Goal: Task Accomplishment & Management: Complete application form

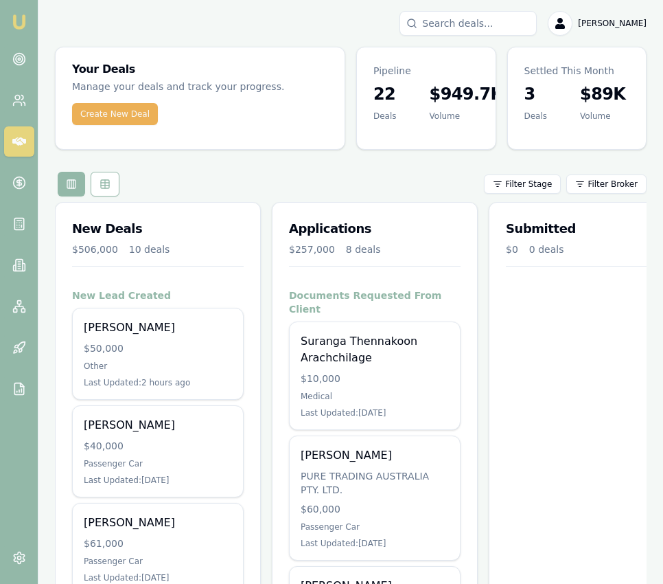
click at [463, 17] on input "Search deals" at bounding box center [468, 23] width 137 height 25
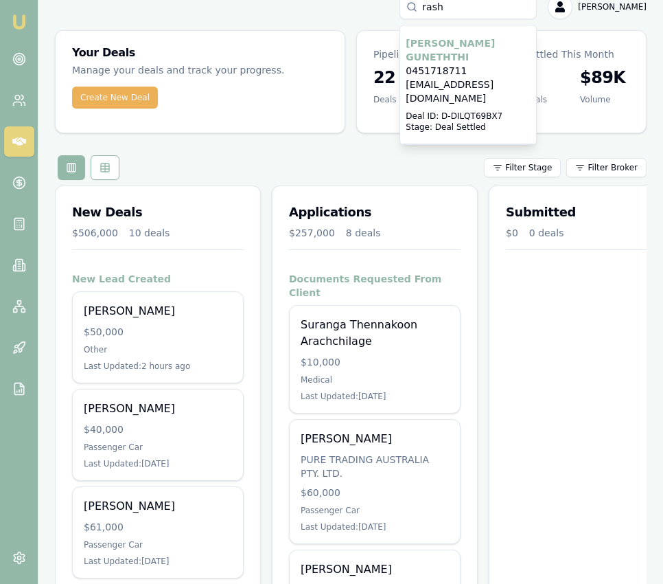
type input "rash"
click at [481, 111] on p "Deal ID: D-DILQT69BX7" at bounding box center [468, 116] width 125 height 11
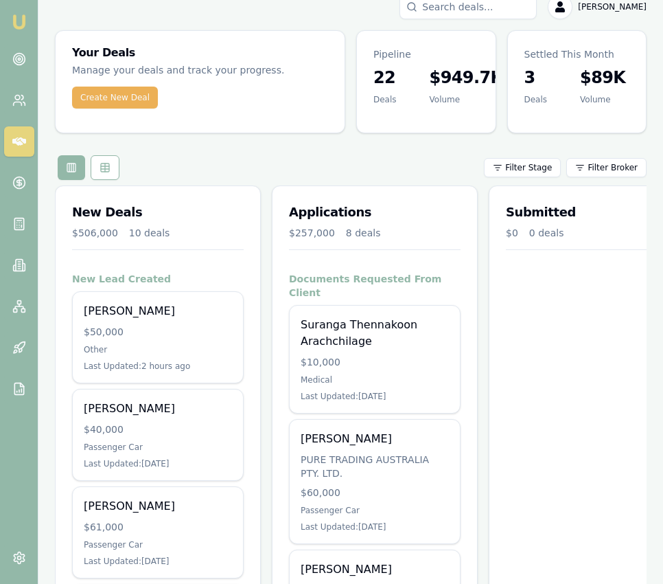
scroll to position [17, 0]
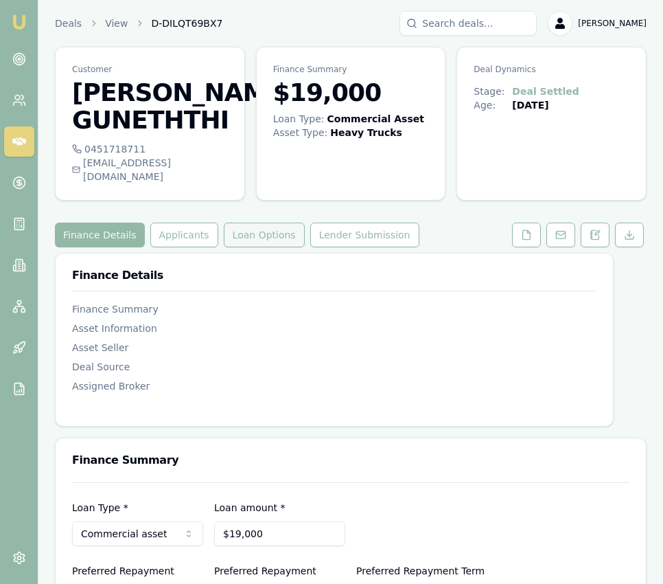
click at [256, 223] on button "Loan Options" at bounding box center [264, 235] width 81 height 25
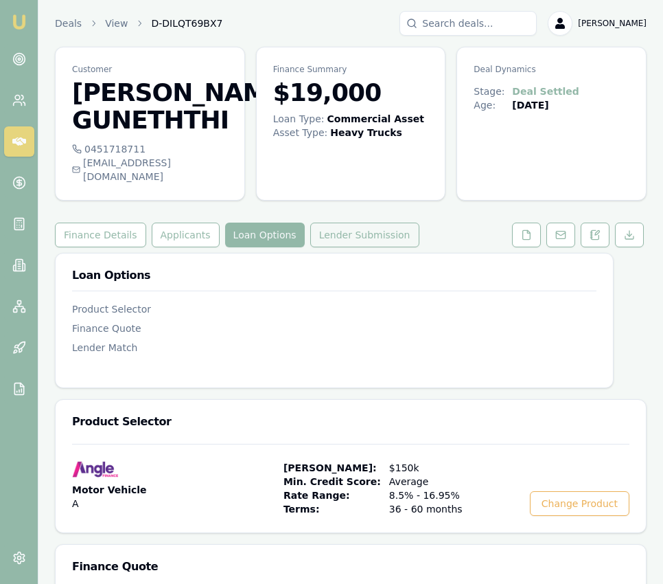
click at [372, 227] on button "Lender Submission" at bounding box center [364, 235] width 109 height 25
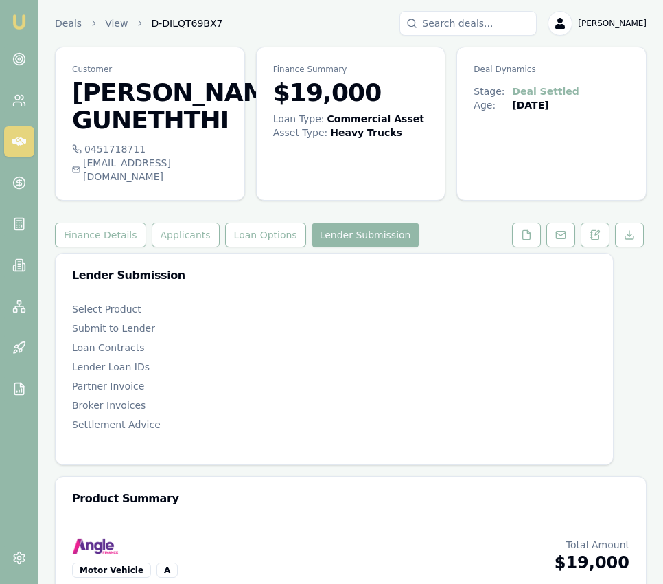
click at [21, 24] on img at bounding box center [19, 22] width 16 height 16
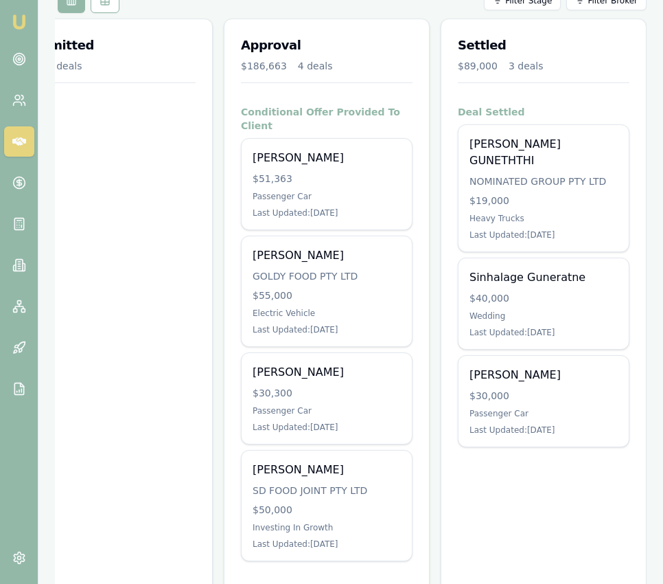
scroll to position [197, 0]
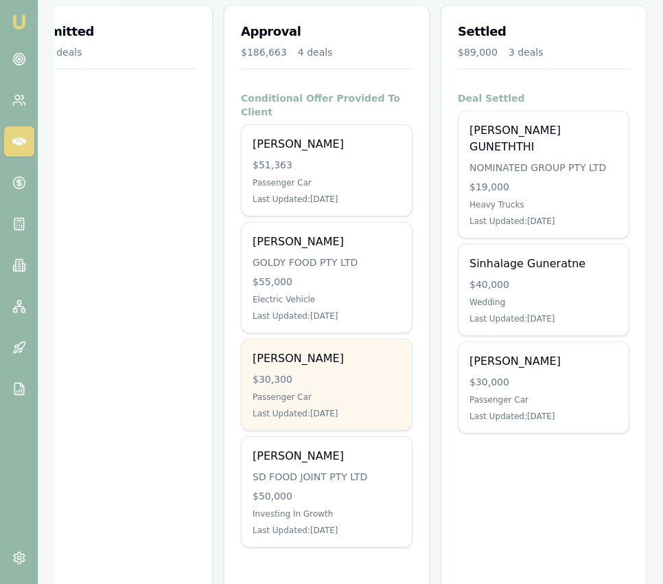
click at [308, 391] on div "Passenger Car" at bounding box center [327, 396] width 148 height 11
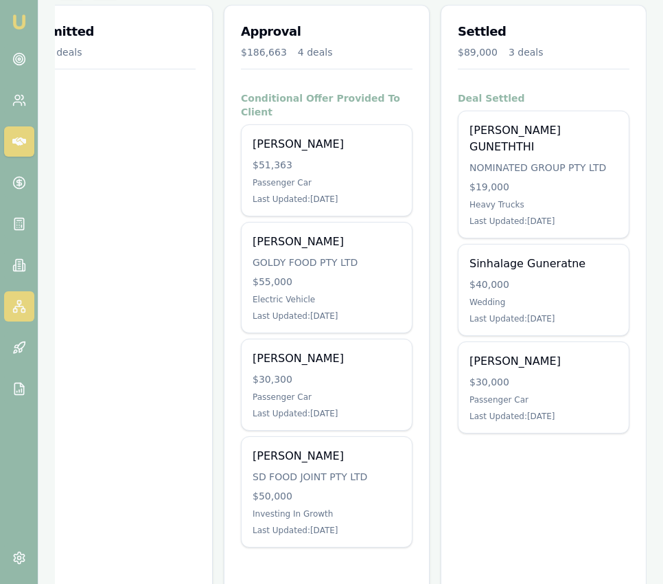
click at [21, 308] on icon at bounding box center [19, 306] width 14 height 14
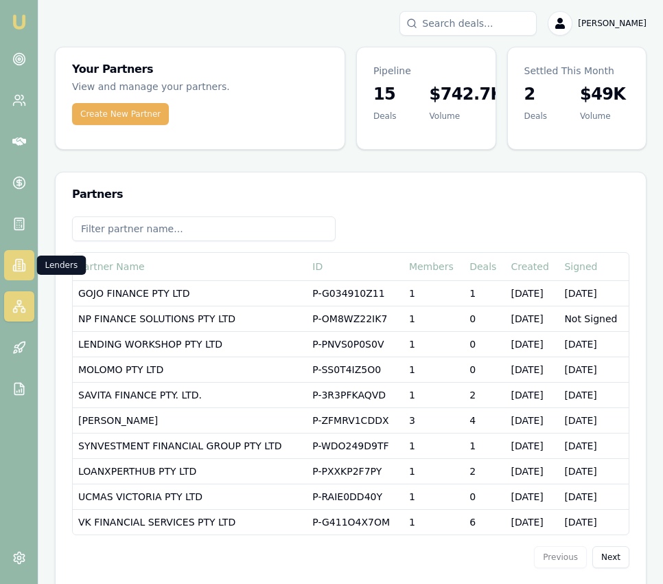
click at [17, 260] on icon at bounding box center [19, 265] width 14 height 14
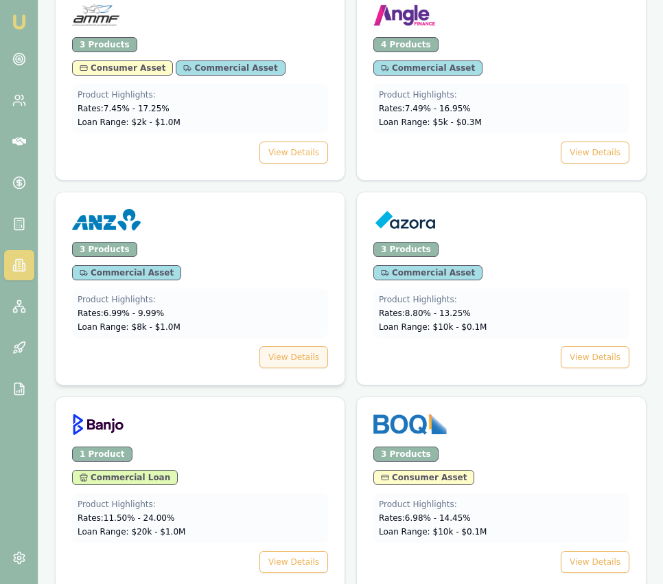
scroll to position [938, 0]
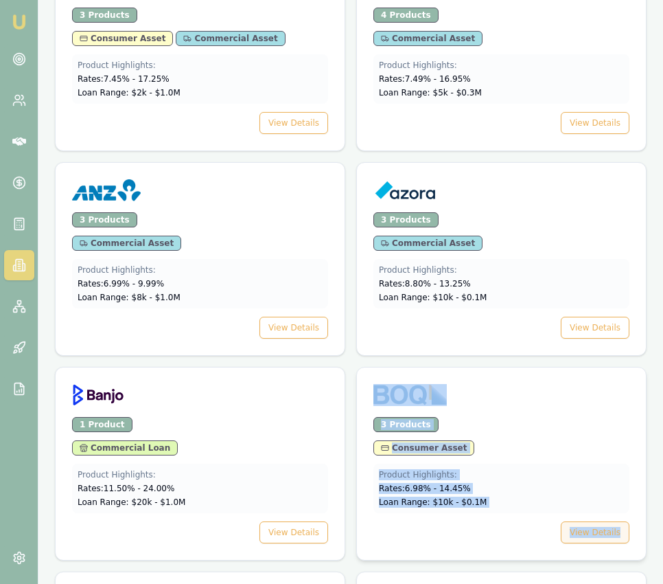
click at [606, 535] on button "View Details" at bounding box center [595, 532] width 69 height 22
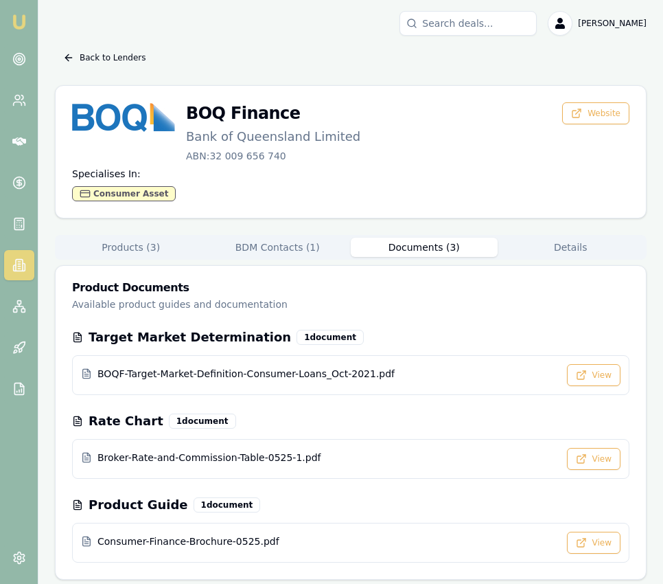
click at [435, 244] on button "Documents ( 3 )" at bounding box center [424, 247] width 147 height 19
click at [434, 243] on button "Documents ( 3 )" at bounding box center [424, 247] width 147 height 19
click at [591, 455] on button "View" at bounding box center [594, 459] width 54 height 22
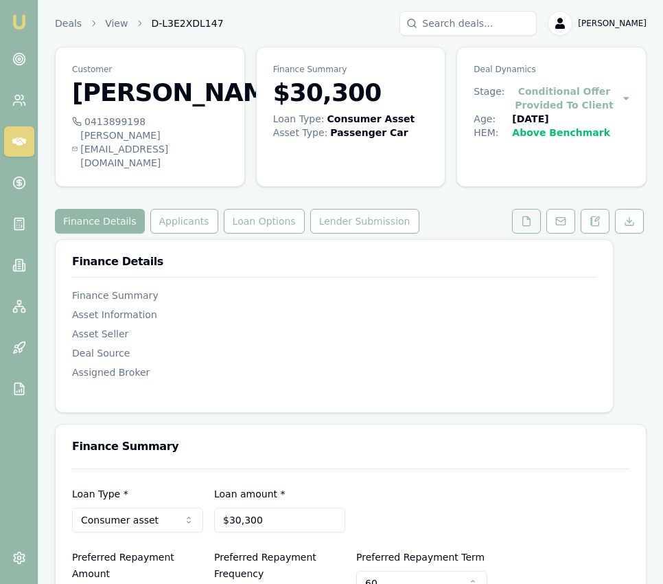
click at [523, 227] on icon at bounding box center [526, 221] width 11 height 11
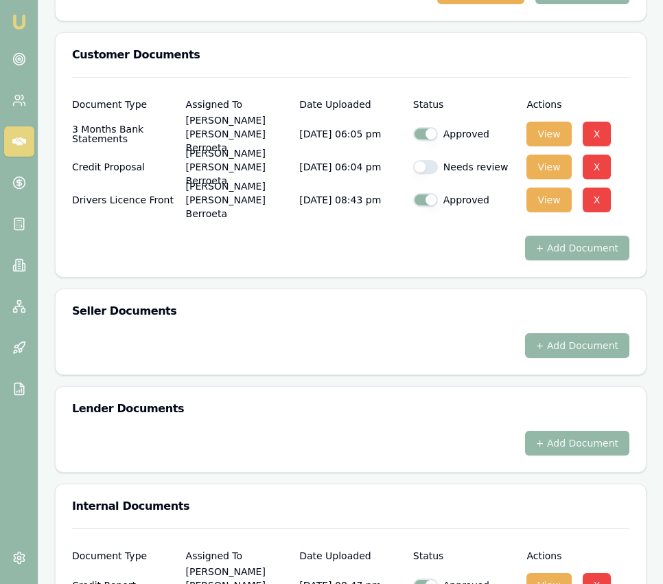
scroll to position [533, 0]
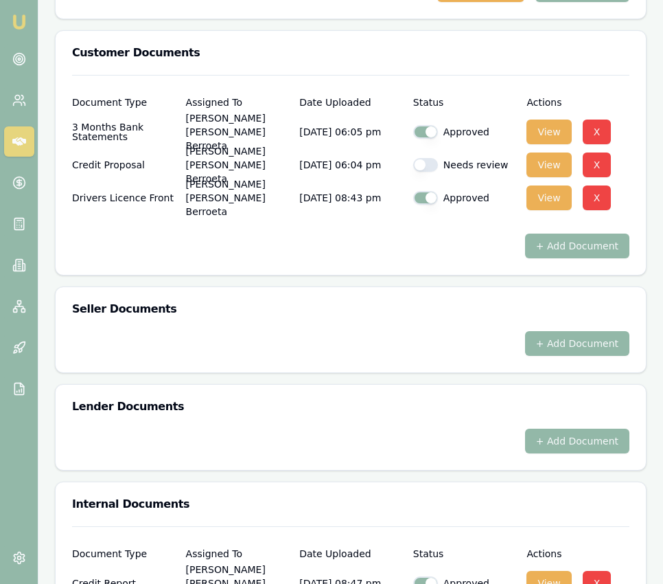
click at [437, 172] on div "Needs review" at bounding box center [464, 165] width 103 height 14
click at [429, 172] on button "button" at bounding box center [425, 165] width 25 height 14
checkbox input "true"
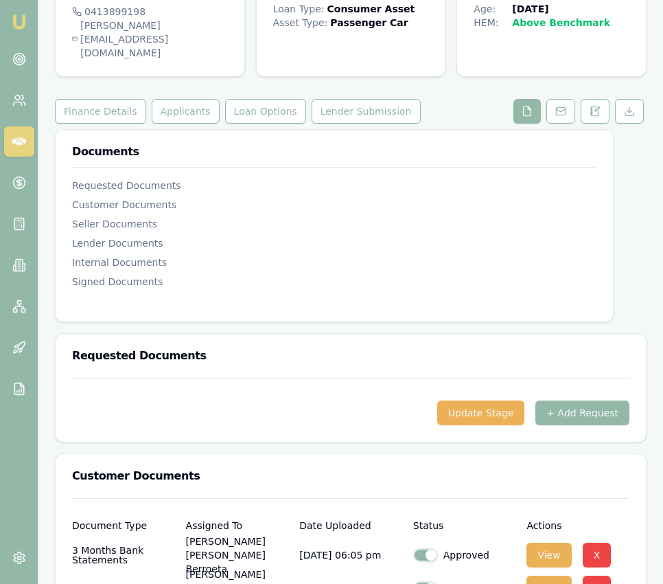
scroll to position [0, 0]
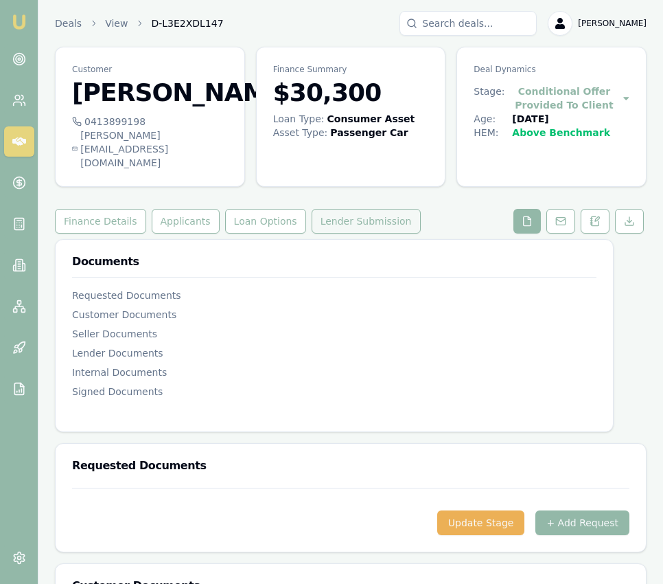
click at [374, 234] on button "Lender Submission" at bounding box center [366, 221] width 109 height 25
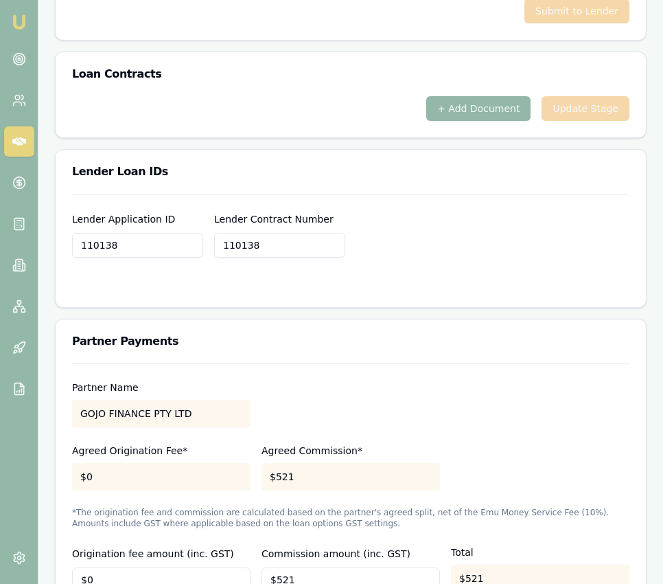
scroll to position [1067, 0]
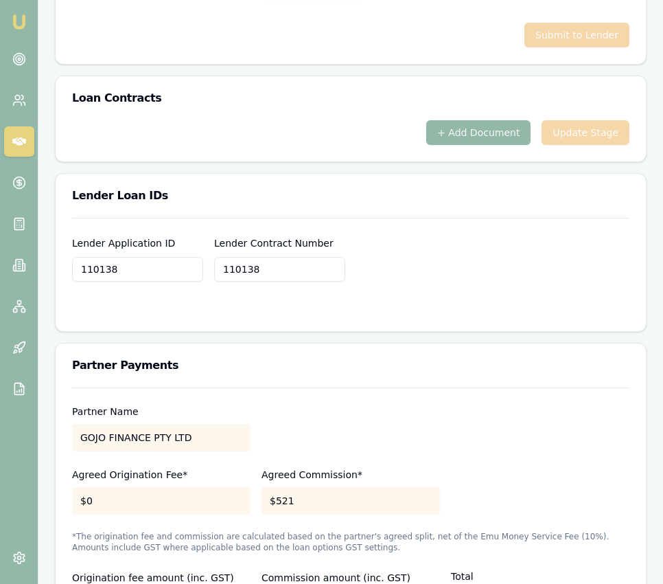
click at [291, 282] on input "110138" at bounding box center [279, 269] width 131 height 25
paste input "804-0076229-000"
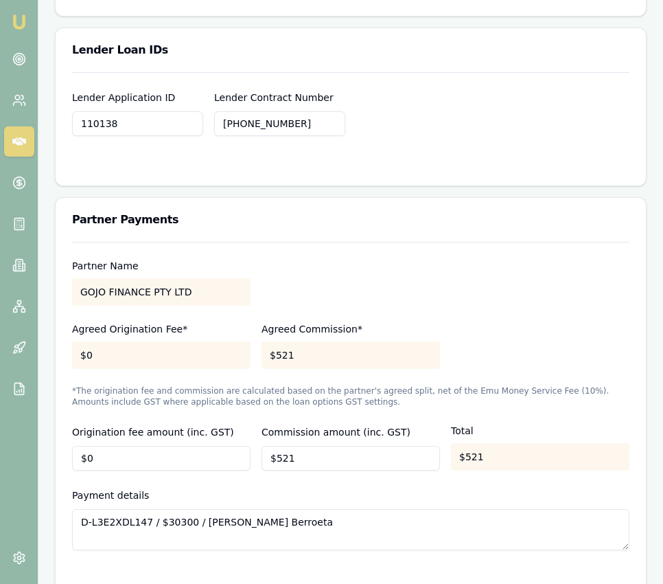
type input "804-0076229-000"
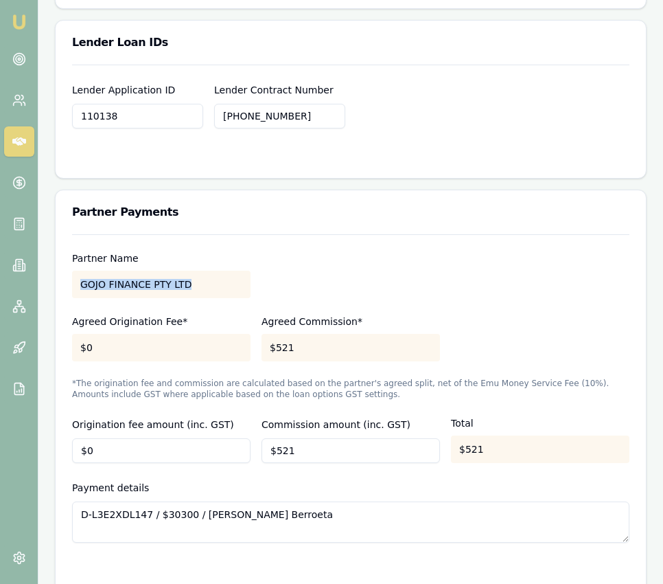
click at [302, 298] on div "Partner Name GOJO FINANCE PTY LTD" at bounding box center [351, 274] width 558 height 47
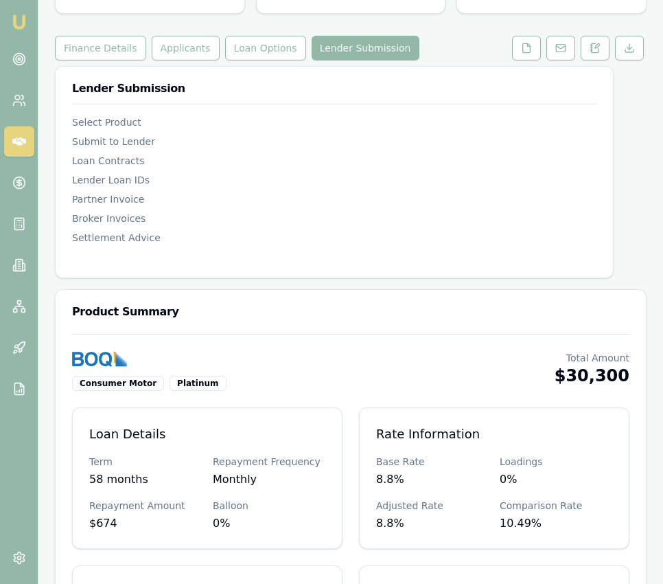
scroll to position [0, 0]
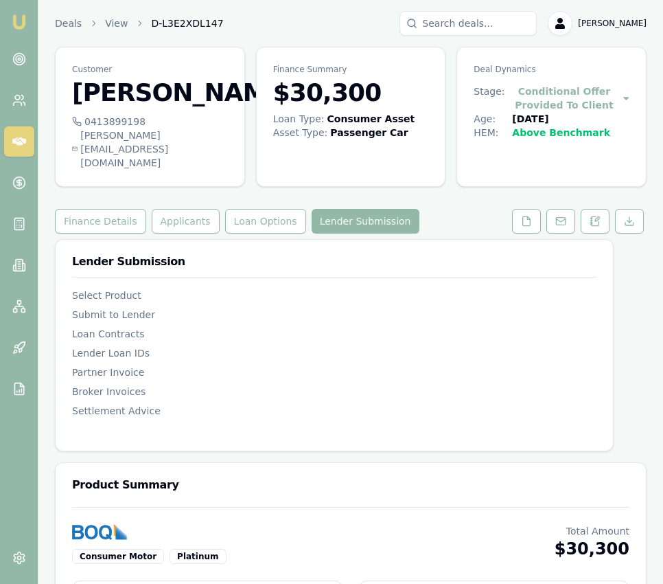
type input "804-0076229-000"
click at [528, 227] on icon at bounding box center [526, 221] width 11 height 11
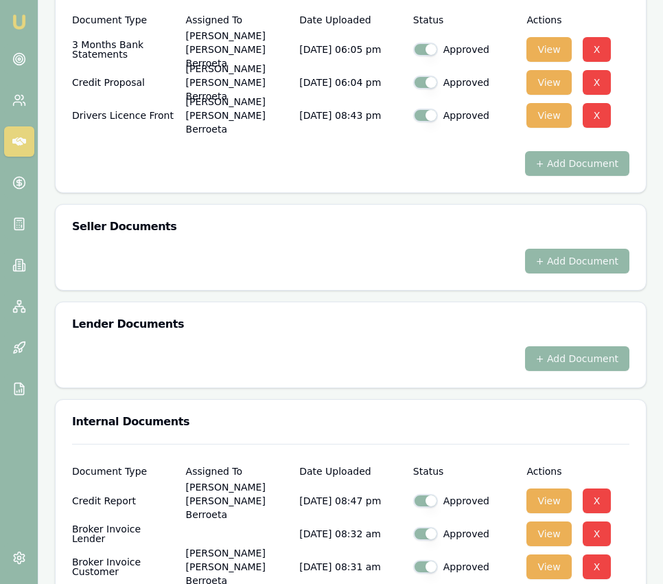
scroll to position [625, 0]
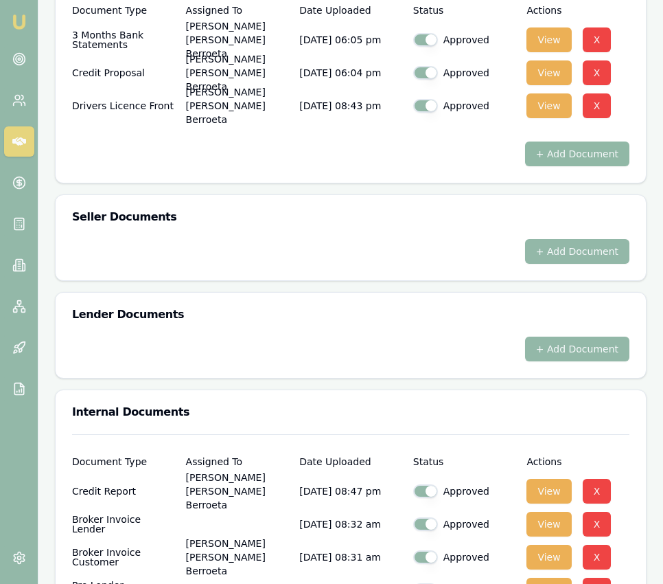
click at [563, 166] on button "+ Add Document" at bounding box center [577, 153] width 104 height 25
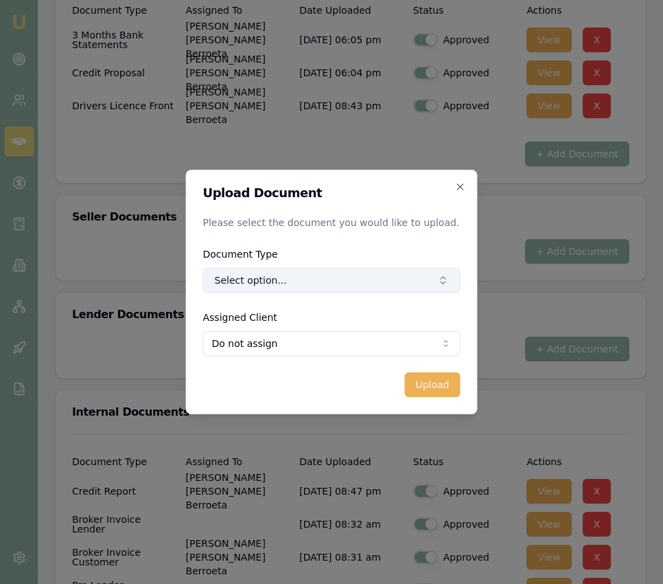
click at [378, 274] on button "Select option..." at bounding box center [332, 280] width 258 height 25
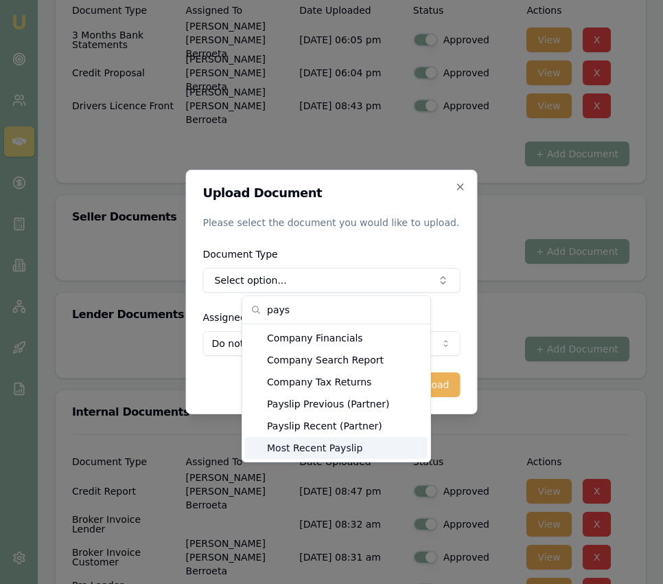
type input "pays"
click at [361, 449] on div "Most Recent Payslip" at bounding box center [336, 448] width 183 height 22
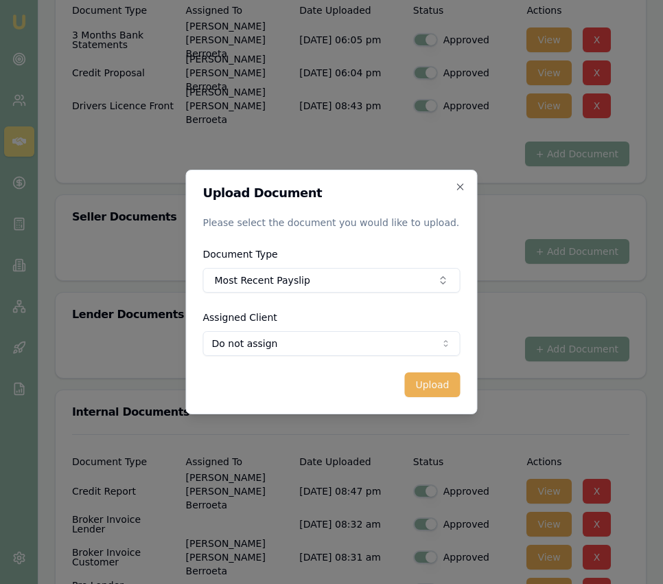
select select "U-PZATL6Q1TD"
click at [441, 382] on button "Upload" at bounding box center [433, 384] width 56 height 25
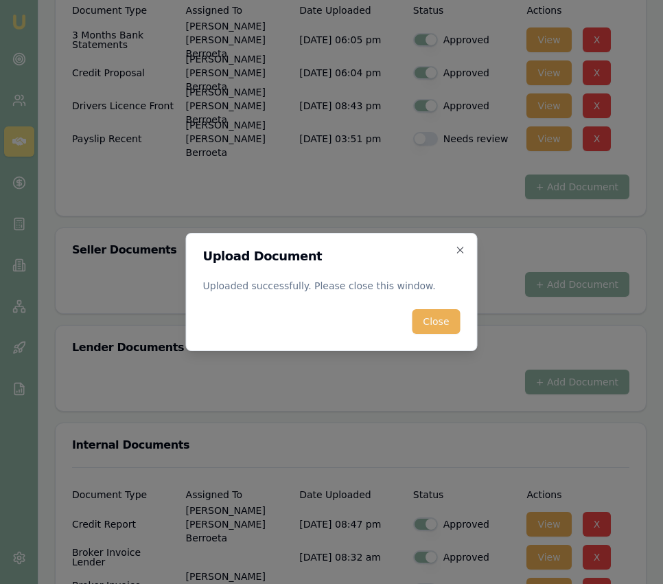
click at [433, 311] on button "Close" at bounding box center [436, 321] width 48 height 25
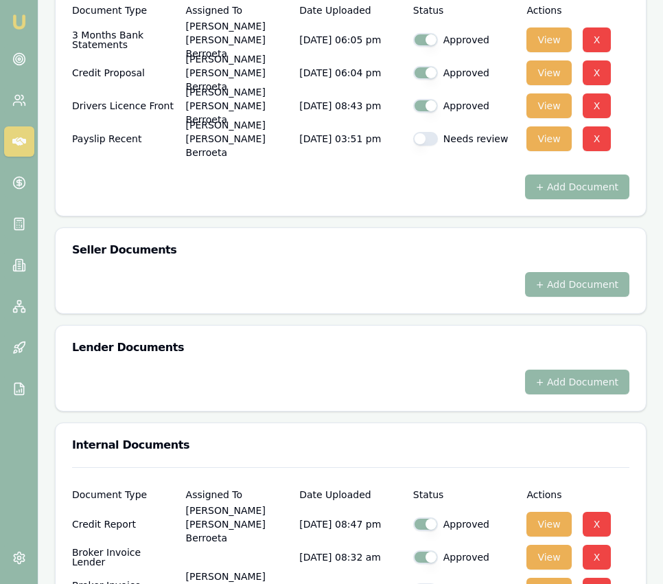
click at [566, 199] on button "+ Add Document" at bounding box center [577, 186] width 104 height 25
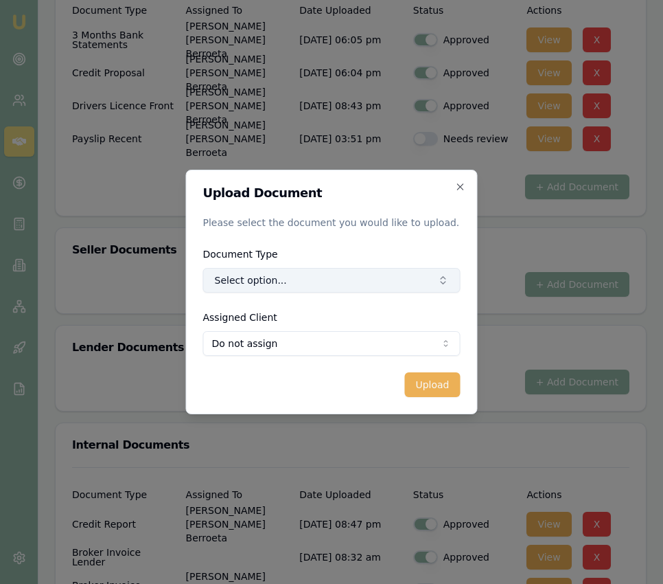
click at [295, 280] on button "Select option..." at bounding box center [332, 280] width 258 height 25
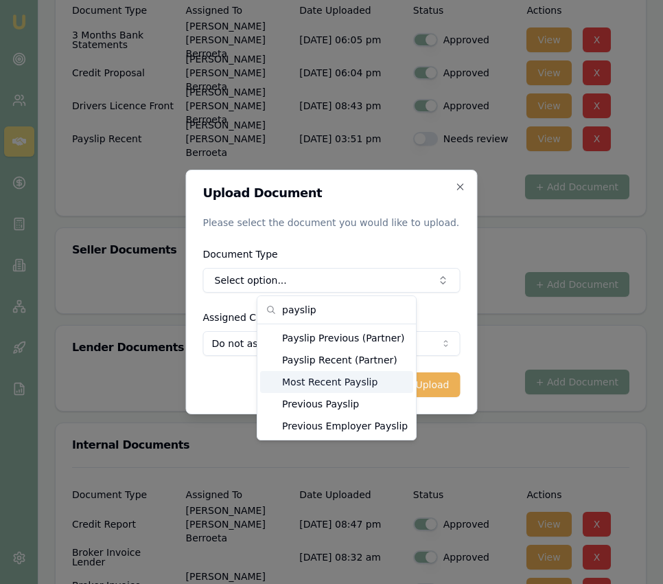
type input "payslip"
click at [331, 385] on div "Most Recent Payslip" at bounding box center [336, 382] width 153 height 22
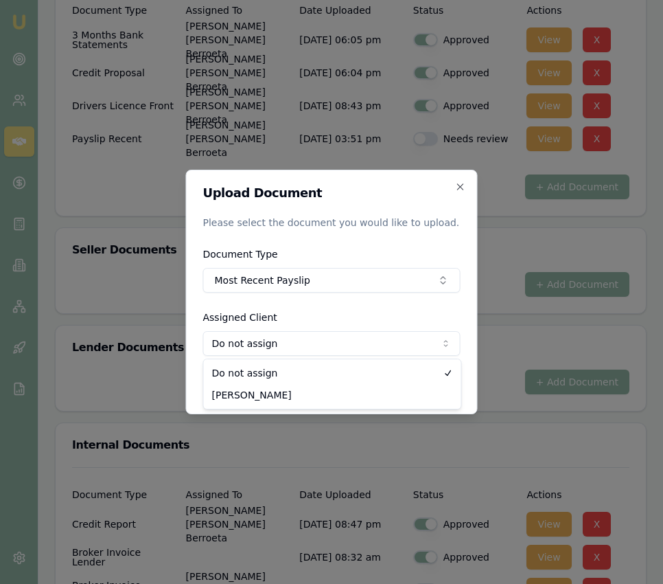
select select "U-PZATL6Q1TD"
click at [416, 389] on button "Upload" at bounding box center [433, 384] width 56 height 25
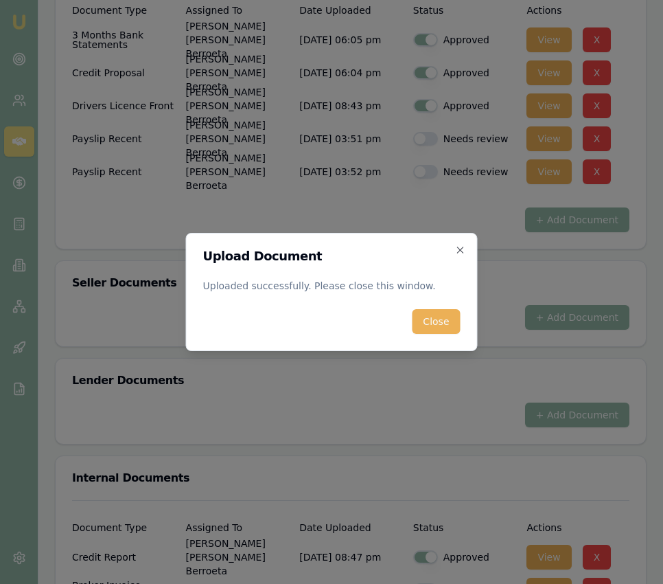
click at [447, 323] on button "Close" at bounding box center [436, 321] width 48 height 25
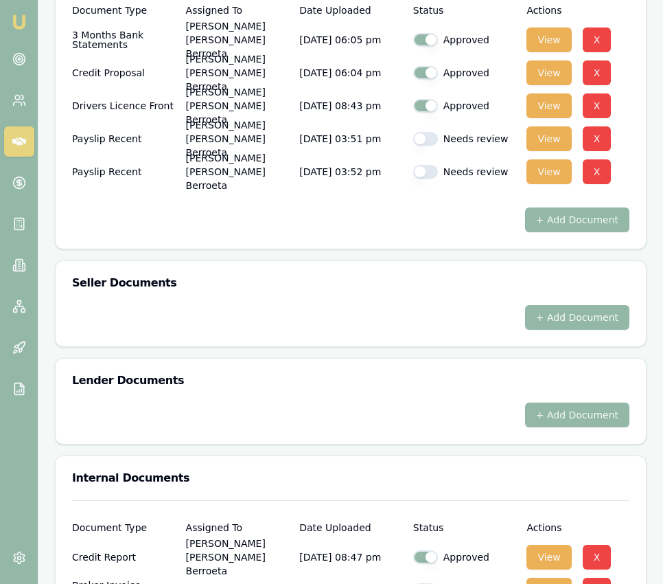
click at [426, 179] on button "button" at bounding box center [425, 172] width 25 height 14
checkbox input "true"
click at [427, 146] on button "button" at bounding box center [425, 139] width 25 height 14
checkbox input "true"
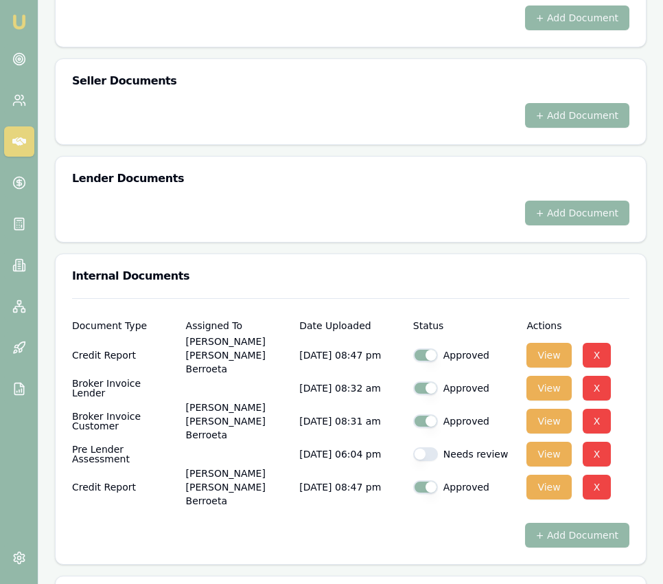
scroll to position [828, 0]
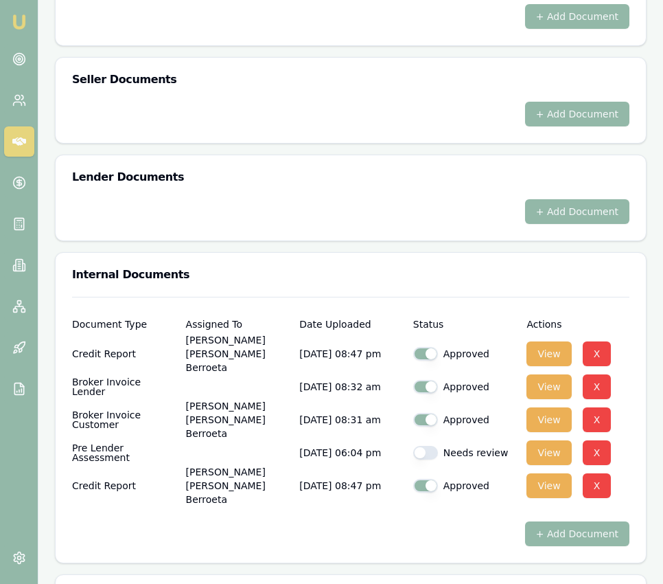
click at [429, 459] on button "button" at bounding box center [425, 453] width 25 height 14
checkbox input "true"
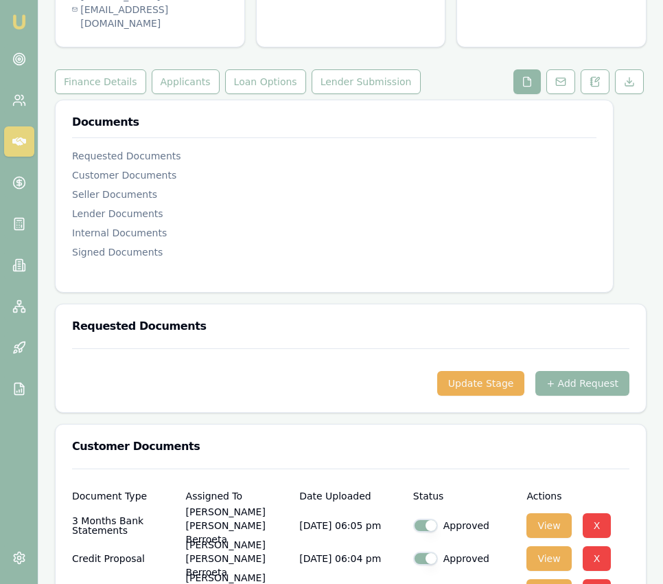
scroll to position [166, 0]
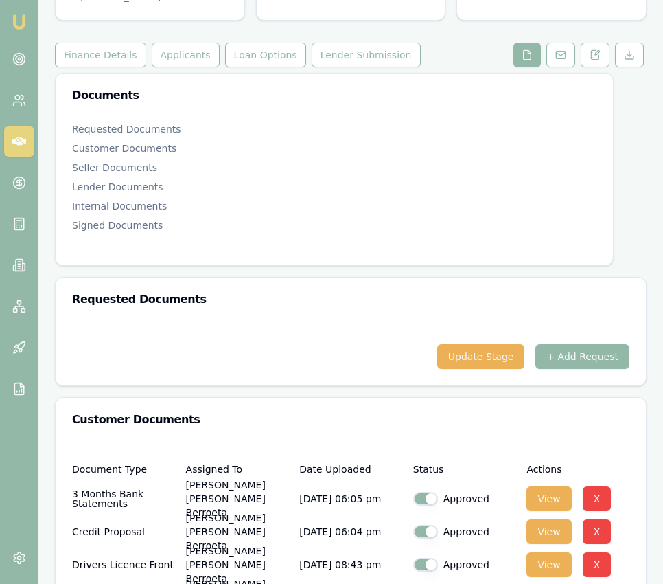
drag, startPoint x: 360, startPoint y: 86, endPoint x: 231, endPoint y: 181, distance: 159.6
click at [359, 67] on button "Lender Submission" at bounding box center [366, 55] width 109 height 25
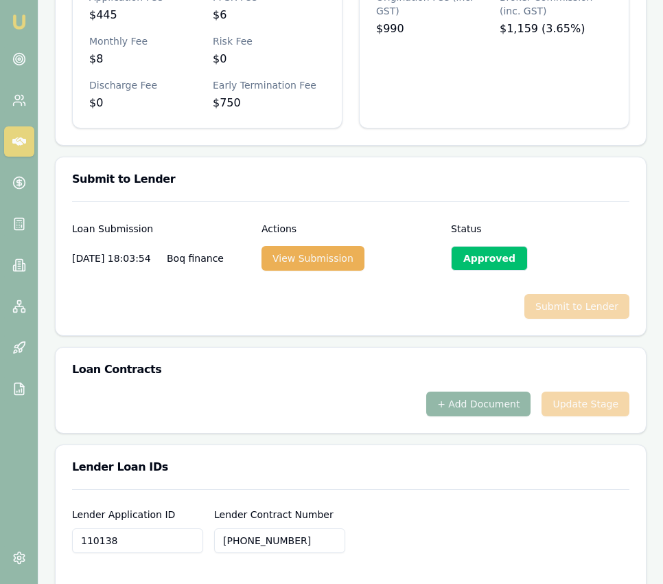
scroll to position [790, 0]
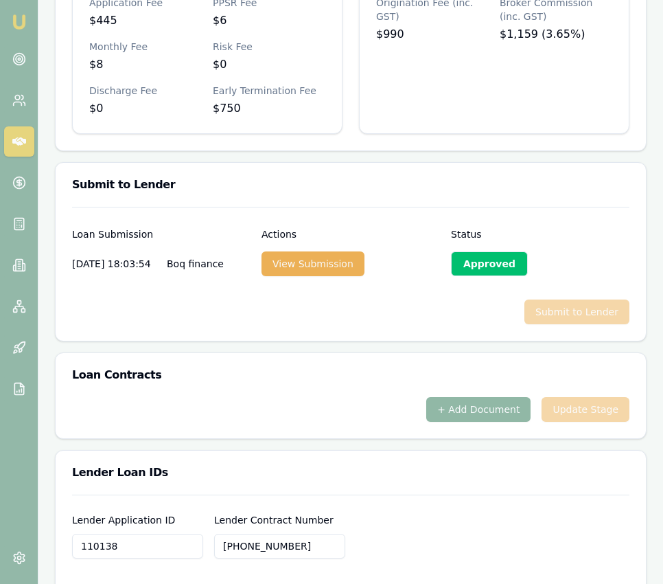
click at [503, 422] on button "+ Add Document" at bounding box center [479, 409] width 104 height 25
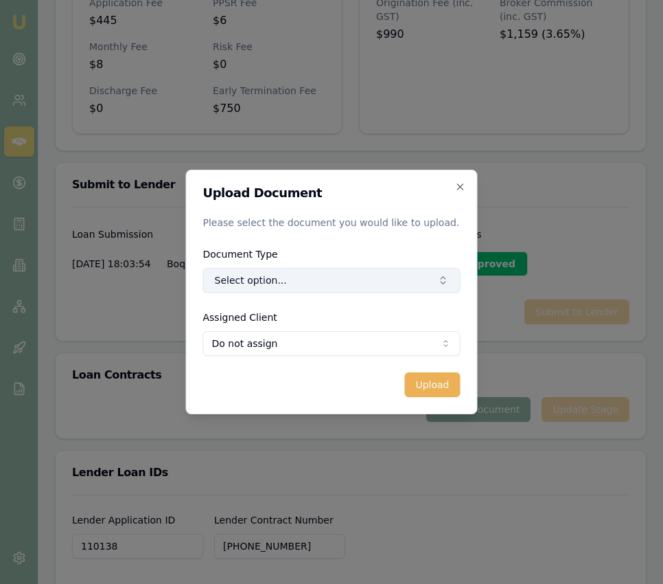
click at [352, 271] on button "Select option..." at bounding box center [332, 280] width 258 height 25
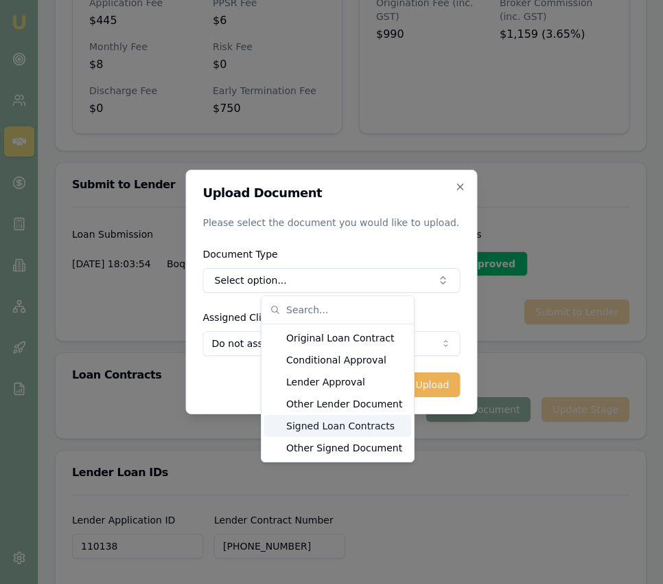
click at [348, 431] on div "Signed Loan Contracts" at bounding box center [337, 426] width 147 height 22
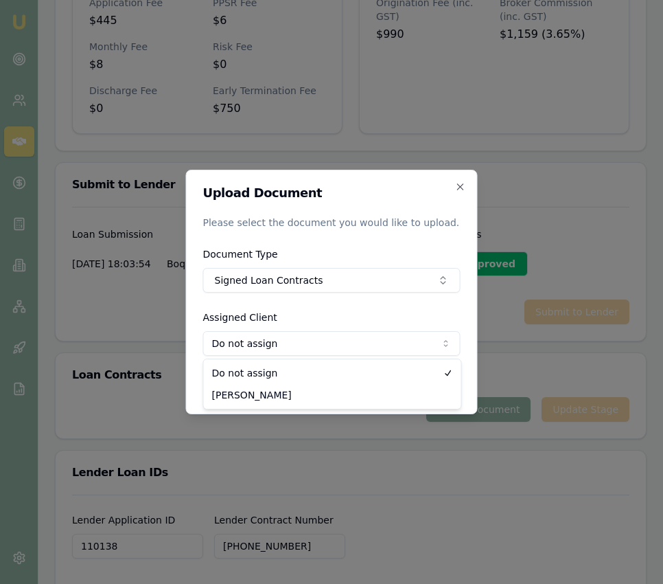
select select "U-PZATL6Q1TD"
click at [418, 393] on button "Upload" at bounding box center [433, 384] width 56 height 25
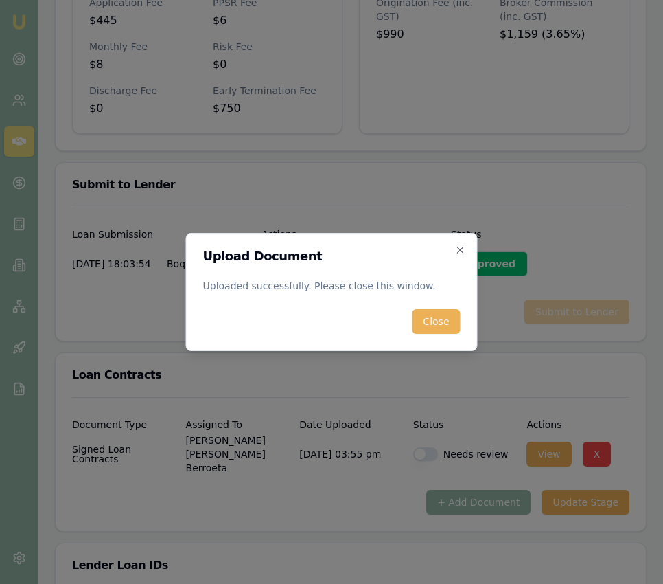
drag, startPoint x: 435, startPoint y: 330, endPoint x: 438, endPoint y: 340, distance: 10.9
click at [434, 330] on button "Close" at bounding box center [436, 321] width 48 height 25
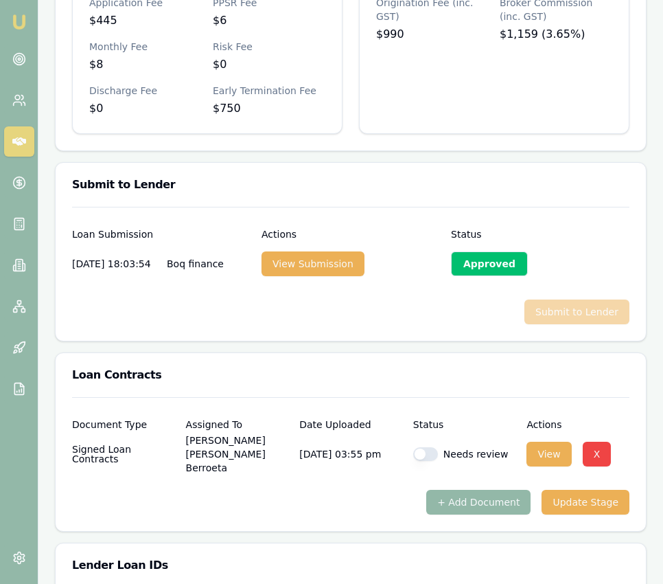
click at [427, 461] on button "button" at bounding box center [425, 454] width 25 height 14
checkbox input "true"
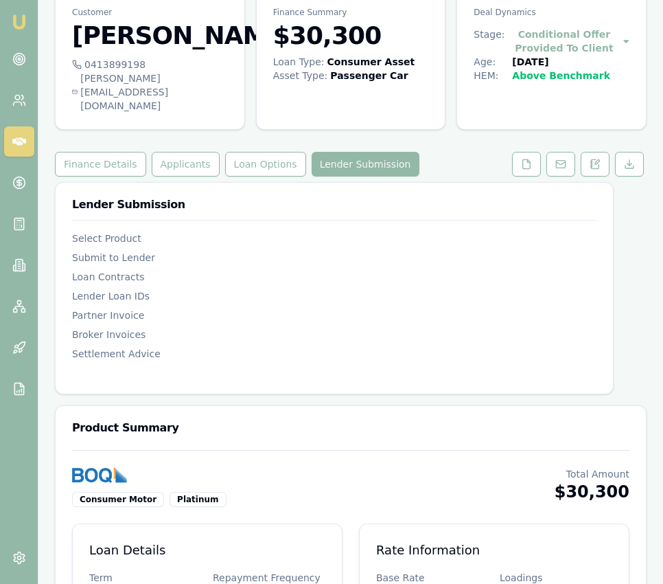
scroll to position [0, 0]
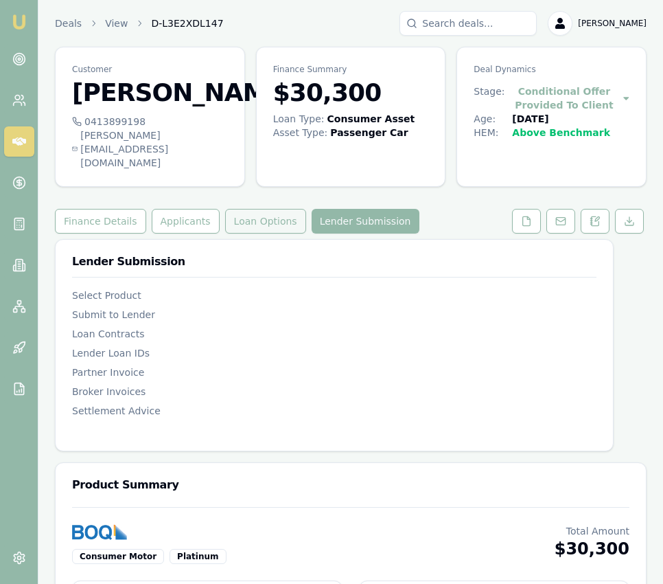
click at [266, 234] on button "Loan Options" at bounding box center [265, 221] width 81 height 25
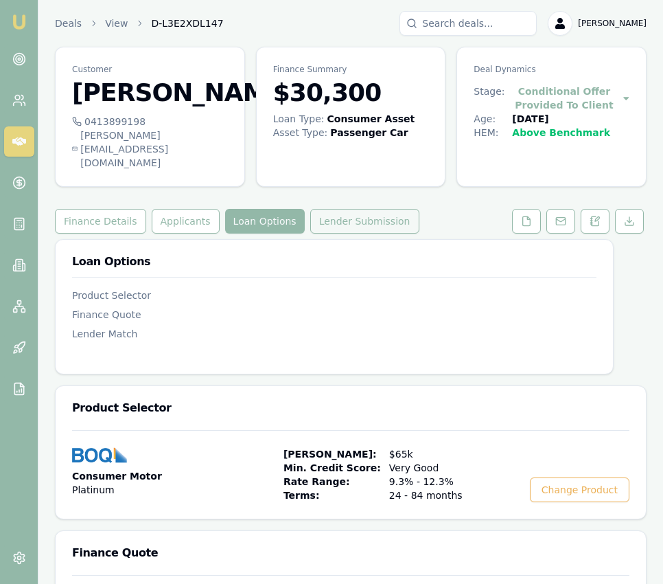
scroll to position [1, 0]
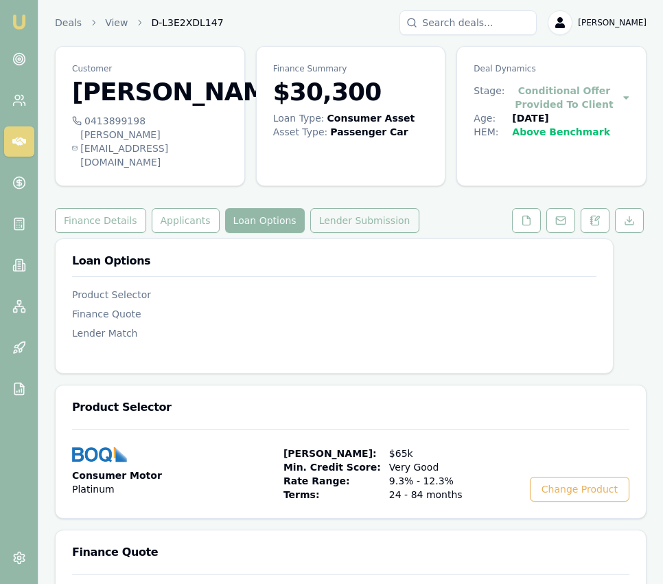
click at [365, 233] on button "Lender Submission" at bounding box center [364, 220] width 109 height 25
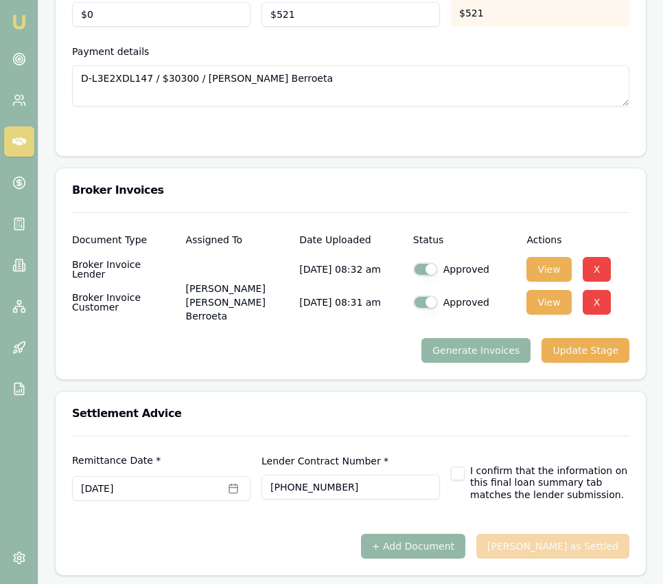
scroll to position [1779, 0]
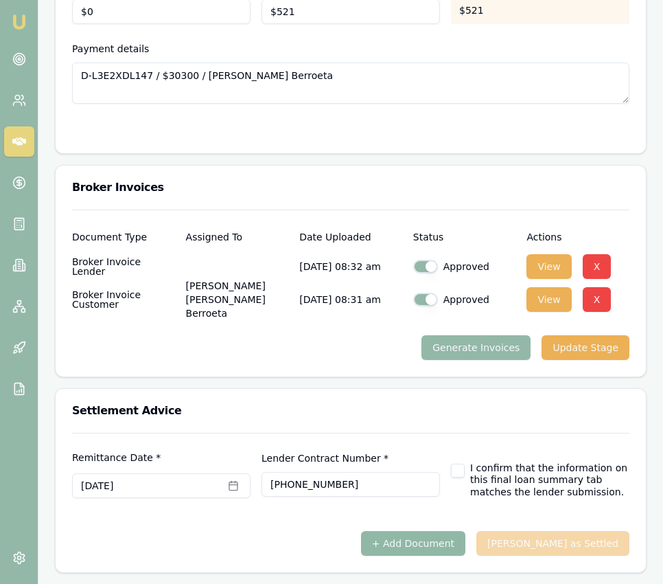
click at [455, 536] on button "+ Add Document" at bounding box center [413, 543] width 104 height 25
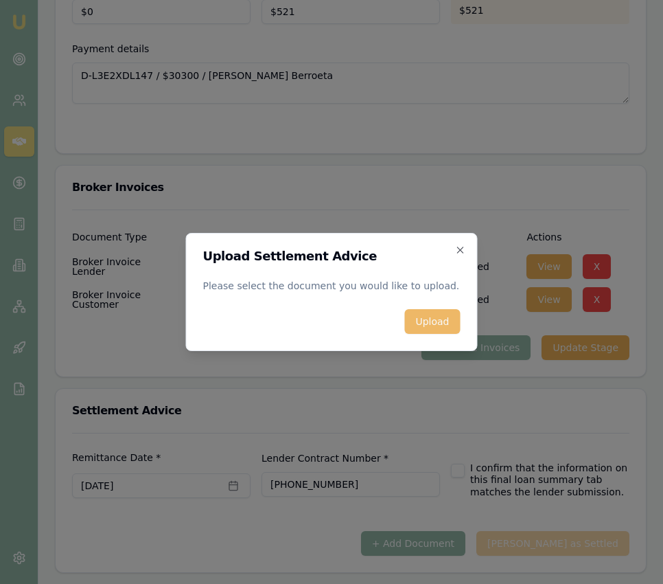
click at [448, 314] on button "Upload" at bounding box center [433, 321] width 56 height 25
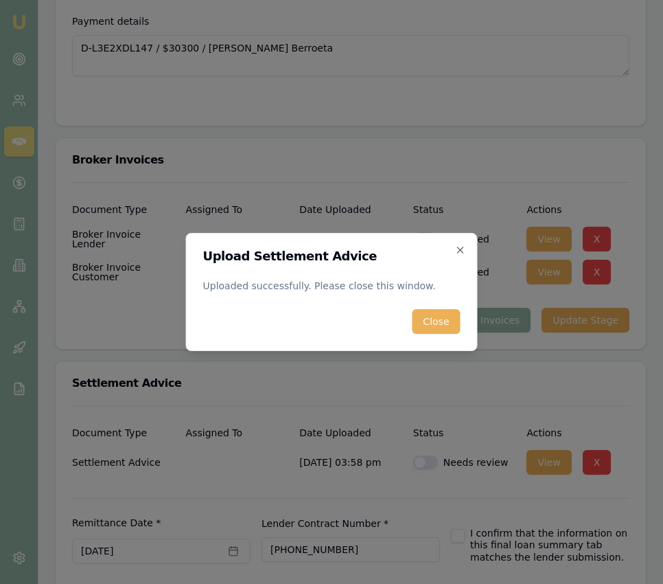
click at [427, 326] on button "Close" at bounding box center [436, 321] width 48 height 25
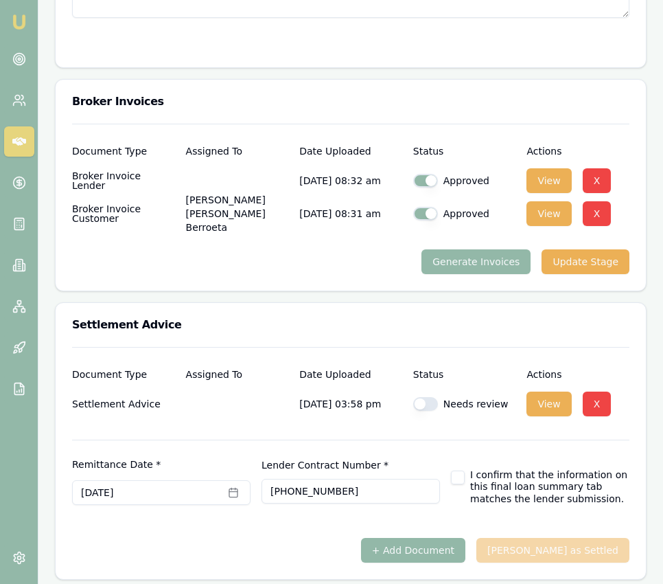
click at [429, 411] on button "button" at bounding box center [425, 404] width 25 height 14
checkbox input "true"
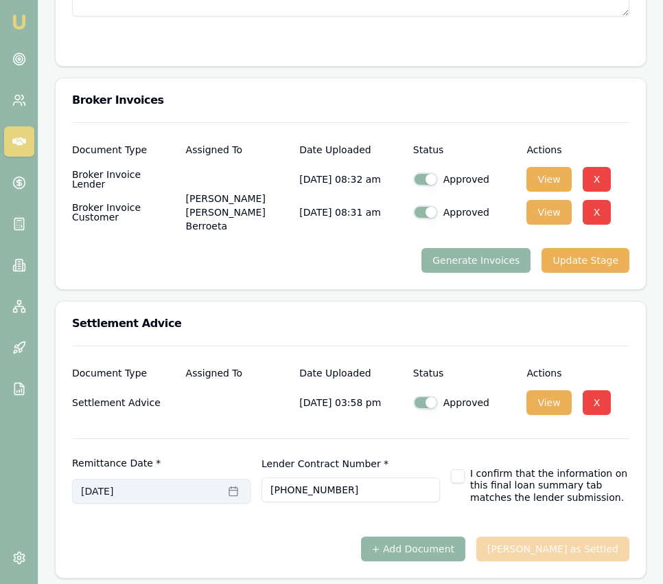
click at [237, 490] on icon "button" at bounding box center [233, 490] width 8 height 0
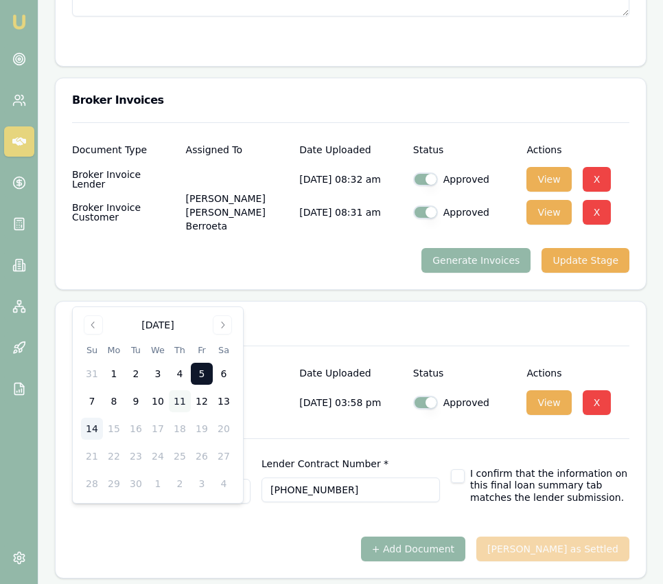
click at [179, 403] on button "11" at bounding box center [180, 401] width 22 height 22
click at [179, 402] on button "11" at bounding box center [180, 401] width 22 height 22
click at [346, 438] on div at bounding box center [351, 427] width 558 height 22
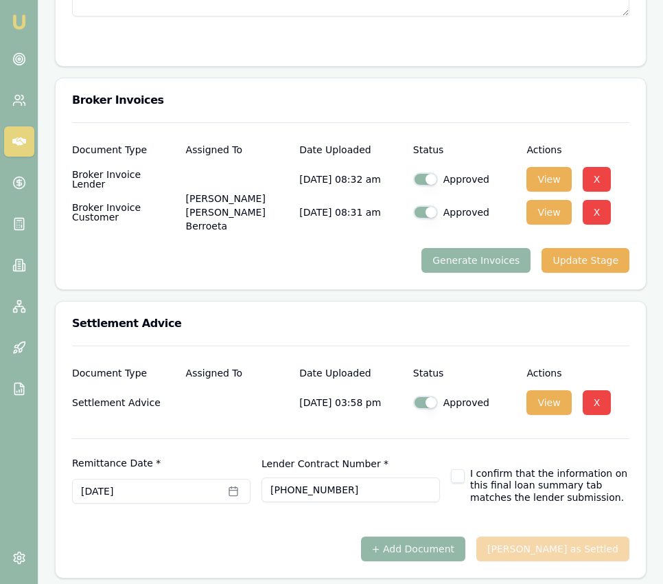
click at [465, 501] on div "I confirm that the information on this final loan summary tab matches the lende…" at bounding box center [540, 486] width 179 height 36
click at [246, 503] on button "September 5th, 2025" at bounding box center [161, 491] width 179 height 25
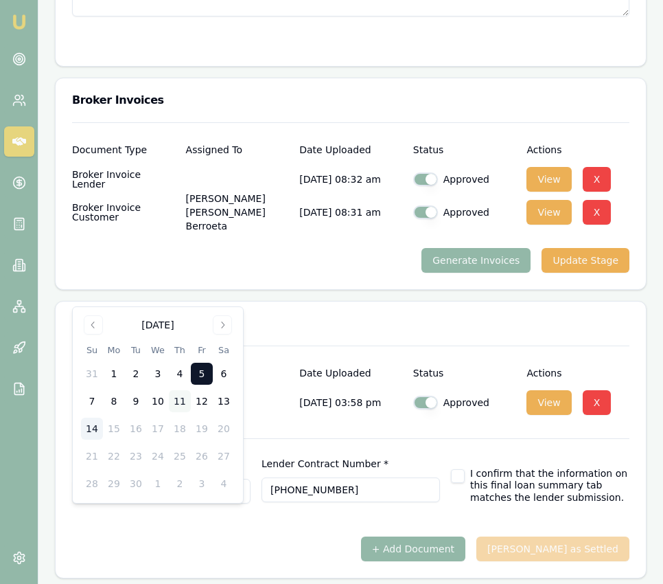
click at [180, 399] on button "11" at bounding box center [180, 401] width 22 height 22
drag, startPoint x: 354, startPoint y: 549, endPoint x: 370, endPoint y: 545, distance: 16.3
click at [354, 536] on form "Remittance Date * September 11th, 2025 Lender Contract Number * 804-0076229-000…" at bounding box center [351, 487] width 558 height 98
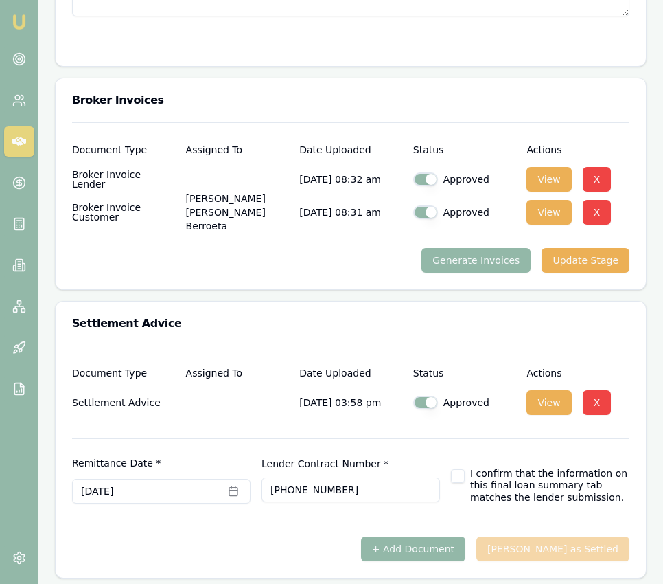
click at [462, 504] on div "I confirm that the information on this final loan summary tab matches the lende…" at bounding box center [540, 486] width 179 height 36
click at [459, 483] on button "button" at bounding box center [458, 476] width 14 height 14
checkbox input "true"
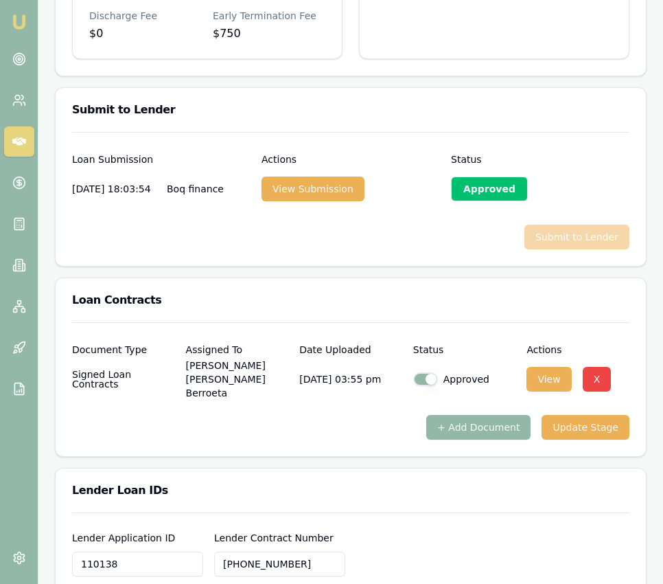
scroll to position [1872, 0]
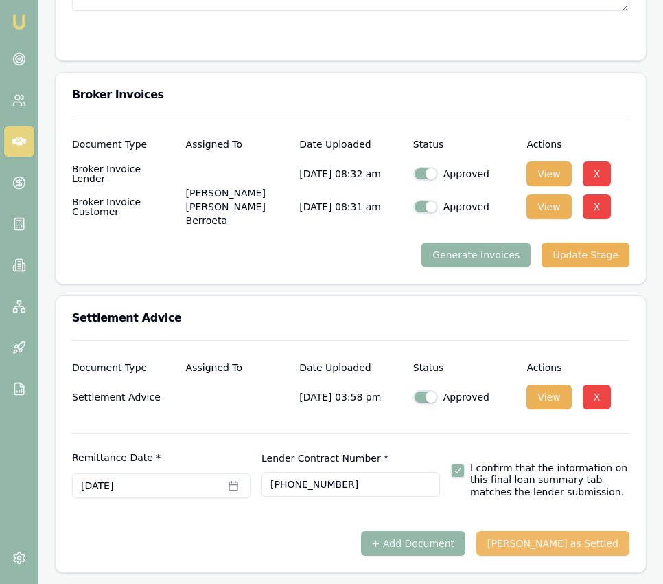
click at [580, 539] on button "[PERSON_NAME] as Settled" at bounding box center [553, 543] width 153 height 25
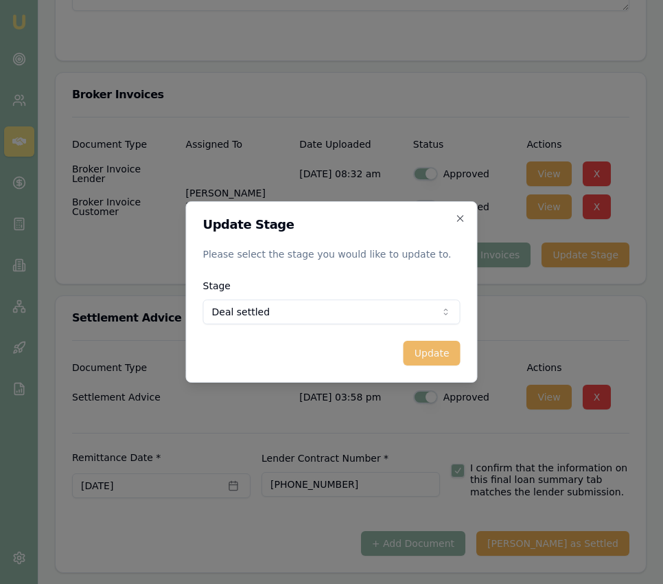
click at [426, 348] on button "Update" at bounding box center [432, 353] width 57 height 25
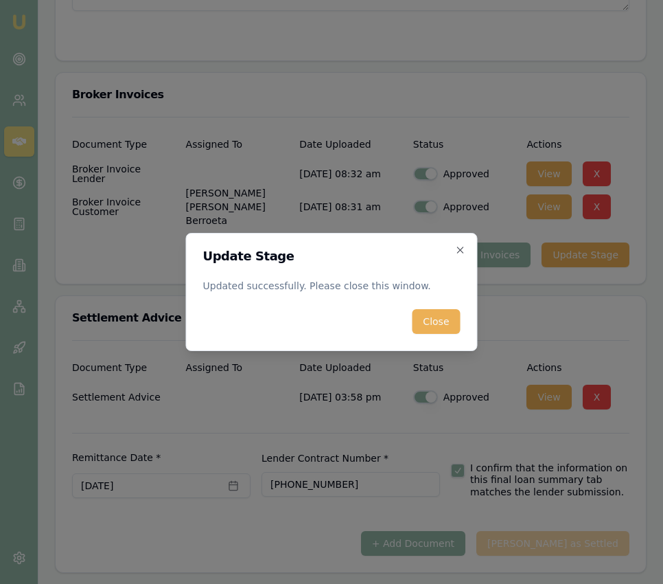
click at [443, 326] on button "Close" at bounding box center [436, 321] width 48 height 25
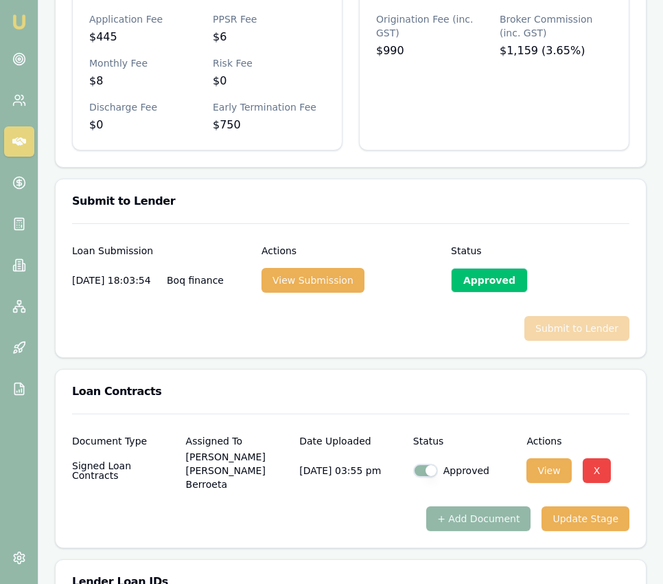
scroll to position [0, 0]
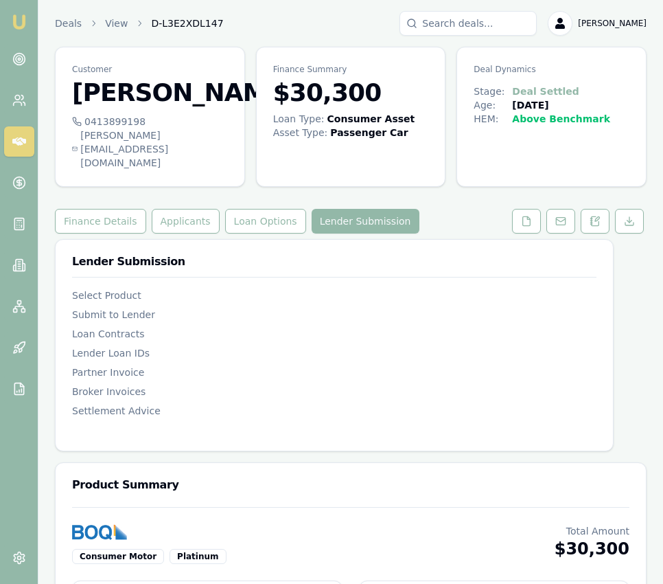
click at [18, 25] on img at bounding box center [19, 22] width 16 height 16
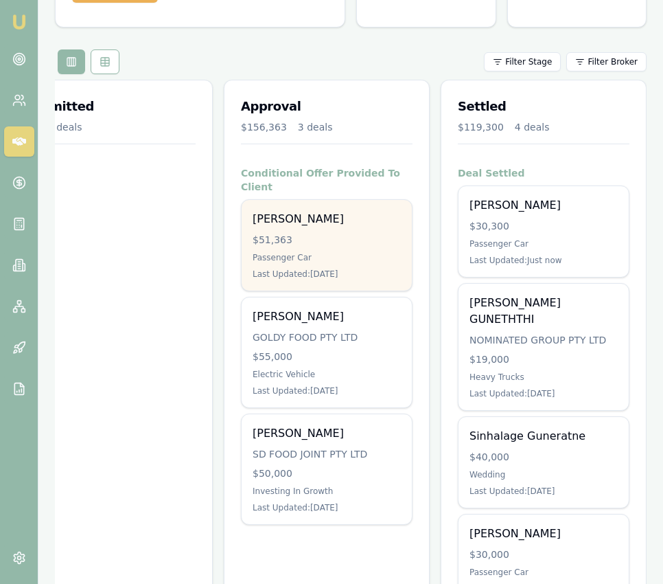
scroll to position [125, 0]
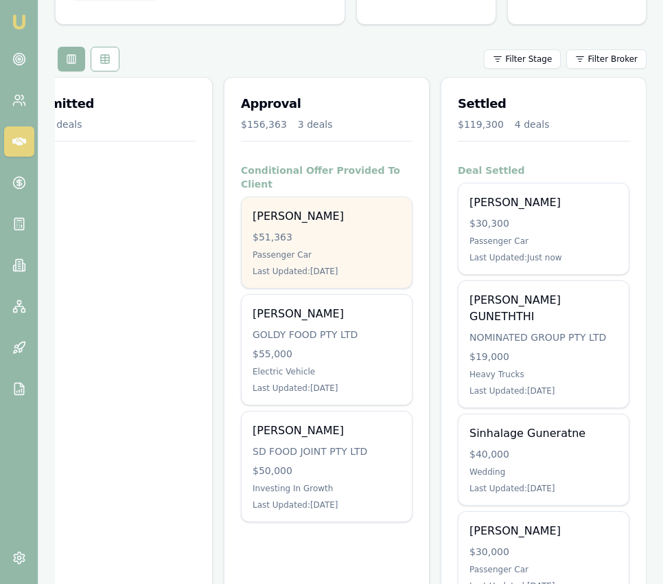
click at [280, 208] on div "[PERSON_NAME]" at bounding box center [327, 216] width 148 height 16
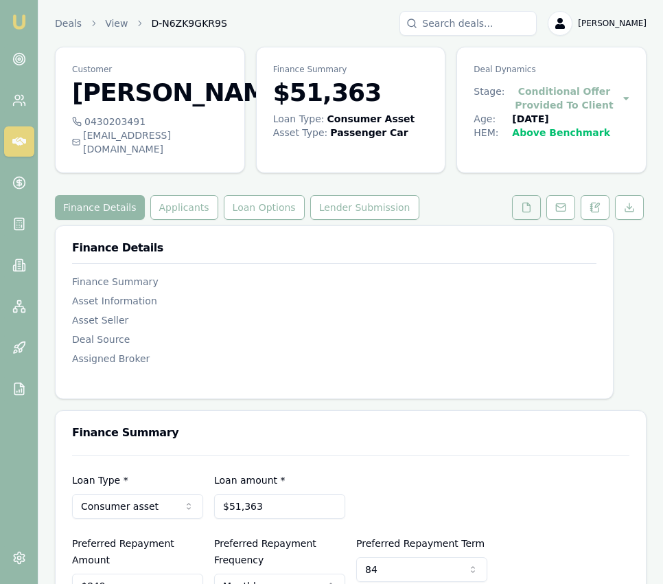
click at [514, 203] on button at bounding box center [526, 207] width 29 height 25
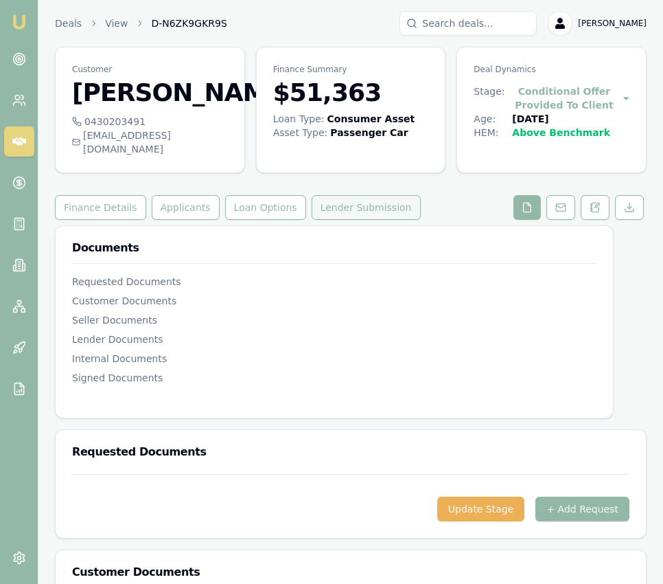
click at [317, 195] on button "Lender Submission" at bounding box center [366, 207] width 109 height 25
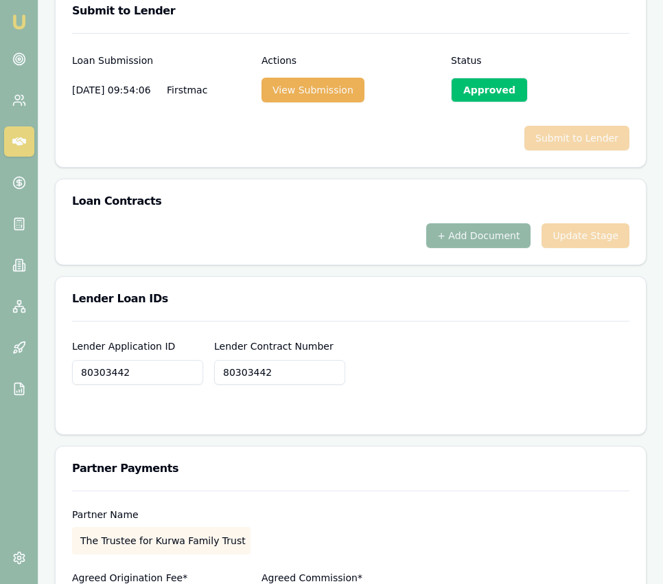
scroll to position [927, 0]
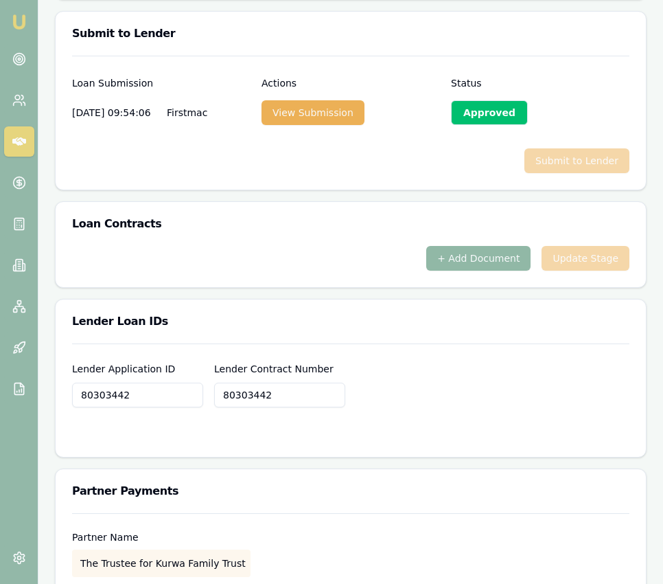
click at [464, 249] on button "+ Add Document" at bounding box center [479, 258] width 104 height 25
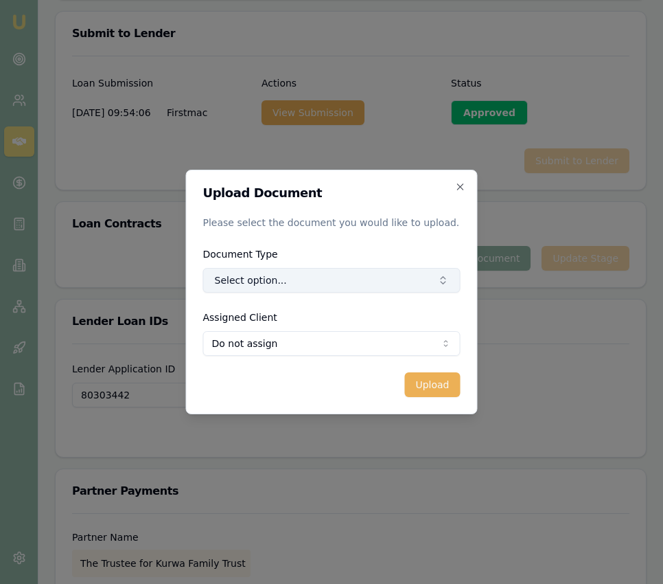
click at [360, 271] on button "Select option..." at bounding box center [332, 280] width 258 height 25
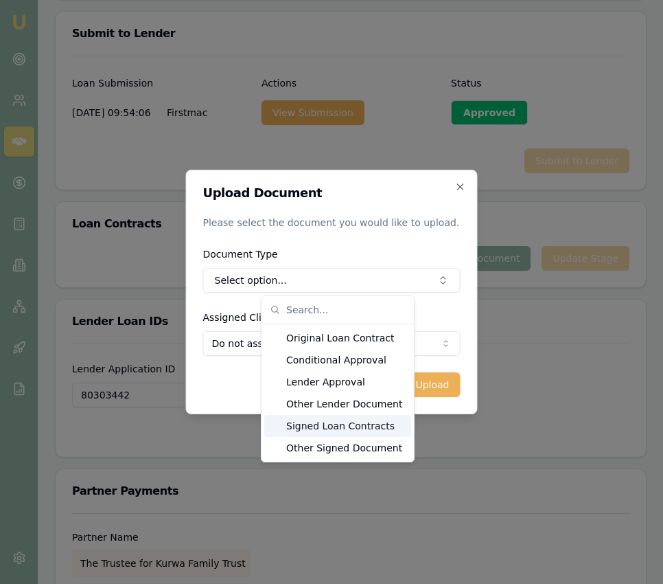
click at [351, 421] on div "Signed Loan Contracts" at bounding box center [337, 426] width 147 height 22
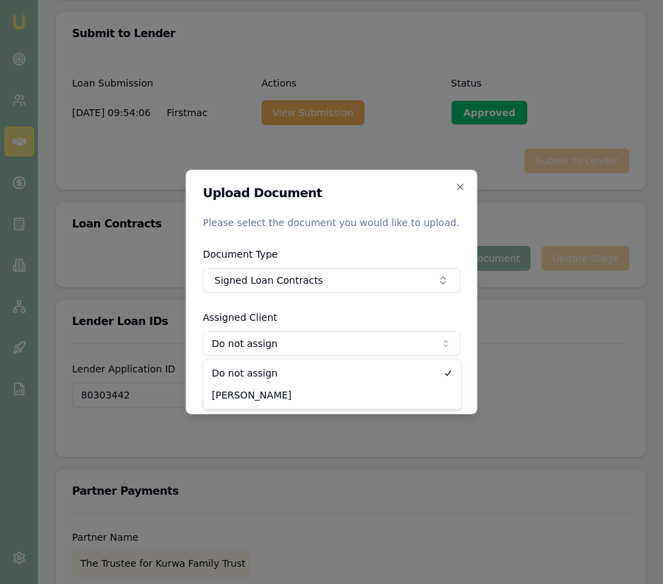
select select "U-2TSQ7P5LY6"
click at [429, 376] on button "Upload" at bounding box center [433, 384] width 56 height 25
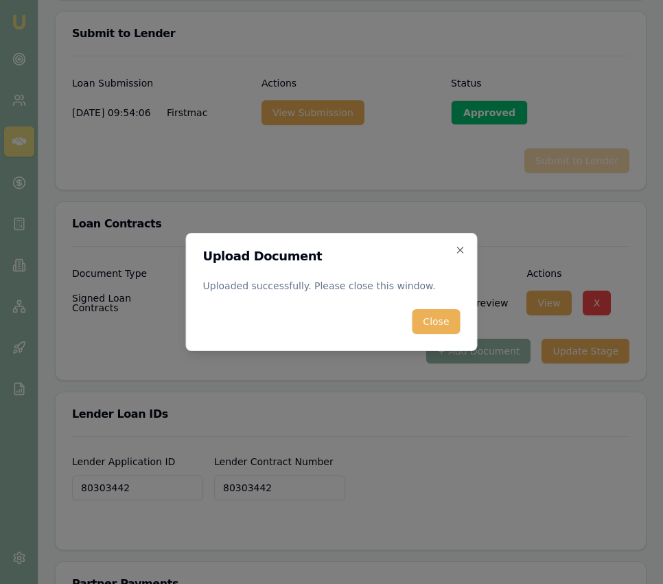
click at [433, 311] on button "Close" at bounding box center [436, 321] width 48 height 25
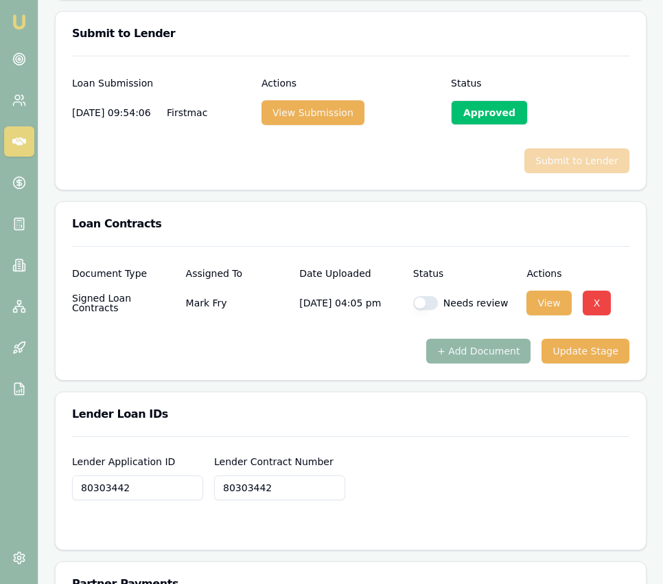
click at [416, 296] on button "button" at bounding box center [425, 303] width 25 height 14
checkbox input "true"
click at [587, 339] on button "Update Stage" at bounding box center [586, 351] width 88 height 25
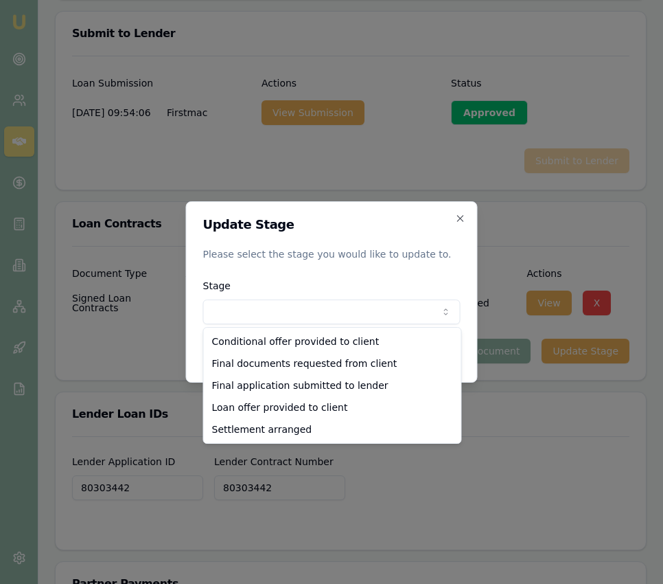
select select "SETTLEMENT_ARRANGED"
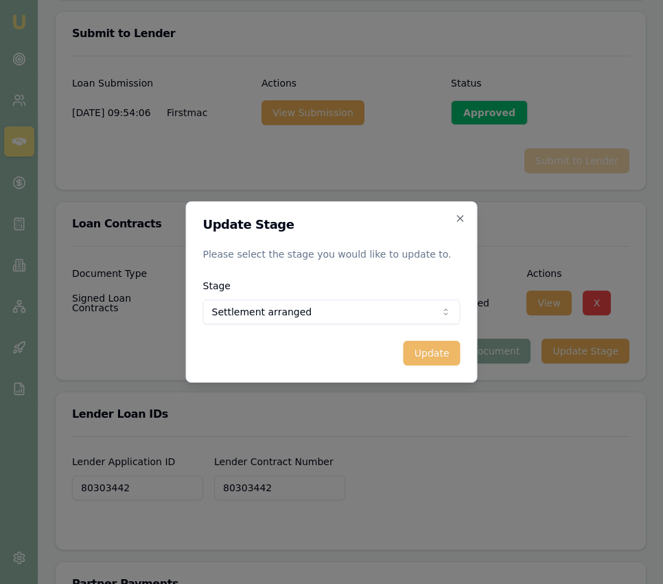
click at [438, 363] on button "Update" at bounding box center [432, 353] width 57 height 25
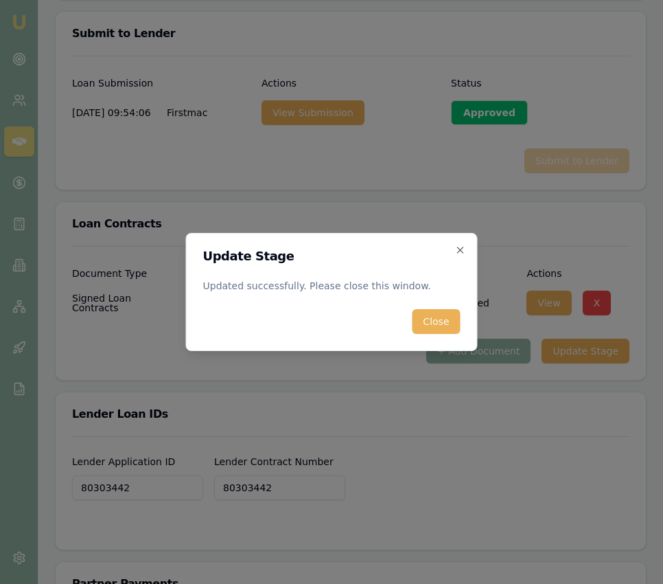
click at [419, 325] on button "Close" at bounding box center [436, 321] width 48 height 25
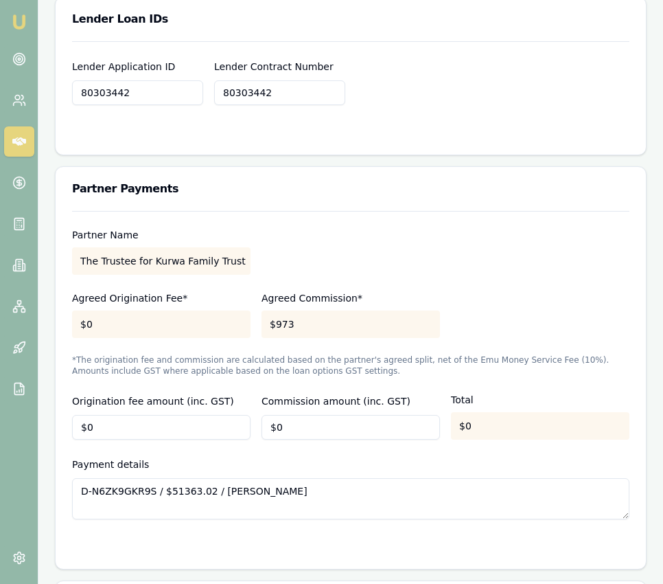
scroll to position [1325, 0]
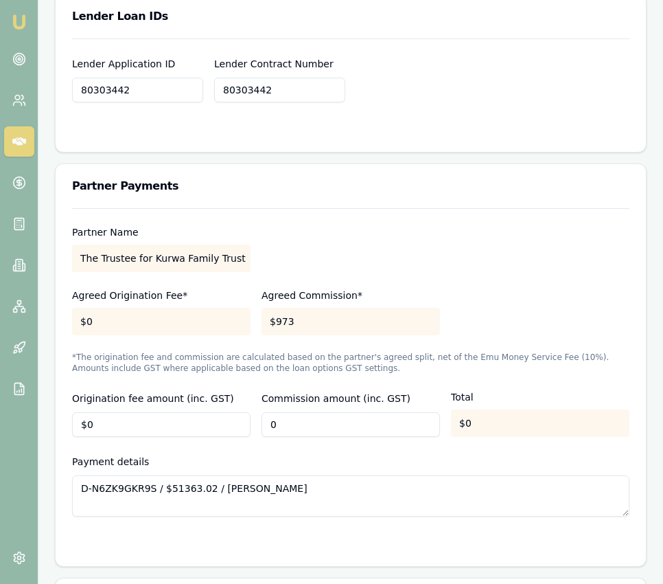
click at [326, 418] on input "0" at bounding box center [351, 424] width 179 height 25
click at [326, 417] on input "0" at bounding box center [351, 424] width 179 height 25
type input "$1,109"
click at [300, 370] on div "Partner Name The Trustee for Kurwa Family Trust Agreed Origination Fee* $0 Agre…" at bounding box center [351, 362] width 558 height 308
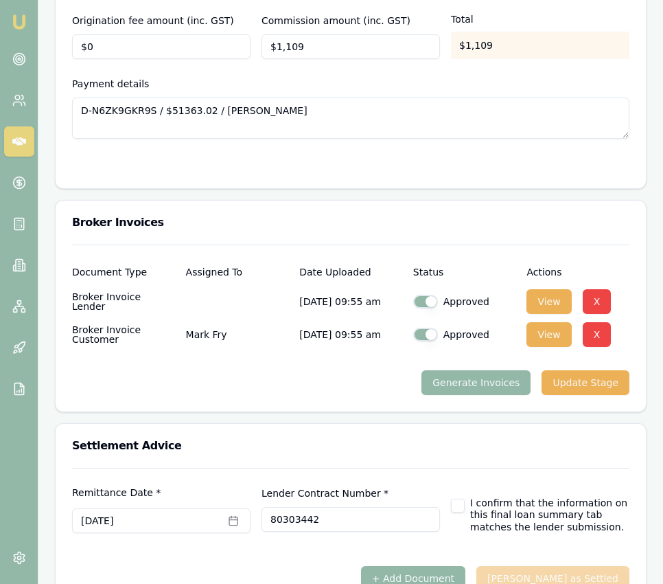
scroll to position [1724, 0]
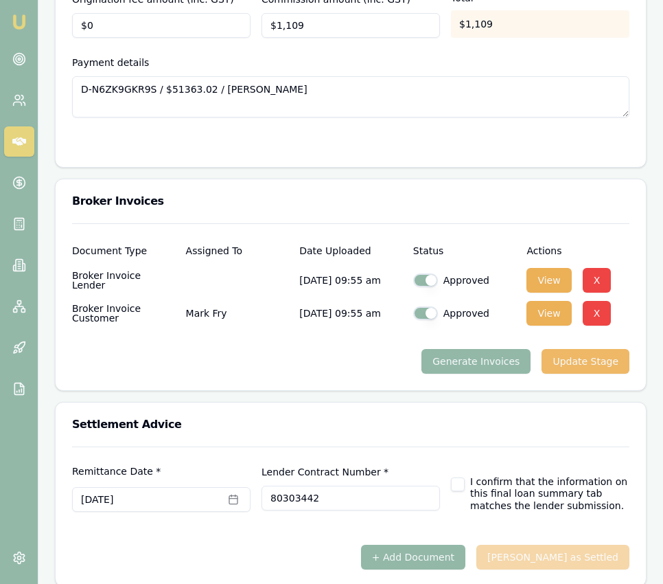
click at [600, 353] on button "Update Stage" at bounding box center [586, 361] width 88 height 25
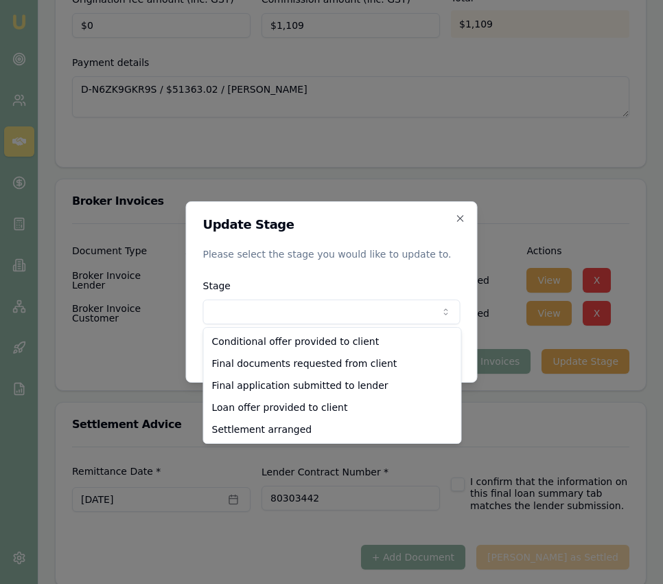
select select "SETTLEMENT_ARRANGED"
drag, startPoint x: 331, startPoint y: 431, endPoint x: 389, endPoint y: 413, distance: 61.3
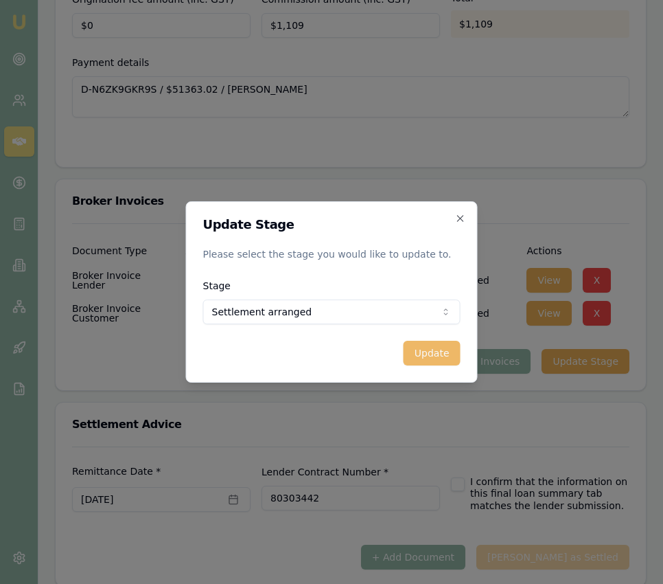
click at [437, 351] on button "Update" at bounding box center [432, 353] width 57 height 25
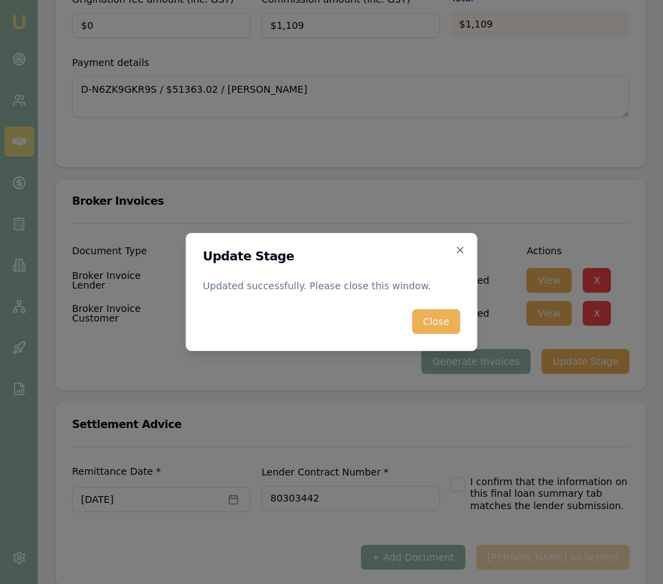
click at [433, 335] on div "Update Stage Updated successfully. Please close this window. Close Close" at bounding box center [332, 292] width 292 height 118
click at [441, 331] on button "Close" at bounding box center [436, 321] width 48 height 25
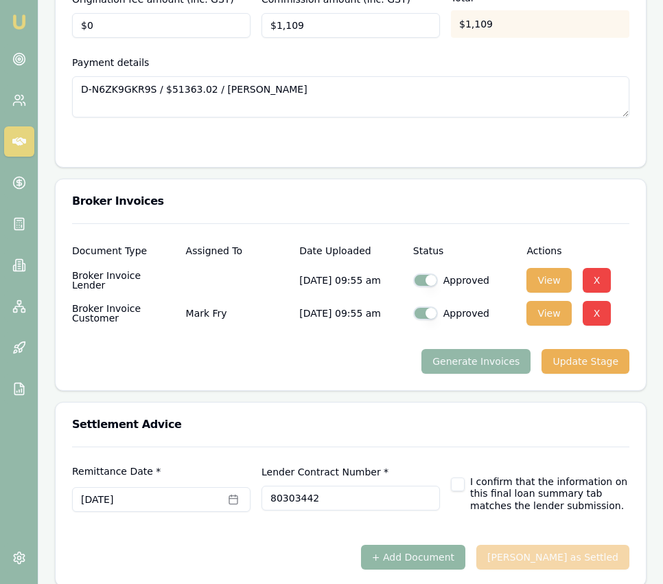
click at [448, 545] on button "+ Add Document" at bounding box center [413, 557] width 104 height 25
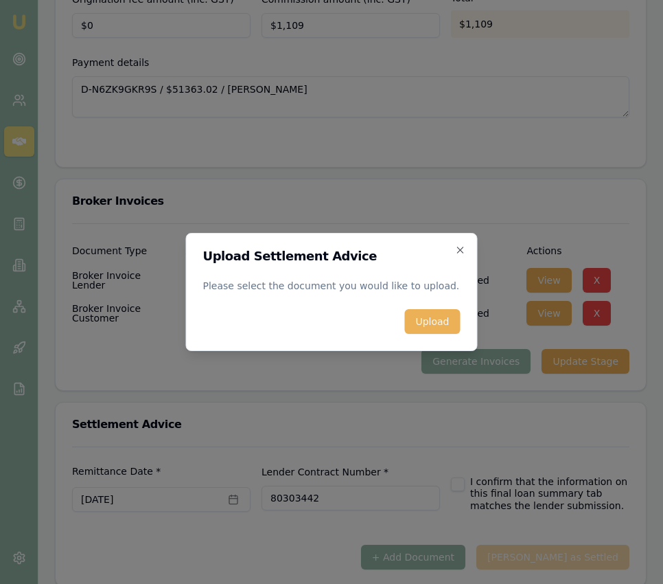
click at [418, 326] on button "Upload" at bounding box center [433, 321] width 56 height 25
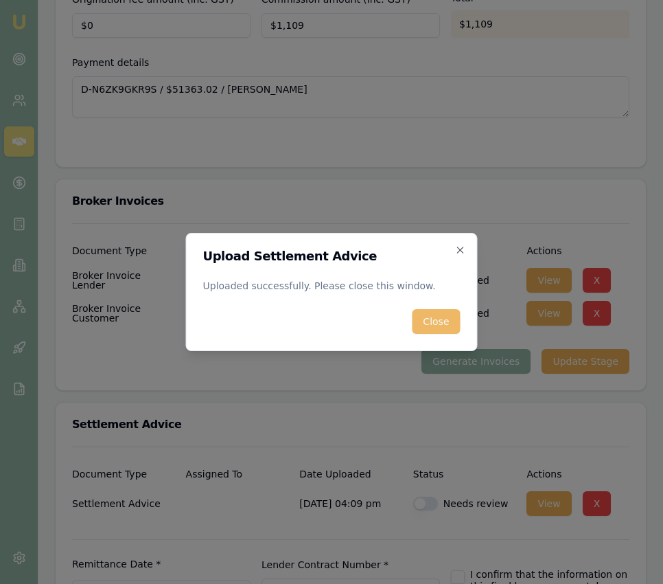
click at [440, 326] on button "Close" at bounding box center [436, 321] width 48 height 25
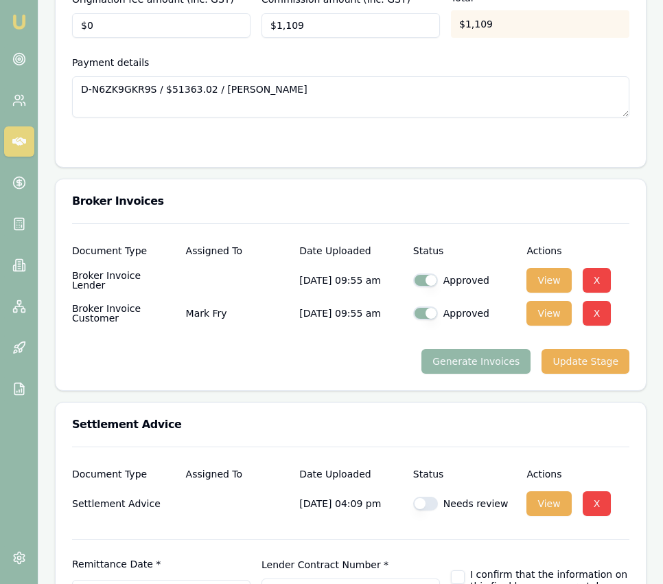
click at [431, 497] on button "button" at bounding box center [425, 504] width 25 height 14
checkbox input "true"
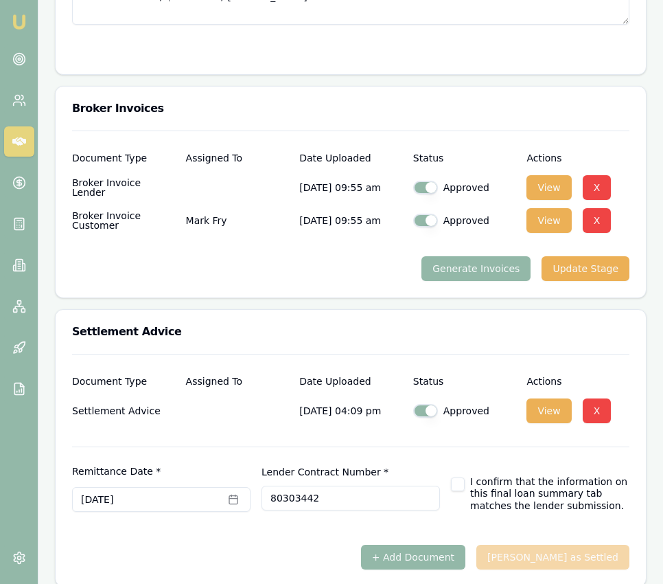
click at [459, 477] on button "button" at bounding box center [458, 484] width 14 height 14
checkbox input "true"
click at [554, 547] on button "[PERSON_NAME] as Settled" at bounding box center [553, 557] width 153 height 25
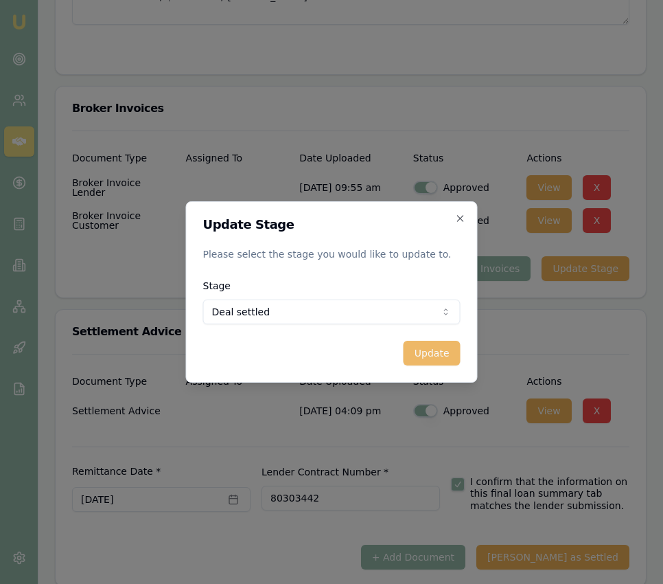
click at [433, 353] on button "Update" at bounding box center [432, 353] width 57 height 25
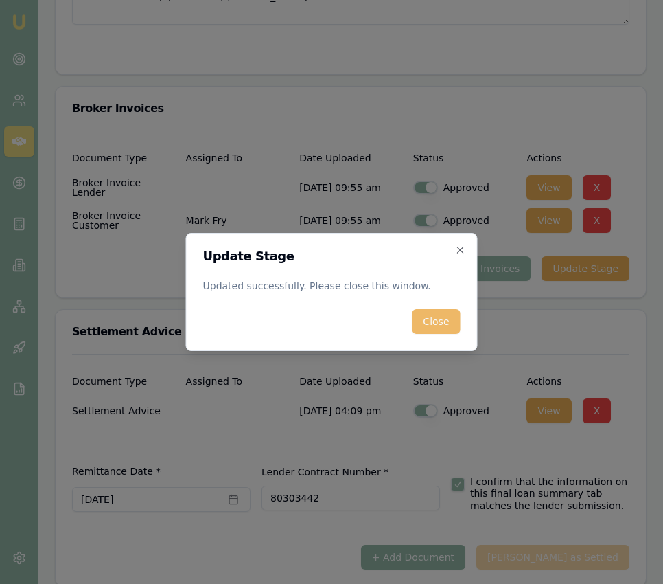
click at [435, 317] on button "Close" at bounding box center [436, 321] width 48 height 25
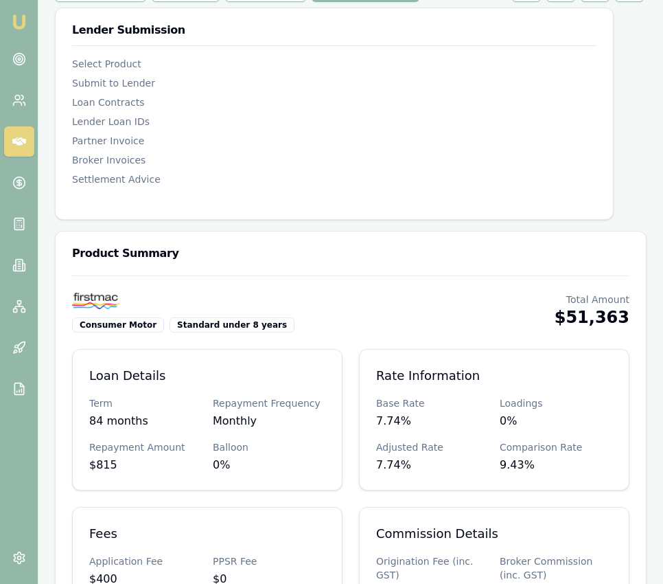
scroll to position [0, 0]
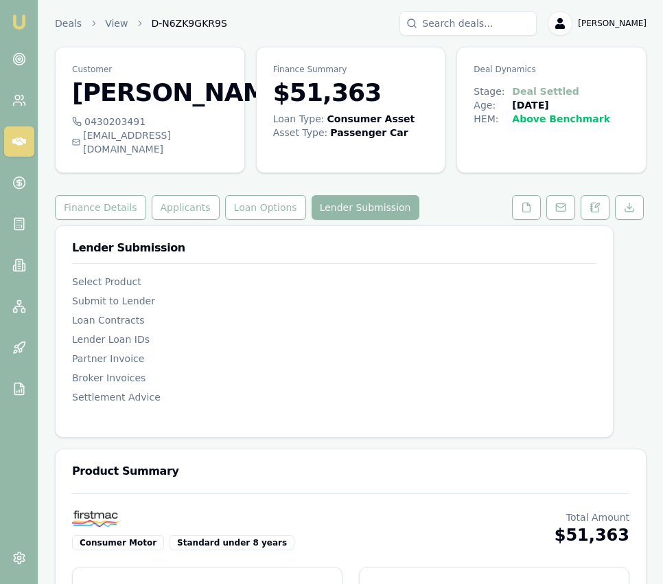
drag, startPoint x: 20, startPoint y: 17, endPoint x: 43, endPoint y: 2, distance: 27.2
click at [19, 18] on img at bounding box center [19, 22] width 16 height 16
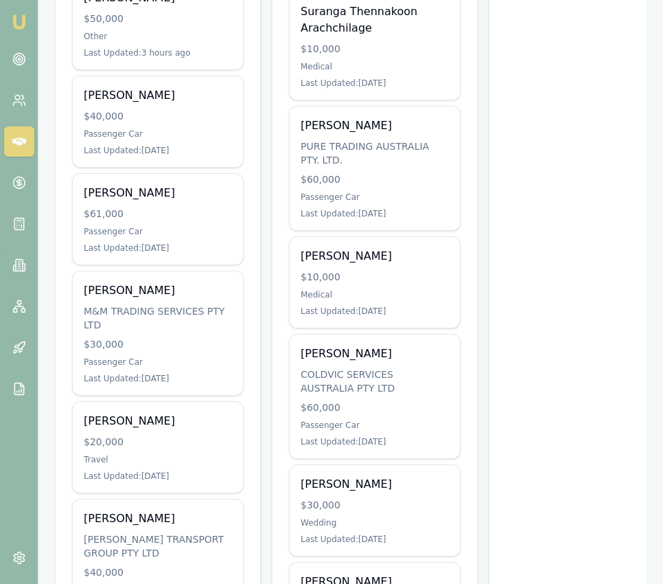
scroll to position [351, 0]
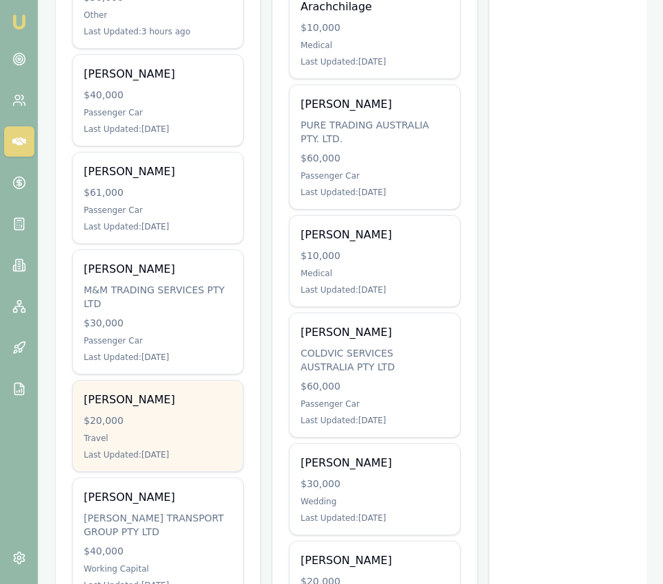
click at [212, 412] on div "SASIKANTH AMBATI $20,000 Travel Last Updated: 10 days ago" at bounding box center [158, 425] width 170 height 91
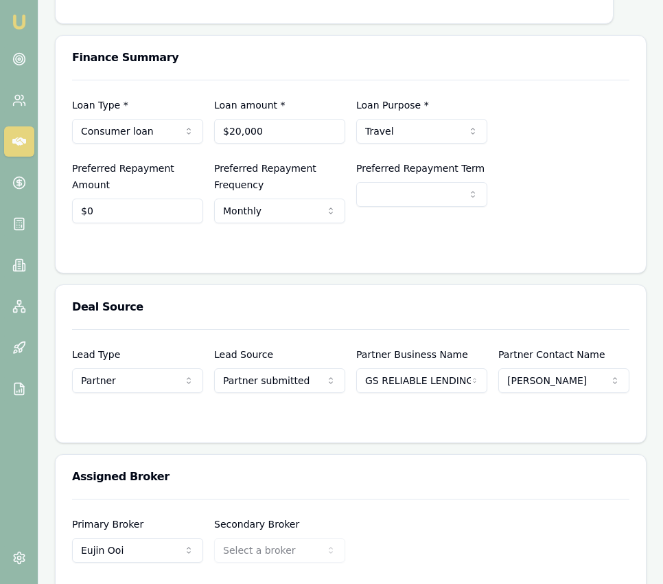
scroll to position [339, 0]
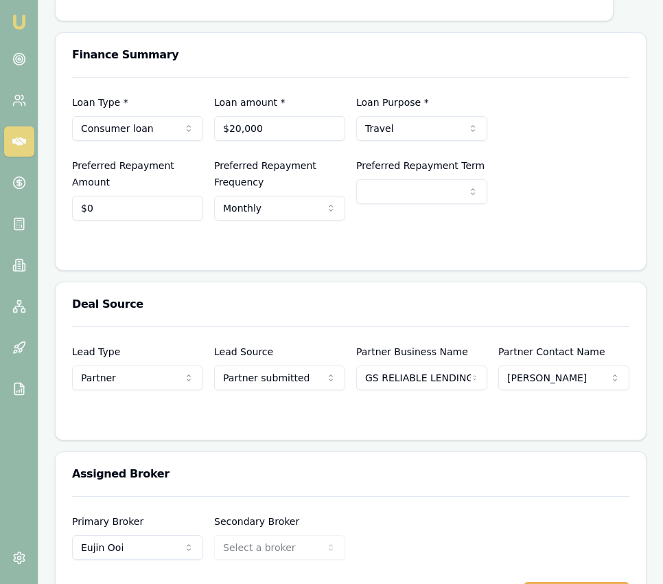
click at [153, 220] on input "$0" at bounding box center [137, 208] width 131 height 25
click at [153, 220] on input "0" at bounding box center [137, 208] width 131 height 25
type input "$493"
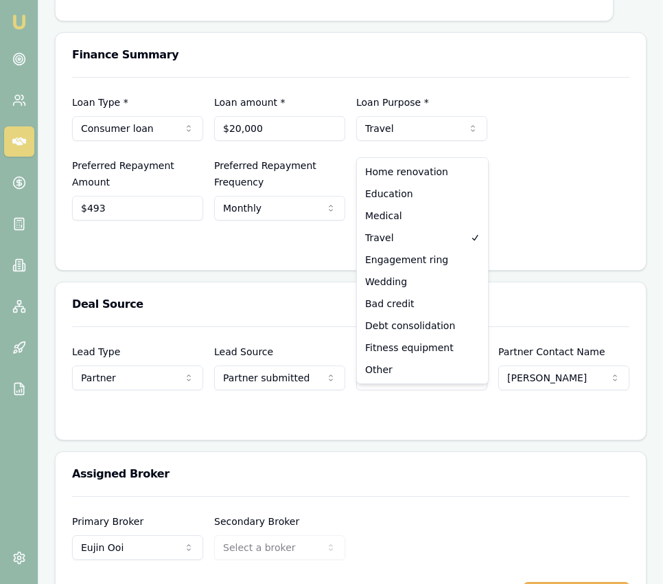
select select "MEDICAL"
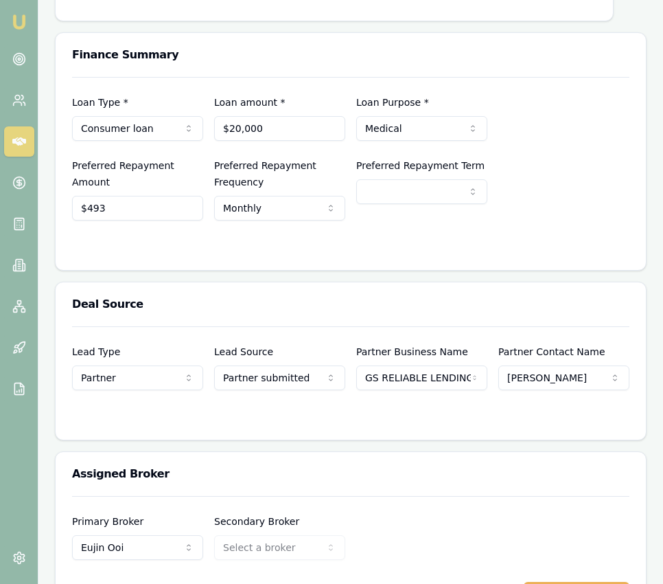
select select "84"
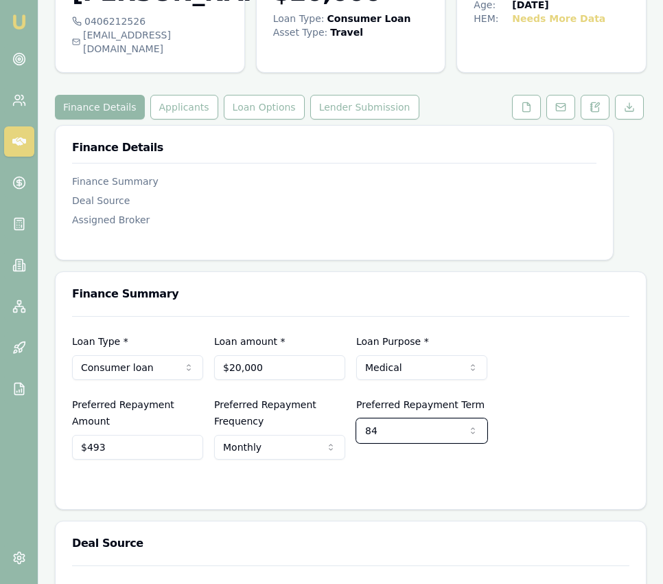
scroll to position [0, 0]
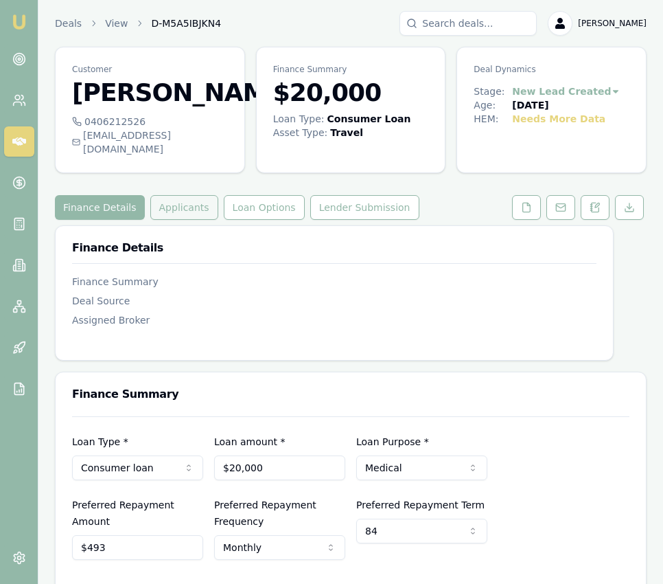
click at [179, 220] on button "Applicants" at bounding box center [184, 207] width 68 height 25
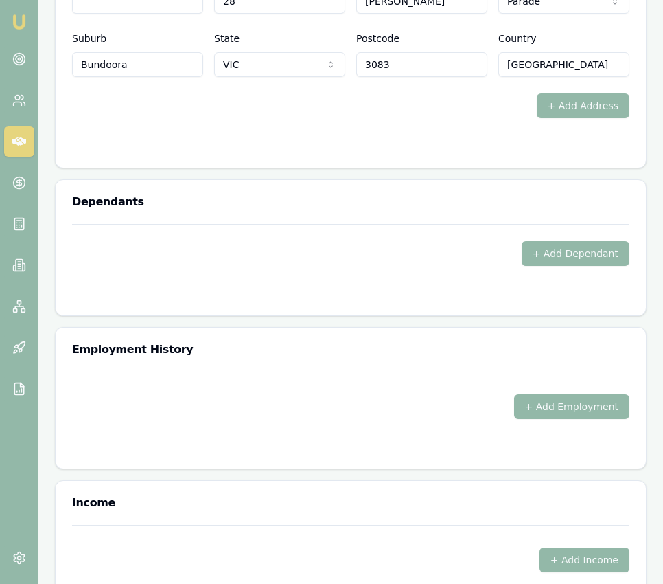
scroll to position [1975, 0]
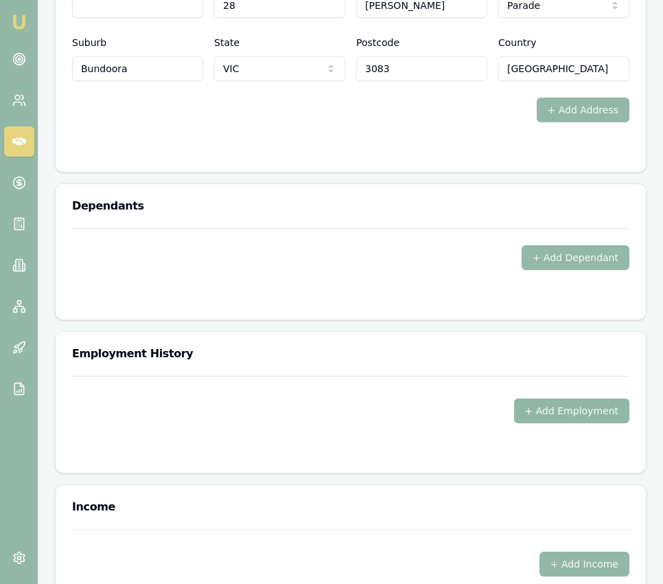
click at [543, 405] on button "+ Add Employment" at bounding box center [571, 410] width 115 height 25
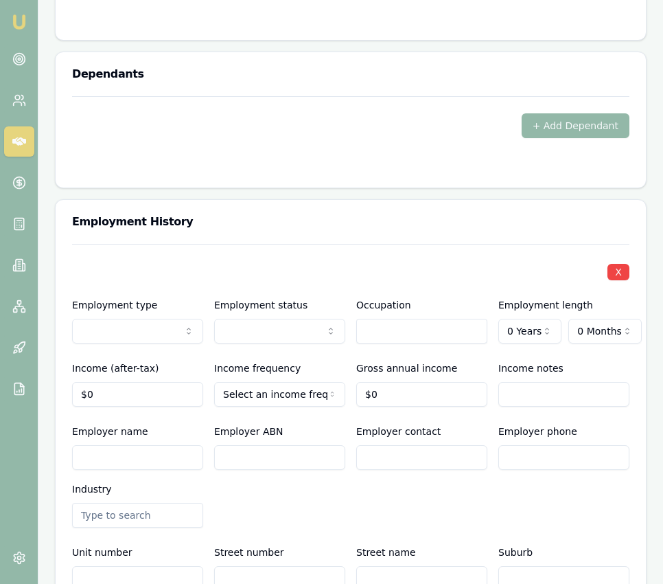
scroll to position [2109, 0]
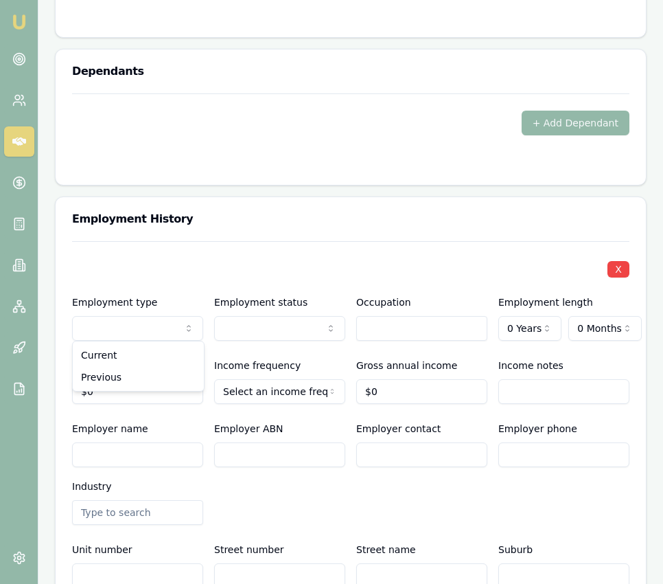
drag, startPoint x: 141, startPoint y: 357, endPoint x: 212, endPoint y: 337, distance: 73.0
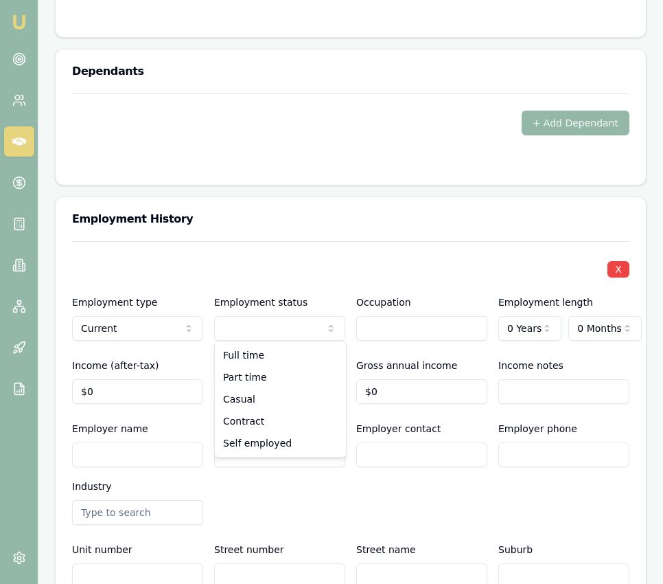
drag, startPoint x: 259, startPoint y: 357, endPoint x: 300, endPoint y: 343, distance: 43.7
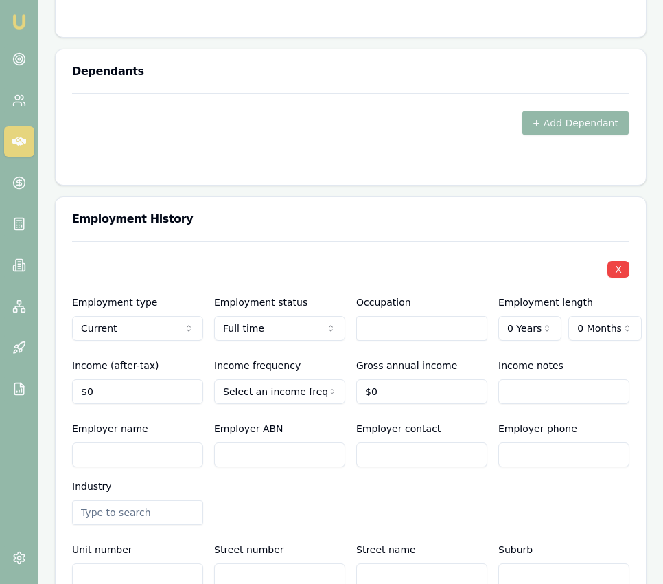
click at [385, 328] on input "text" at bounding box center [421, 328] width 131 height 25
drag, startPoint x: 375, startPoint y: 352, endPoint x: 377, endPoint y: 341, distance: 10.5
click at [375, 352] on div "ICT Support Engineers" at bounding box center [422, 353] width 130 height 25
type input "ICT Support Engineers"
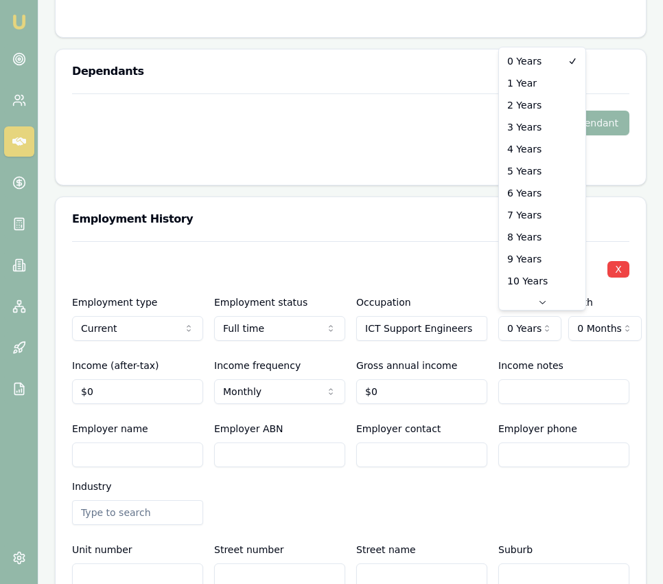
select select "4"
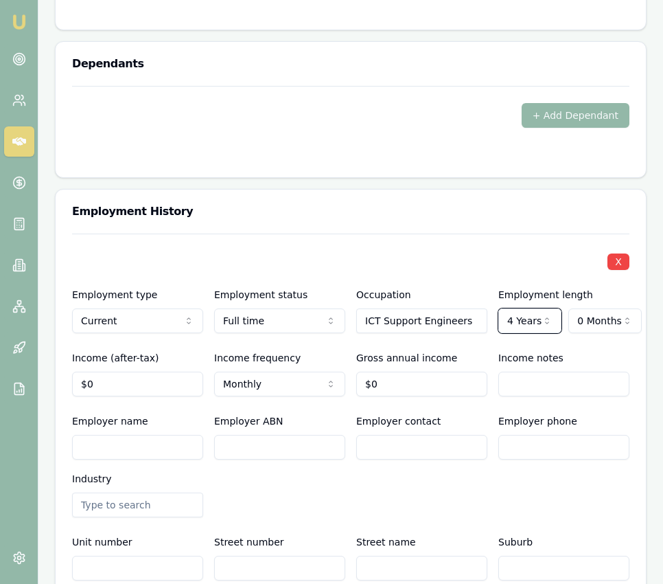
scroll to position [2119, 0]
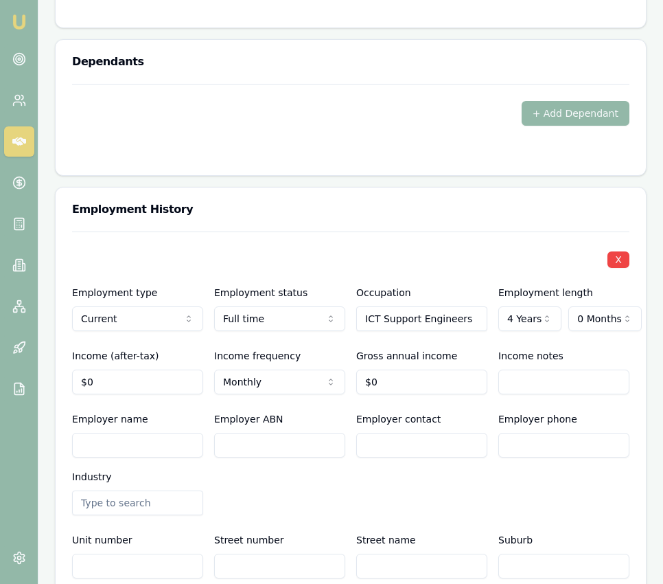
type input "0"
click at [386, 376] on input "0" at bounding box center [421, 381] width 131 height 25
type input "0"
type input "$0"
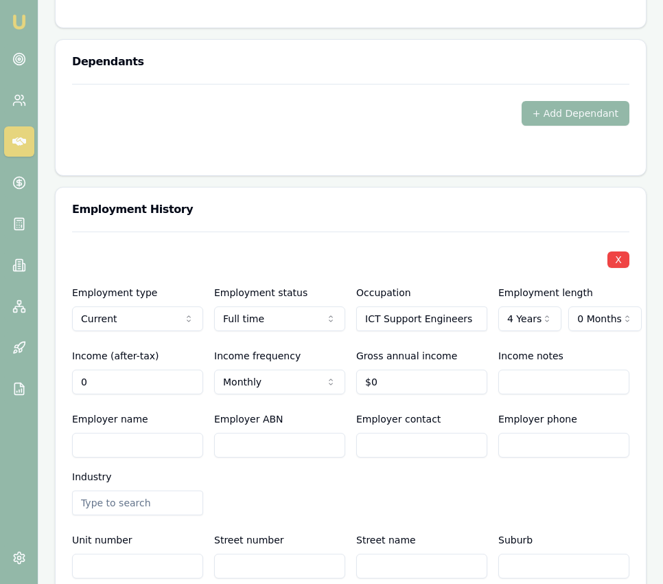
click at [167, 383] on input "0" at bounding box center [137, 381] width 131 height 25
click at [168, 384] on input "0" at bounding box center [137, 381] width 131 height 25
type input "$5,746"
type input "0"
click at [387, 379] on input "0" at bounding box center [421, 381] width 131 height 25
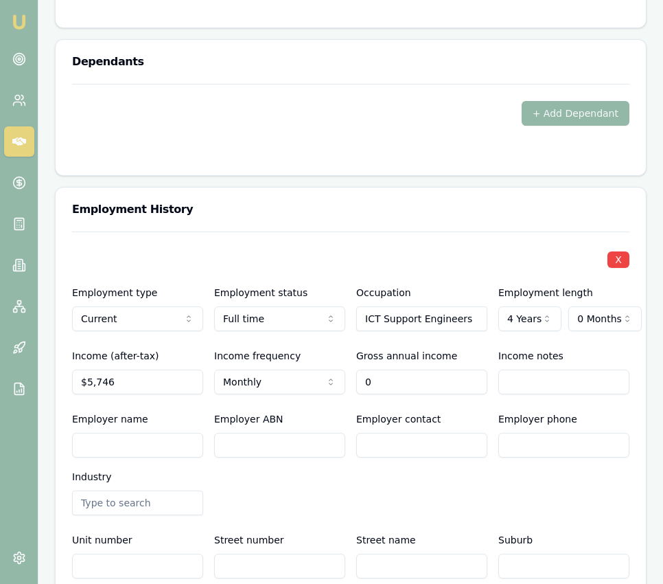
click at [387, 379] on input "0" at bounding box center [421, 381] width 131 height 25
type input "$87,975"
drag, startPoint x: 251, startPoint y: 476, endPoint x: 229, endPoint y: 464, distance: 24.3
click at [249, 475] on div "Employer name Employer ABN Employer contact Employer phone Industry" at bounding box center [351, 463] width 558 height 104
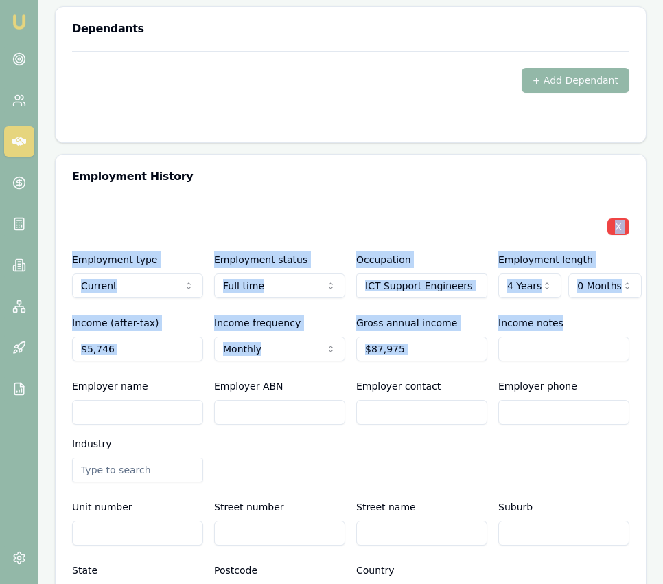
scroll to position [2154, 0]
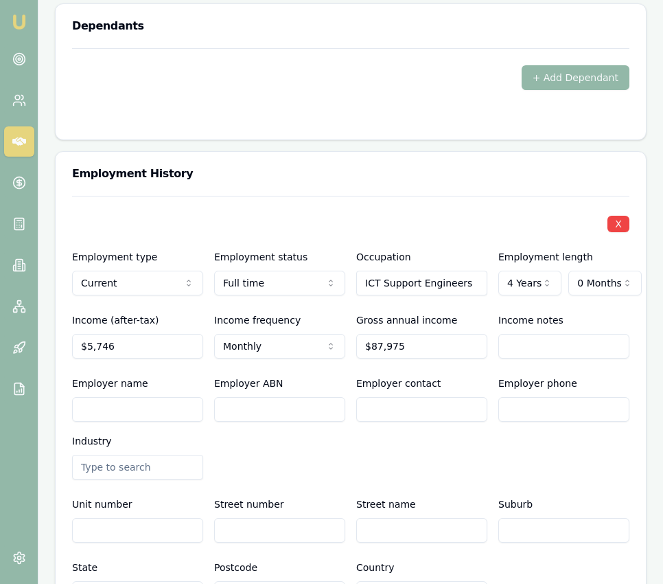
drag, startPoint x: 181, startPoint y: 429, endPoint x: 167, endPoint y: 423, distance: 15.4
click at [181, 429] on div "Employer name Employer ABN Employer contact Employer phone Industry" at bounding box center [351, 427] width 558 height 104
click at [152, 406] on input "Employer name" at bounding box center [137, 409] width 131 height 25
type input "Brave Services"
type input "11644618977"
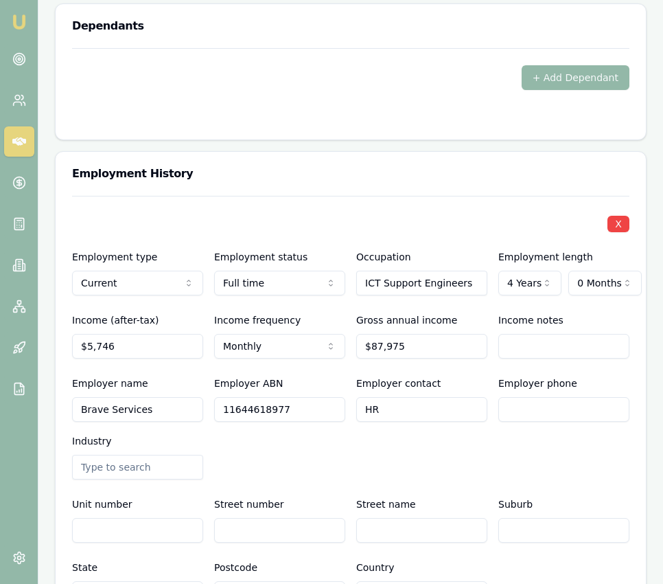
type input "HR"
click at [573, 402] on input "Employer phone" at bounding box center [564, 409] width 131 height 25
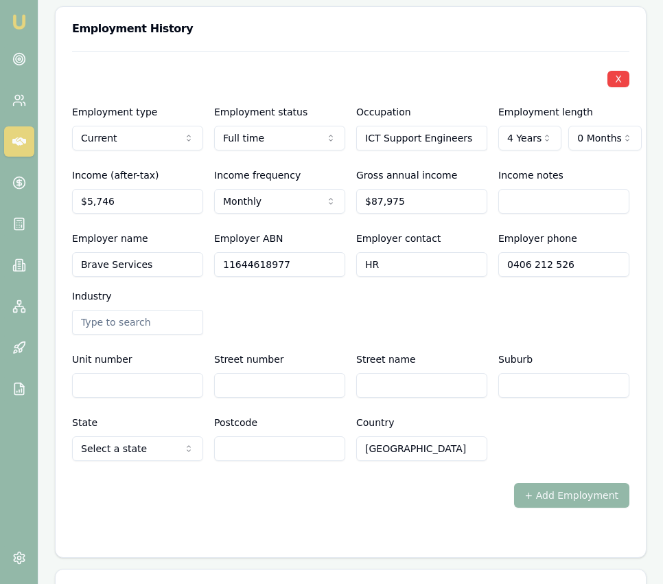
scroll to position [2312, 0]
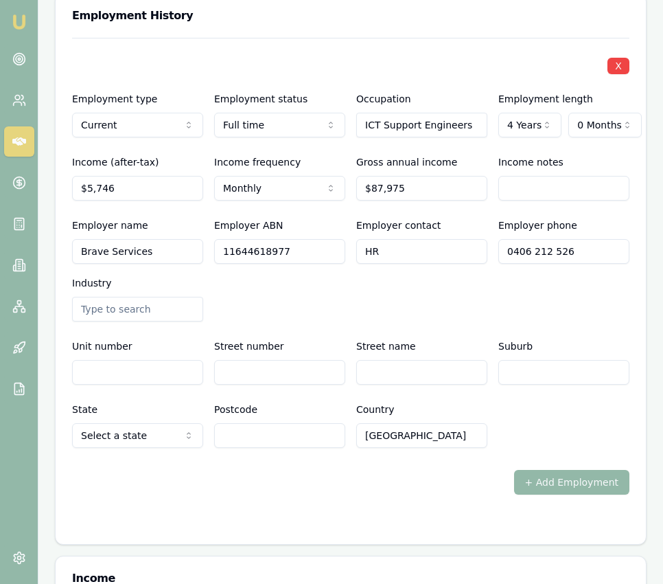
type input "0406 212 526"
click at [253, 372] on input "Street number" at bounding box center [279, 372] width 131 height 25
type input "307"
type input "Ferntree Gully Road"
type input "Ferntree Gully"
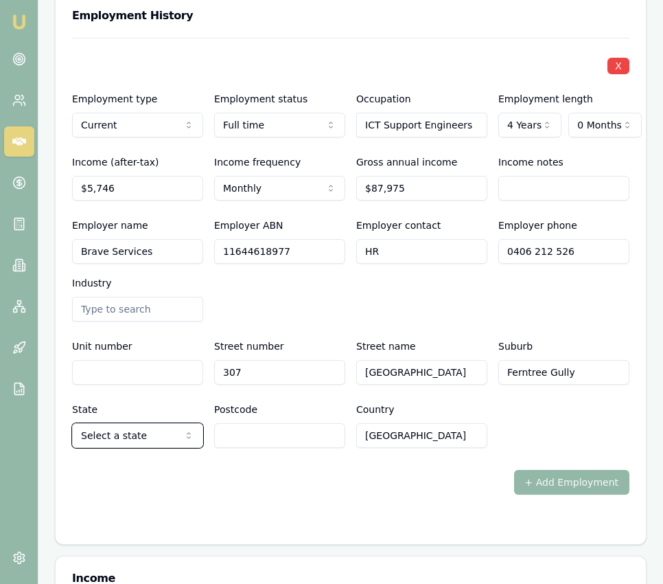
select select "VIC"
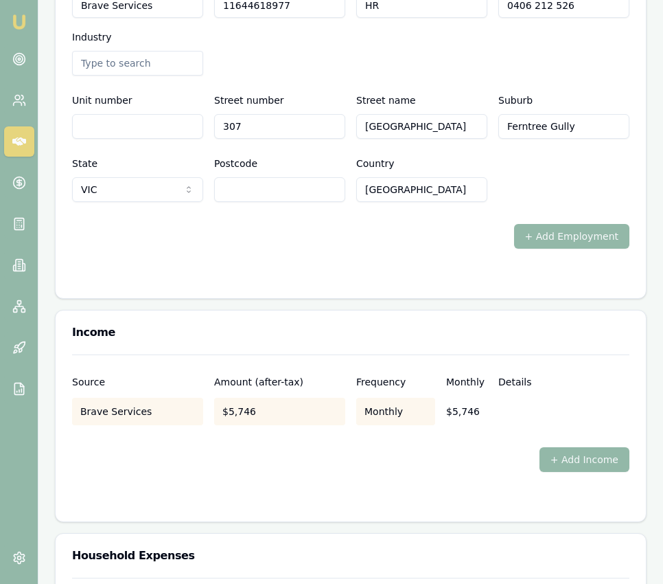
scroll to position [2566, 0]
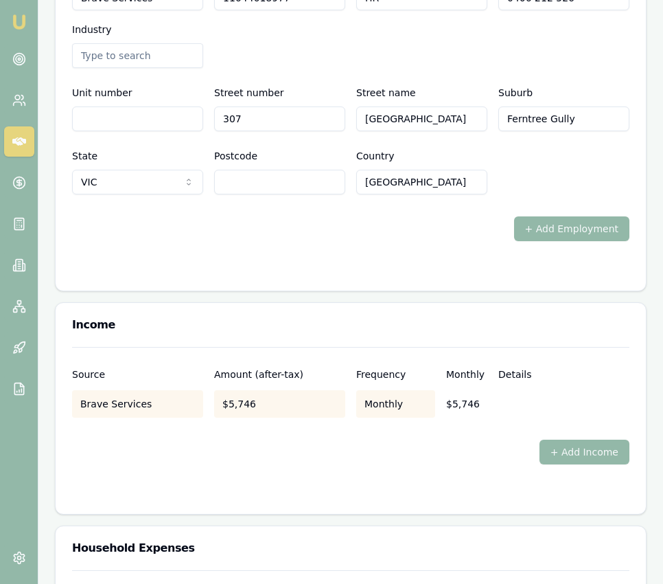
click at [317, 180] on input "Postcode" at bounding box center [279, 182] width 131 height 25
type input "3156"
click at [333, 200] on div "X Employment type Current Current Previous Employment status Full time Full tim…" at bounding box center [351, 12] width 558 height 457
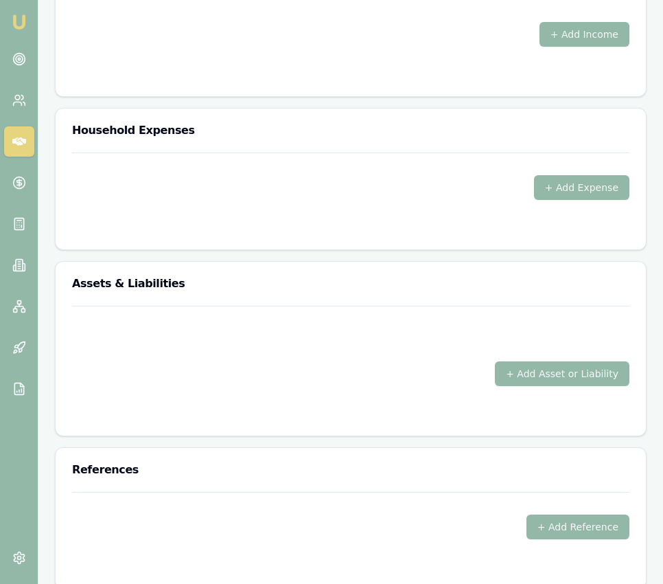
scroll to position [3006, 0]
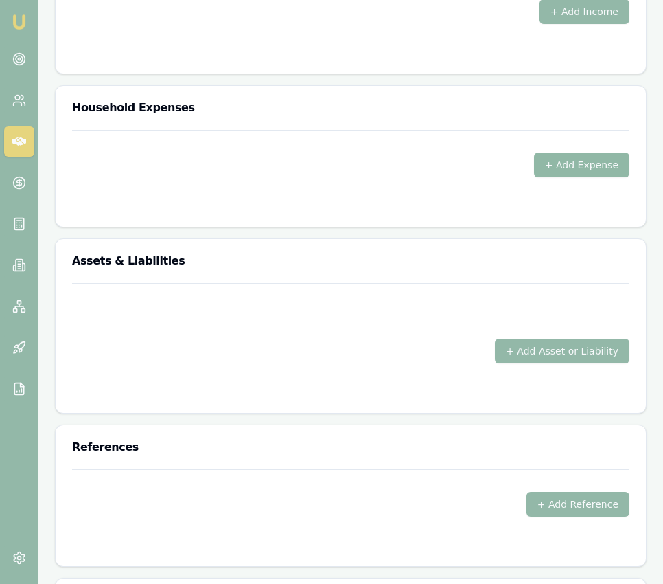
click at [567, 163] on button "+ Add Expense" at bounding box center [581, 164] width 95 height 25
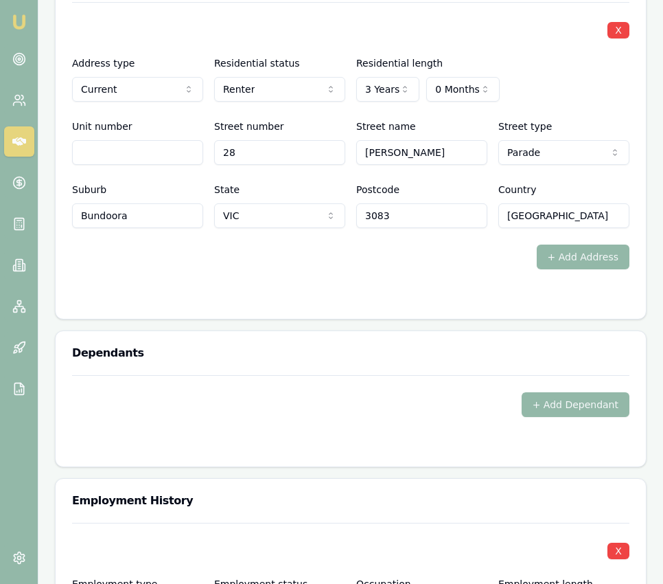
scroll to position [1824, 0]
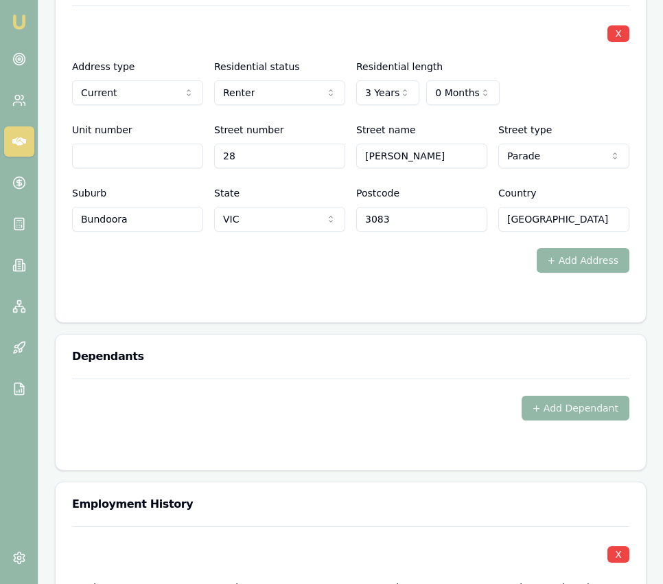
type input "$0"
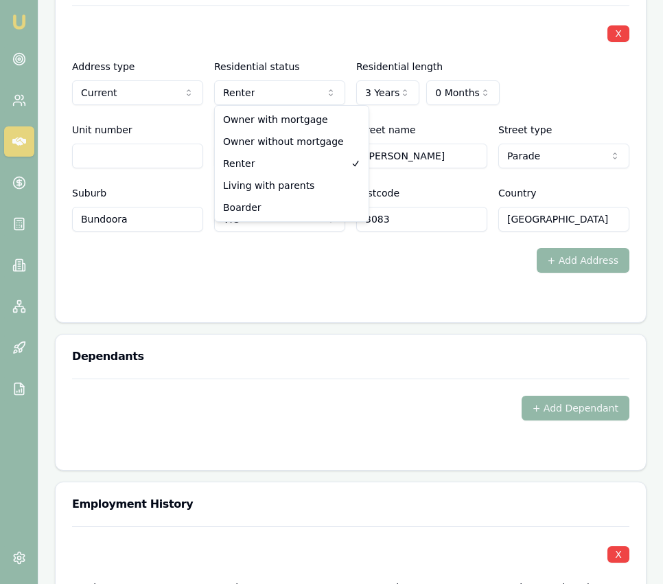
select select "BOARDER"
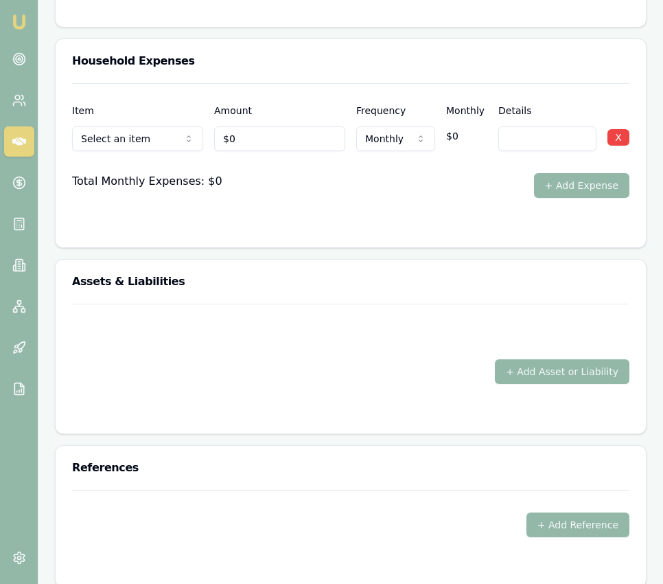
scroll to position [3050, 0]
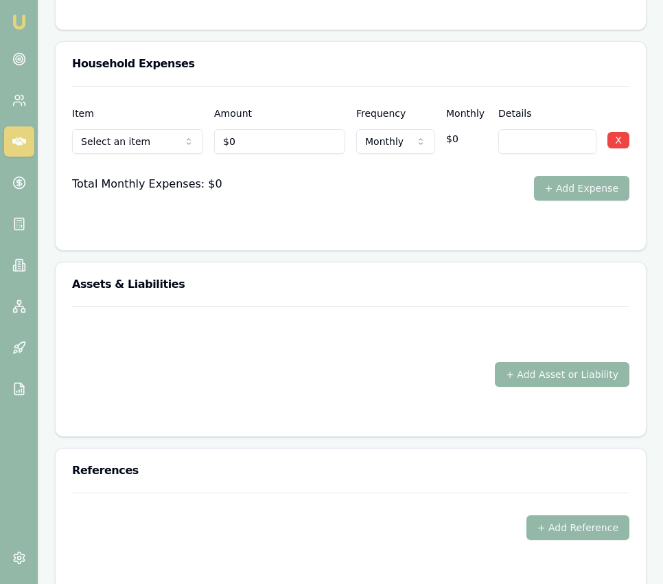
click at [255, 148] on input "0" at bounding box center [279, 141] width 131 height 25
type input "$500"
drag, startPoint x: 357, startPoint y: 183, endPoint x: 382, endPoint y: 187, distance: 25.1
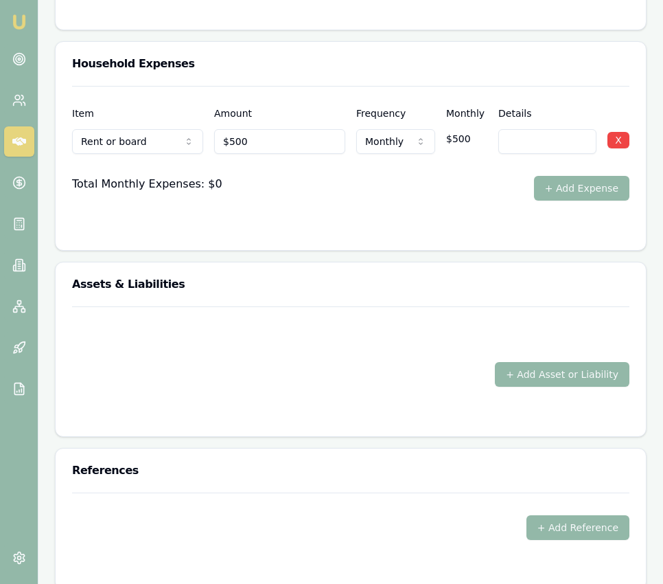
click at [360, 183] on div "Total Monthly Expenses: $0 + Add Expense" at bounding box center [351, 188] width 558 height 25
click at [585, 186] on button "+ Add Expense" at bounding box center [581, 188] width 95 height 25
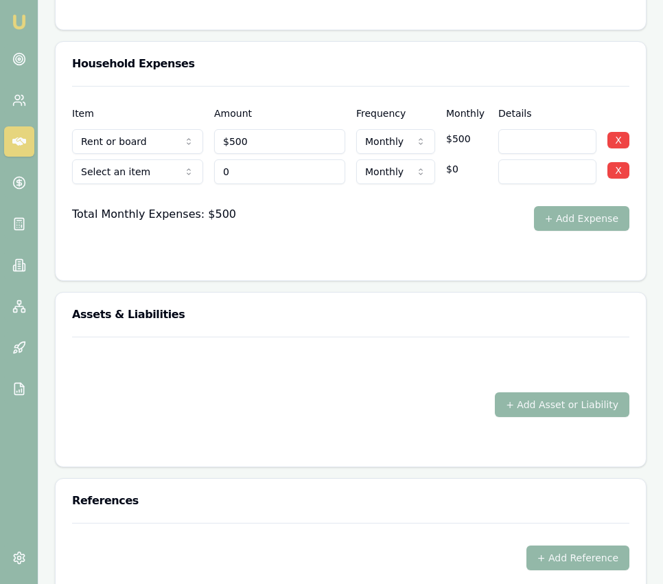
type input "$0"
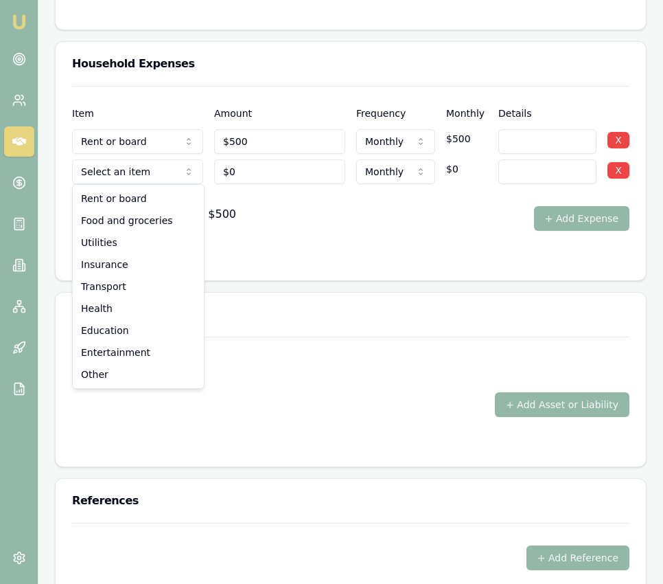
select select "FOOD_AND_GROCERIES"
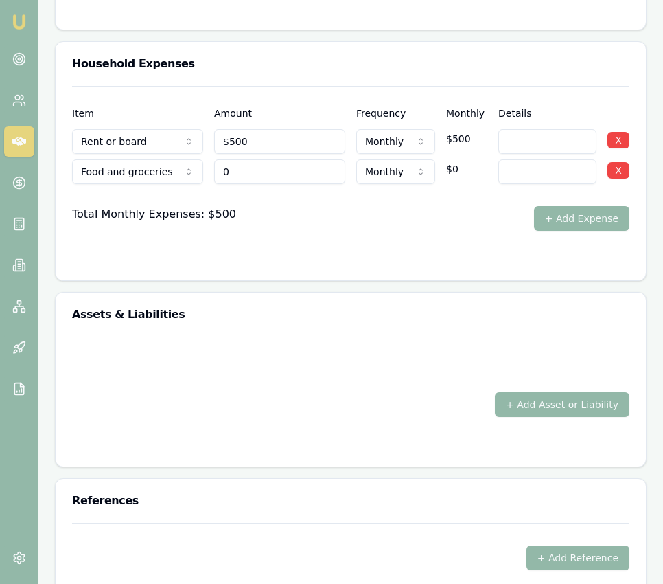
click at [256, 174] on input "0" at bounding box center [279, 171] width 131 height 25
type input "$800"
drag, startPoint x: 341, startPoint y: 207, endPoint x: 382, endPoint y: 210, distance: 40.6
click at [367, 210] on div "Total Monthly Expenses: $500 + Add Expense" at bounding box center [351, 218] width 558 height 25
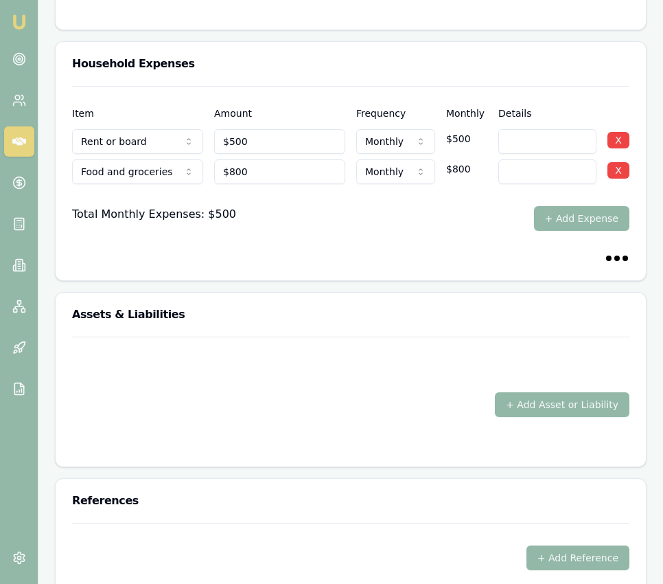
click at [554, 212] on button "+ Add Expense" at bounding box center [581, 218] width 95 height 25
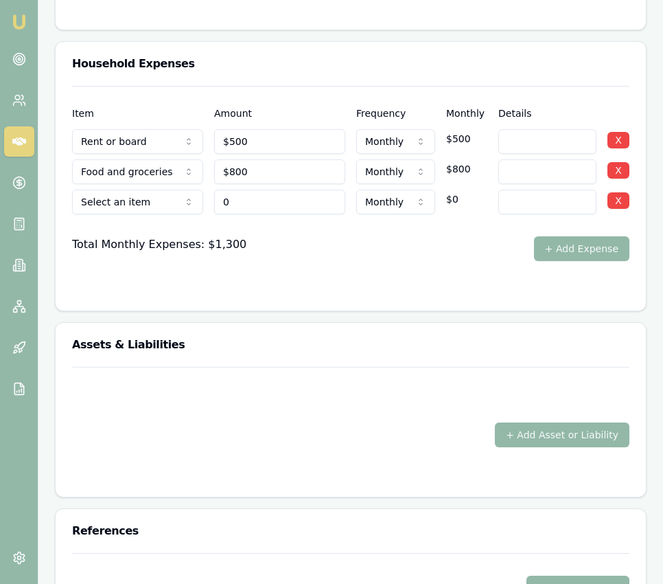
type input "$0"
click at [154, 214] on div at bounding box center [351, 225] width 558 height 22
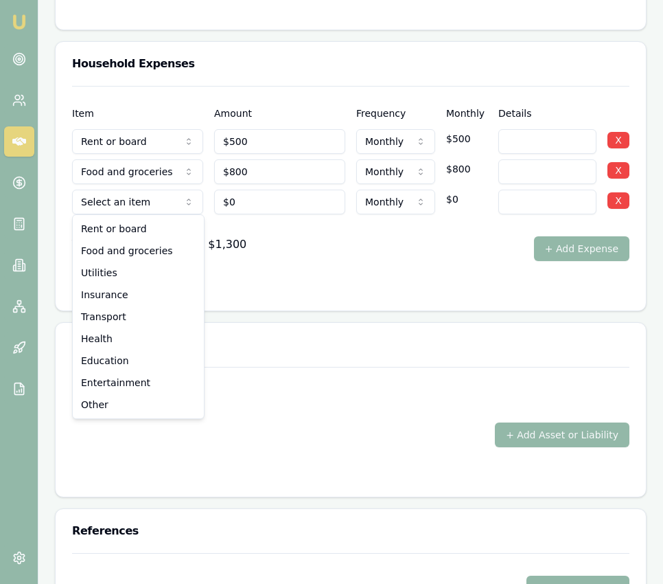
select select "UTILITIES"
drag, startPoint x: 150, startPoint y: 269, endPoint x: 157, endPoint y: 265, distance: 8.0
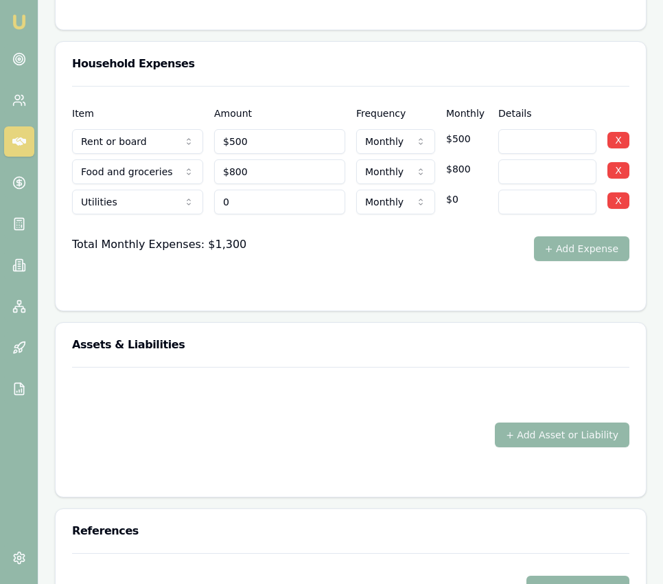
click at [249, 203] on input "0" at bounding box center [279, 202] width 131 height 25
type input "$200"
drag, startPoint x: 380, startPoint y: 228, endPoint x: 494, endPoint y: 237, distance: 114.4
click at [385, 229] on div at bounding box center [351, 225] width 558 height 22
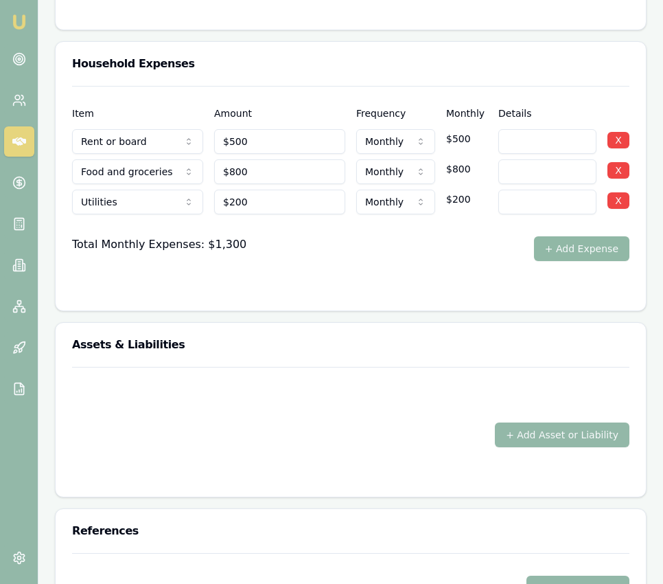
click at [574, 236] on button "+ Add Expense" at bounding box center [581, 248] width 95 height 25
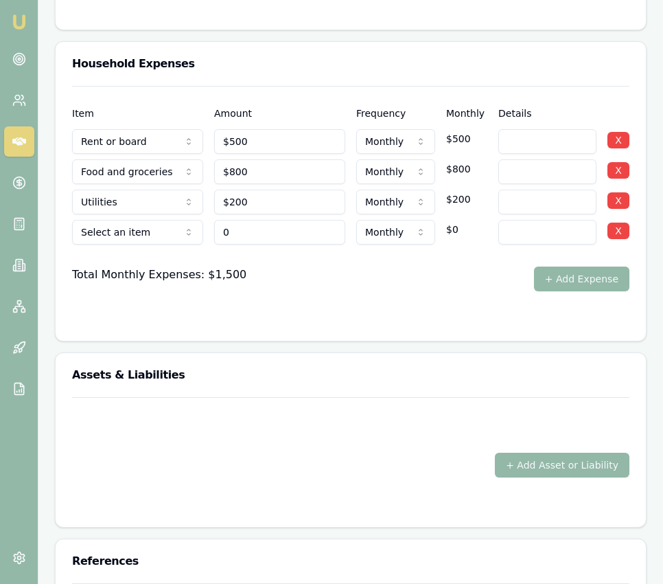
type input "$0"
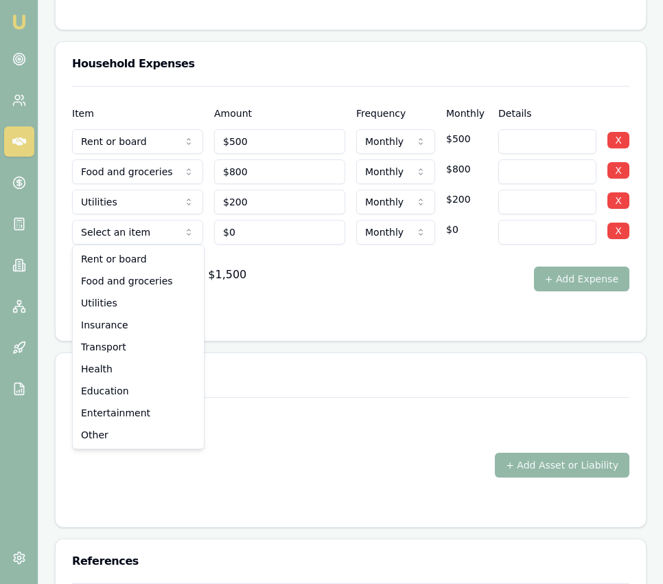
select select "INSURANCE"
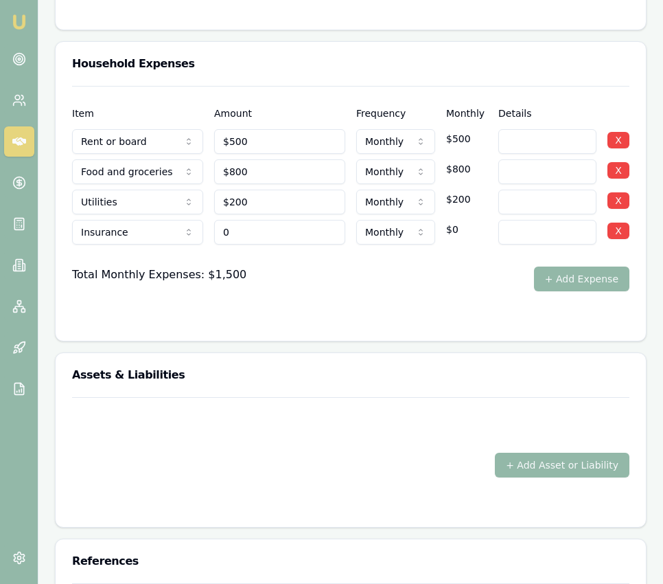
click at [237, 238] on input "0" at bounding box center [279, 232] width 131 height 25
type input "$100"
drag, startPoint x: 334, startPoint y: 274, endPoint x: 324, endPoint y: 258, distance: 19.1
click at [334, 274] on div "Total Monthly Expenses: $1,500 + Add Expense" at bounding box center [351, 278] width 558 height 25
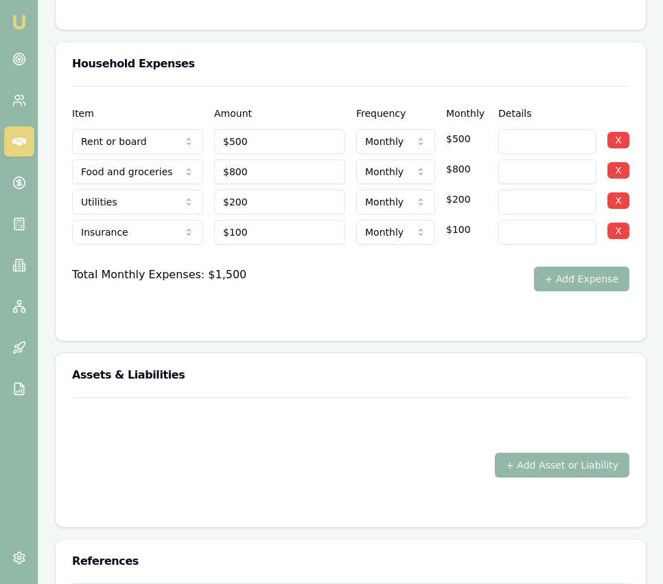
drag, startPoint x: 589, startPoint y: 284, endPoint x: 573, endPoint y: 284, distance: 15.8
click at [589, 284] on button "+ Add Expense" at bounding box center [581, 278] width 95 height 25
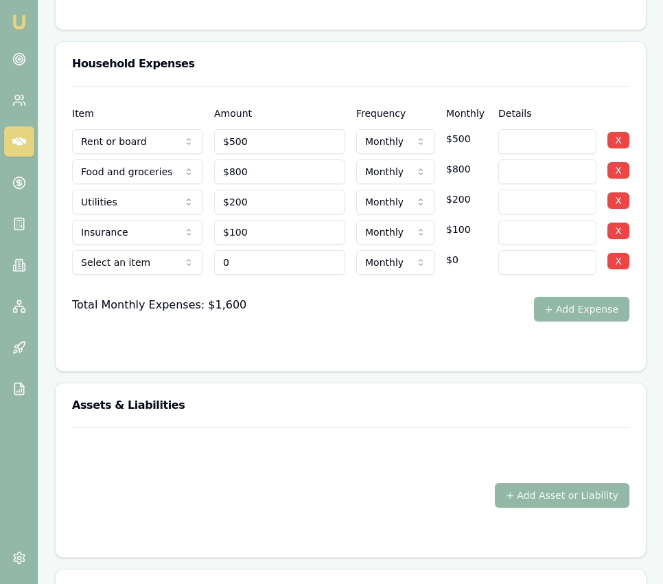
type input "$0"
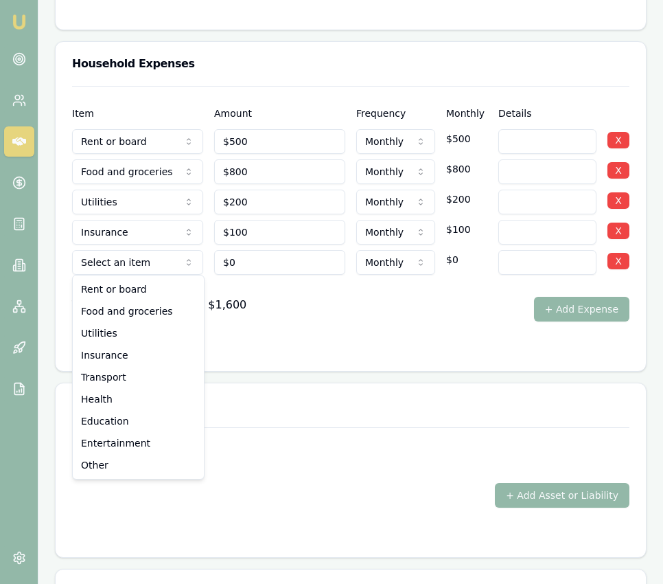
select select "TRANSPORT"
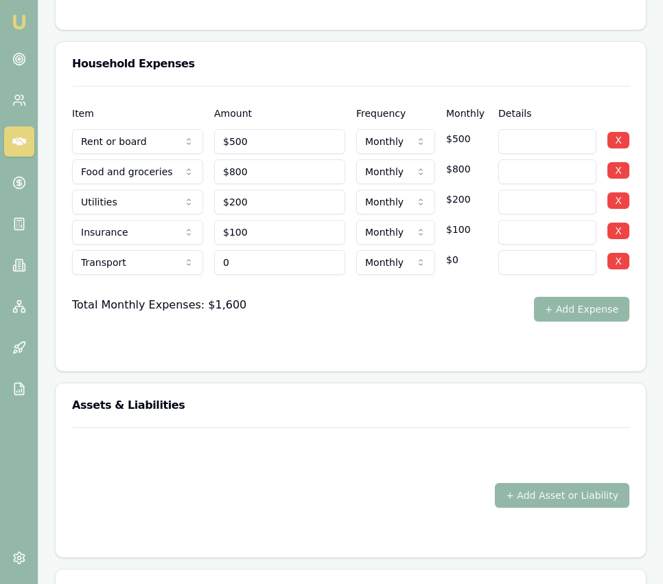
click at [263, 262] on input "0" at bounding box center [279, 262] width 131 height 25
click at [263, 261] on input "0" at bounding box center [279, 262] width 131 height 25
type input "$400"
click at [390, 304] on div "Total Monthly Expenses: $1,600 + Add Expense" at bounding box center [351, 309] width 558 height 25
click at [466, 325] on form "Item Amount Frequency Monthly Details Rent or board Rent or board Food and groc…" at bounding box center [351, 220] width 558 height 269
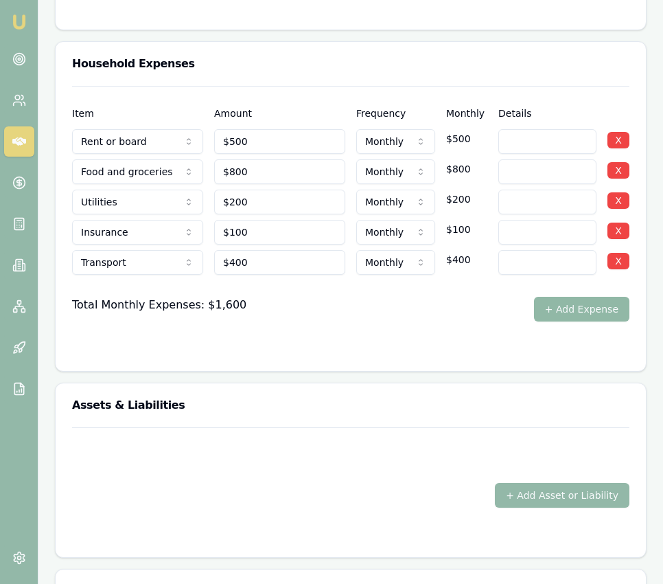
click at [555, 313] on button "+ Add Expense" at bounding box center [581, 309] width 95 height 25
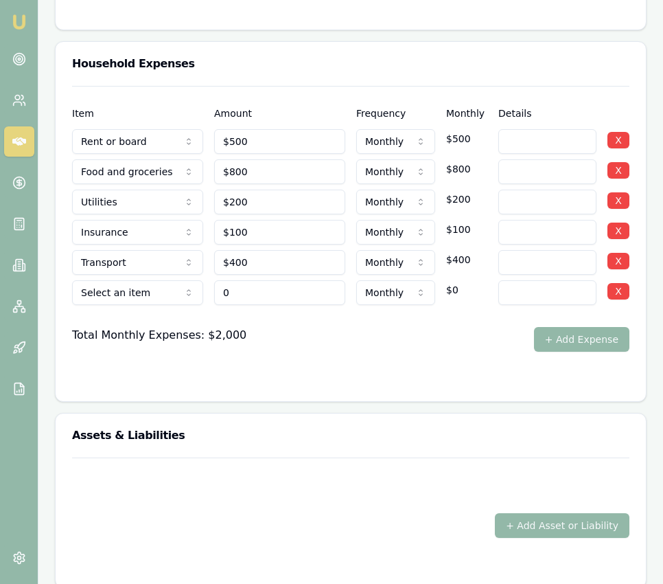
type input "$0"
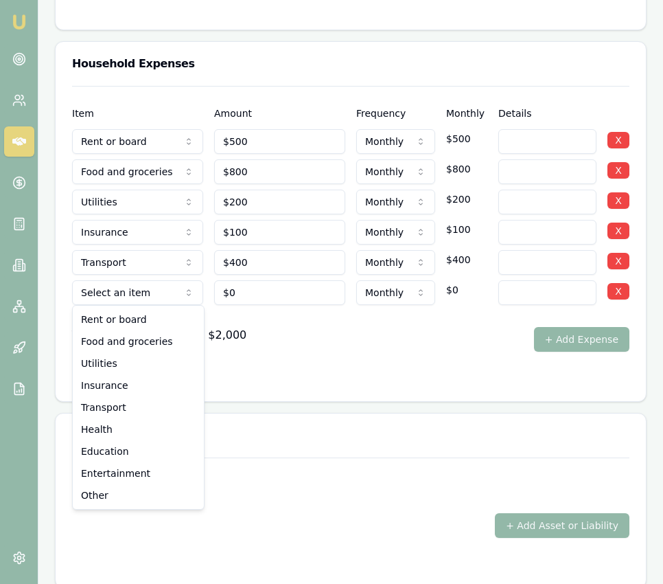
select select "HEALTH"
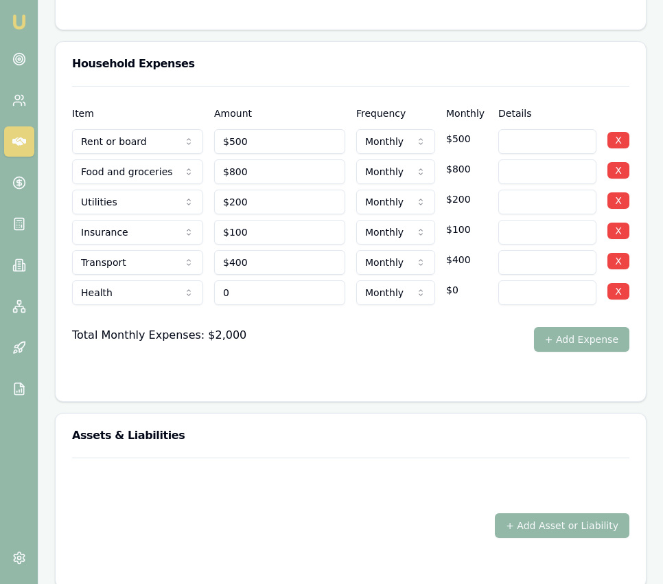
click at [245, 292] on input "0" at bounding box center [279, 292] width 131 height 25
type input "$100"
click at [389, 359] on form "Item Amount Frequency Monthly Details Rent or board Rent or board Food and groc…" at bounding box center [351, 235] width 558 height 299
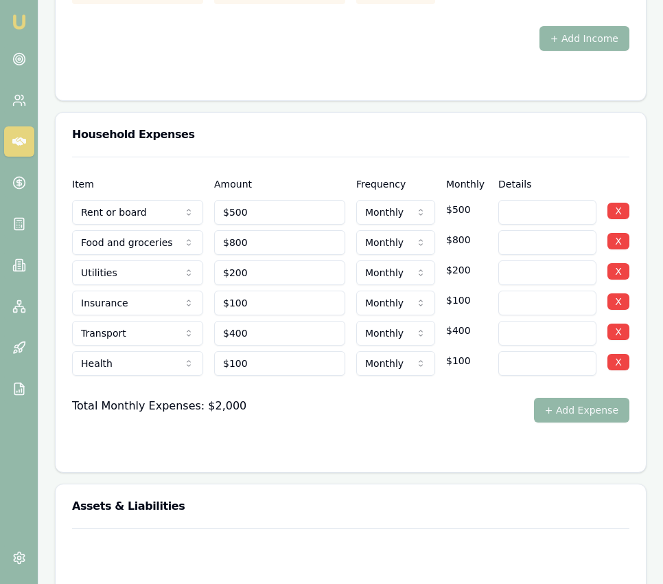
scroll to position [2974, 0]
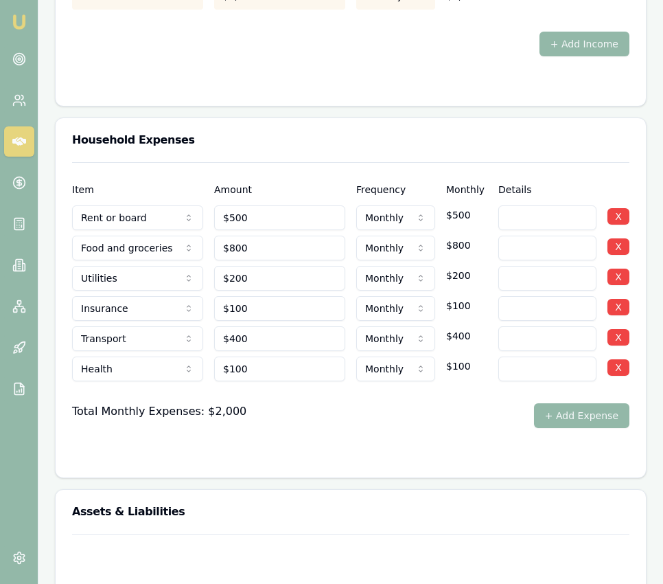
click at [409, 418] on div "Total Monthly Expenses: $2,000 + Add Expense" at bounding box center [351, 415] width 558 height 25
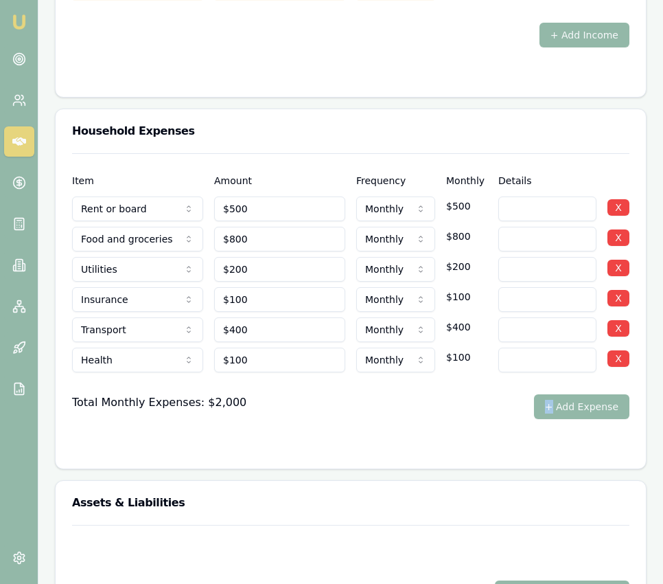
scroll to position [2980, 0]
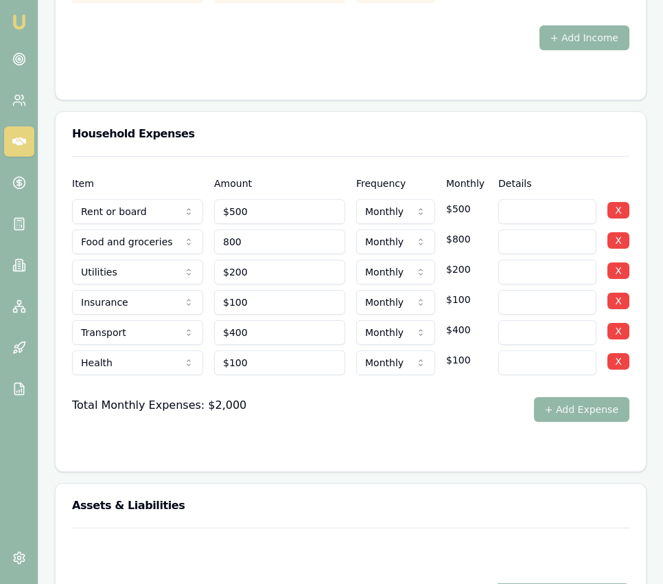
click at [255, 245] on input "800" at bounding box center [279, 241] width 131 height 25
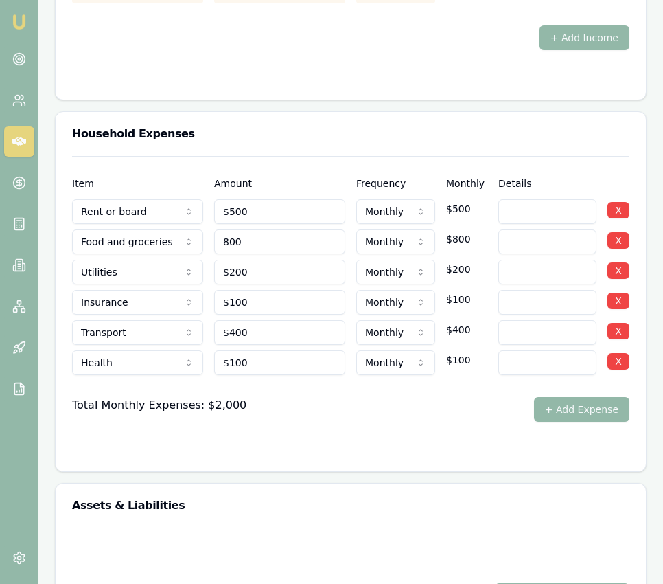
click at [265, 233] on input "800" at bounding box center [279, 241] width 131 height 25
click at [264, 233] on input "800" at bounding box center [279, 241] width 131 height 25
type input "$800"
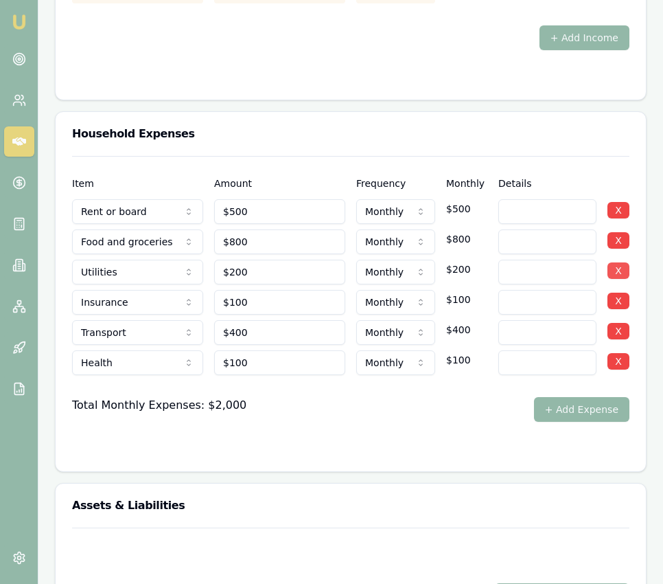
click at [622, 236] on button "X" at bounding box center [619, 240] width 22 height 16
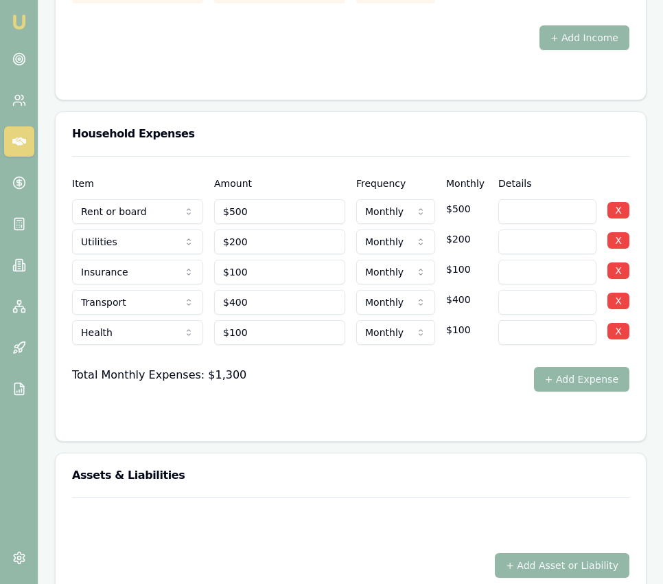
click at [490, 394] on form "Item Amount Frequency Monthly Details Rent or board Rent or board Food and groc…" at bounding box center [351, 290] width 558 height 269
click at [555, 389] on form "Item Amount Frequency Monthly Details Rent or board Rent or board Food and groc…" at bounding box center [351, 290] width 558 height 269
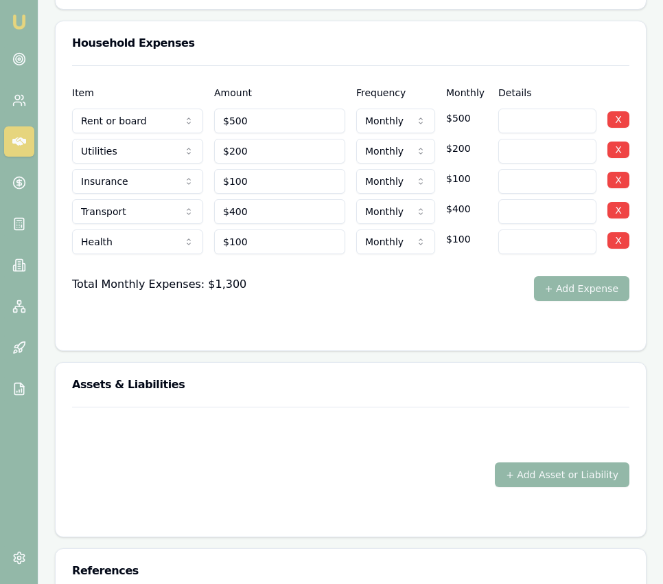
scroll to position [3060, 0]
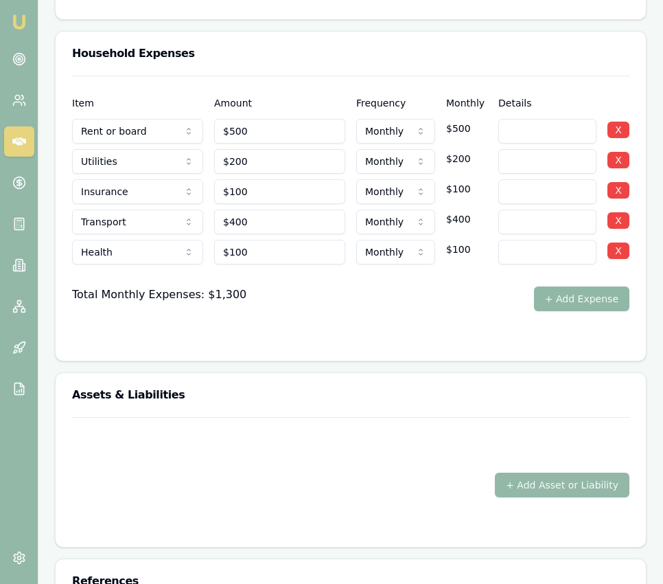
click at [568, 289] on button "+ Add Expense" at bounding box center [581, 298] width 95 height 25
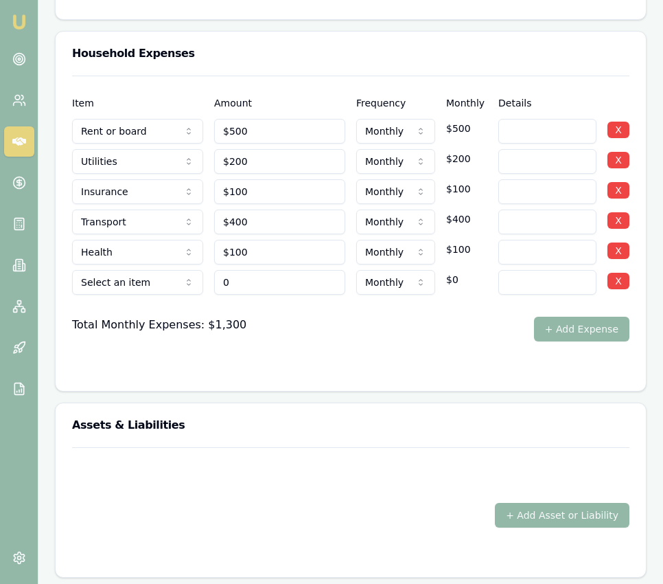
type input "$0"
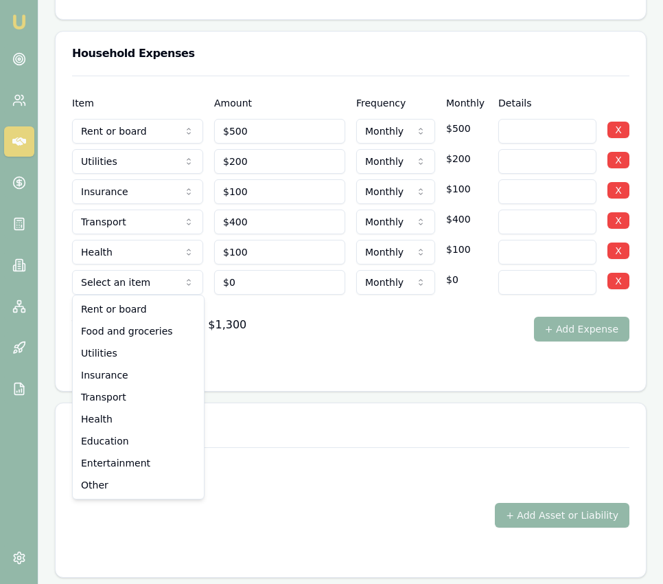
select select "FOOD_AND_GROCERIES"
drag, startPoint x: 159, startPoint y: 337, endPoint x: 210, endPoint y: 304, distance: 60.8
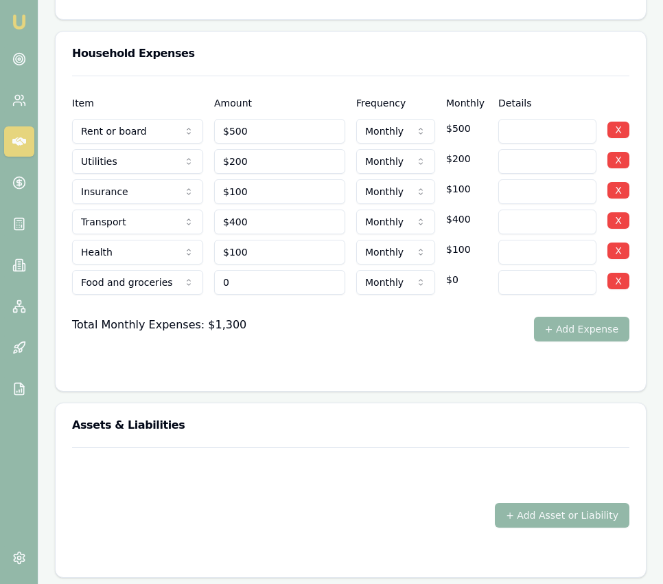
click at [240, 278] on input "0" at bounding box center [279, 282] width 131 height 25
click at [240, 279] on input "0" at bounding box center [279, 282] width 131 height 25
type input "$800"
click at [321, 345] on form "Item Amount Frequency Monthly Details Rent or board Rent or board Food and groc…" at bounding box center [351, 225] width 558 height 299
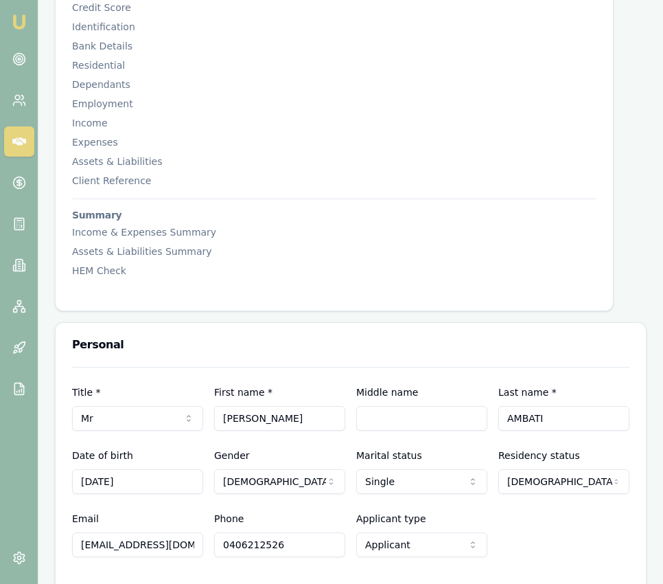
scroll to position [0, 0]
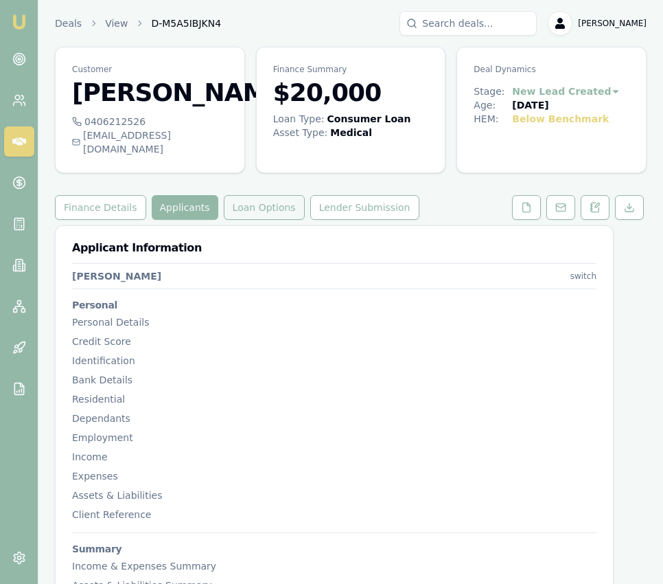
drag, startPoint x: 276, startPoint y: 225, endPoint x: 257, endPoint y: 226, distance: 19.3
click at [276, 220] on button "Loan Options" at bounding box center [264, 207] width 81 height 25
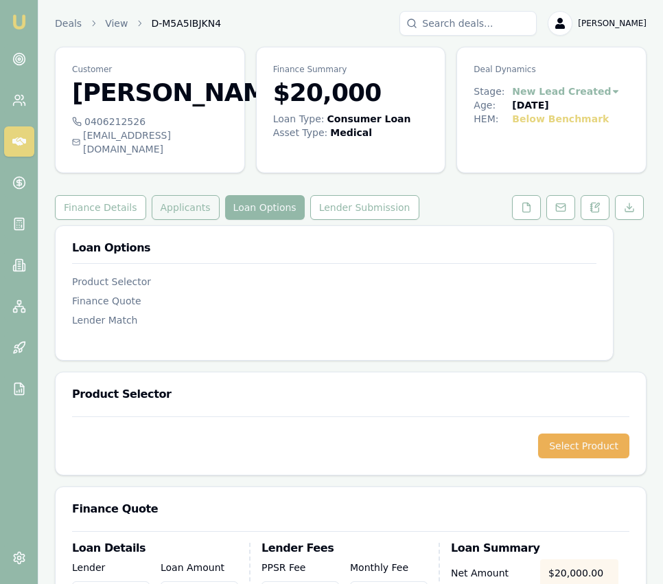
click at [192, 220] on button "Applicants" at bounding box center [186, 207] width 68 height 25
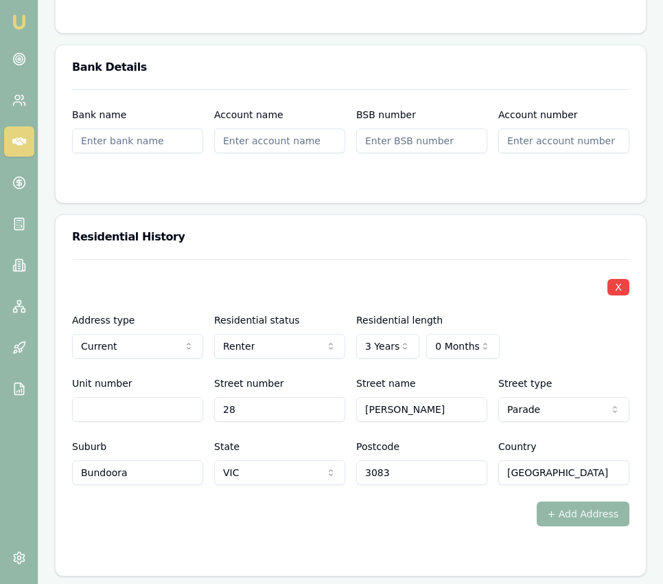
scroll to position [1591, 0]
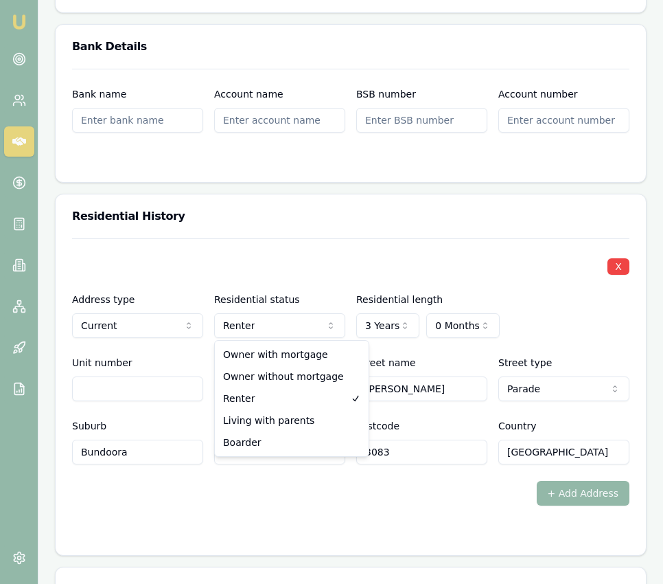
scroll to position [1589, 0]
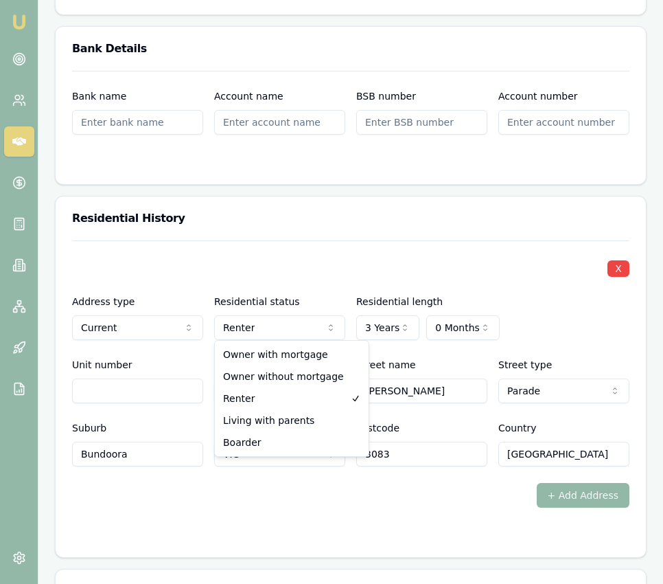
select select "BOARDER"
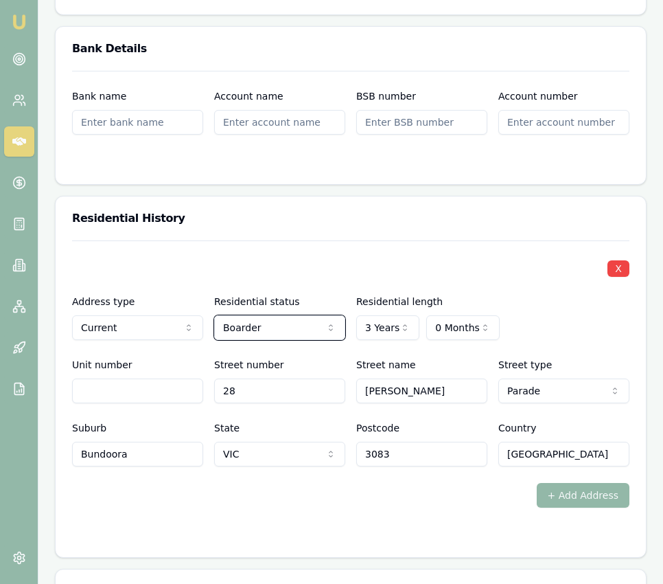
scroll to position [1587, 0]
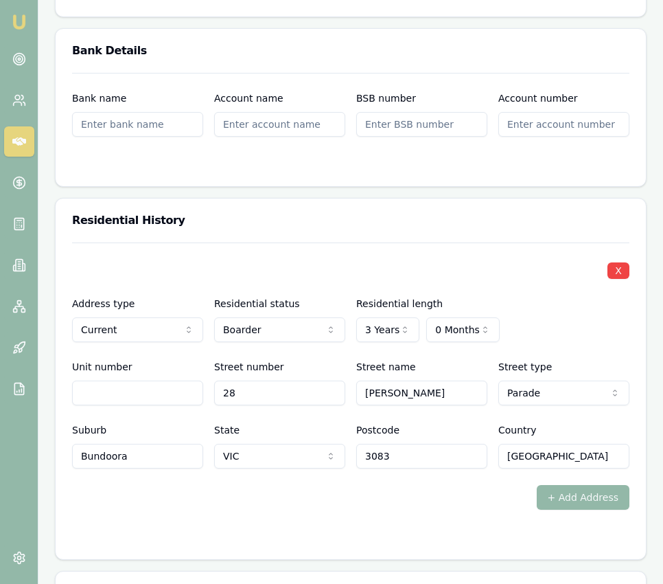
click at [552, 339] on div "Address type Current Current Previous Residential status Boarder Owner with mor…" at bounding box center [351, 318] width 558 height 47
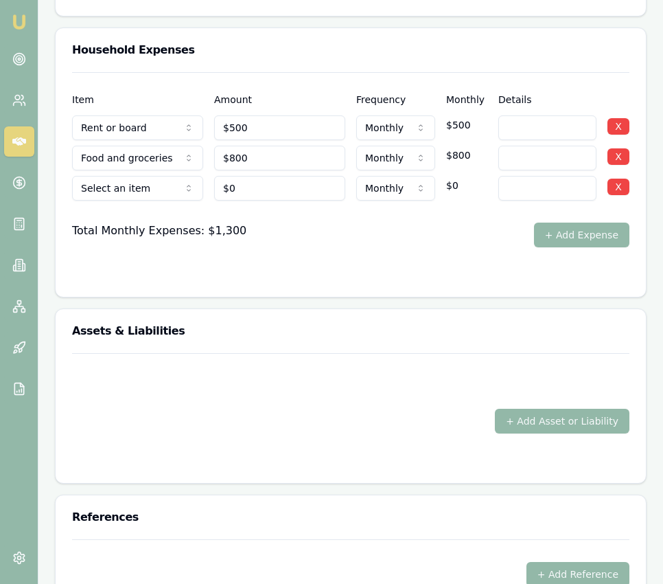
scroll to position [3060, 0]
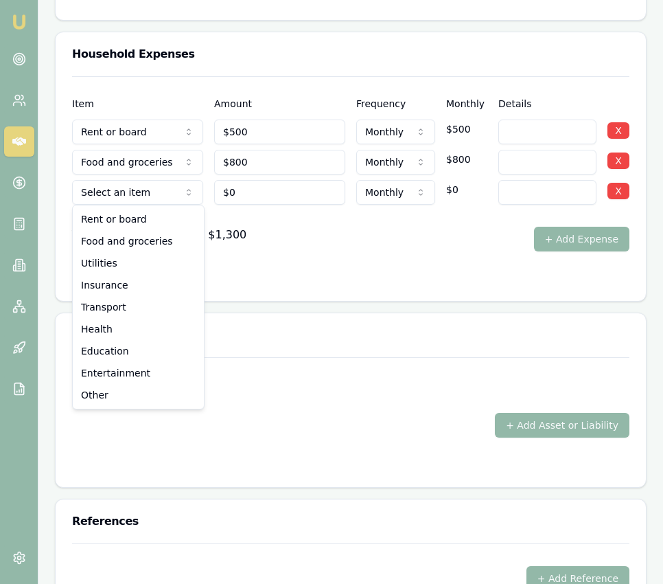
select select "UTILITIES"
drag, startPoint x: 160, startPoint y: 268, endPoint x: 168, endPoint y: 260, distance: 10.7
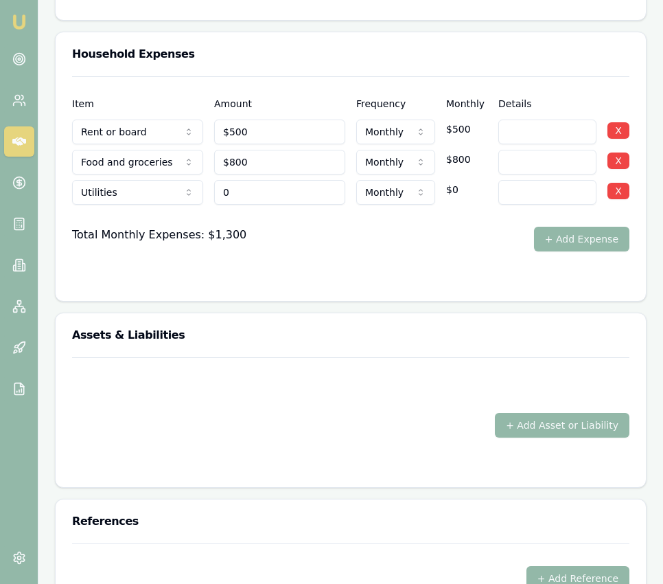
click at [250, 194] on input "0" at bounding box center [279, 192] width 131 height 25
click at [249, 194] on input "0" at bounding box center [279, 192] width 131 height 25
type input "$200"
click at [346, 227] on div "Total Monthly Expenses: $1,300 + Add Expense" at bounding box center [351, 239] width 558 height 25
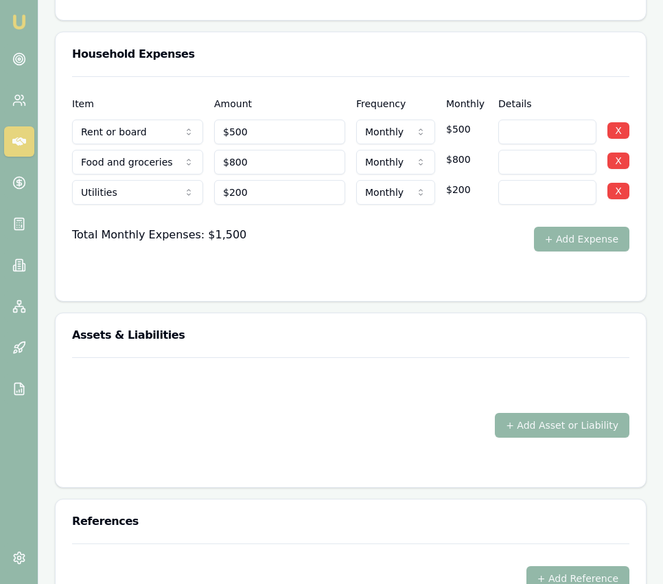
click at [560, 241] on button "+ Add Expense" at bounding box center [581, 239] width 95 height 25
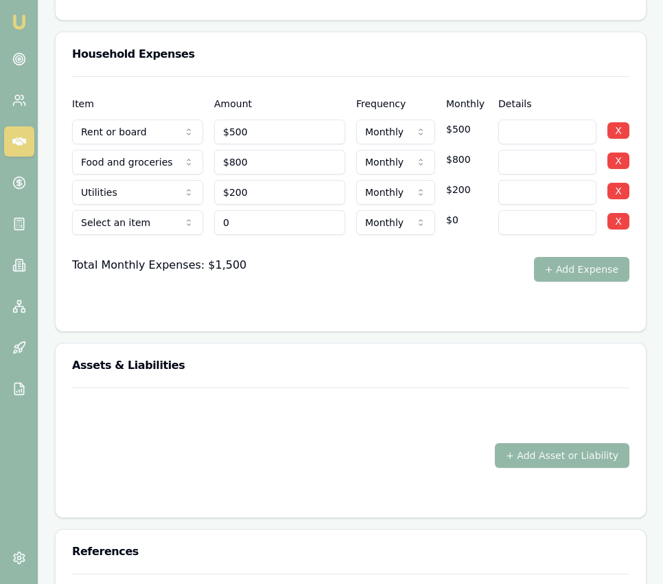
type input "$0"
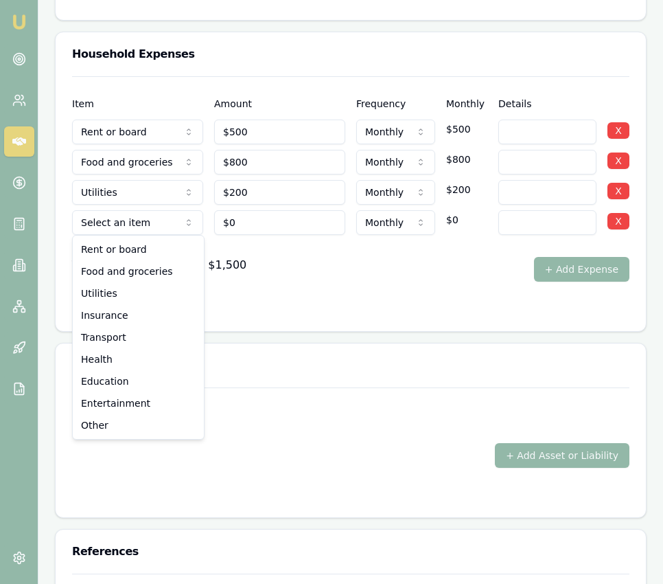
select select "INSURANCE"
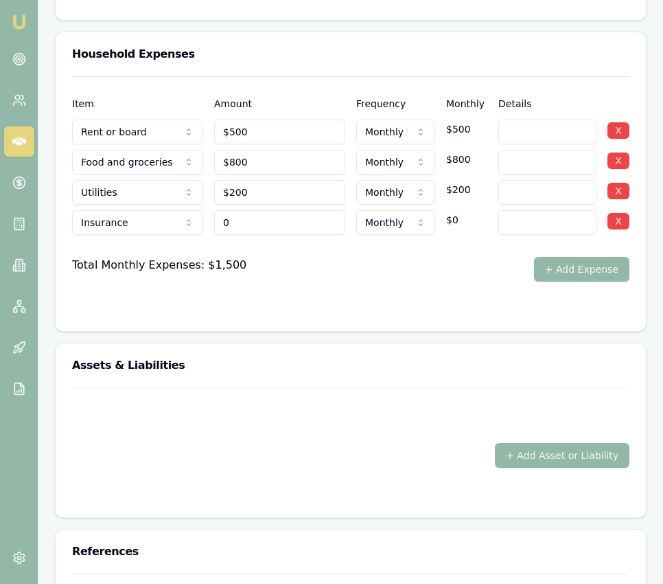
click at [259, 220] on input "0" at bounding box center [279, 222] width 131 height 25
click at [260, 220] on input "0" at bounding box center [279, 222] width 131 height 25
type input "$100"
click at [387, 277] on div "Total Monthly Expenses: $1,500 + Add Expense" at bounding box center [351, 269] width 558 height 25
click at [547, 271] on button "+ Add Expense" at bounding box center [581, 269] width 95 height 25
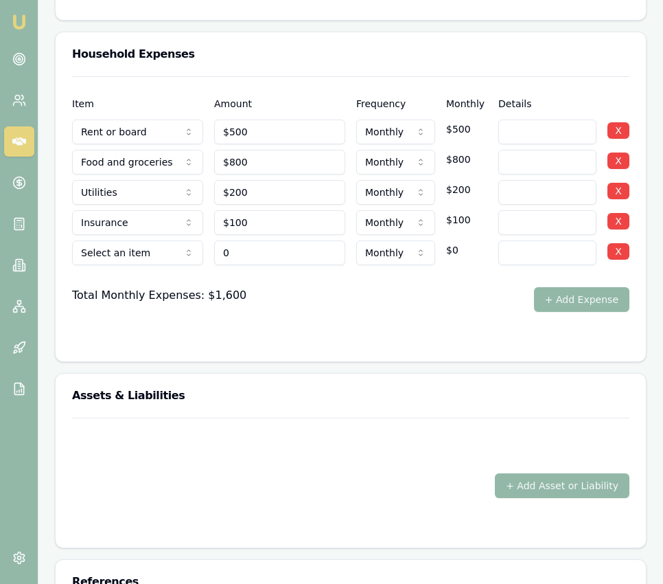
type input "$0"
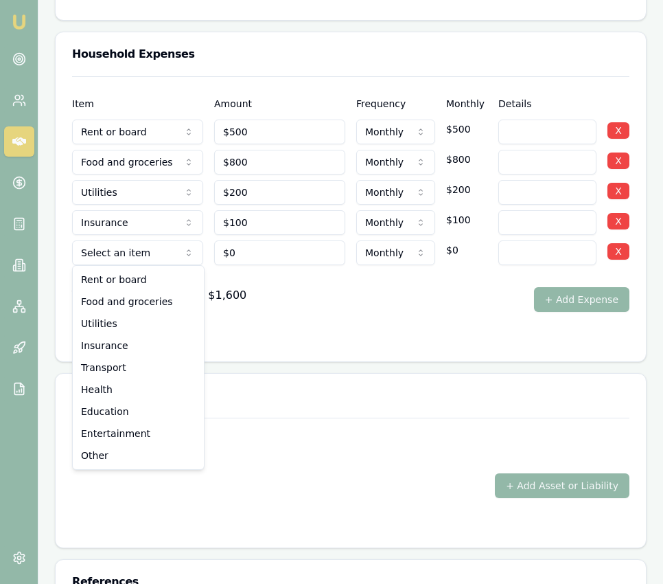
select select "TRANSPORT"
drag, startPoint x: 126, startPoint y: 369, endPoint x: 144, endPoint y: 354, distance: 22.9
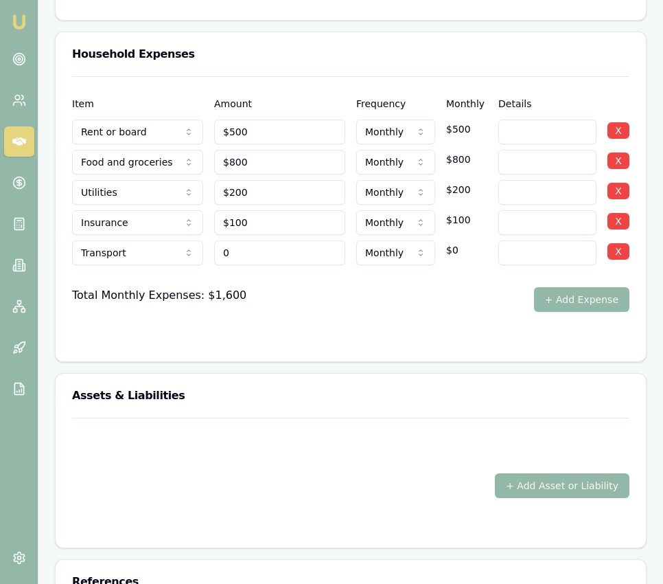
click at [265, 252] on input "0" at bounding box center [279, 252] width 131 height 25
type input "$400"
click at [420, 303] on div "Total Monthly Expenses: $1,600 + Add Expense" at bounding box center [351, 299] width 558 height 25
click at [593, 297] on button "+ Add Expense" at bounding box center [581, 299] width 95 height 25
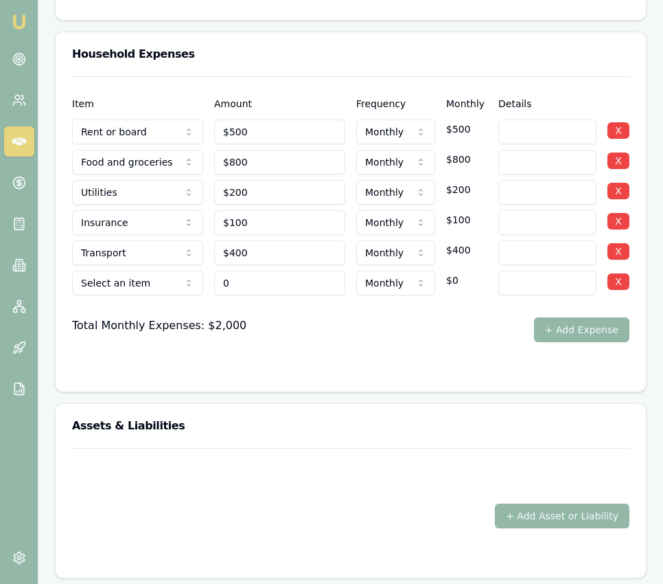
type input "$0"
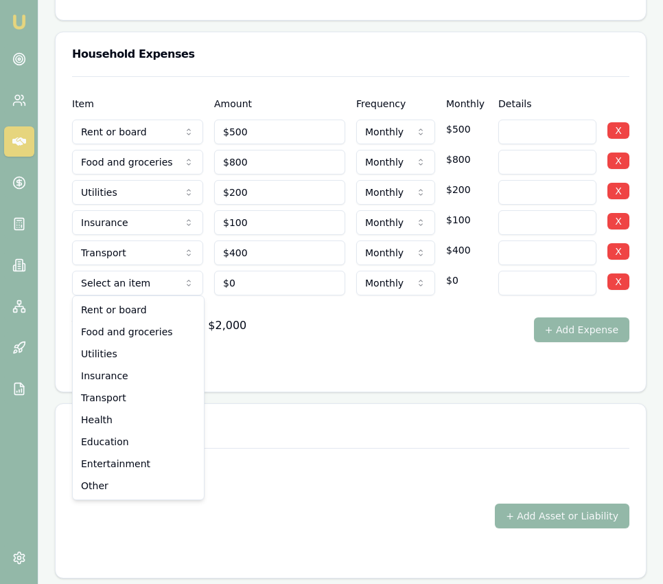
select select "HEALTH"
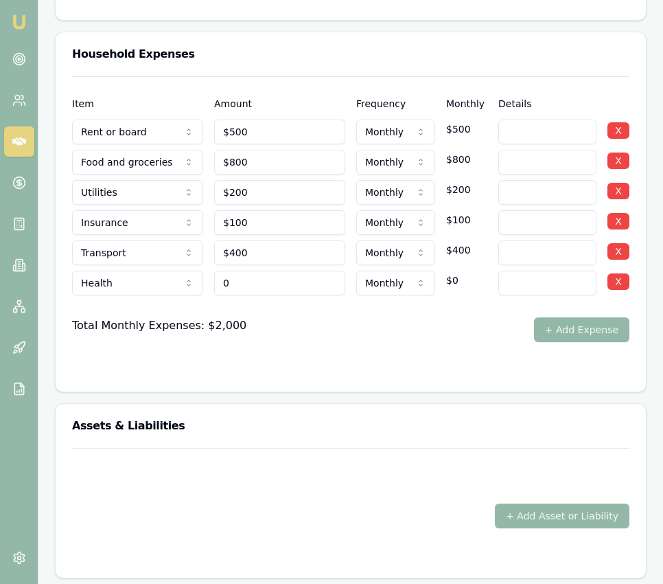
click at [255, 272] on input "0" at bounding box center [279, 283] width 131 height 25
type input "$100"
click at [357, 352] on form "Item Amount Frequency Monthly Details Rent or board Rent or board Food and groc…" at bounding box center [351, 225] width 558 height 299
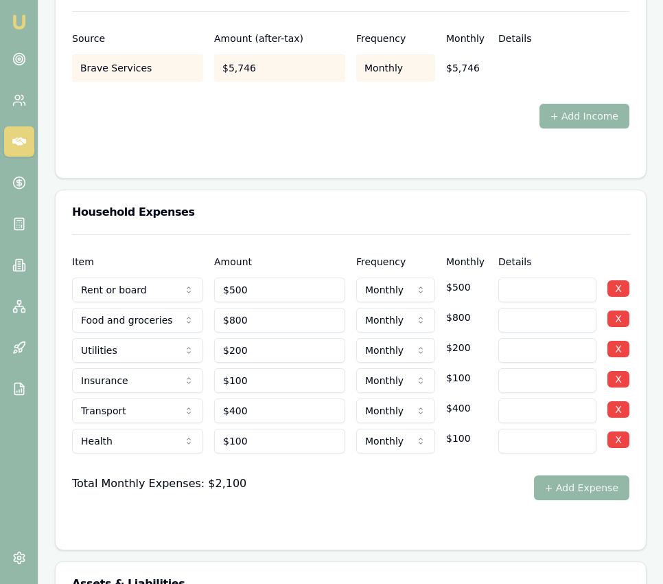
scroll to position [2903, 0]
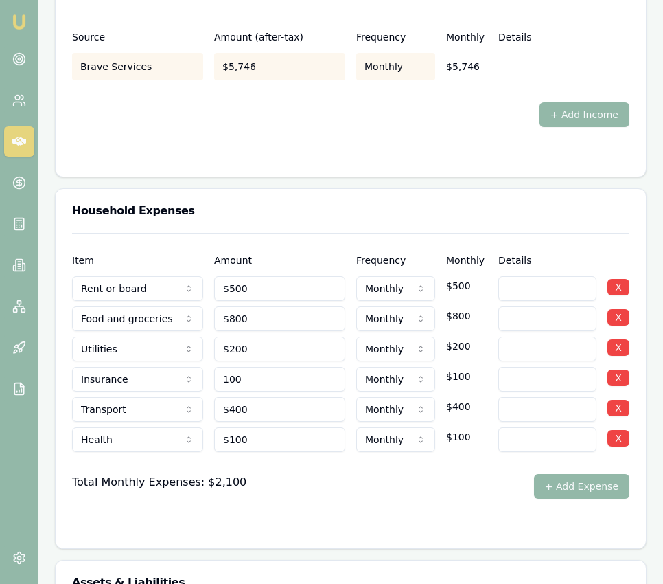
click at [268, 371] on input "100" at bounding box center [279, 379] width 131 height 25
click at [269, 371] on input "100" at bounding box center [279, 379] width 131 height 25
type input "200"
type input "800"
type input "$200"
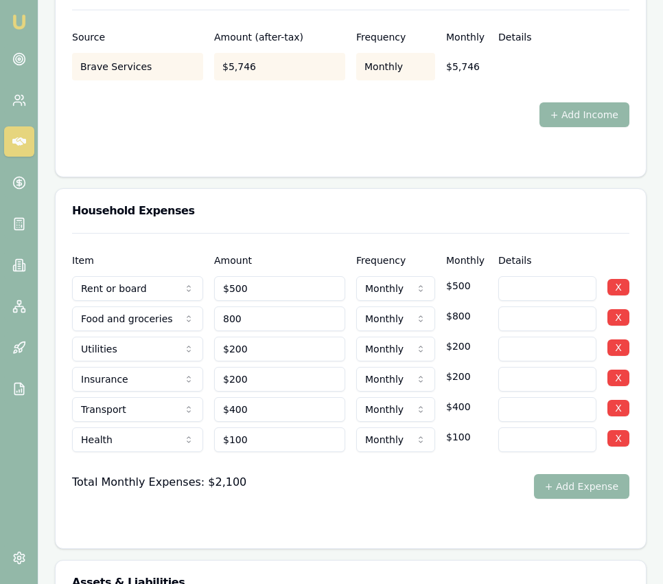
click at [281, 316] on input "800" at bounding box center [279, 318] width 131 height 25
type input "$1,050"
click at [408, 521] on div at bounding box center [351, 526] width 558 height 11
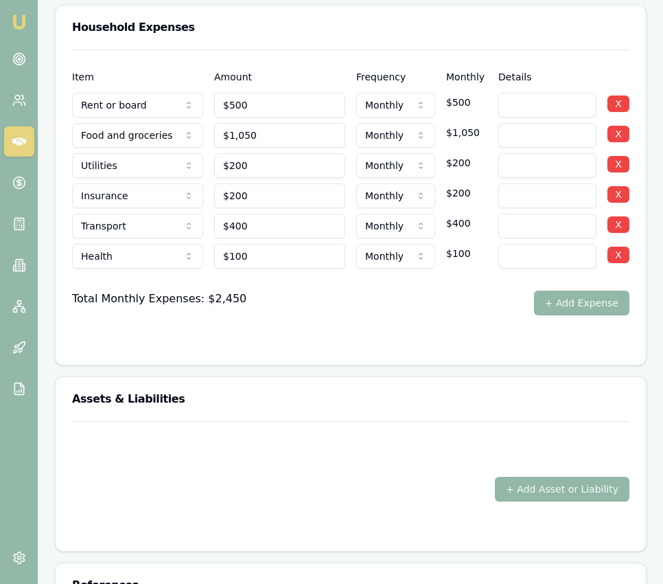
scroll to position [3084, 0]
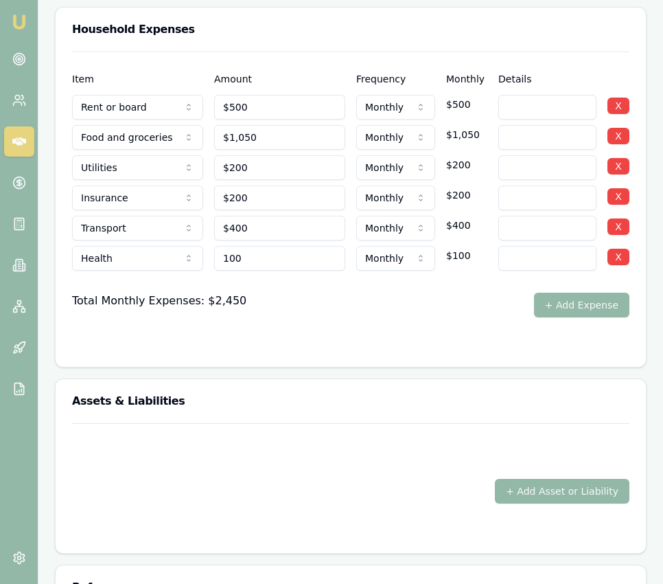
click at [303, 260] on input "100" at bounding box center [279, 258] width 131 height 25
type input "$120"
click at [372, 339] on div at bounding box center [351, 344] width 558 height 11
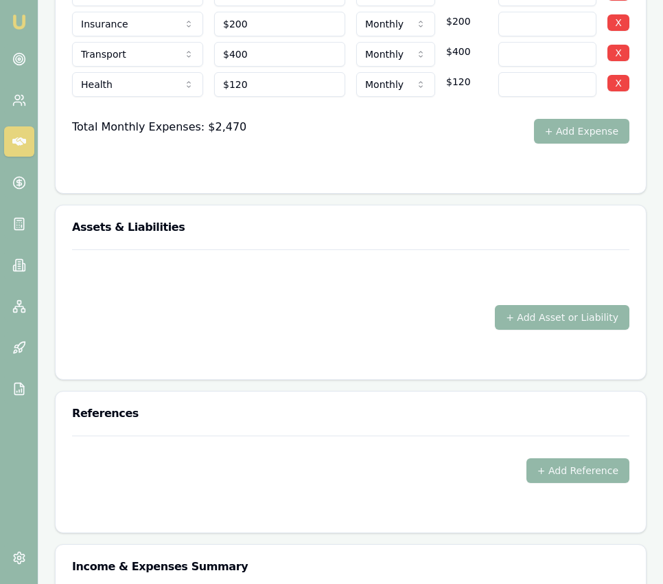
scroll to position [3261, 0]
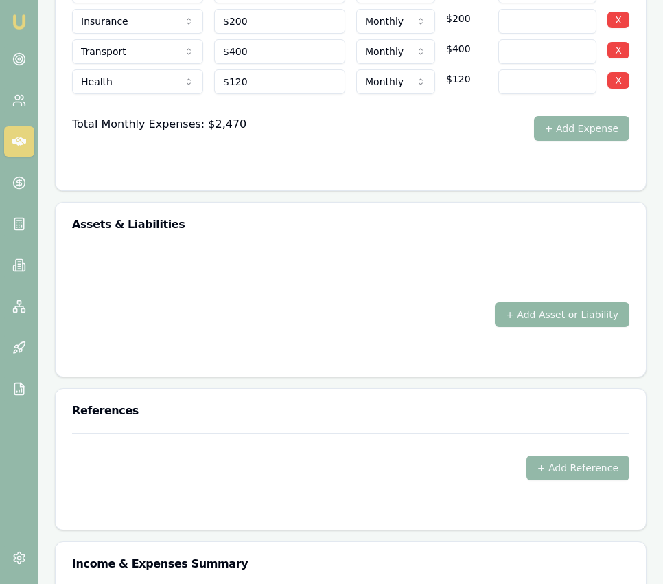
click at [514, 308] on button "+ Add Asset or Liability" at bounding box center [562, 314] width 135 height 25
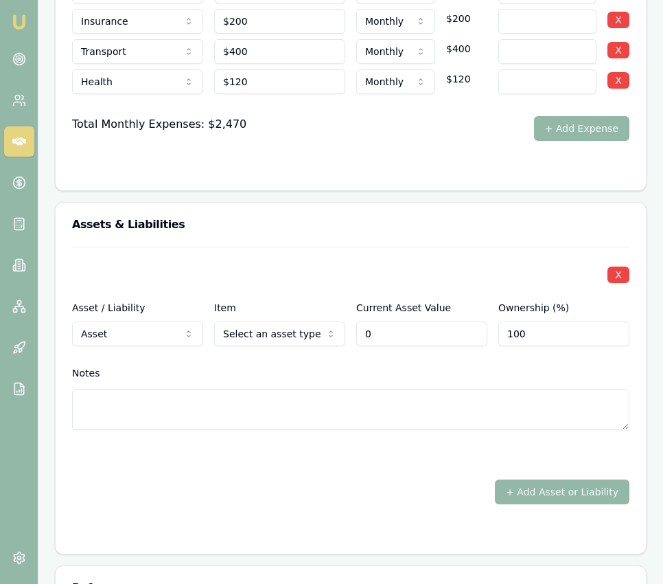
type input "$0"
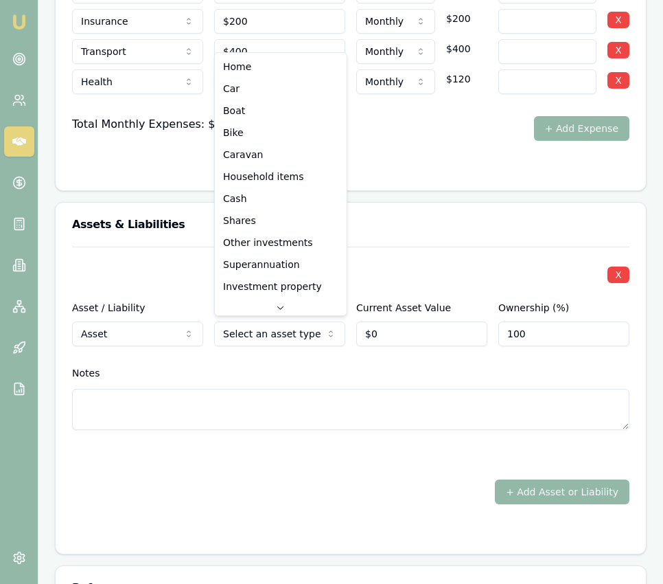
select select "CASH"
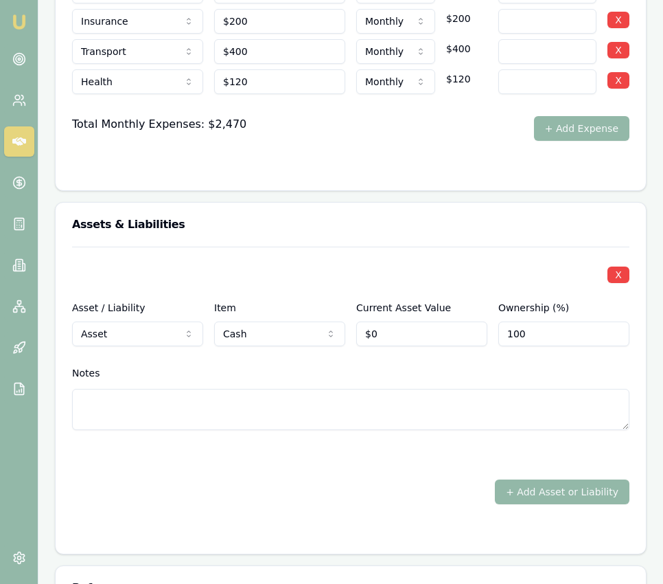
click at [389, 344] on div "X Asset / Liability Asset Asset Liability Item Cash Home Car Boat Bike Caravan …" at bounding box center [351, 355] width 558 height 216
type input "0"
click at [389, 337] on input "0" at bounding box center [421, 333] width 131 height 25
click at [387, 336] on input "0" at bounding box center [421, 333] width 131 height 25
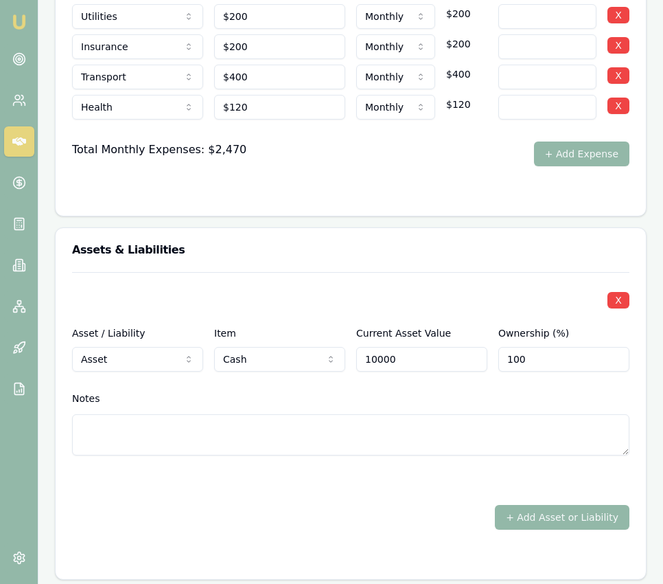
scroll to position [3214, 0]
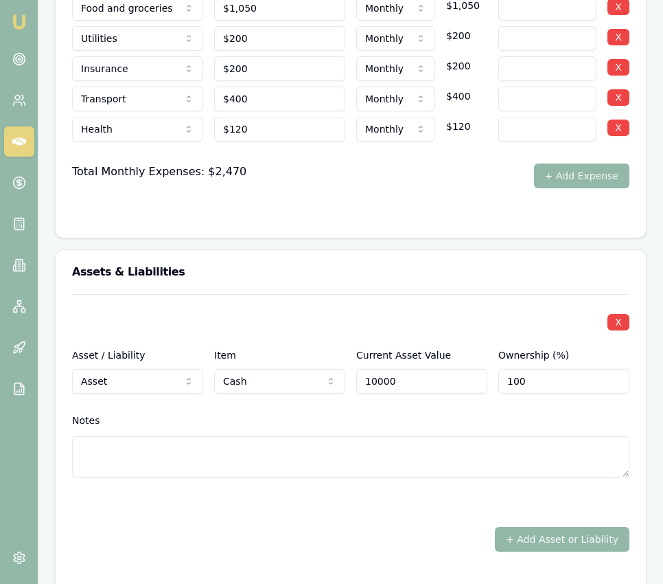
type input "$10,000"
click at [440, 490] on div "X Asset / Liability Asset Asset Liability Item Cash Home Car Boat Bike Caravan …" at bounding box center [351, 402] width 558 height 216
click at [545, 538] on button "+ Add Asset or Liability" at bounding box center [562, 539] width 135 height 25
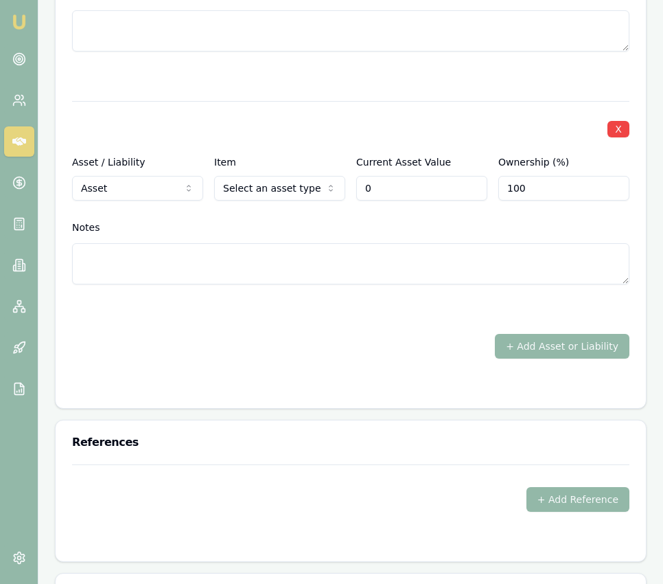
scroll to position [3645, 0]
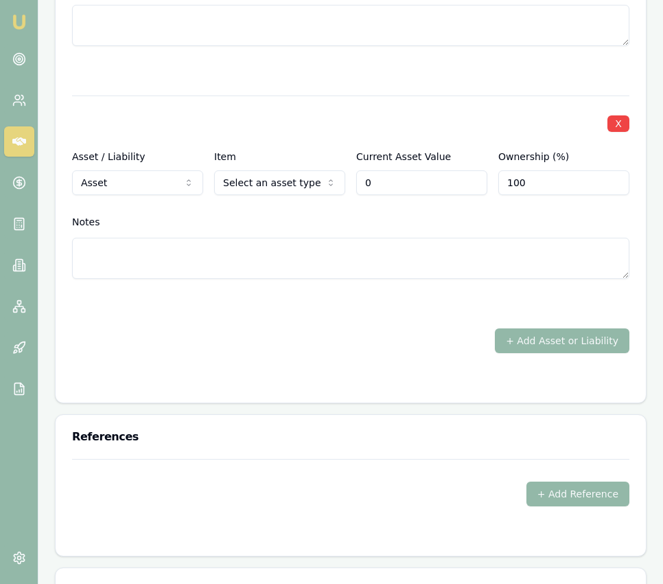
type input "$0"
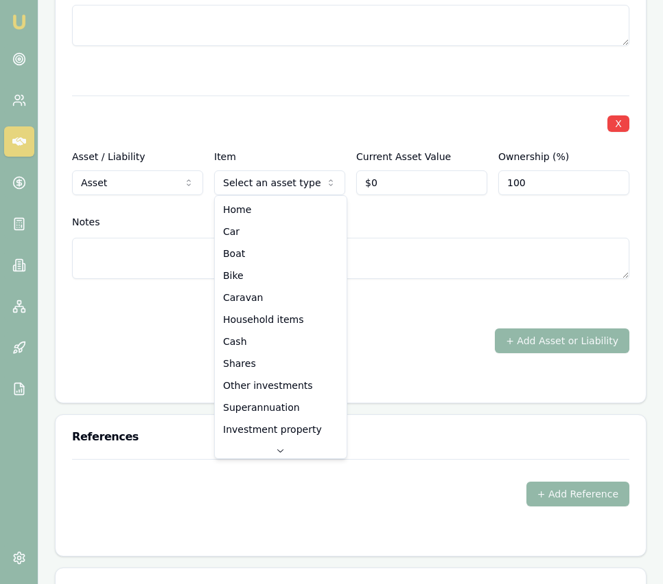
select select "HOUSEHOLD_ITEMS"
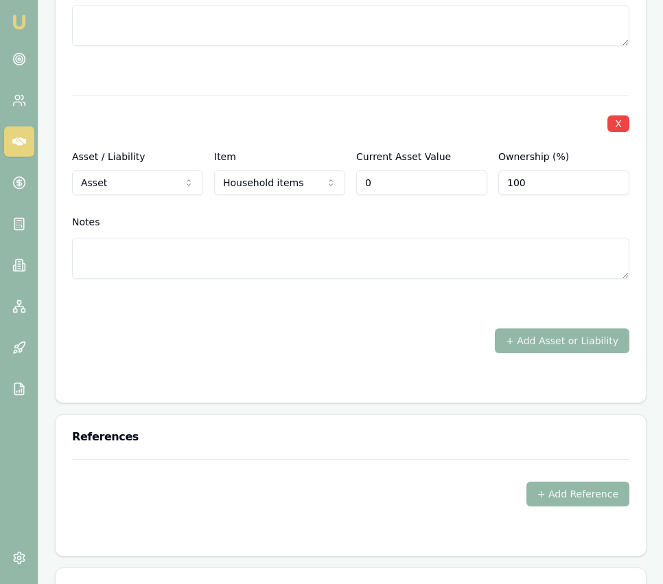
click at [384, 177] on input "0" at bounding box center [421, 182] width 131 height 25
click at [384, 178] on input "0" at bounding box center [421, 182] width 131 height 25
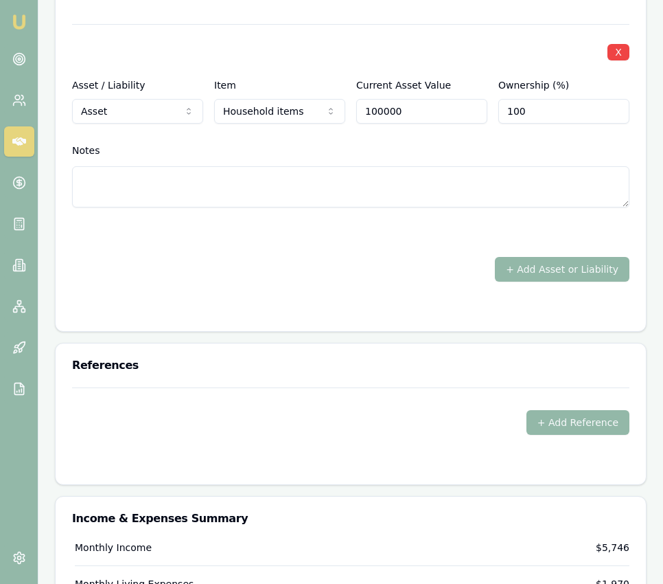
scroll to position [3729, 0]
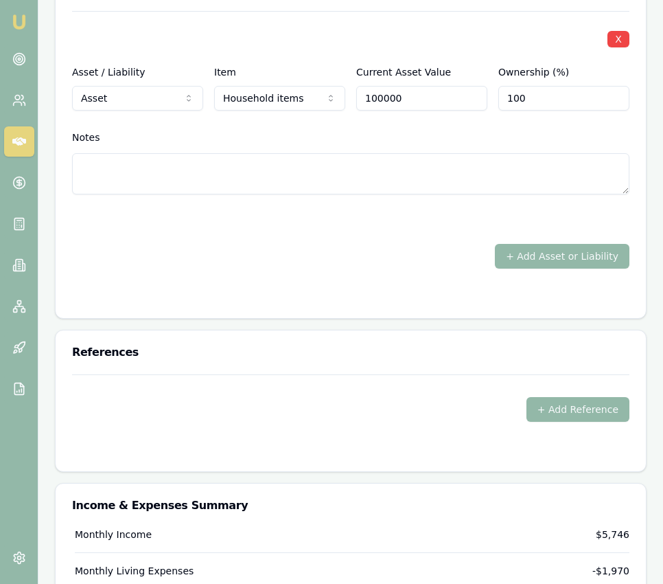
type input "$100,000"
drag, startPoint x: 392, startPoint y: 231, endPoint x: 399, endPoint y: 229, distance: 7.0
click at [392, 231] on div "X Asset / Liability Asset Asset Liability Item Cash Home Car Boat Bike Caravan …" at bounding box center [351, 23] width 558 height 490
click at [514, 251] on button "+ Add Asset or Liability" at bounding box center [562, 256] width 135 height 25
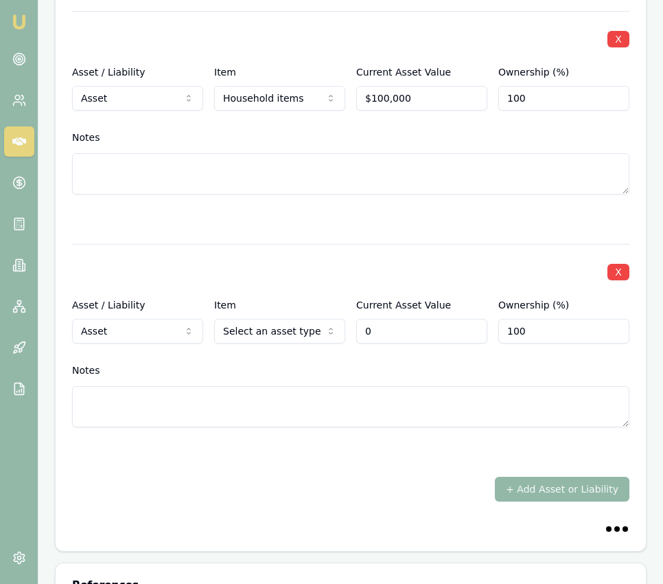
scroll to position [3962, 0]
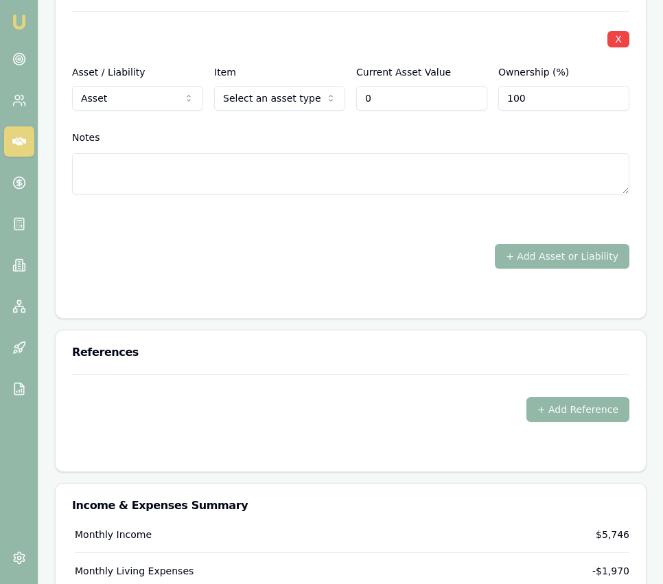
type input "$0"
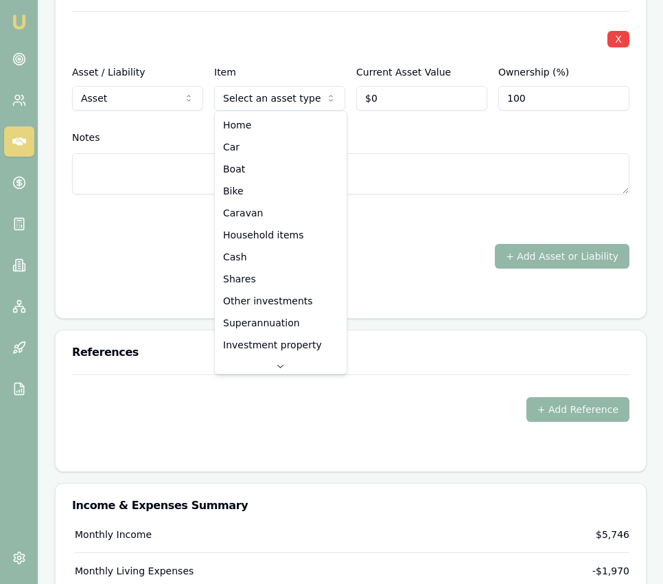
select select "SUPERANNUATION"
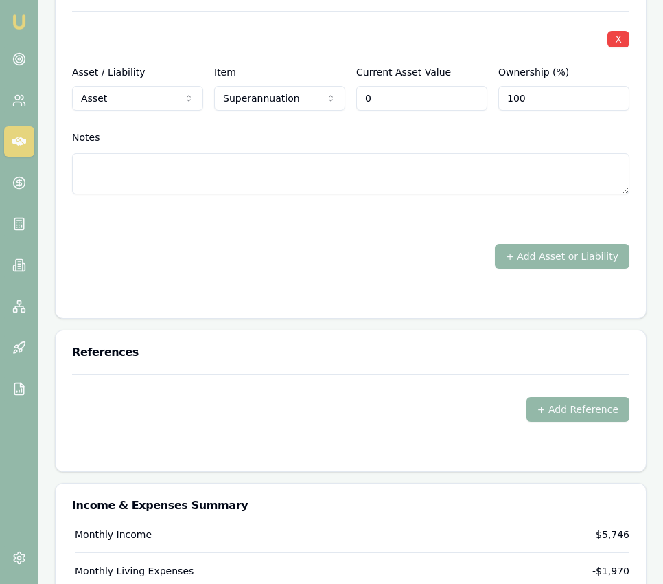
click at [379, 97] on input "0" at bounding box center [421, 98] width 131 height 25
type input "$25,000"
click at [317, 211] on div at bounding box center [351, 219] width 558 height 16
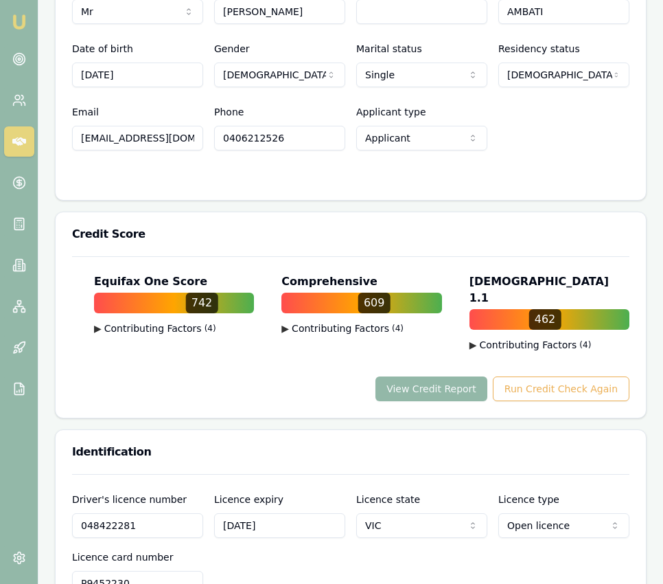
scroll to position [779, 0]
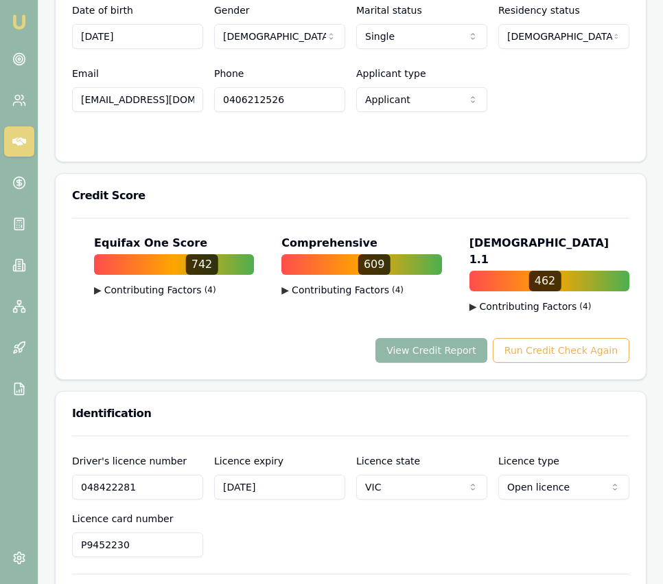
click at [466, 341] on button "View Credit Report" at bounding box center [432, 350] width 112 height 25
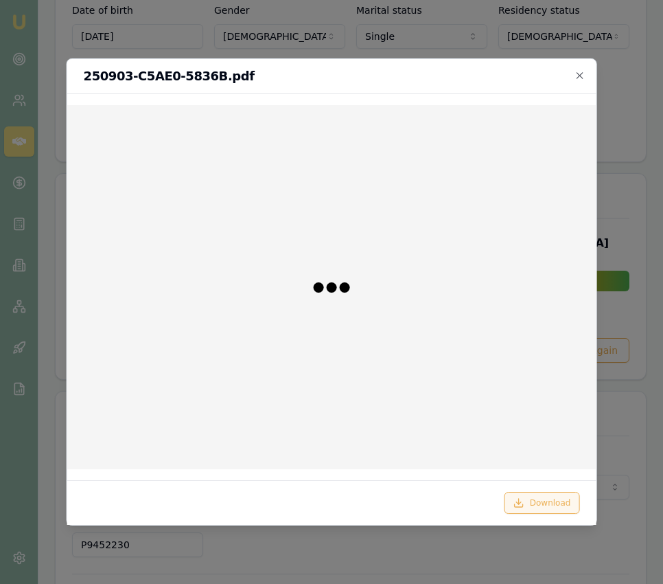
click at [551, 497] on button "Download" at bounding box center [543, 503] width 76 height 22
click at [630, 274] on div at bounding box center [331, 292] width 663 height 584
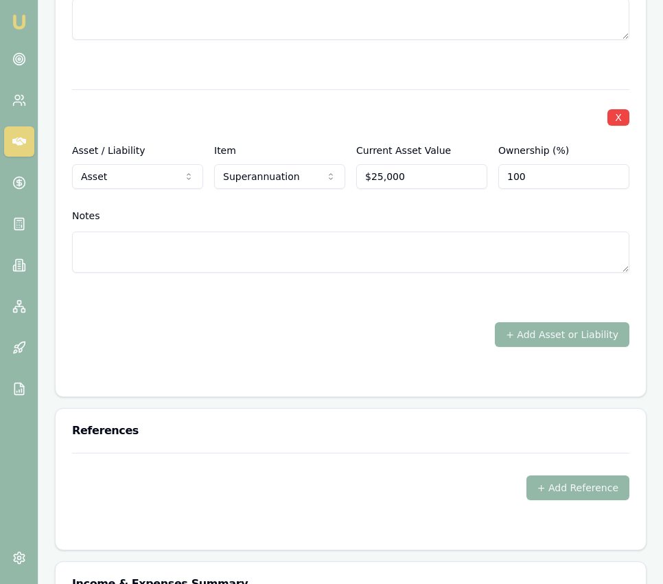
scroll to position [3881, 0]
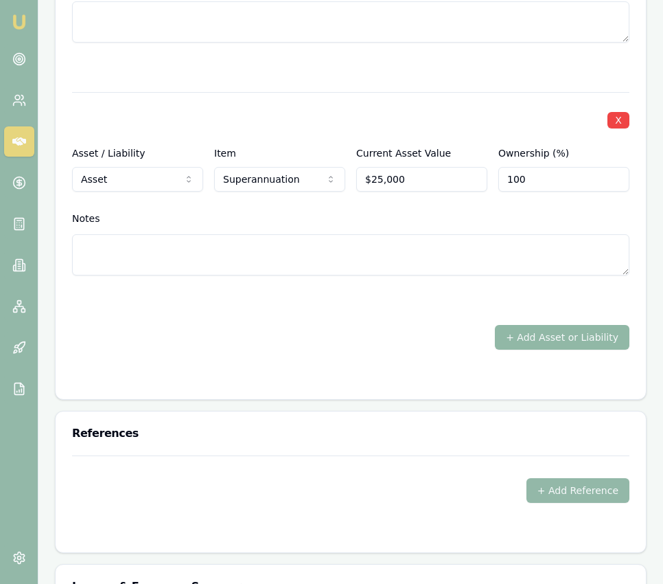
click at [539, 331] on button "+ Add Asset or Liability" at bounding box center [562, 337] width 135 height 25
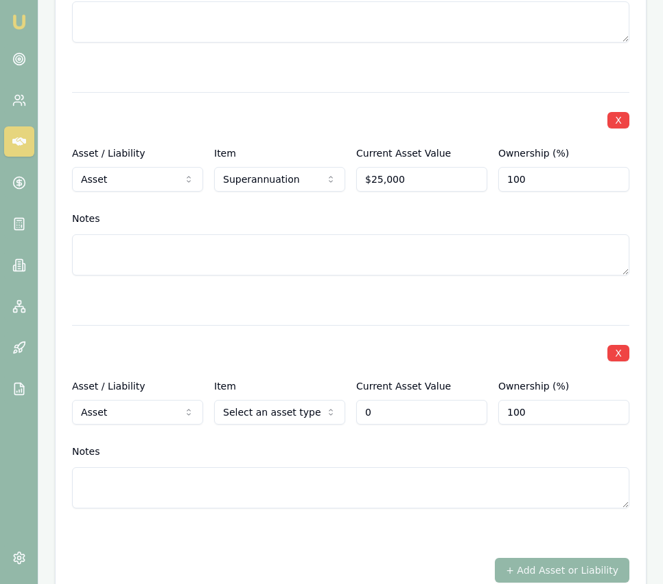
type input "$0"
select select "LIABILITY"
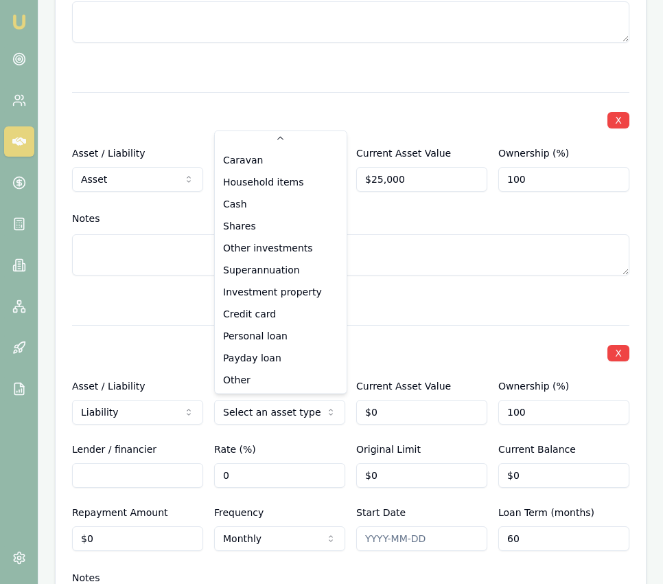
select select "CREDIT_CARD"
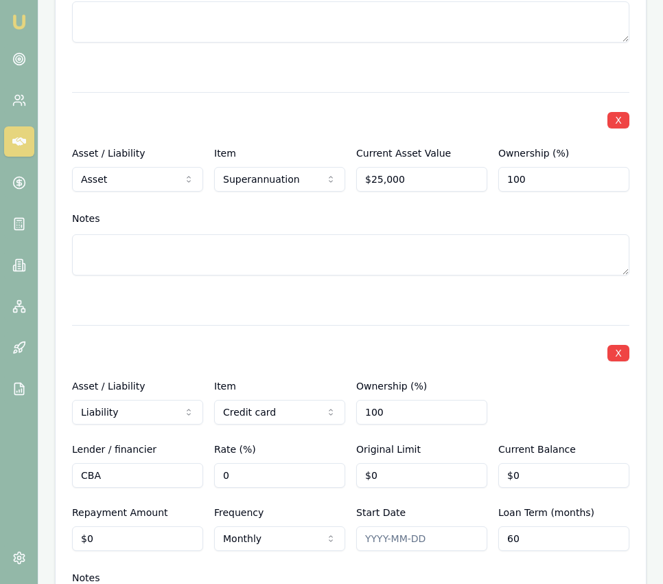
type input "CBA"
click at [381, 468] on input "0" at bounding box center [421, 475] width 131 height 25
click at [380, 468] on input "0" at bounding box center [421, 475] width 131 height 25
type input "$1,000"
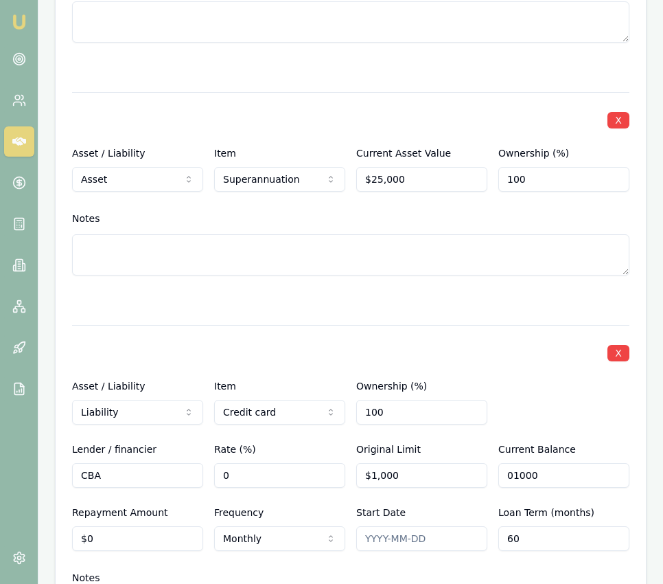
type input "0"
type input "$110"
drag, startPoint x: 272, startPoint y: 286, endPoint x: 284, endPoint y: 321, distance: 36.5
click at [272, 286] on div "X Asset / Liability Asset Asset Liability Item Superannuation Home Car Boat Bik…" at bounding box center [351, 200] width 558 height 216
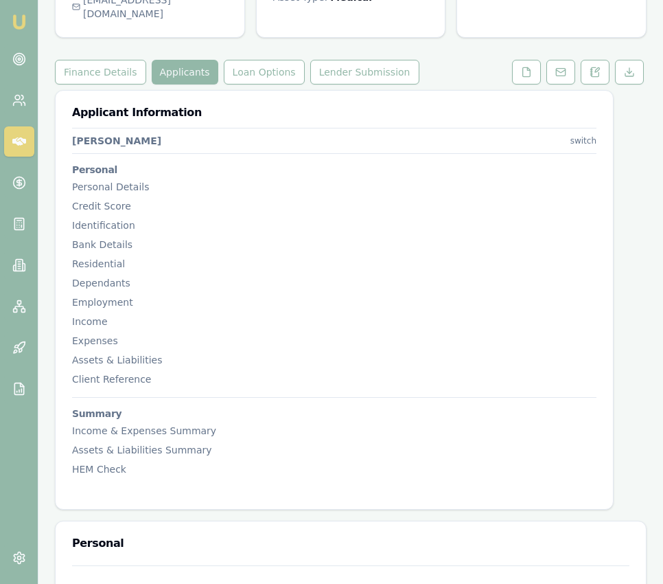
scroll to position [0, 0]
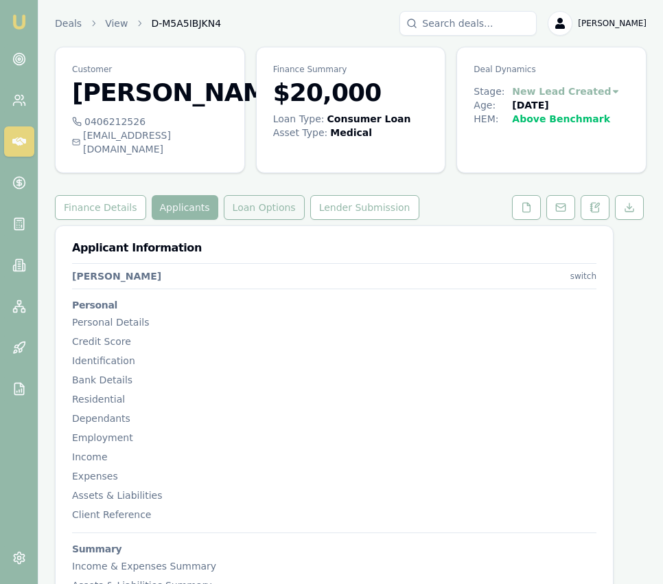
click at [269, 220] on button "Loan Options" at bounding box center [264, 207] width 81 height 25
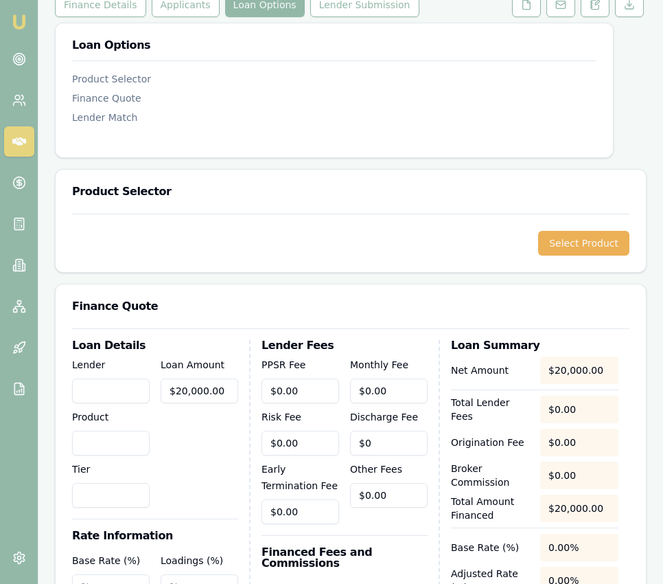
scroll to position [212, 0]
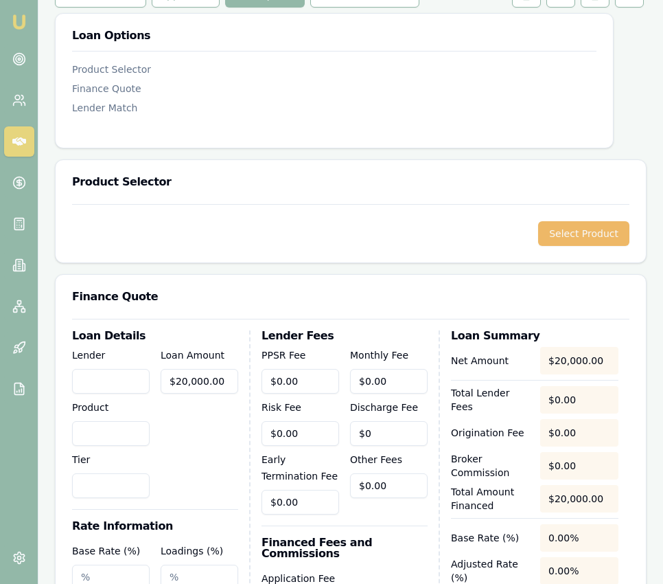
click at [610, 246] on button "Select Product" at bounding box center [583, 233] width 91 height 25
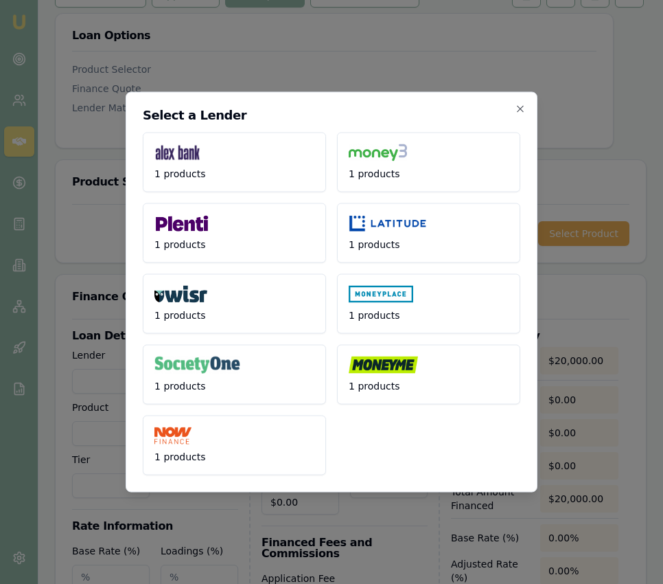
click at [385, 232] on button "1 products" at bounding box center [428, 233] width 183 height 60
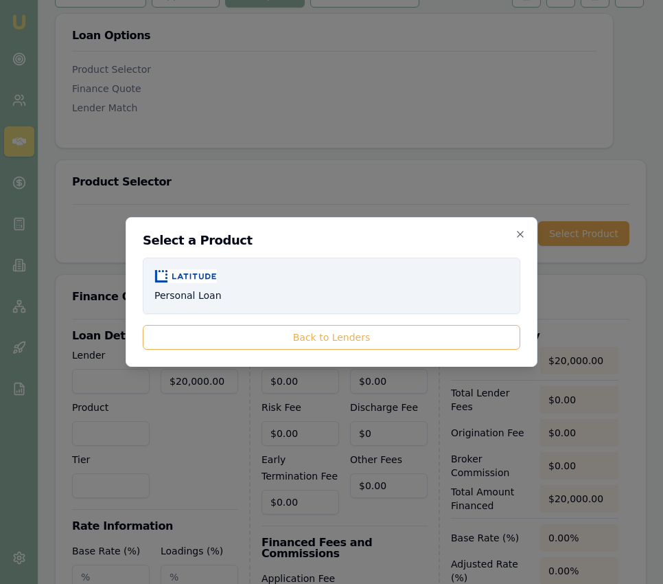
click at [363, 291] on button "Personal Loan" at bounding box center [332, 286] width 378 height 56
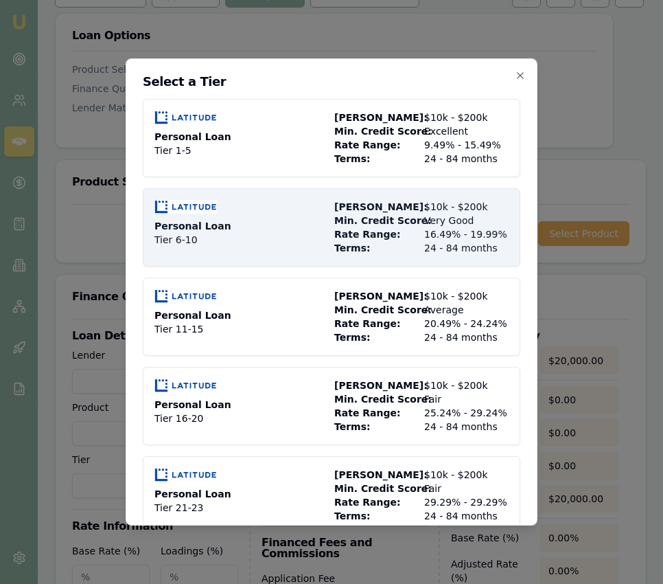
click at [444, 248] on span "24 - 84 months" at bounding box center [466, 248] width 84 height 14
type input "Latitude"
type input "Personal Loan"
type input "Tier 6-10"
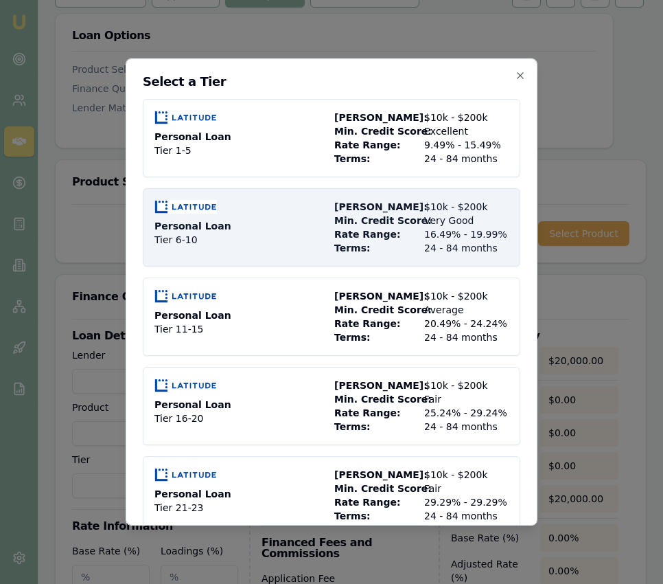
type input "16.49"
type input "24"
type input "2500"
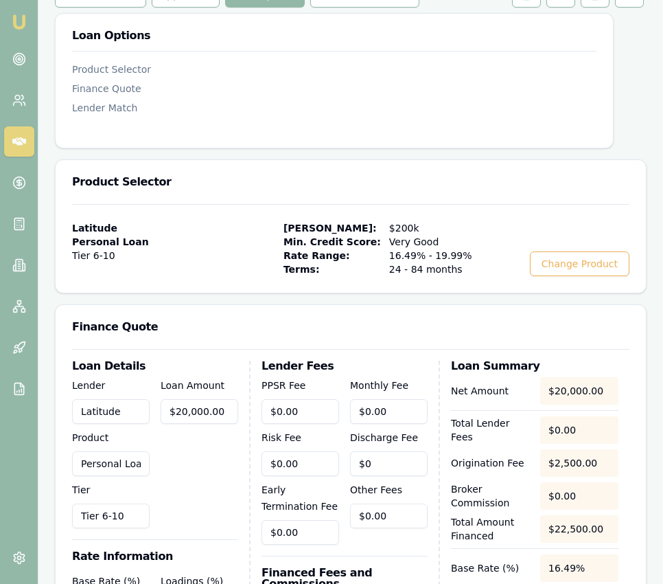
click at [444, 235] on span "$200k" at bounding box center [439, 228] width 100 height 14
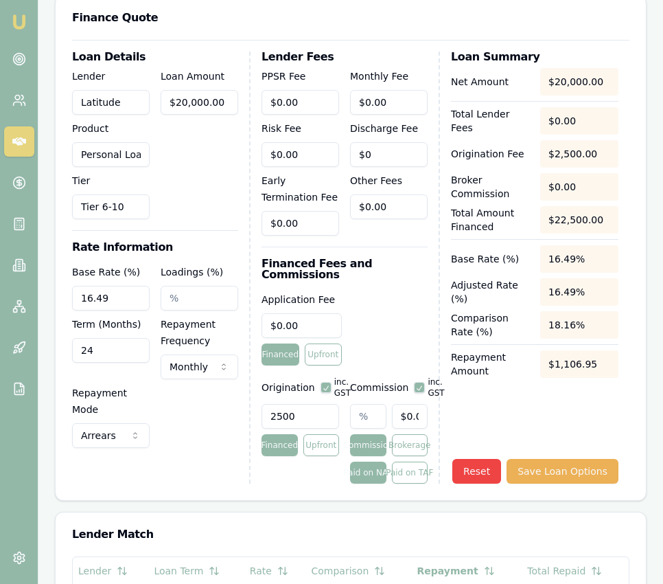
scroll to position [534, 0]
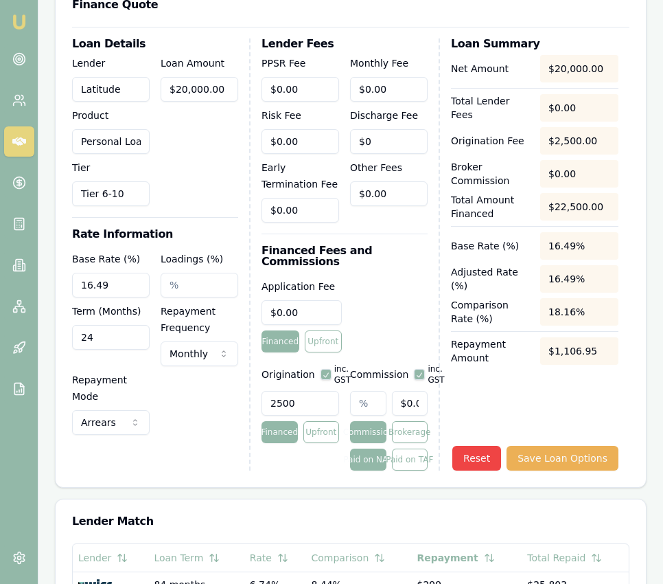
click at [108, 350] on input "24" at bounding box center [111, 337] width 78 height 25
type input "084"
click at [205, 234] on div "Loan Details Lender Latitude Product Personal Loan Tier Tier 6-10 Loan Amount $…" at bounding box center [161, 254] width 179 height 432
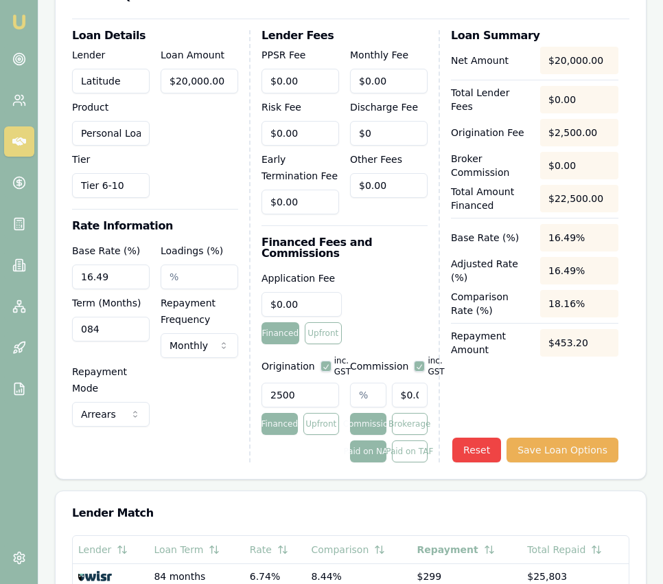
click at [299, 400] on input "2500" at bounding box center [301, 395] width 78 height 25
click at [299, 399] on input "2500" at bounding box center [301, 395] width 78 height 25
type input "2200.00"
click at [356, 404] on input "text" at bounding box center [368, 395] width 36 height 25
type input "2"
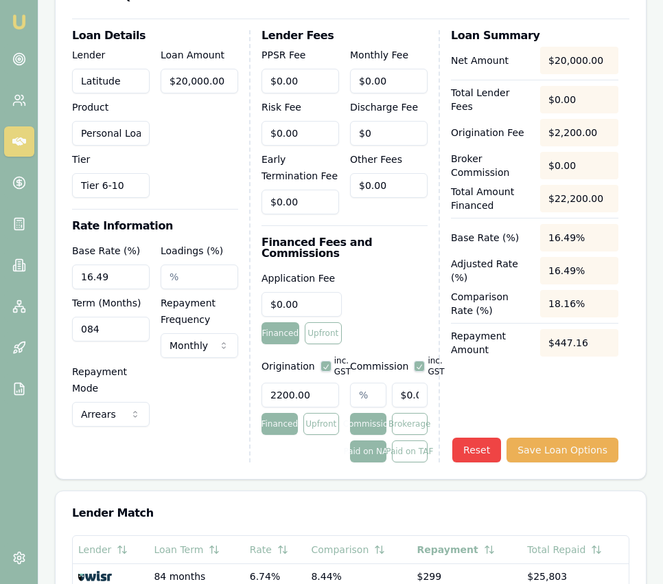
type input "$400.00"
type input "2.4"
type input "$480.00"
type input "2.47"
type input "$494.00"
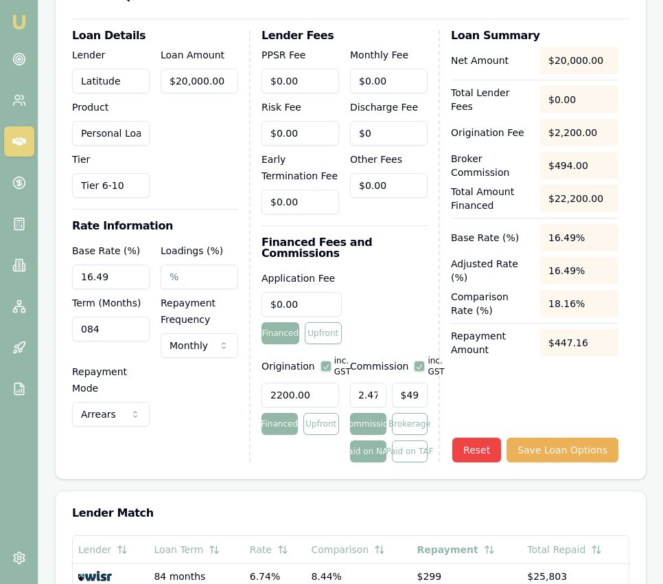
type input "2.475"
type input "$495.00"
type input "2.48%"
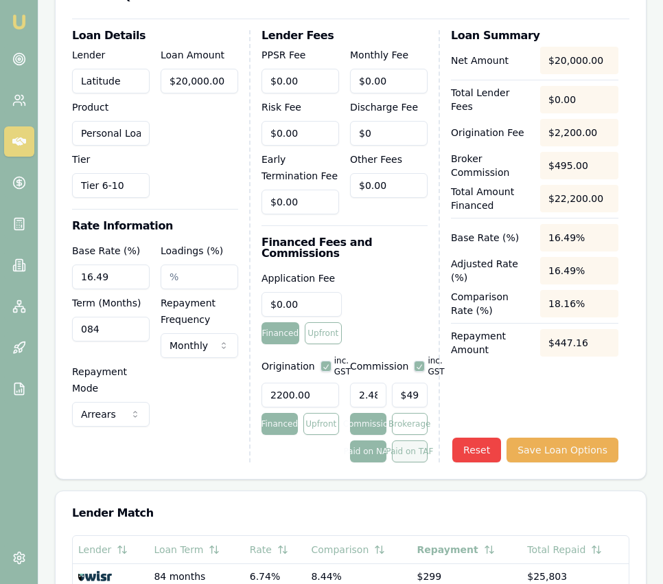
click at [415, 446] on button "Paid on TAF" at bounding box center [410, 451] width 36 height 22
type input "$549.45"
click at [388, 93] on input "$0.00" at bounding box center [389, 81] width 78 height 25
click at [388, 93] on input "0" at bounding box center [389, 81] width 78 height 25
type input "$13.00"
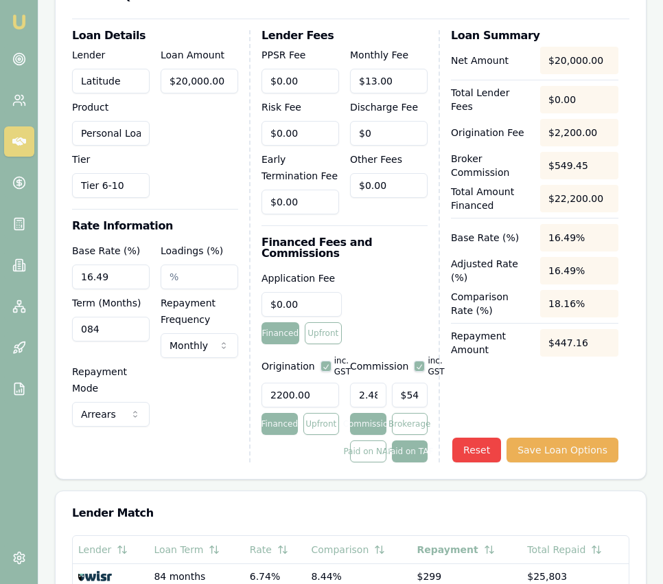
click at [418, 312] on div "Application Fee $0.00 Financed Upfront" at bounding box center [345, 307] width 166 height 74
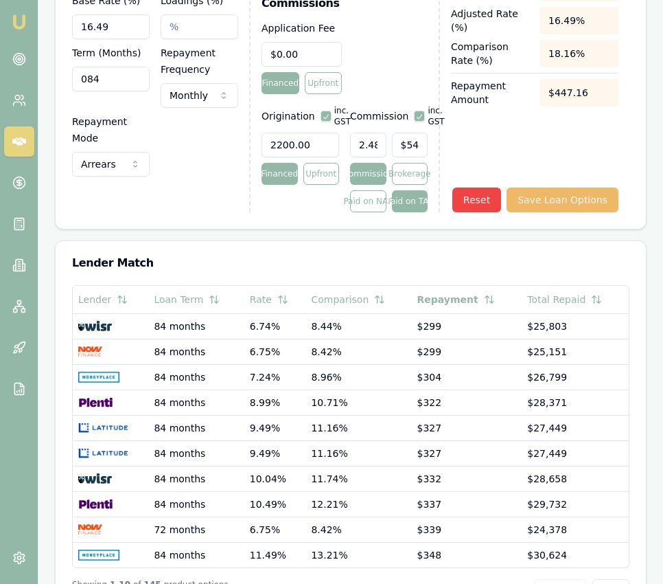
click at [558, 203] on button "Save Loan Options" at bounding box center [563, 199] width 112 height 25
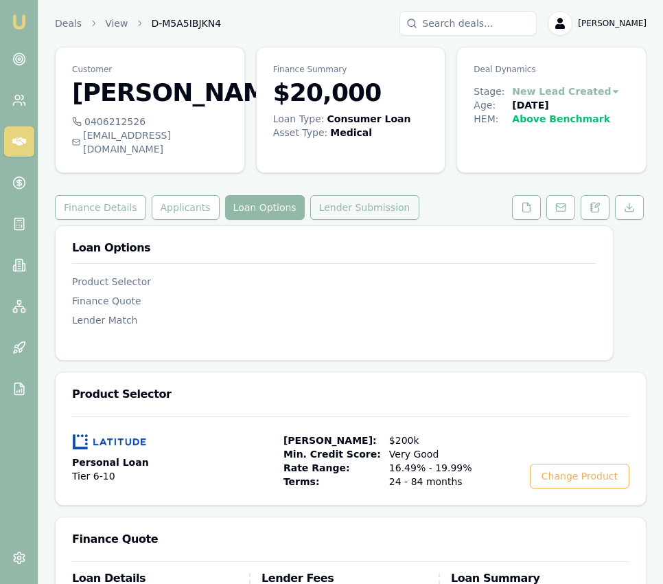
click at [391, 220] on button "Lender Submission" at bounding box center [364, 207] width 109 height 25
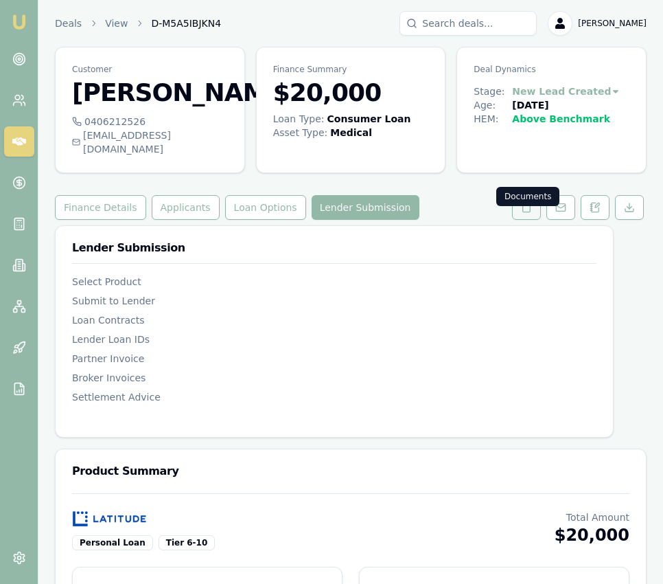
click at [531, 213] on icon at bounding box center [526, 207] width 11 height 11
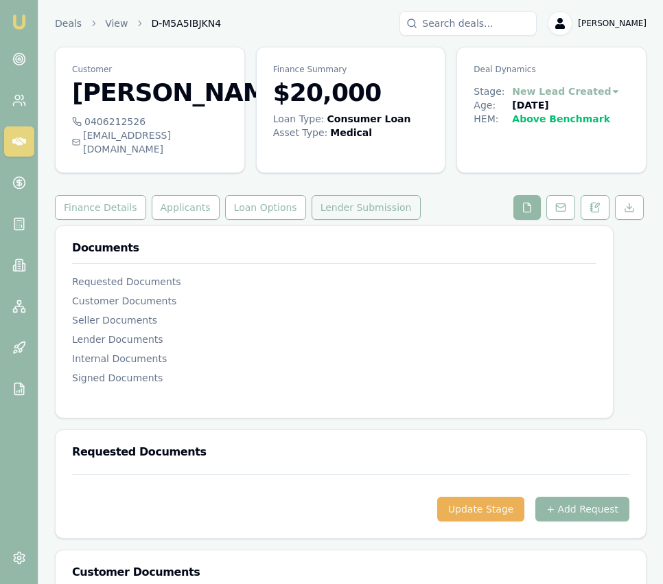
click at [374, 220] on button "Lender Submission" at bounding box center [366, 207] width 109 height 25
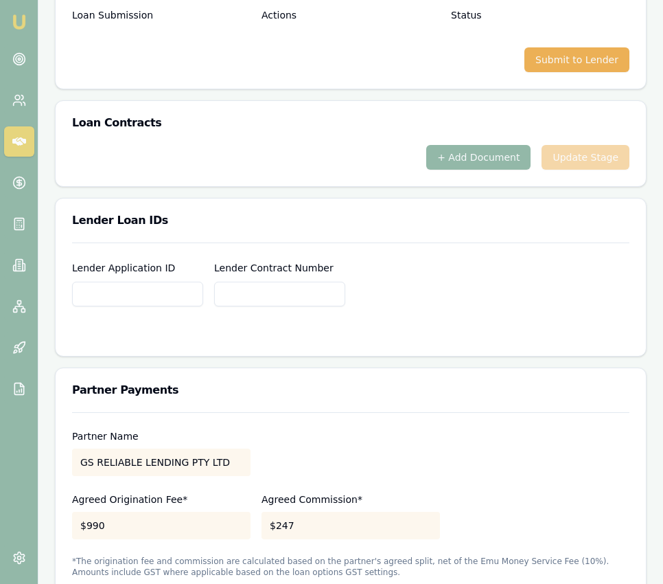
scroll to position [993, 0]
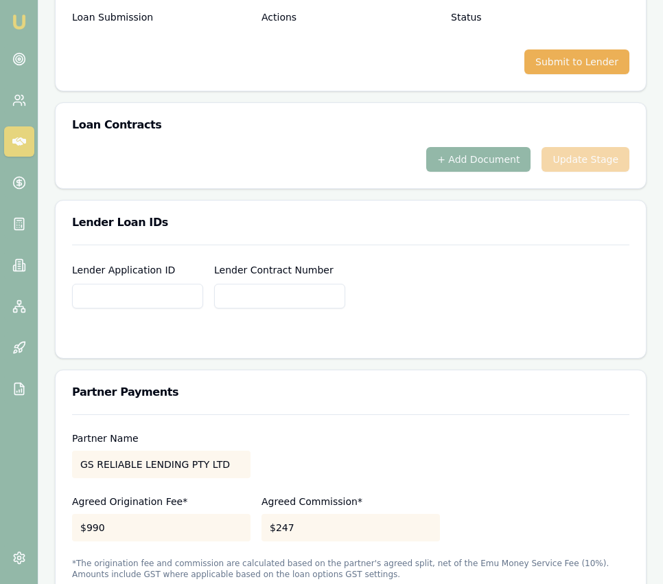
click at [105, 308] on input "Lender Application ID" at bounding box center [137, 296] width 131 height 25
drag, startPoint x: 173, startPoint y: 310, endPoint x: 78, endPoint y: 310, distance: 94.8
click at [78, 308] on input "0000646214" at bounding box center [137, 296] width 131 height 25
type input "0000646214"
click at [264, 308] on input "Lender Contract Number" at bounding box center [279, 296] width 131 height 25
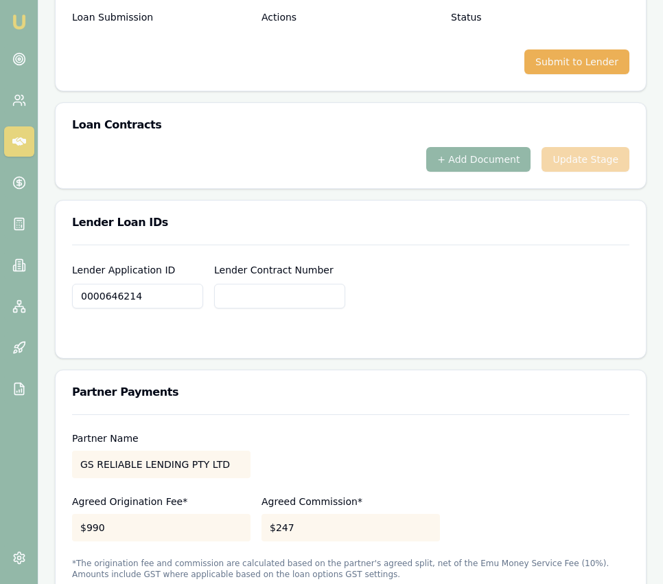
paste input "0000646214"
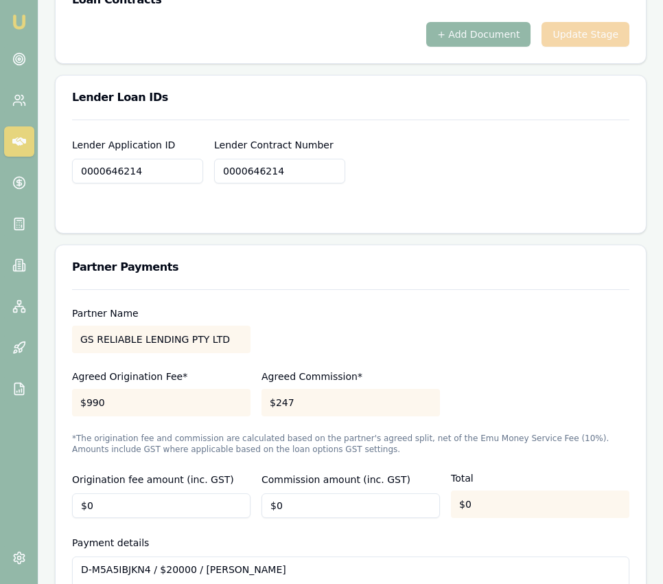
scroll to position [1130, 0]
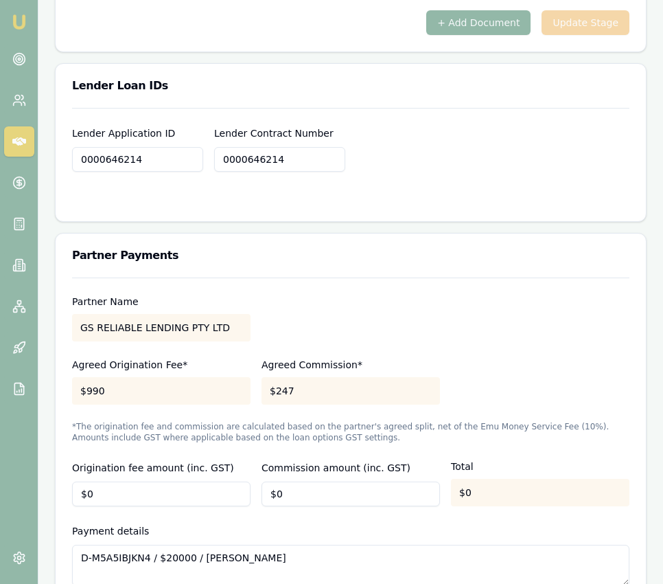
type input "0000646214"
click at [288, 500] on input "0" at bounding box center [351, 493] width 179 height 25
click at [437, 308] on div "Partner Name GS RELIABLE LENDING PTY LTD" at bounding box center [351, 318] width 558 height 47
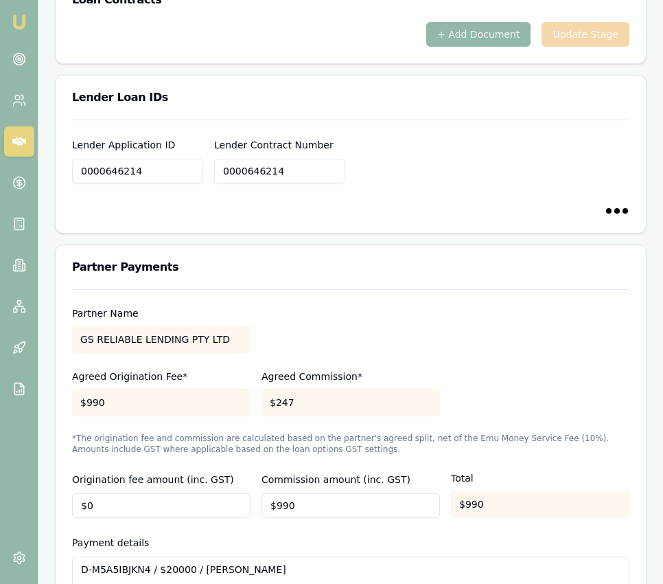
type input "$0"
type input "0000646214"
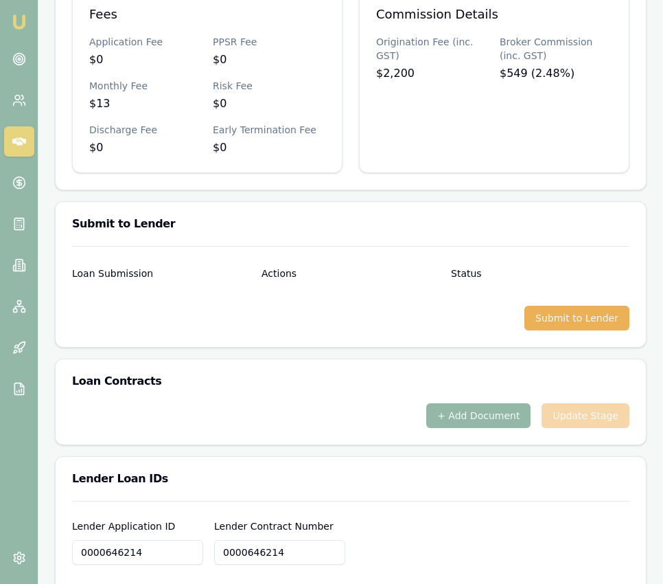
scroll to position [734, 0]
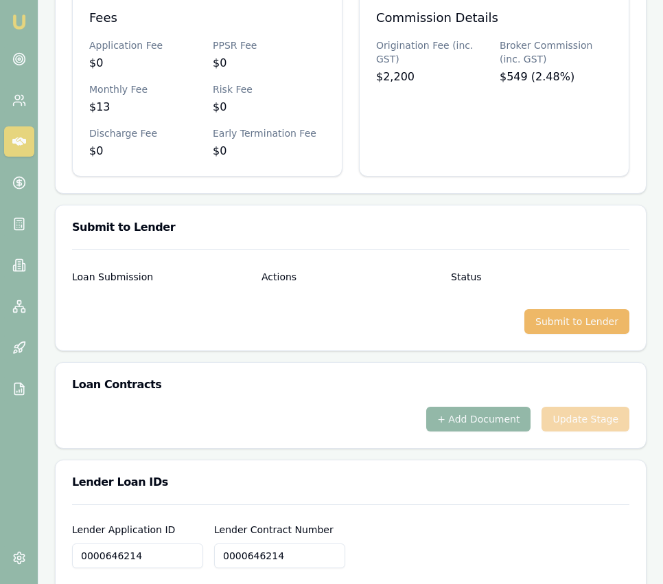
click at [576, 334] on button "Submit to Lender" at bounding box center [577, 321] width 105 height 25
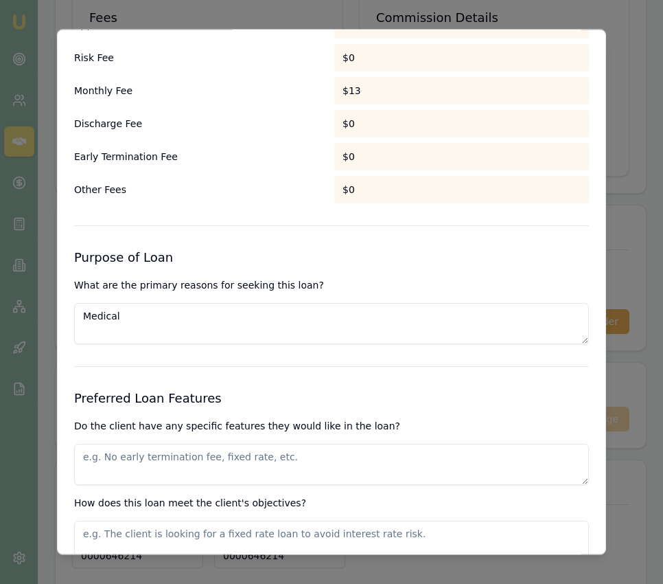
scroll to position [1183, 0]
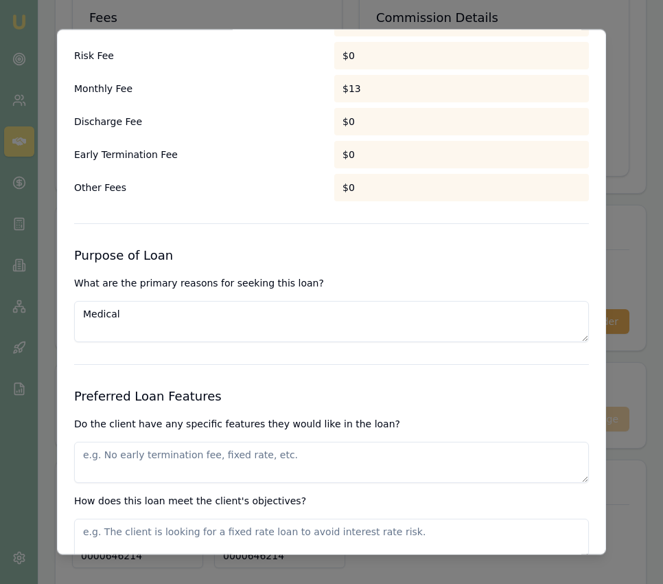
click at [203, 304] on textarea "Medical" at bounding box center [331, 322] width 515 height 41
click at [207, 319] on textarea "Medical" at bounding box center [331, 322] width 515 height 41
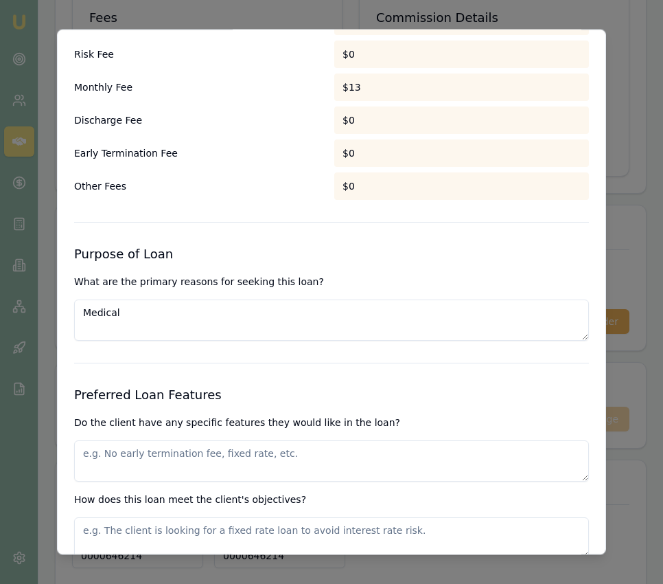
click at [227, 453] on textarea at bounding box center [331, 461] width 515 height 41
type textarea "v"
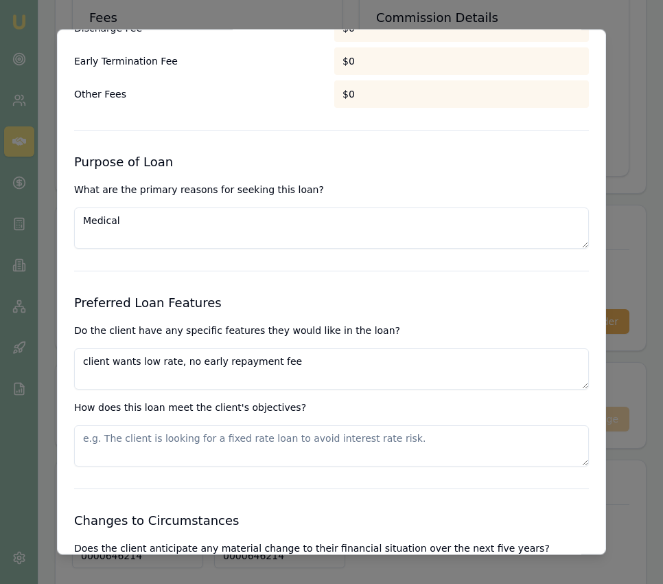
scroll to position [1280, 0]
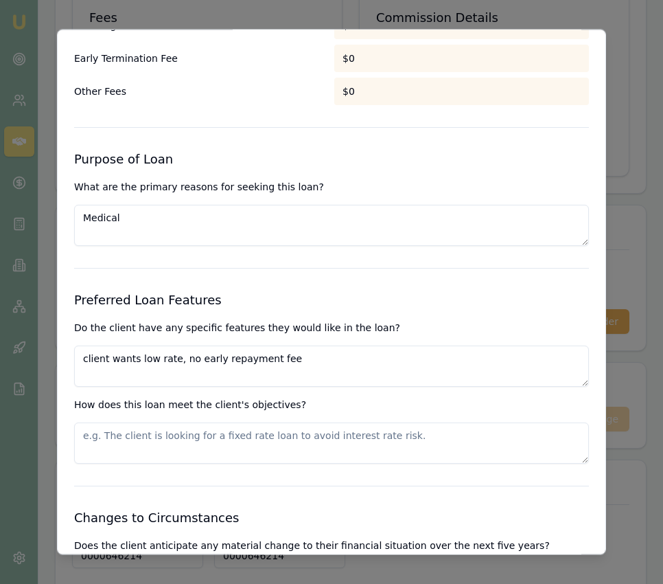
type textarea "client wants low rate, no early repayment fee"
click at [222, 444] on textarea at bounding box center [331, 443] width 515 height 41
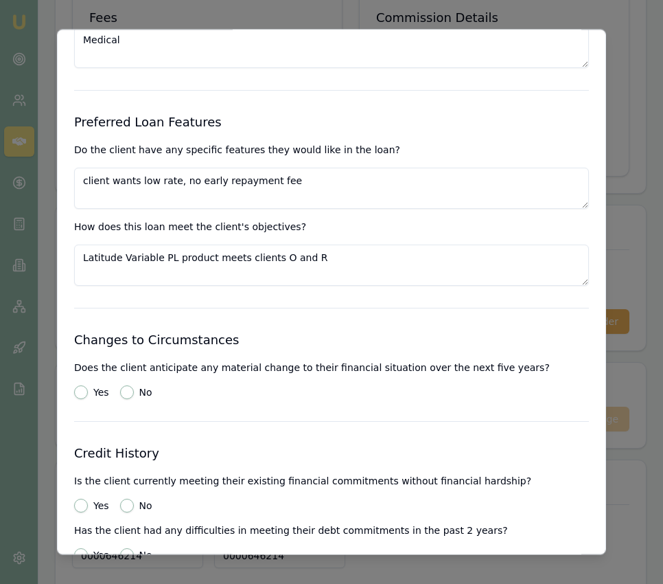
type textarea "Latitude Variable PL product meets clients O and R"
click at [126, 397] on button "No" at bounding box center [127, 393] width 14 height 14
radio input "true"
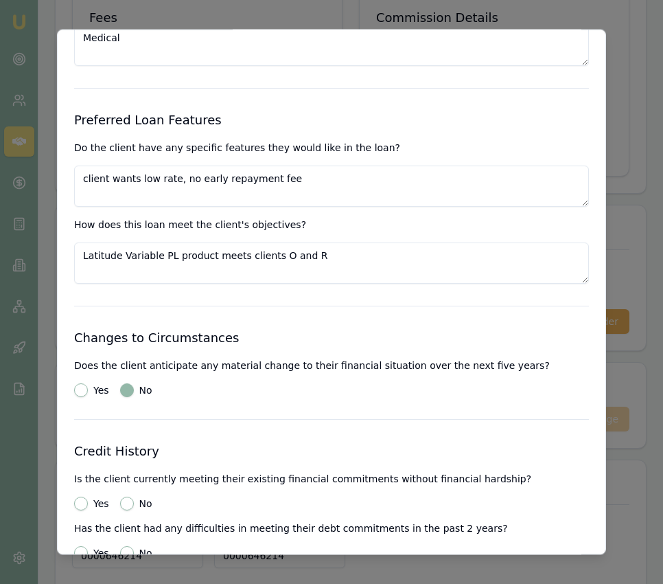
click at [89, 505] on div "Yes" at bounding box center [91, 504] width 35 height 14
drag, startPoint x: 82, startPoint y: 507, endPoint x: 92, endPoint y: 503, distance: 10.9
click at [82, 507] on button "Yes" at bounding box center [81, 504] width 14 height 14
radio input "true"
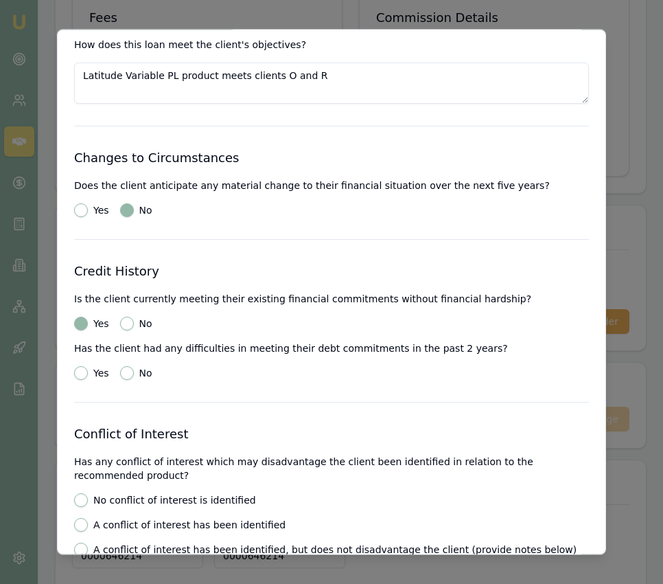
scroll to position [1657, 0]
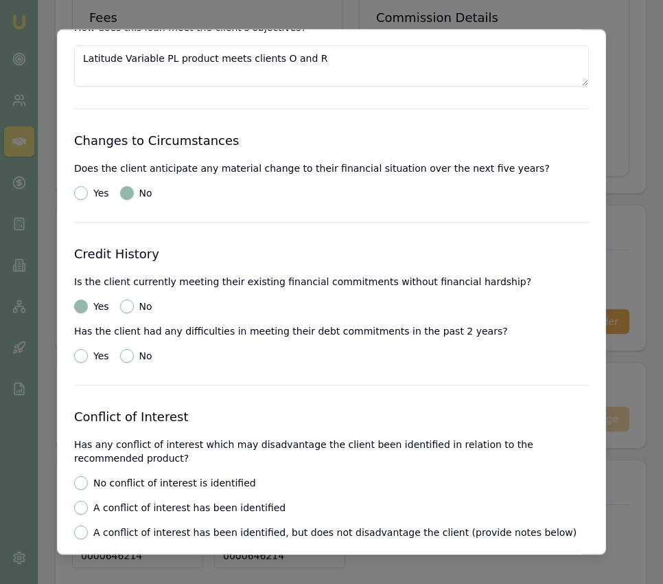
click at [128, 359] on button "No" at bounding box center [127, 357] width 14 height 14
radio input "true"
click at [77, 486] on button "No conflict of interest is identified" at bounding box center [81, 484] width 14 height 14
radio input "true"
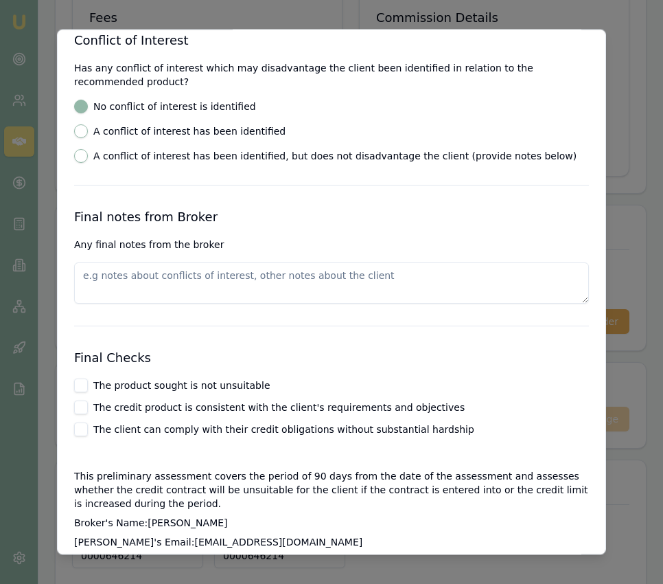
scroll to position [2063, 0]
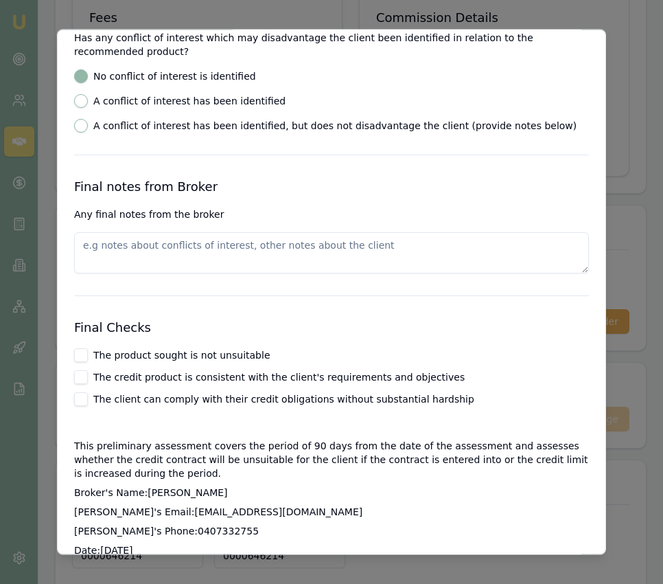
click at [76, 353] on button "The product sought is not unsuitable" at bounding box center [81, 356] width 14 height 14
checkbox input "true"
click at [76, 378] on button "The credit product is consistent with the client's requirements and objectives" at bounding box center [81, 378] width 14 height 14
checkbox input "true"
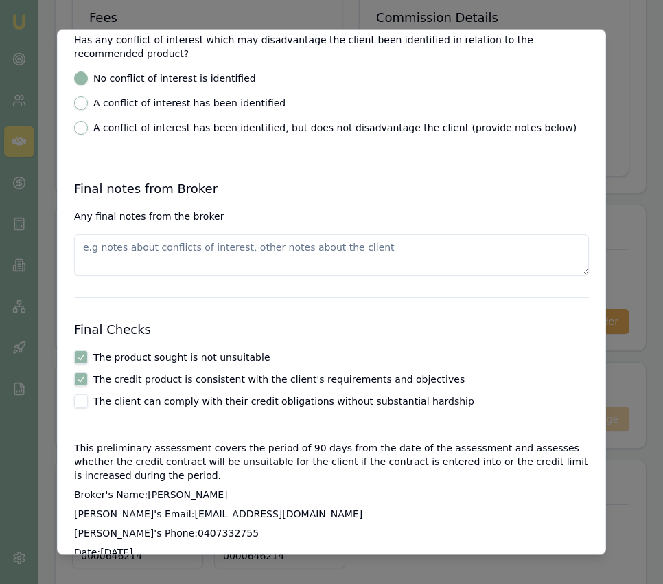
click at [82, 400] on button "The client can comply with their credit obligations without substantial hardship" at bounding box center [81, 402] width 14 height 14
checkbox input "true"
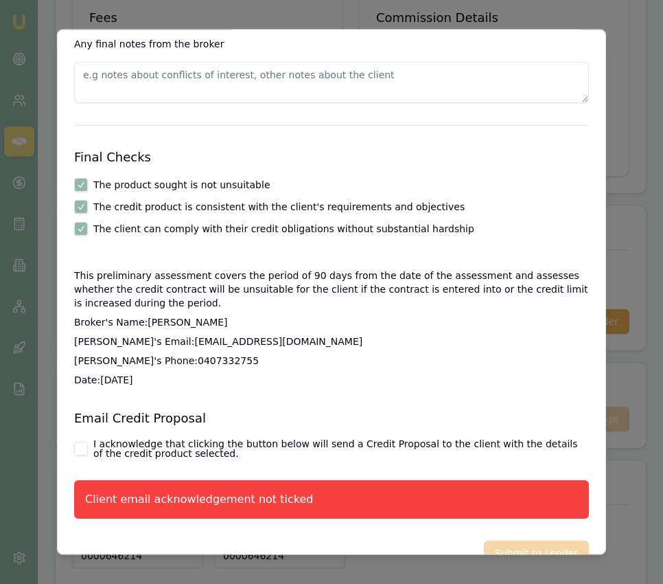
scroll to position [2262, 0]
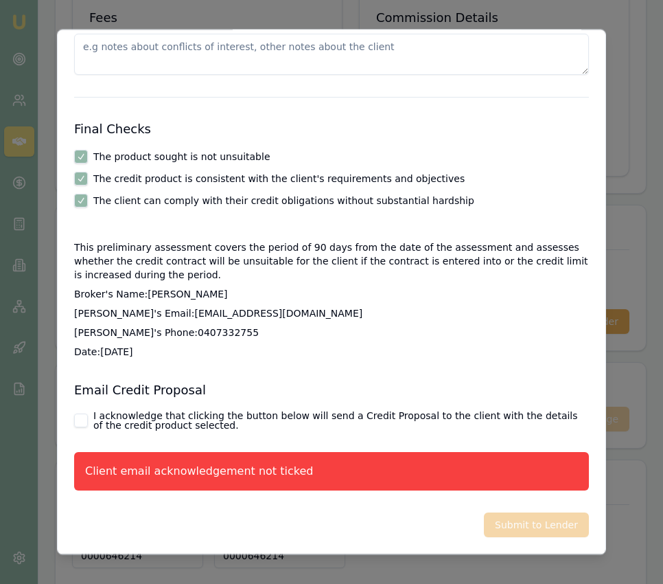
click at [84, 418] on button "I acknowledge that clicking the button below will send a Credit Proposal to the…" at bounding box center [81, 421] width 14 height 14
checkbox input "true"
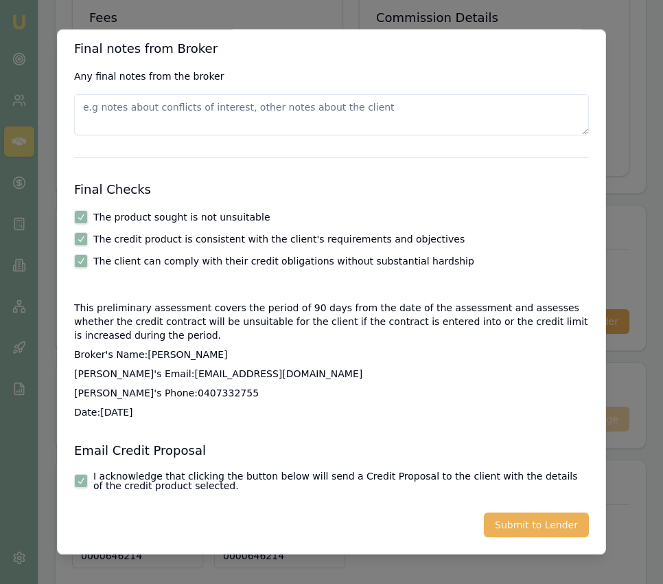
scroll to position [2201, 0]
click at [555, 525] on button "Submit to Lender" at bounding box center [536, 525] width 105 height 25
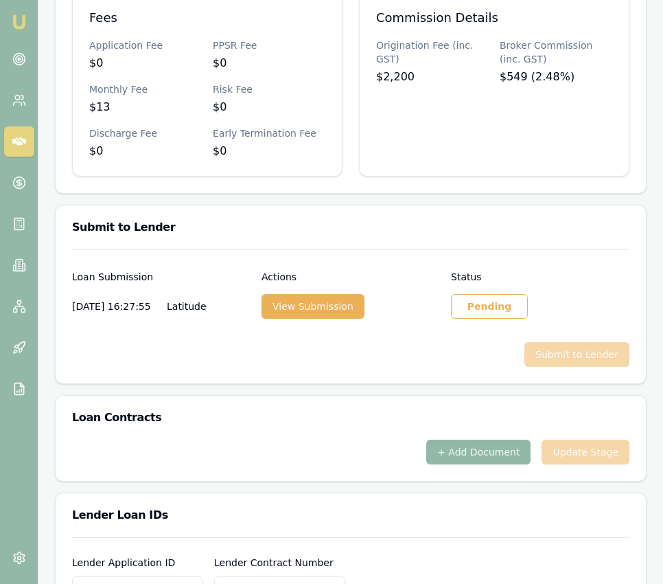
click at [479, 319] on div "Pending" at bounding box center [489, 306] width 77 height 25
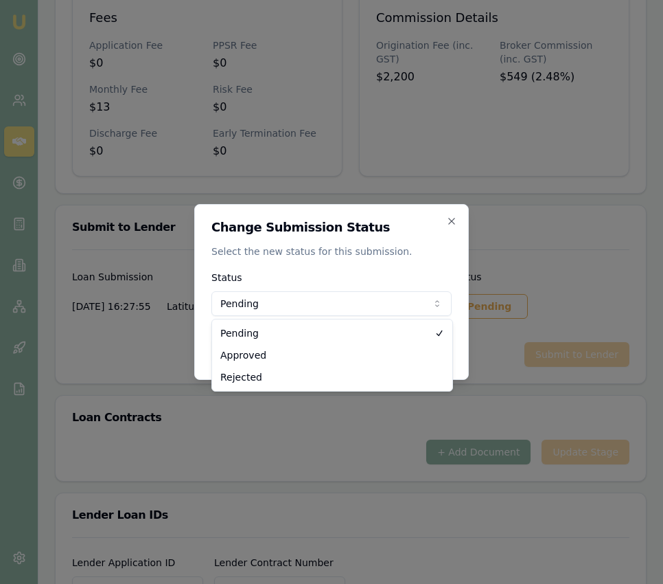
select select "APPROVED"
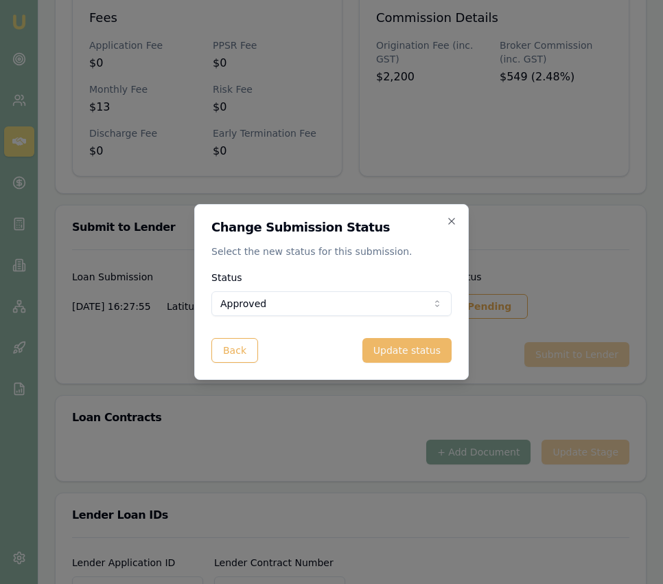
click at [405, 353] on button "Update status" at bounding box center [407, 350] width 89 height 25
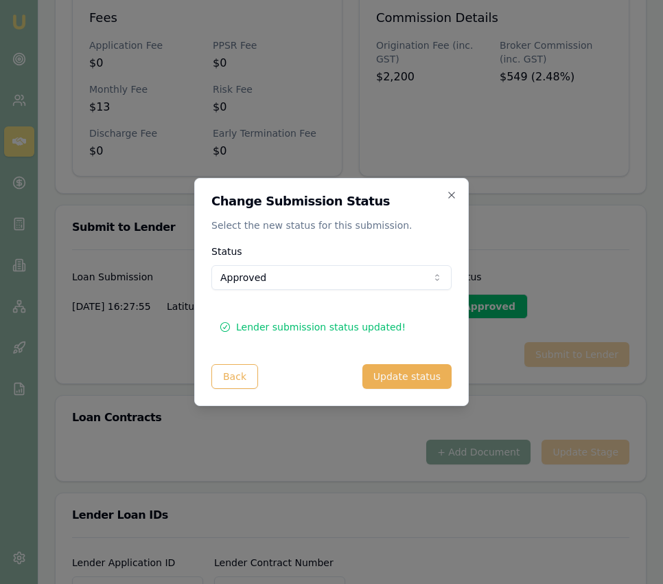
drag, startPoint x: 451, startPoint y: 191, endPoint x: 450, endPoint y: 198, distance: 6.9
click at [451, 191] on icon "button" at bounding box center [451, 195] width 11 height 11
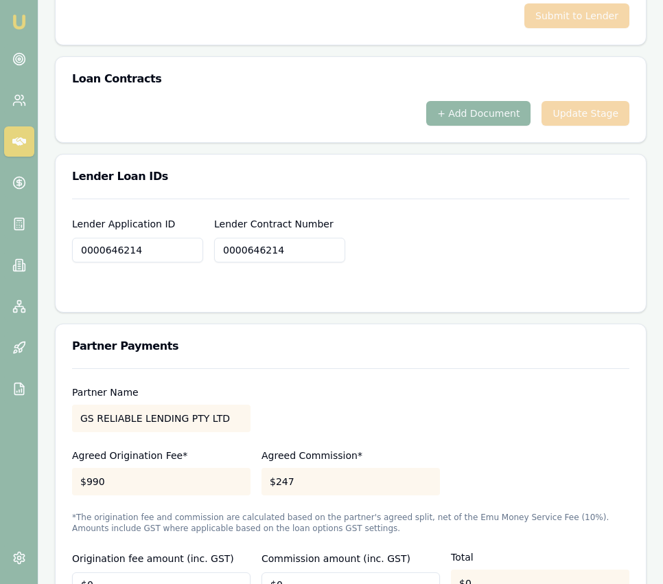
scroll to position [1085, 0]
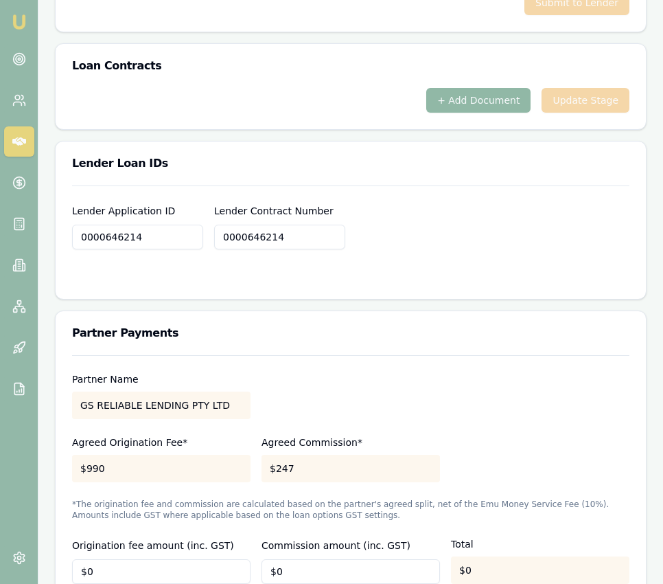
click at [488, 113] on button "+ Add Document" at bounding box center [479, 100] width 104 height 25
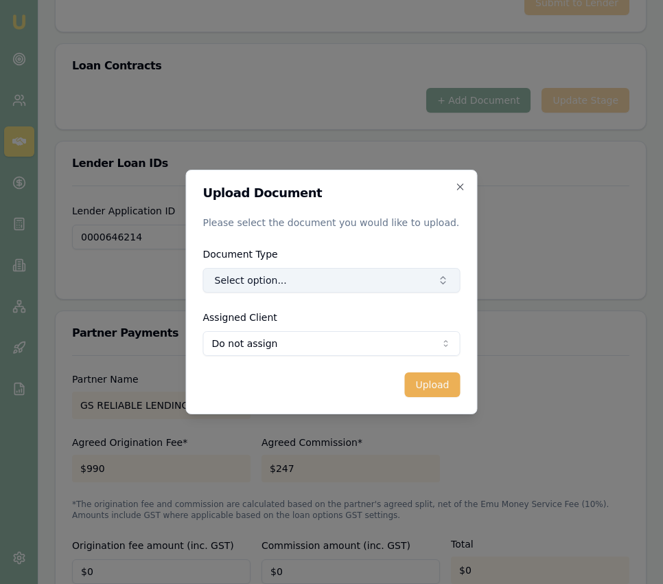
click at [411, 277] on button "Select option..." at bounding box center [332, 280] width 258 height 25
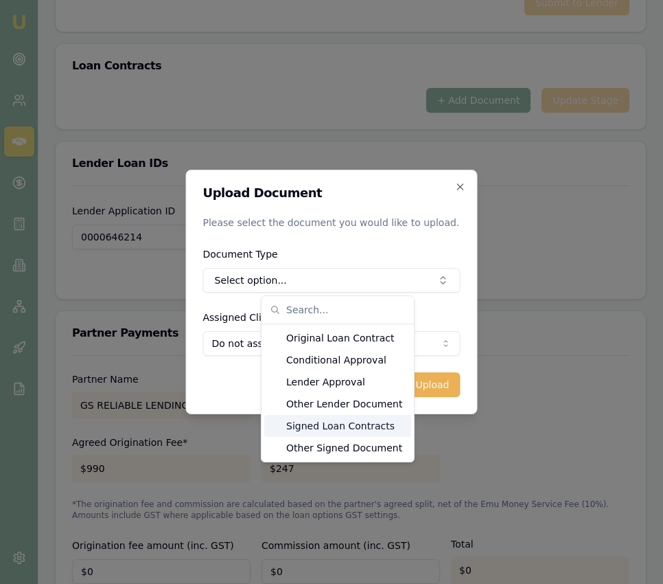
click at [380, 419] on div "Signed Loan Contracts" at bounding box center [337, 426] width 147 height 22
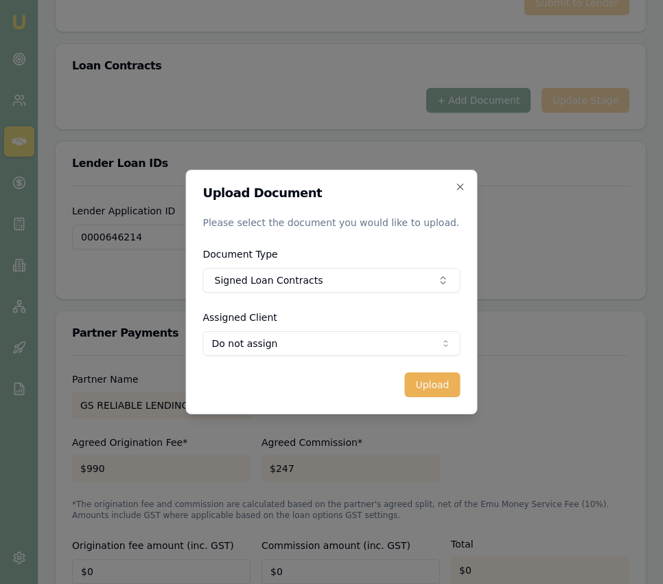
select select "U-VSYP1SXP2R"
click at [419, 387] on button "Upload" at bounding box center [433, 384] width 56 height 25
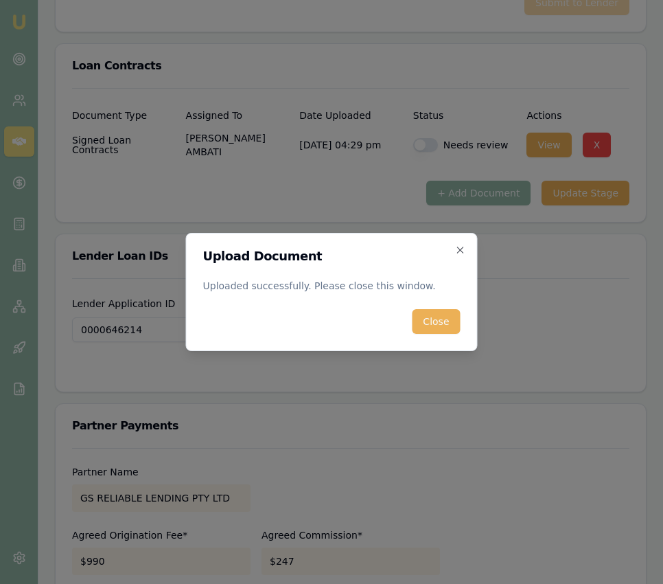
click at [457, 324] on button "Close" at bounding box center [436, 321] width 48 height 25
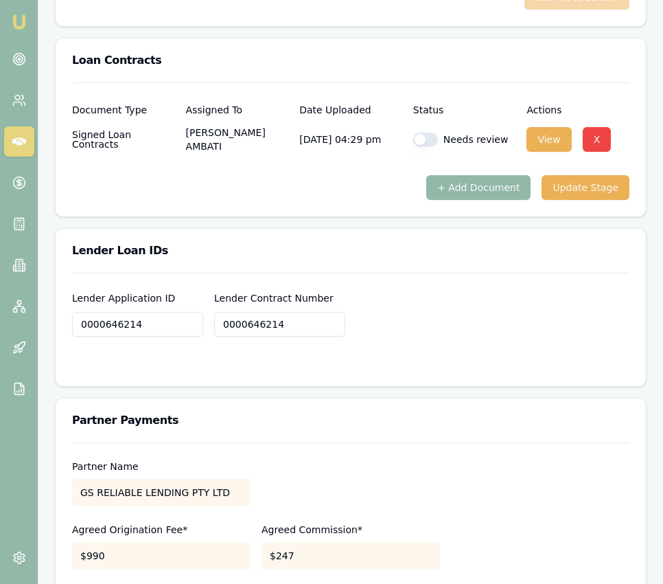
scroll to position [1087, 0]
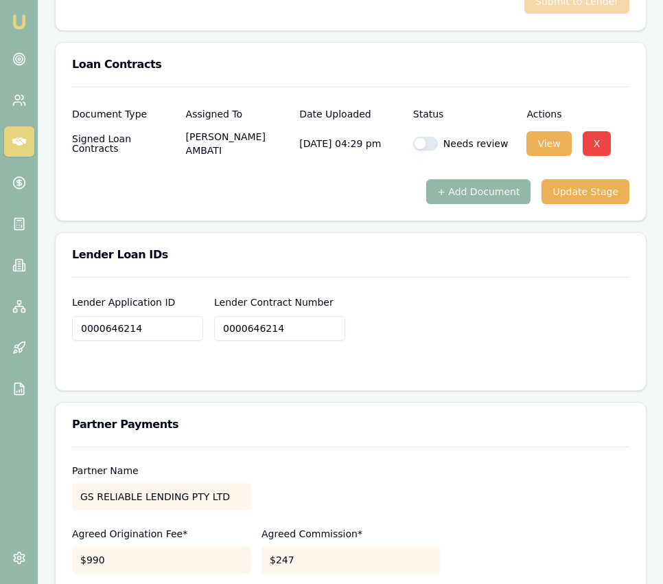
click at [426, 150] on button "button" at bounding box center [425, 144] width 25 height 14
checkbox input "true"
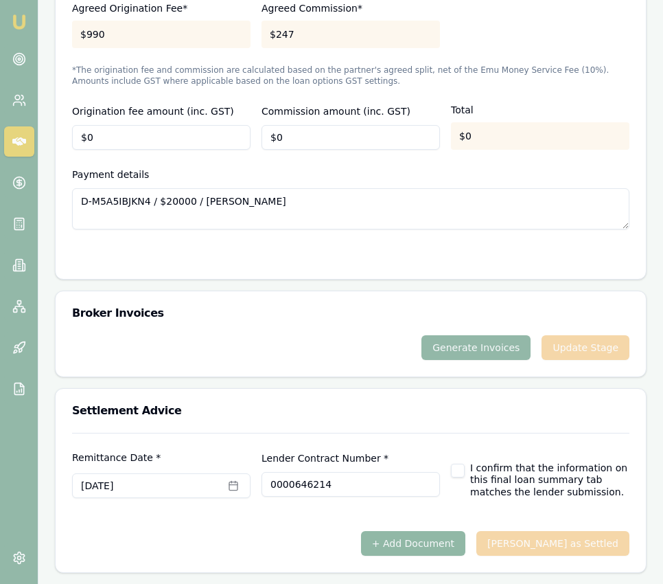
click at [442, 545] on button "+ Add Document" at bounding box center [413, 543] width 104 height 25
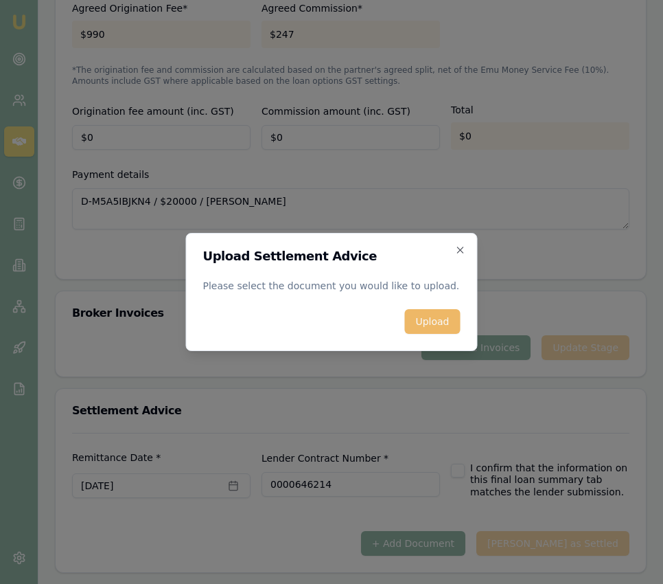
click at [421, 323] on button "Upload" at bounding box center [433, 321] width 56 height 25
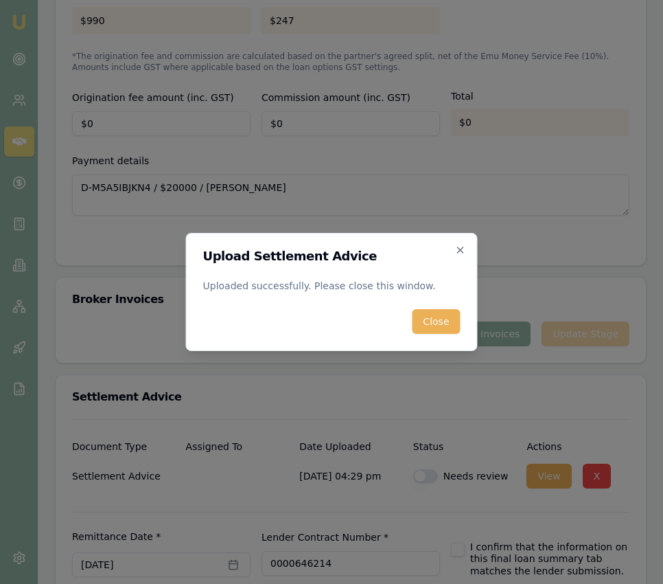
click at [431, 314] on button "Close" at bounding box center [436, 321] width 48 height 25
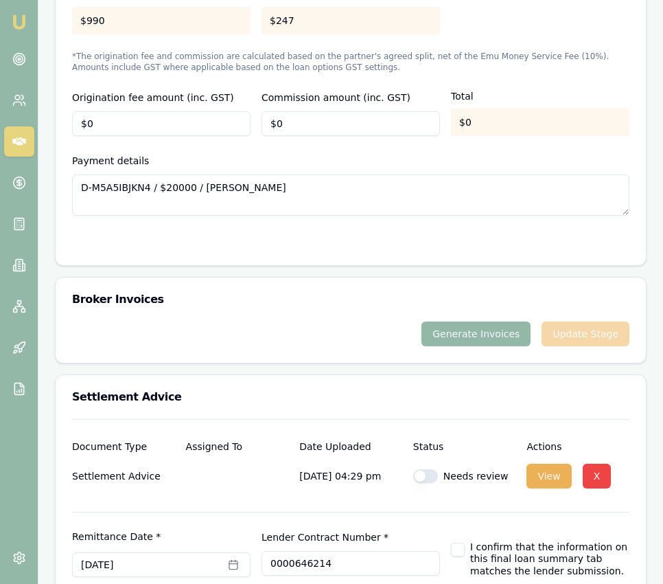
click at [429, 483] on button "button" at bounding box center [425, 476] width 25 height 14
checkbox input "true"
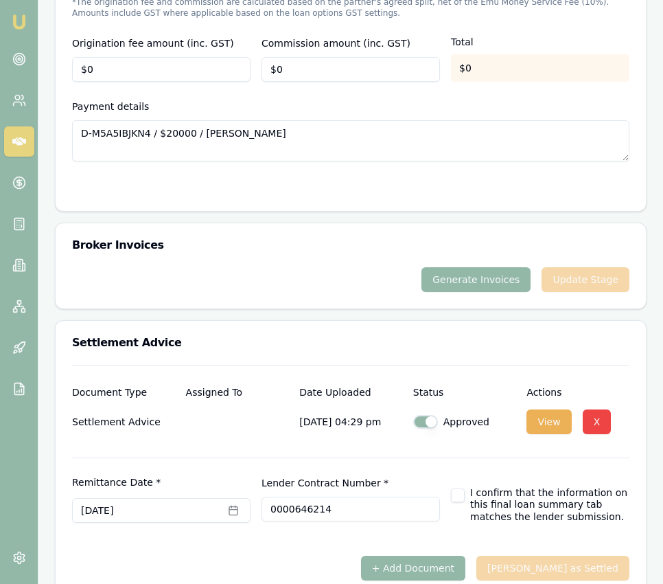
scroll to position [1718, 0]
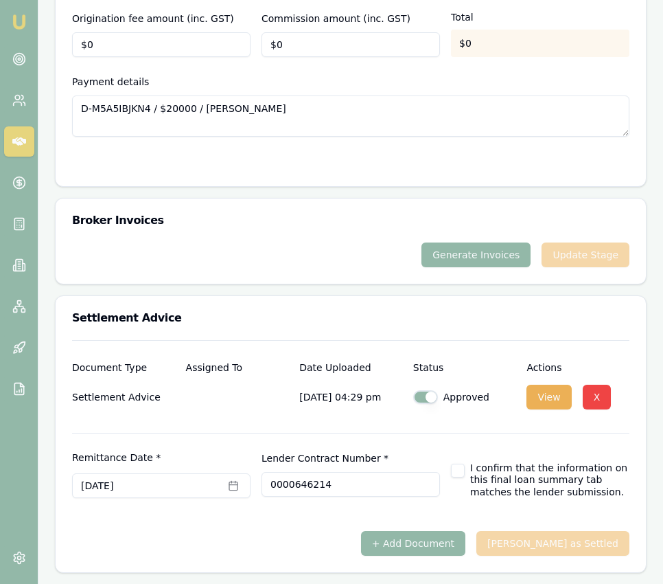
click at [464, 472] on button "button" at bounding box center [458, 471] width 14 height 14
checkbox input "true"
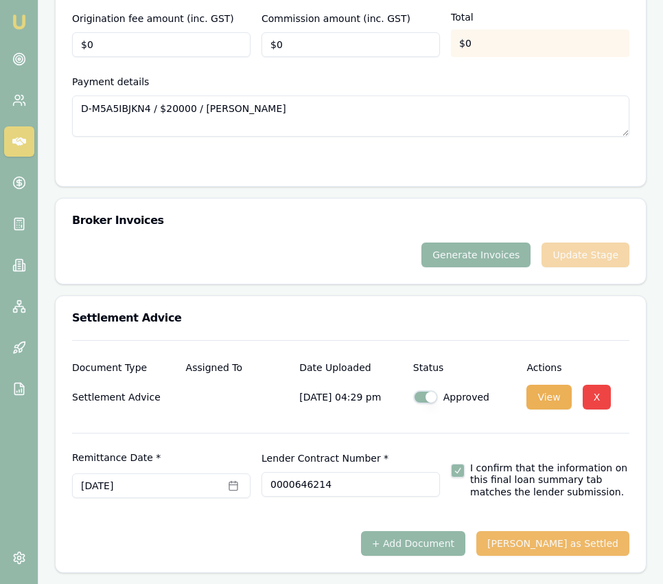
click at [551, 541] on button "[PERSON_NAME] as Settled" at bounding box center [553, 543] width 153 height 25
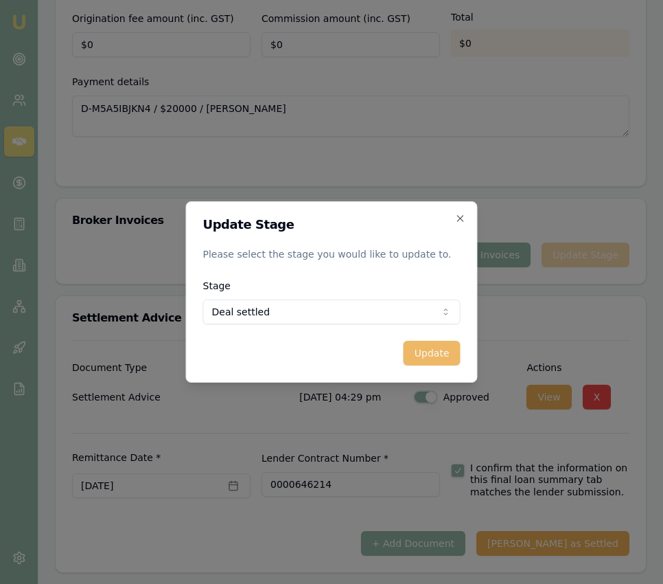
click at [424, 355] on button "Update" at bounding box center [432, 353] width 57 height 25
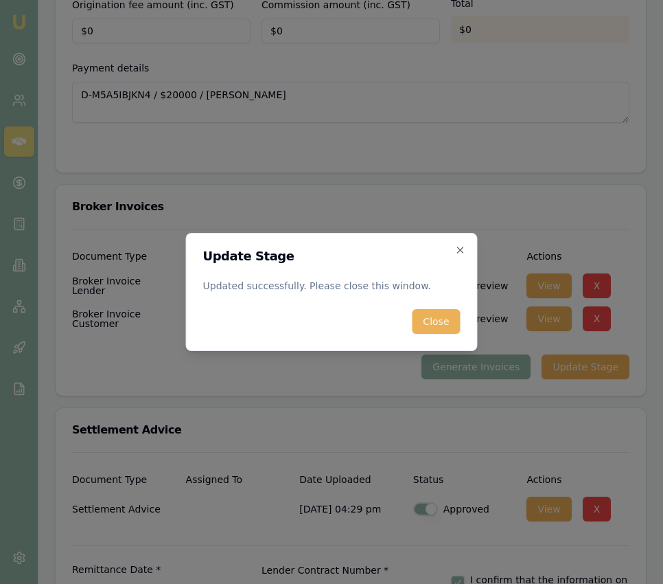
click at [454, 318] on button "Close" at bounding box center [436, 321] width 48 height 25
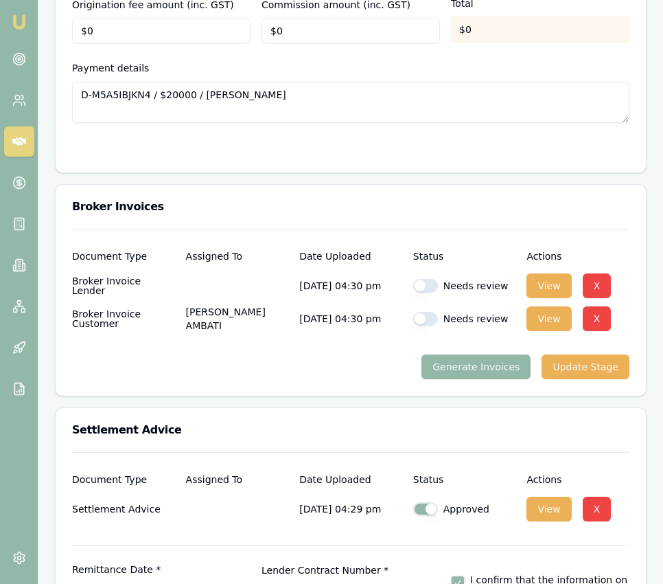
click at [420, 293] on button "button" at bounding box center [425, 286] width 25 height 14
checkbox input "true"
click at [421, 332] on div "Needs review" at bounding box center [464, 318] width 103 height 27
drag, startPoint x: 422, startPoint y: 334, endPoint x: 416, endPoint y: 324, distance: 11.4
click at [422, 326] on button "button" at bounding box center [425, 319] width 25 height 14
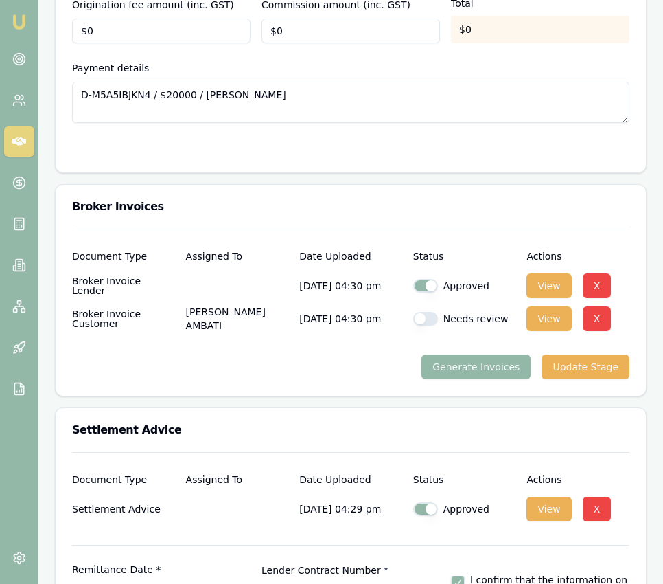
checkbox input "true"
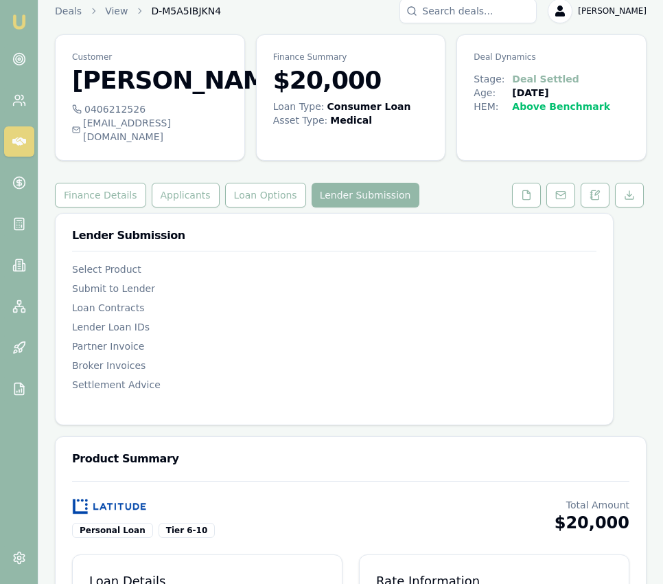
scroll to position [0, 0]
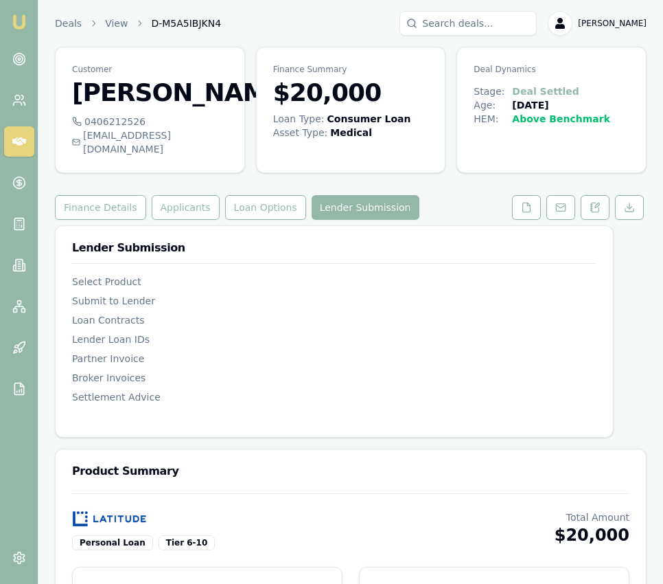
click at [24, 30] on img at bounding box center [19, 22] width 16 height 16
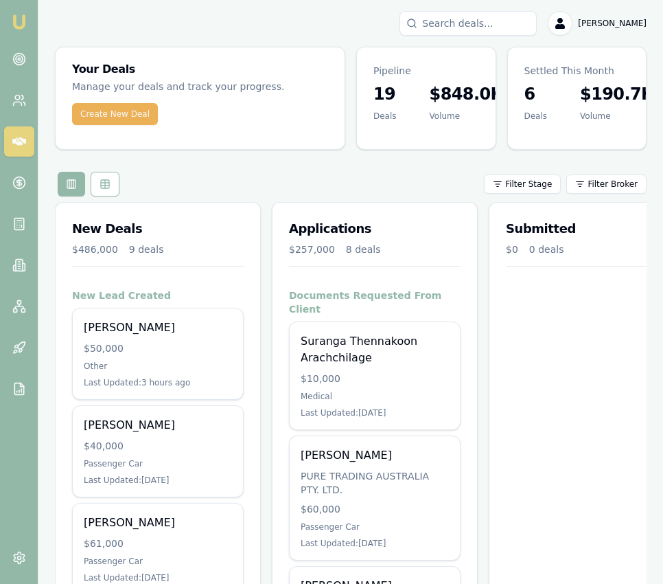
scroll to position [1, 0]
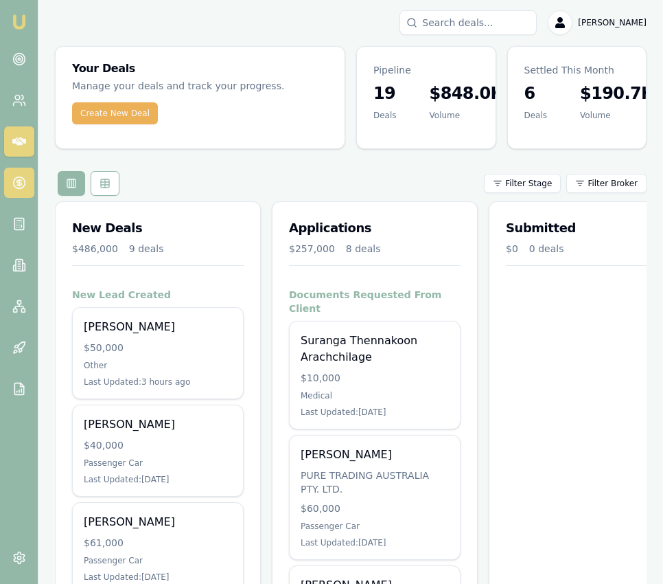
click at [17, 183] on icon at bounding box center [19, 183] width 14 height 14
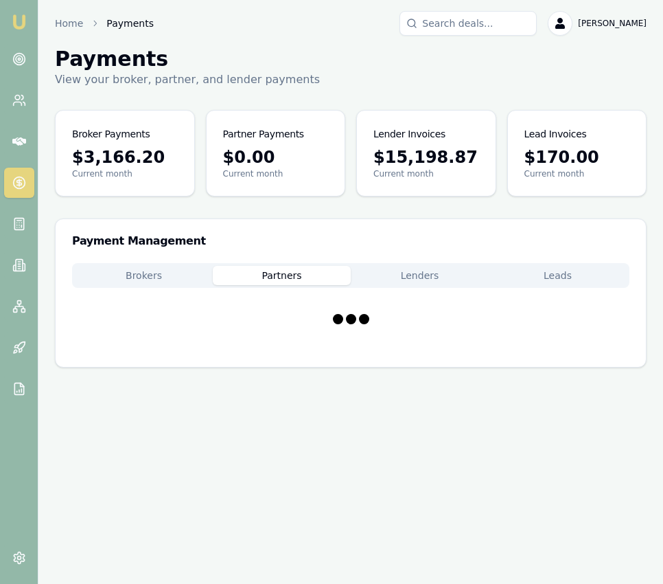
click at [294, 279] on button "Partners" at bounding box center [282, 275] width 138 height 19
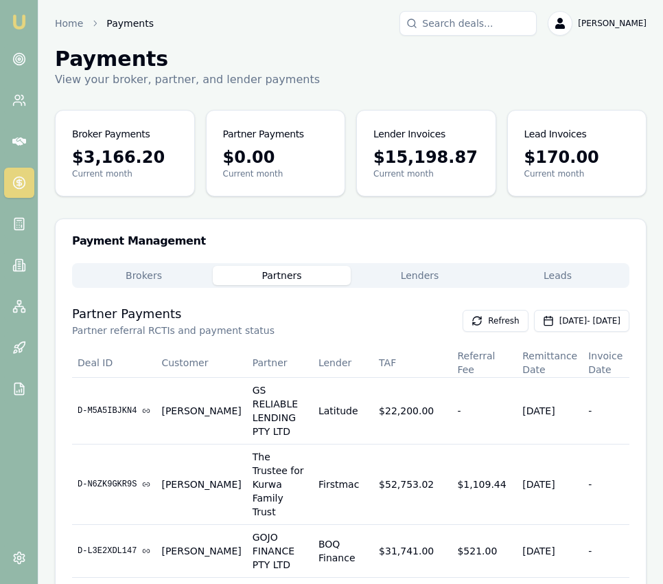
click at [453, 145] on main "Payments View your broker, partner, and lender payments Broker Payments $3,166.…" at bounding box center [350, 386] width 625 height 679
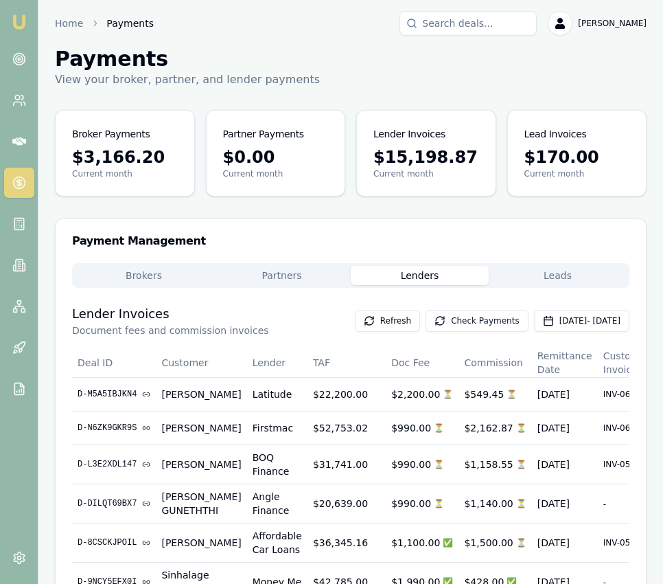
click at [444, 313] on button "Check Payments" at bounding box center [477, 321] width 103 height 22
click at [426, 312] on button "Check Payments" at bounding box center [477, 321] width 103 height 22
click at [26, 60] on link at bounding box center [19, 59] width 30 height 30
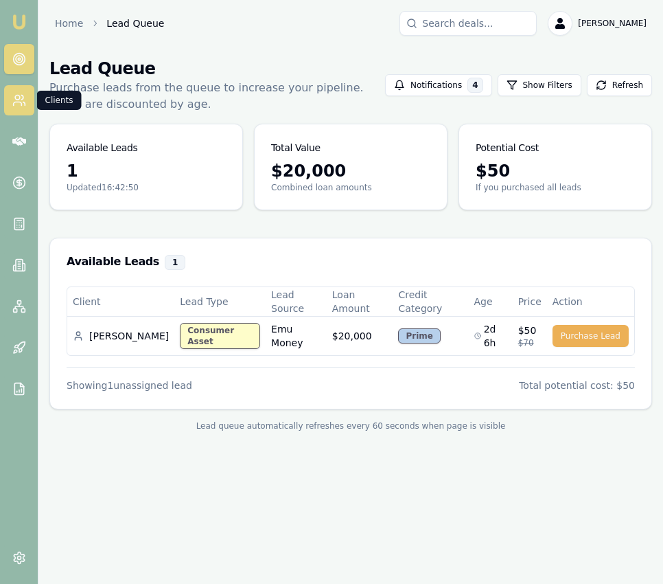
click at [25, 111] on link at bounding box center [19, 100] width 30 height 30
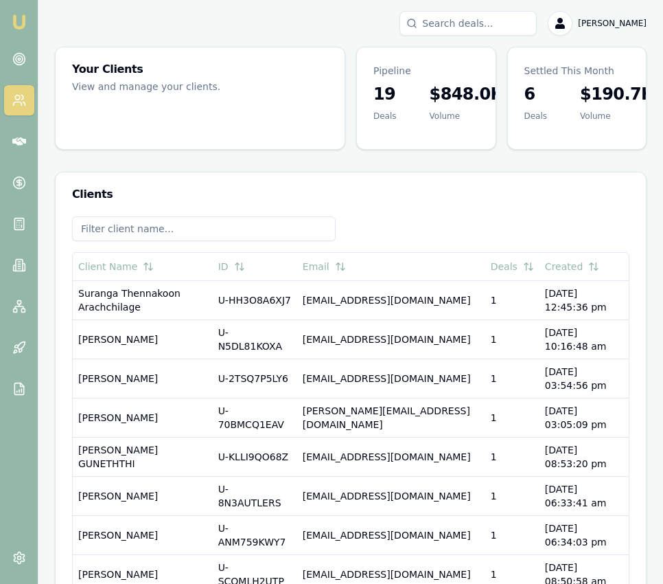
click at [28, 18] on link "Emu Broker" at bounding box center [19, 22] width 22 height 22
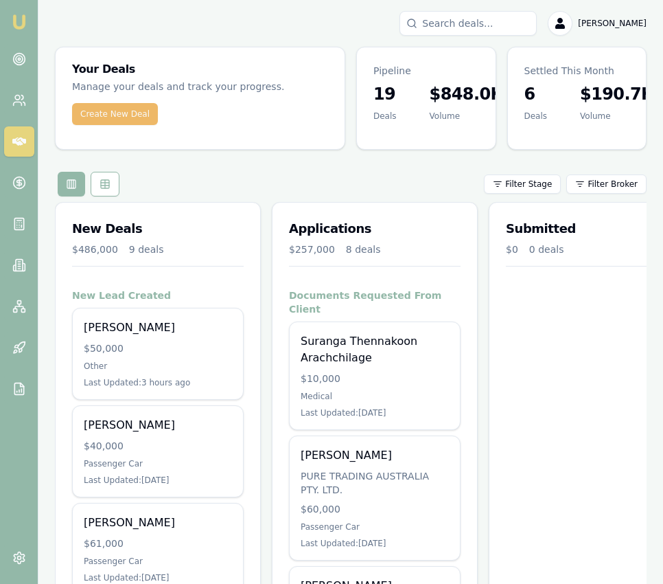
click at [130, 113] on button "Create New Deal" at bounding box center [115, 114] width 86 height 22
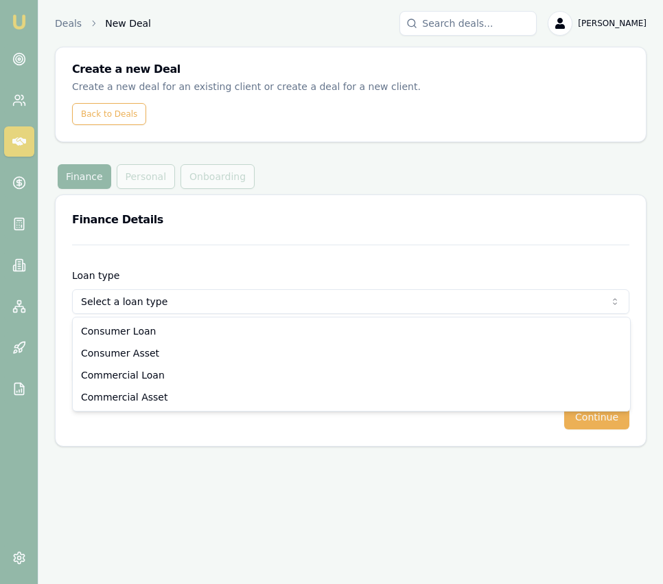
click at [205, 310] on html "Emu Broker Deals New Deal [PERSON_NAME] Toggle Menu Create a new Deal Create a …" at bounding box center [331, 292] width 663 height 584
select select "COMMERCIAL_ASSET"
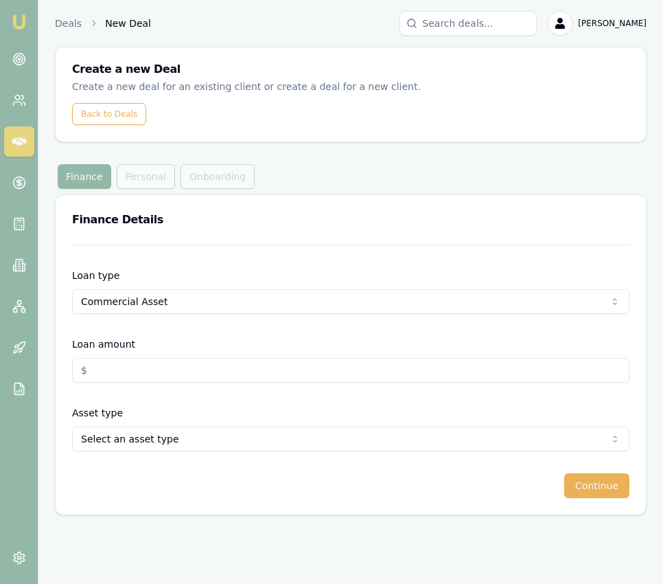
click at [203, 373] on input "Loan amount" at bounding box center [351, 370] width 558 height 25
type input "$51,880.00"
drag, startPoint x: 245, startPoint y: 425, endPoint x: 242, endPoint y: 435, distance: 10.9
click at [245, 425] on div "Asset type Select an asset type Passenger Car Electric Vehicle Light Commercial…" at bounding box center [351, 428] width 558 height 47
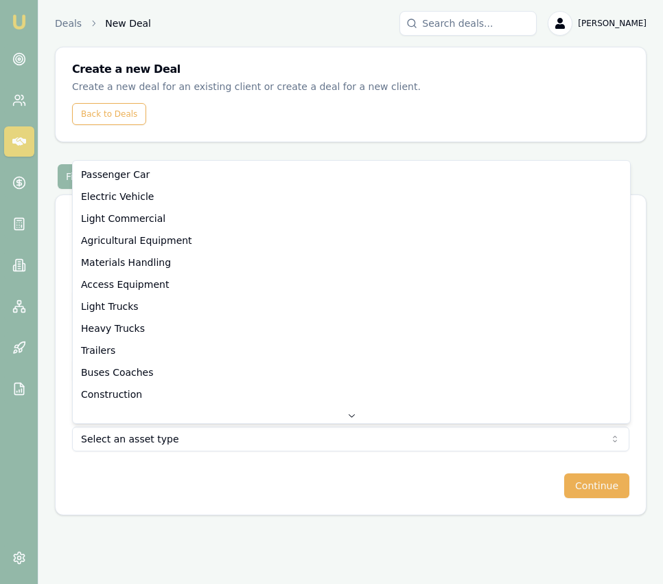
click at [242, 440] on html "Emu Broker Deals New Deal [PERSON_NAME] Toggle Menu Create a new Deal Create a …" at bounding box center [331, 292] width 663 height 584
select select "LIGHT_COMMERCIAL"
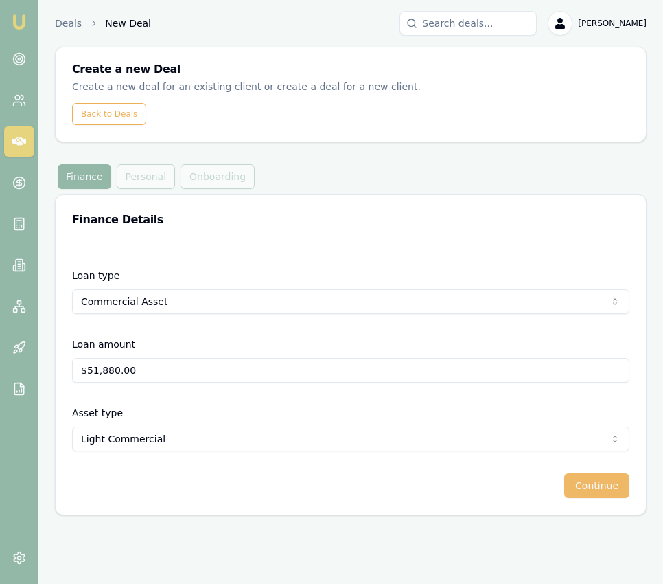
click at [585, 484] on button "Continue" at bounding box center [597, 485] width 65 height 25
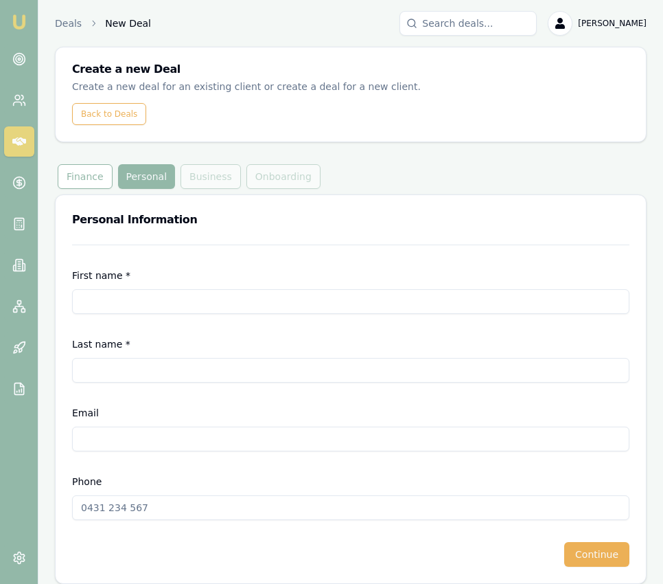
click at [222, 295] on input "First name *" at bounding box center [351, 301] width 558 height 25
type input "Van Viet"
type input "[PERSON_NAME]"
click at [144, 440] on input "Email" at bounding box center [351, 439] width 558 height 25
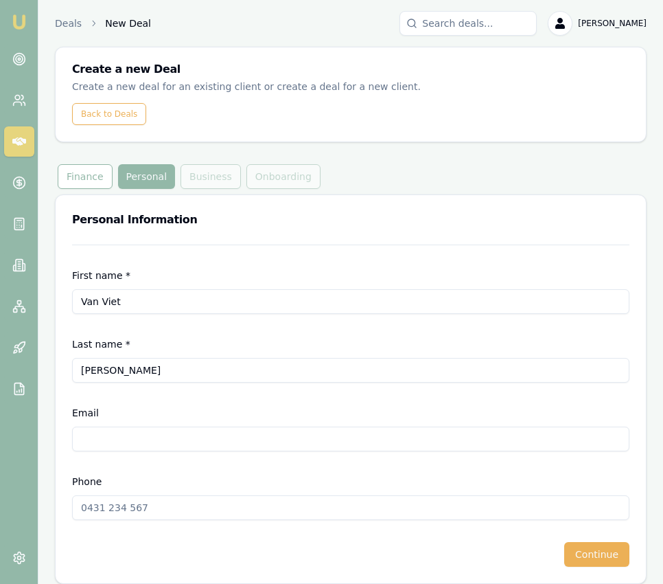
paste input "[EMAIL_ADDRESS][DOMAIN_NAME]"
type input "[EMAIL_ADDRESS][DOMAIN_NAME]"
click at [86, 503] on input "Phone" at bounding box center [351, 507] width 558 height 25
click at [86, 504] on input "Phone" at bounding box center [351, 507] width 558 height 25
paste input "0426 689 348"
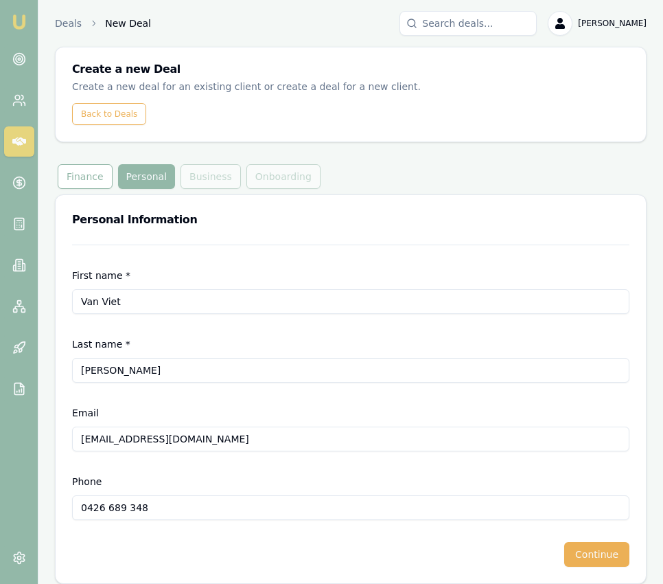
scroll to position [11, 0]
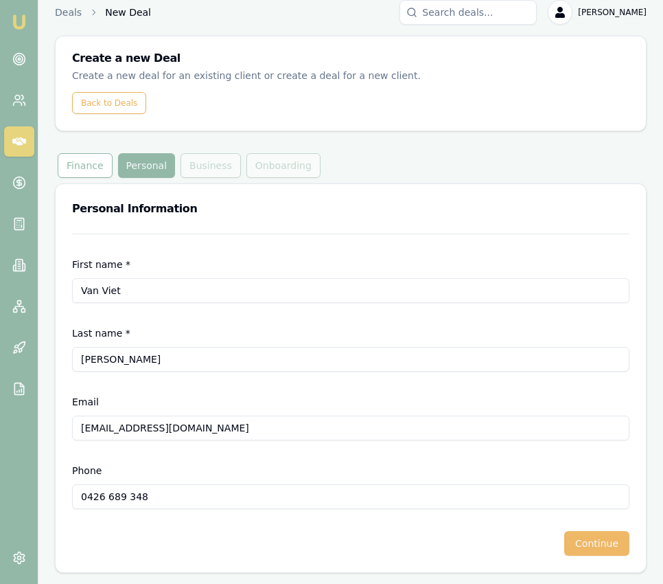
type input "0426 689 348"
click at [611, 550] on button "Continue" at bounding box center [597, 543] width 65 height 25
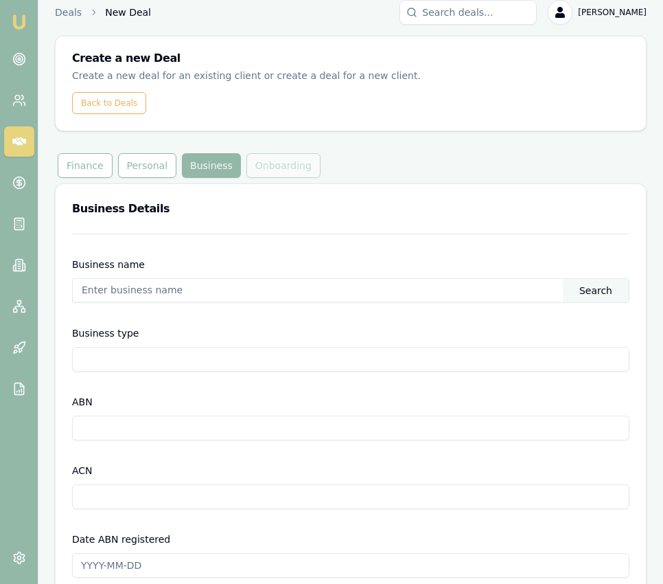
click at [164, 293] on input "text" at bounding box center [318, 290] width 490 height 22
paste input "51 659 457 995"
click at [591, 292] on div "Search" at bounding box center [596, 290] width 66 height 23
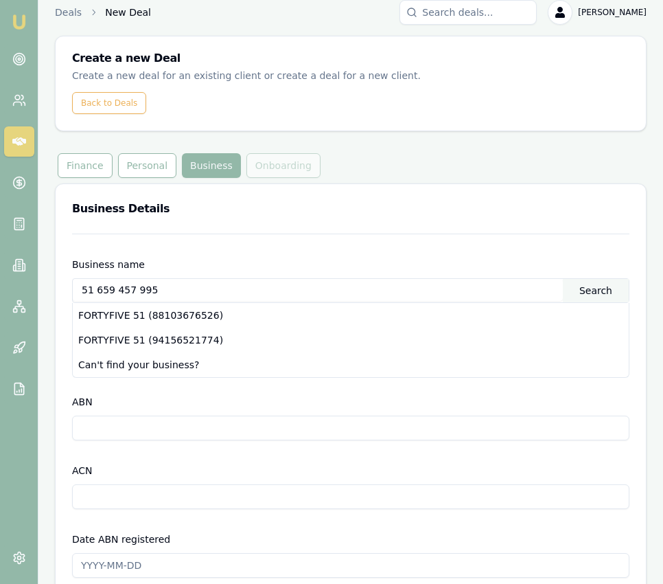
click at [205, 280] on input "51 659 457 995" at bounding box center [318, 290] width 490 height 22
click at [205, 279] on input "51 659 457 995" at bounding box center [318, 290] width 490 height 22
click at [205, 280] on input "51 659 457 995" at bounding box center [318, 290] width 490 height 22
click at [603, 289] on div "Search" at bounding box center [596, 290] width 66 height 23
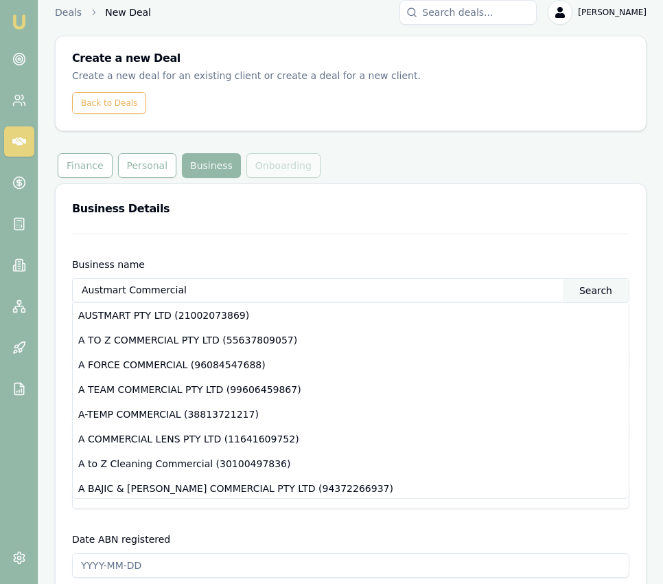
click at [458, 219] on div "Business Details" at bounding box center [351, 208] width 591 height 49
click at [356, 254] on form "Business name Austmart Commercial Search AUSTMART PTY LTD (21002073869) A TO Z …" at bounding box center [351, 575] width 558 height 682
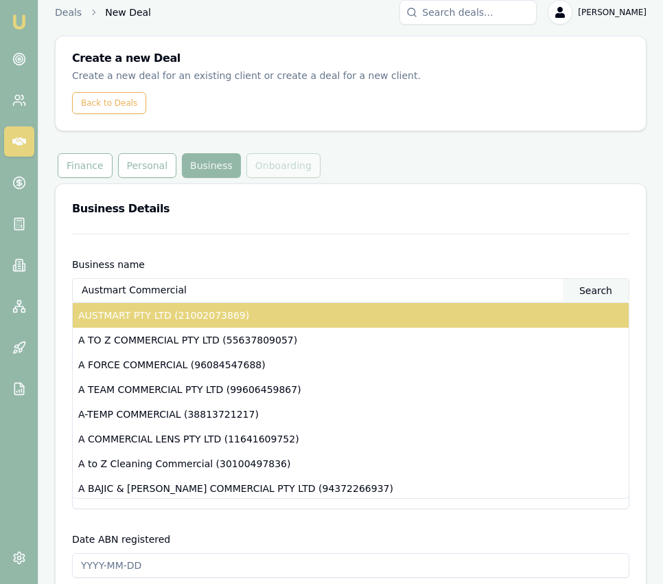
click at [340, 310] on div "AUSTMART PTY LTD (21002073869)" at bounding box center [351, 315] width 556 height 25
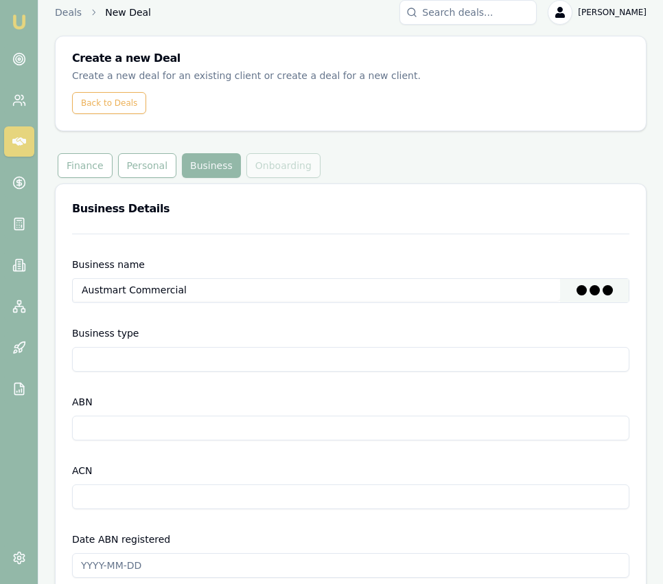
type input "AUSTMART PTY LTD"
type input "Australian Private Company"
type input "21002073869"
type input "002073869"
type input "[DATE]"
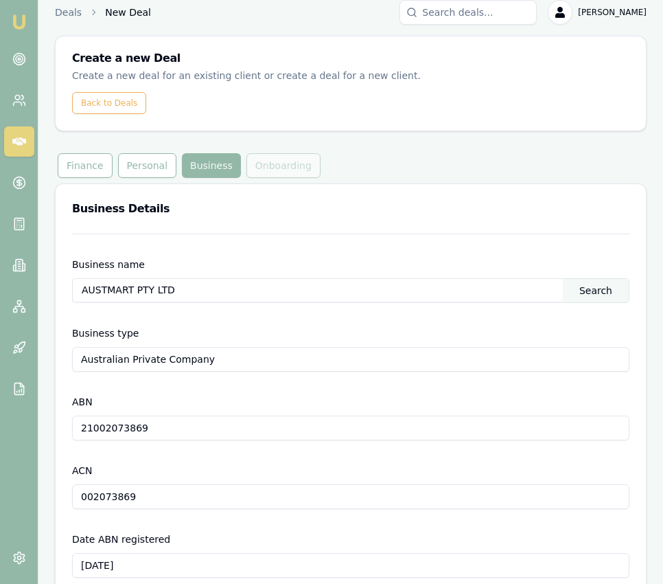
click at [466, 280] on input "AUSTMART PTY LTD" at bounding box center [318, 290] width 490 height 22
click at [466, 281] on input "AUSTMART PTY LTD" at bounding box center [318, 290] width 490 height 22
click at [402, 284] on input "AUSTMART PTY LTD" at bounding box center [318, 290] width 490 height 22
click at [402, 285] on input "AUSTMART PTY LTD" at bounding box center [318, 290] width 490 height 22
click at [593, 293] on div "Search" at bounding box center [596, 290] width 66 height 23
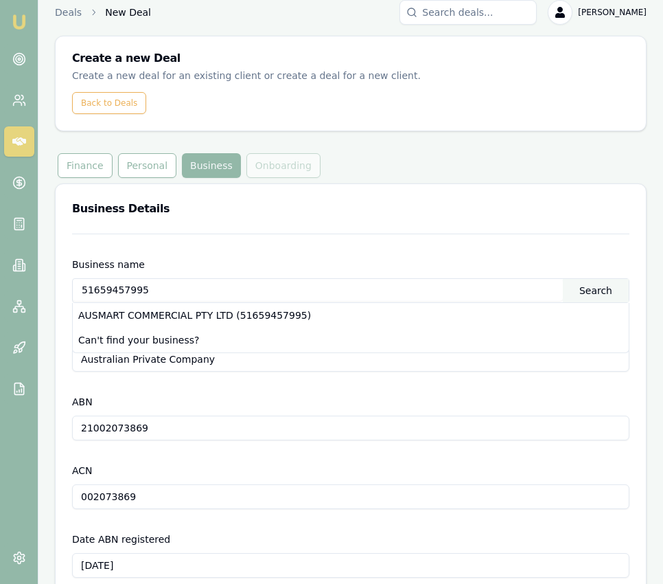
click at [437, 315] on div "AUSMART COMMERCIAL PTY LTD (51659457995)" at bounding box center [351, 315] width 556 height 25
type input "AUSMART COMMERCIAL PTY LTD"
type input "51659457995"
type input "659457995"
type input "[DATE]"
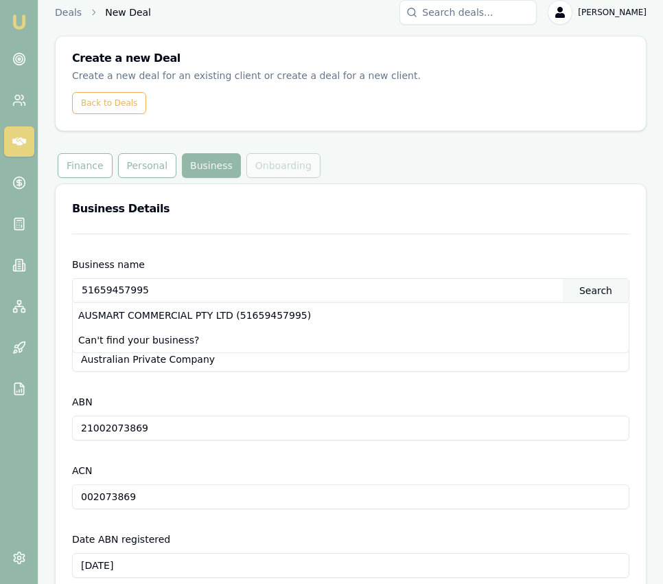
type input "[DATE]"
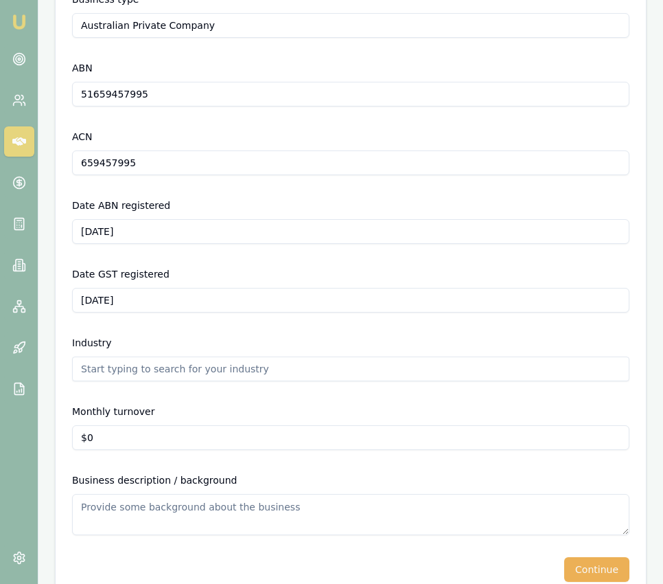
scroll to position [371, 0]
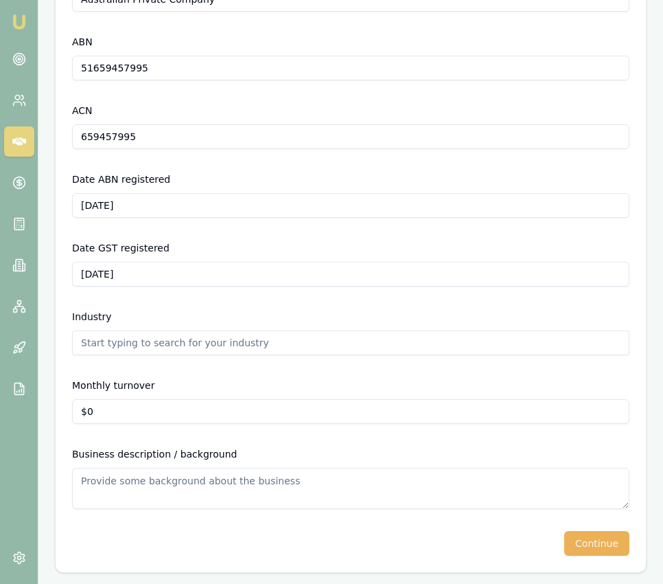
click at [380, 343] on input "text" at bounding box center [351, 342] width 558 height 25
type input "online retail"
click at [312, 407] on input "0" at bounding box center [351, 411] width 558 height 25
type input "$35,000"
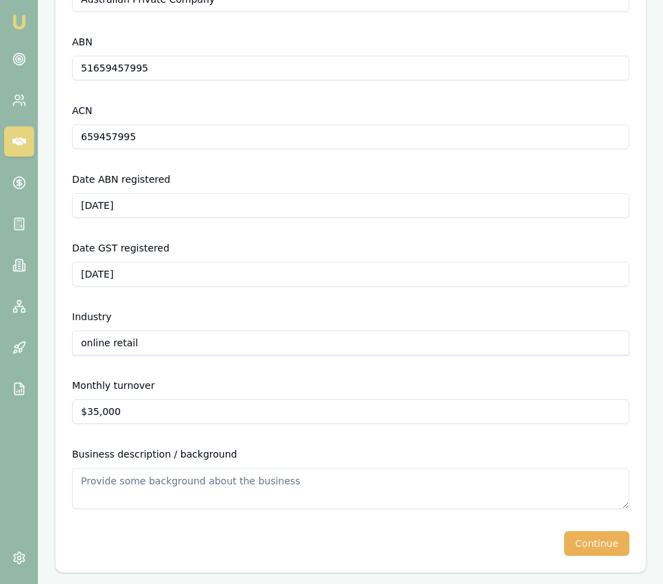
click at [593, 549] on button "Continue" at bounding box center [597, 543] width 65 height 25
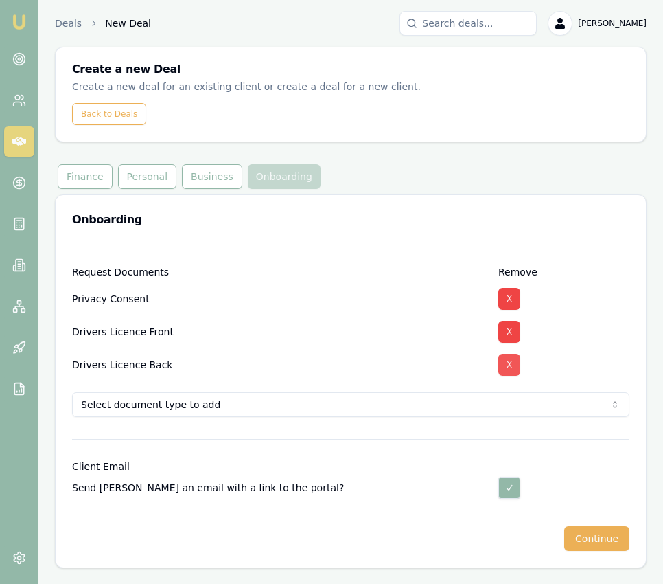
click at [511, 335] on button "X" at bounding box center [510, 332] width 22 height 22
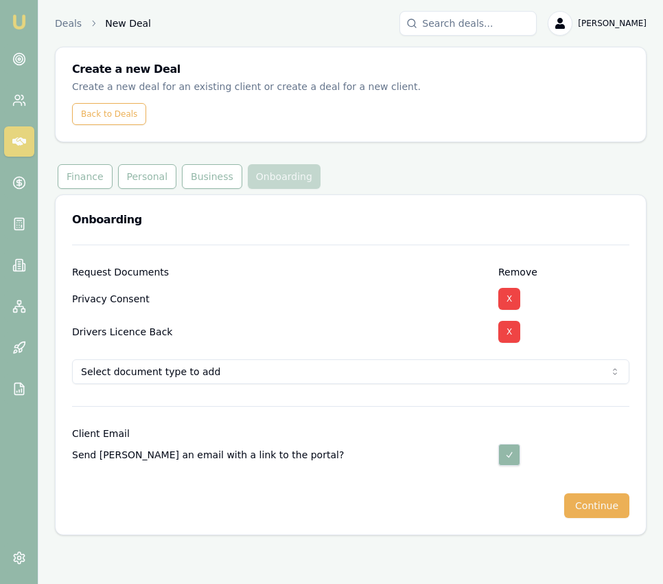
click at [512, 334] on button "X" at bounding box center [510, 332] width 22 height 22
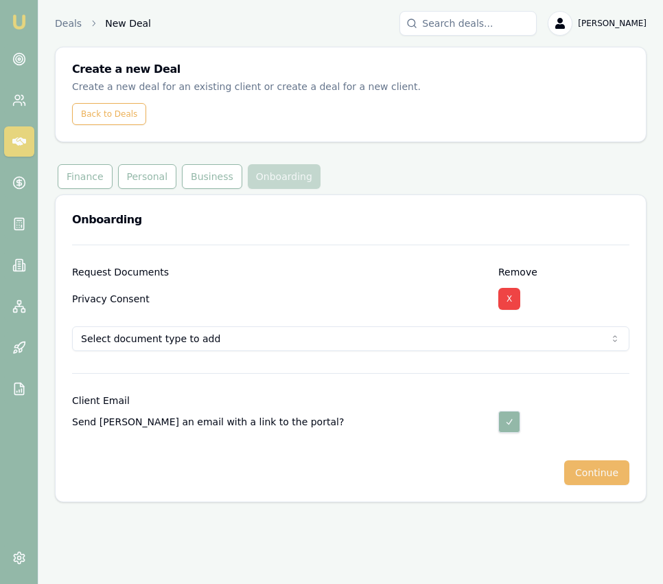
click at [616, 481] on button "Continue" at bounding box center [597, 472] width 65 height 25
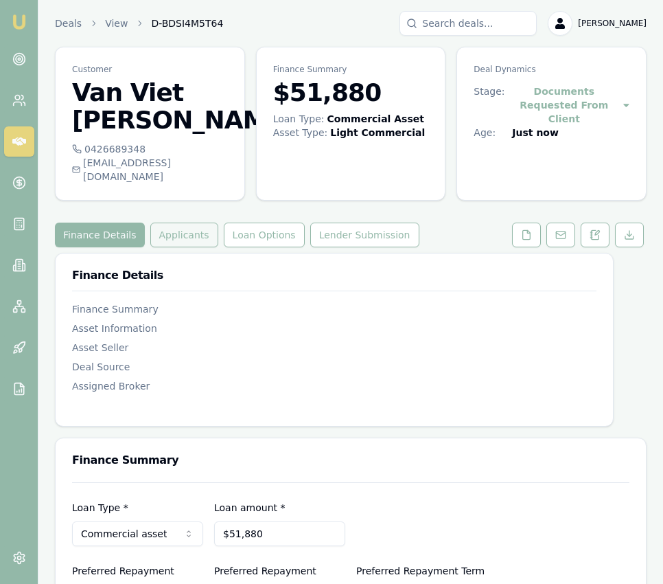
click at [195, 223] on button "Applicants" at bounding box center [184, 235] width 68 height 25
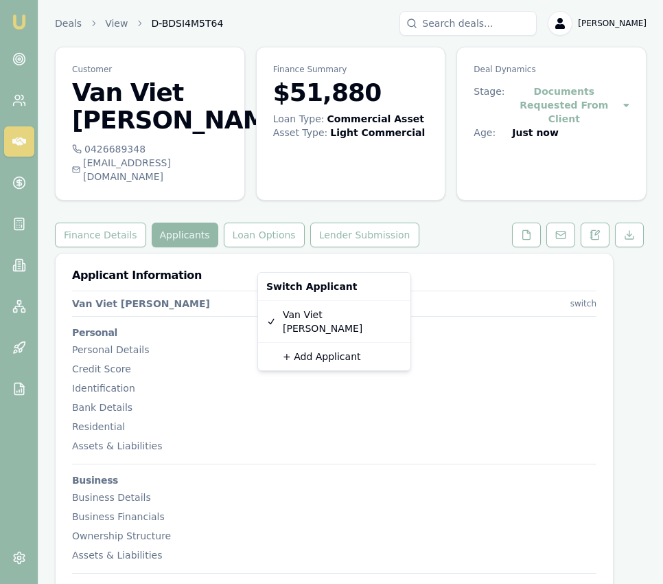
click at [584, 260] on html "Emu Broker Deals View D-BDSI4M5T64 [PERSON_NAME] Toggle Menu Customer Van Viet …" at bounding box center [331, 292] width 663 height 584
click at [363, 345] on div "+ Add Applicant" at bounding box center [334, 356] width 147 height 22
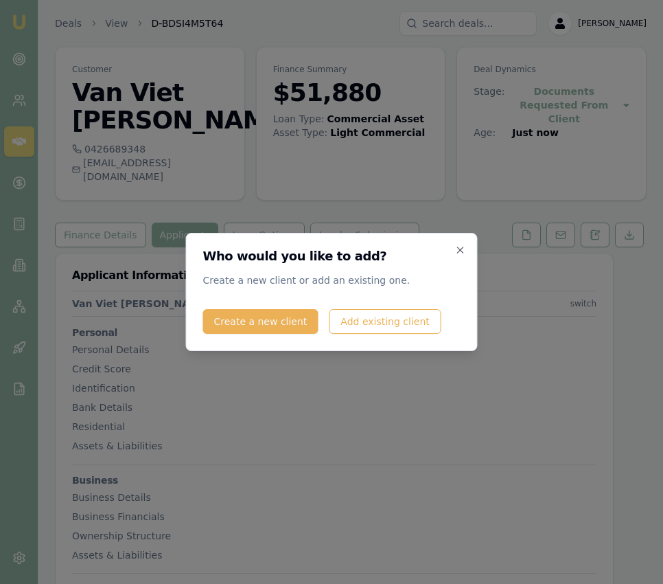
click at [277, 321] on button "Create a new client" at bounding box center [260, 321] width 115 height 25
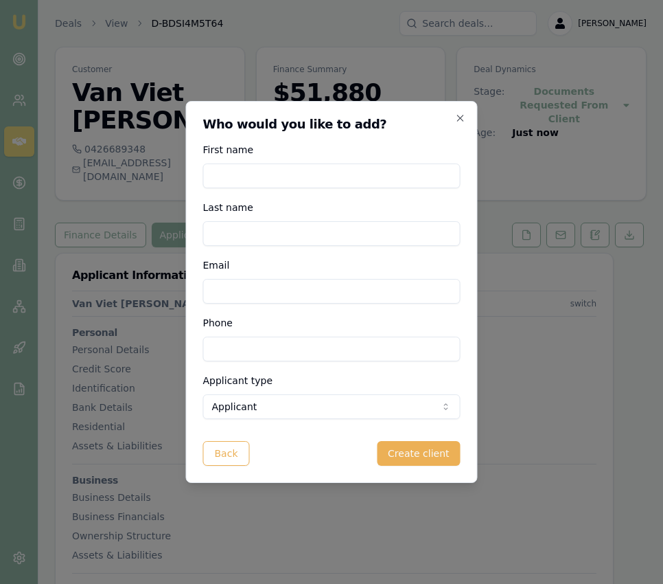
click at [263, 181] on input "First name" at bounding box center [332, 175] width 258 height 25
type input "[PERSON_NAME]"
click at [263, 293] on input "Email" at bounding box center [332, 291] width 258 height 25
type input "[EMAIL_ADDRESS][DOMAIN_NAME]"
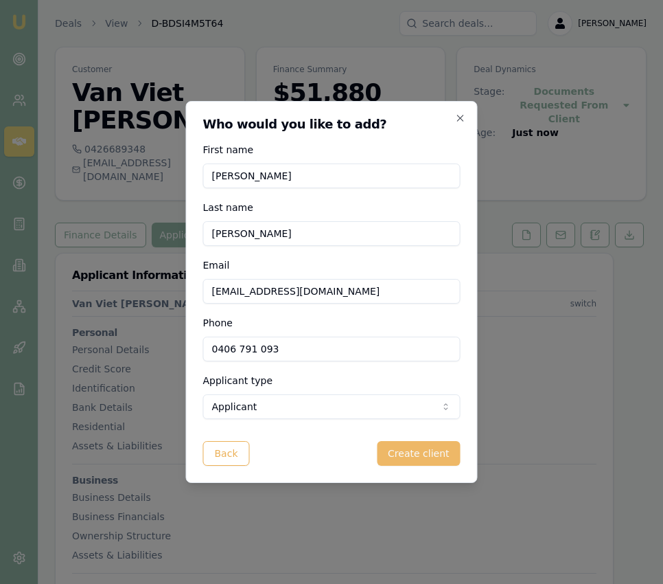
type input "0406 791 093"
click at [413, 457] on button "Create client" at bounding box center [418, 453] width 83 height 25
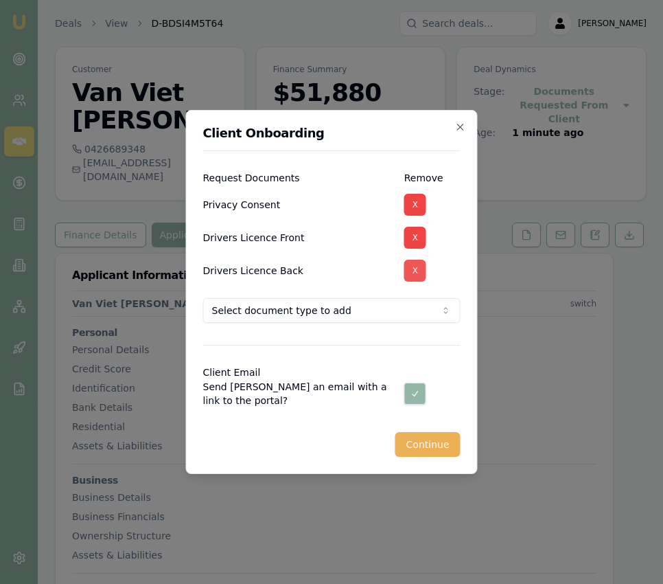
click at [420, 264] on button "X" at bounding box center [416, 271] width 22 height 22
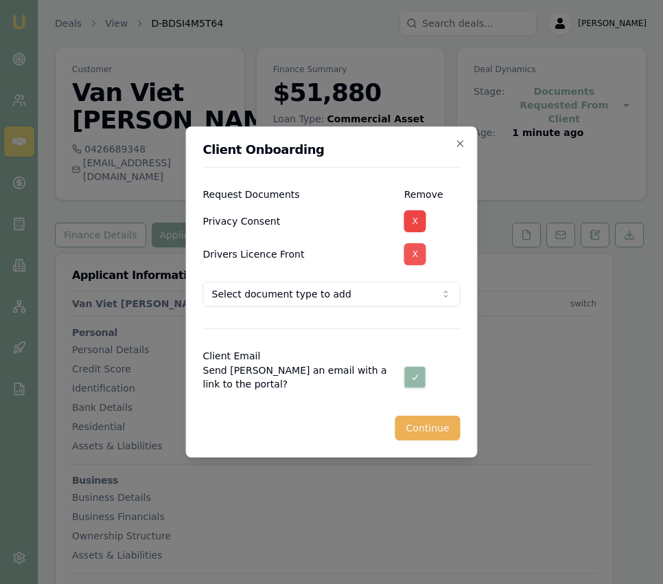
click at [420, 252] on button "X" at bounding box center [416, 254] width 22 height 22
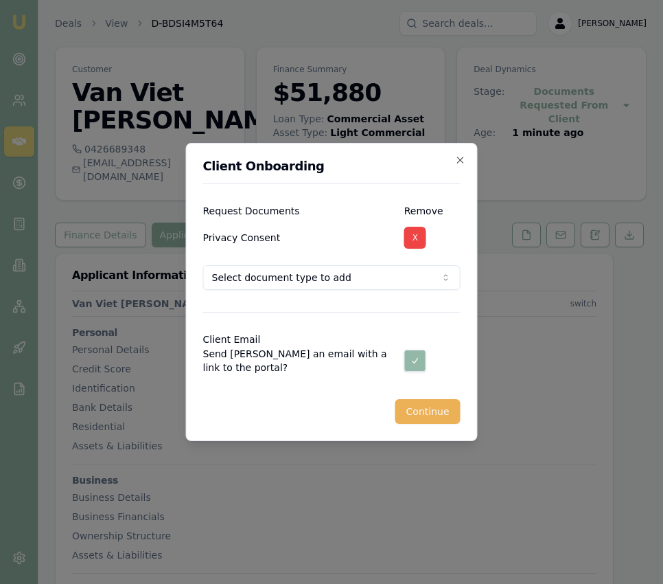
click at [427, 415] on button "Continue" at bounding box center [428, 411] width 65 height 25
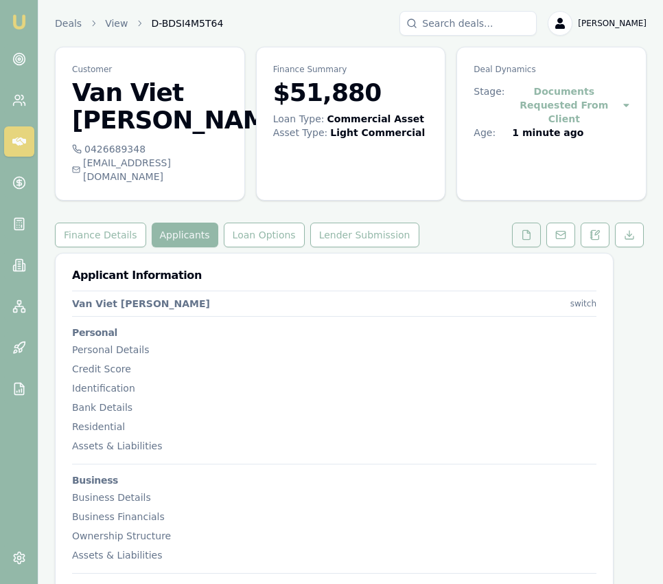
click at [528, 223] on button at bounding box center [526, 235] width 29 height 25
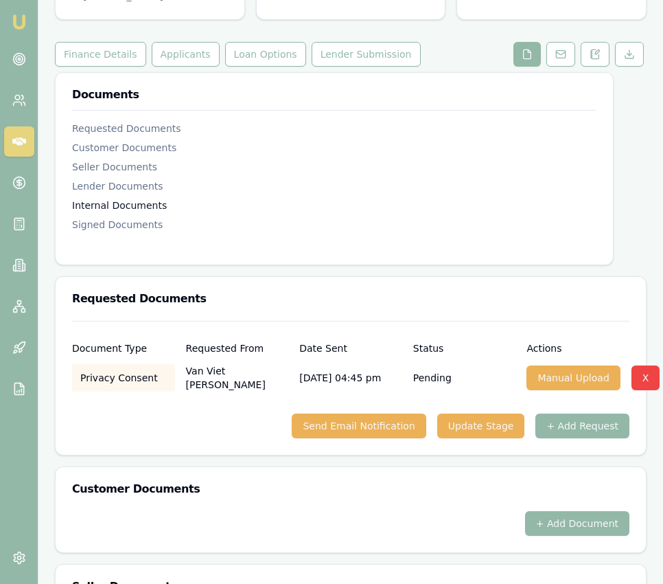
scroll to position [187, 0]
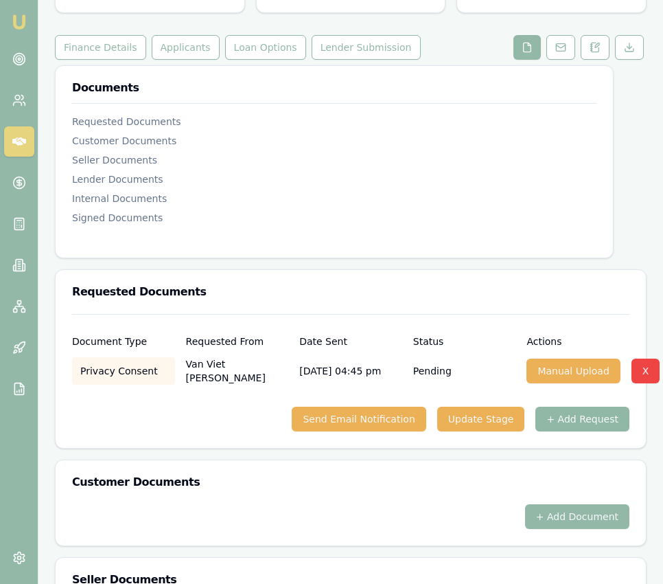
click at [568, 407] on button "+ Add Request" at bounding box center [583, 419] width 94 height 25
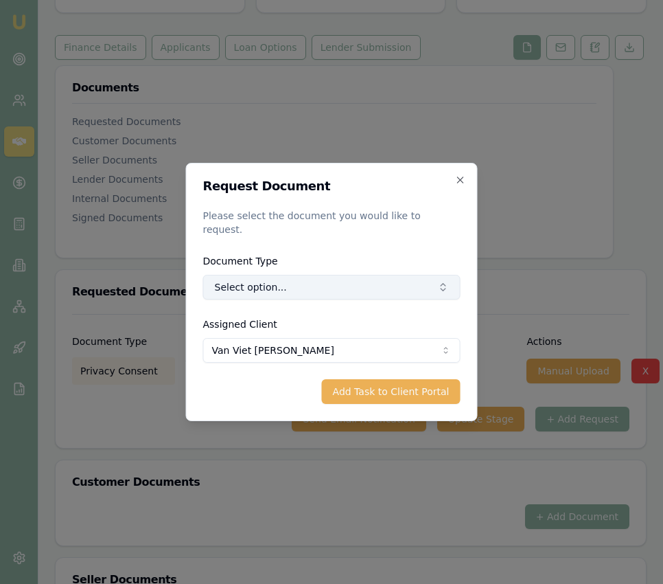
click at [345, 292] on button "Select option..." at bounding box center [332, 287] width 258 height 25
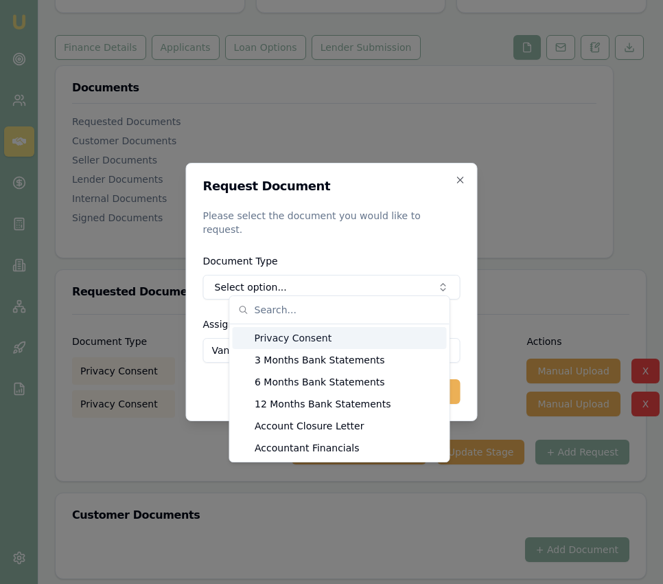
click at [343, 341] on div "Privacy Consent" at bounding box center [340, 338] width 214 height 22
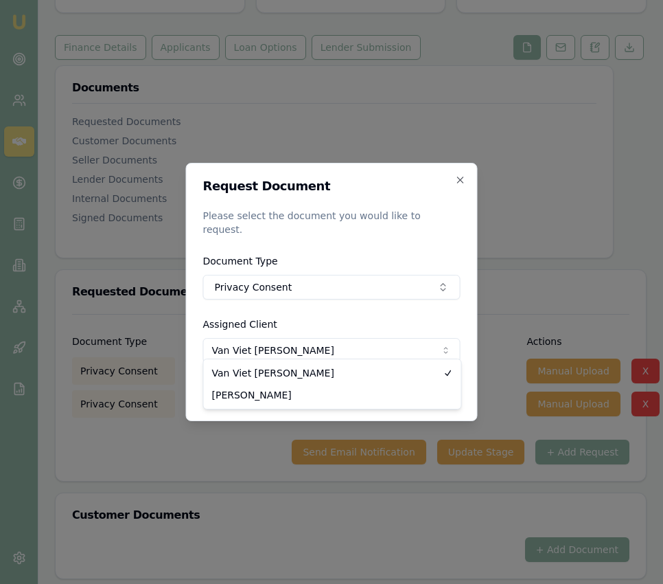
click at [343, 341] on body "Emu Broker Deals View D-BDSI4M5T64 [PERSON_NAME] Toggle Menu Customer Van Viet …" at bounding box center [331, 105] width 663 height 584
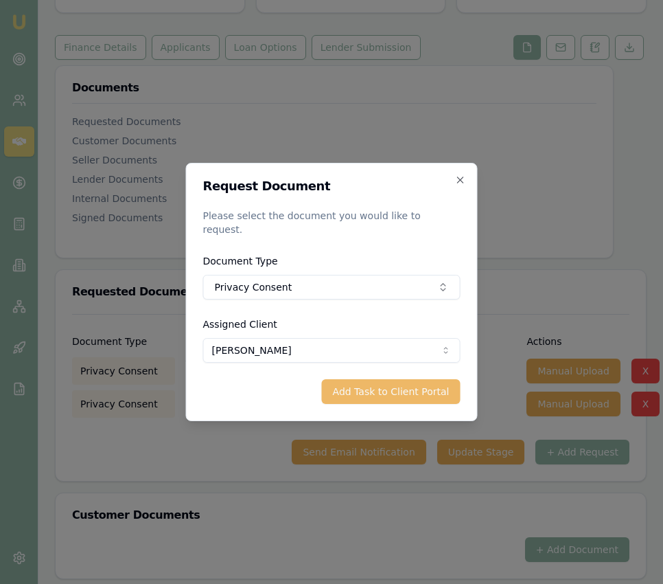
click at [351, 391] on button "Add Task to Client Portal" at bounding box center [391, 391] width 139 height 25
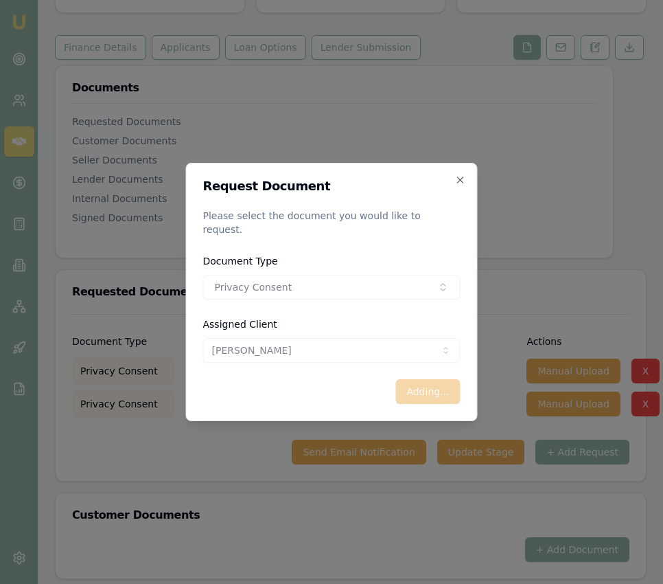
select select "U-31YDYW4PFI"
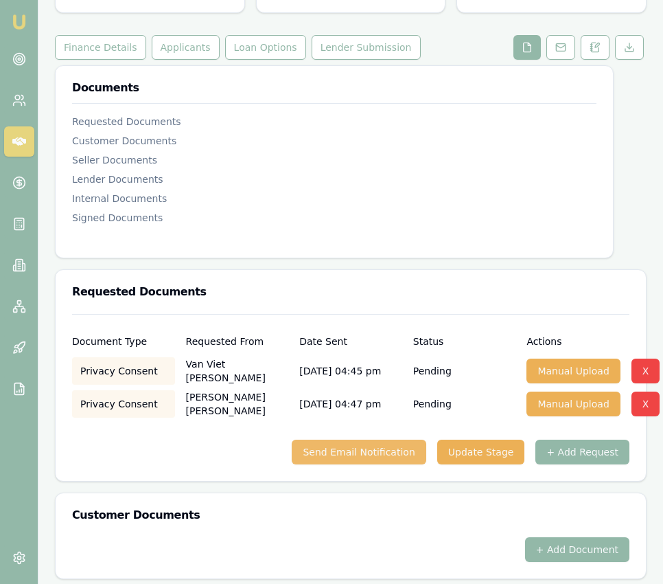
click at [372, 440] on button "Send Email Notification" at bounding box center [359, 452] width 134 height 25
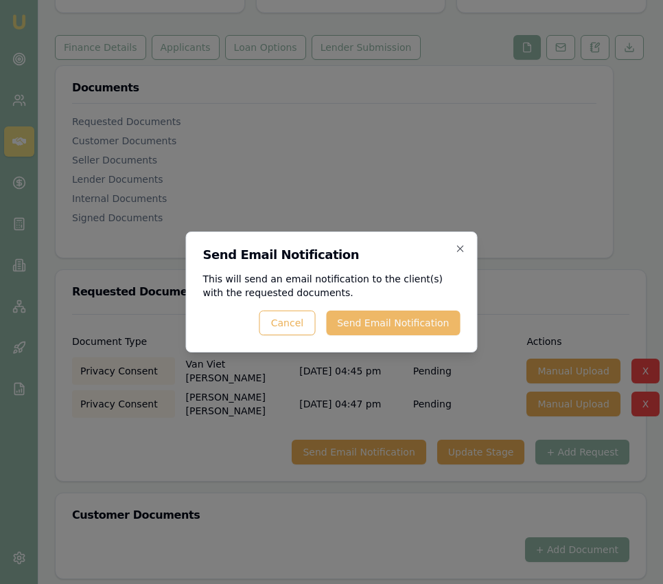
click at [428, 323] on button "Send Email Notification" at bounding box center [393, 322] width 134 height 25
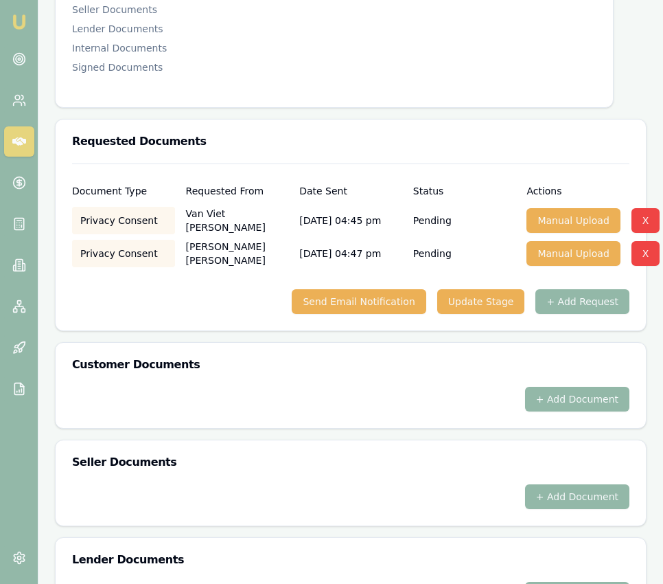
scroll to position [345, 0]
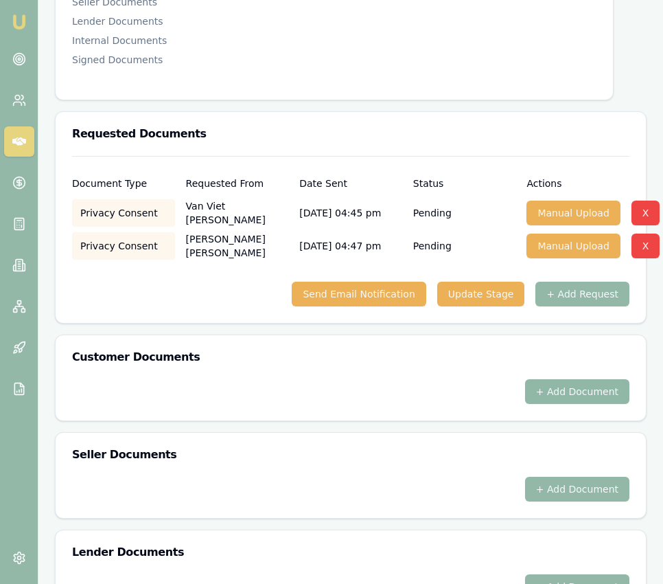
click at [558, 379] on button "+ Add Document" at bounding box center [577, 391] width 104 height 25
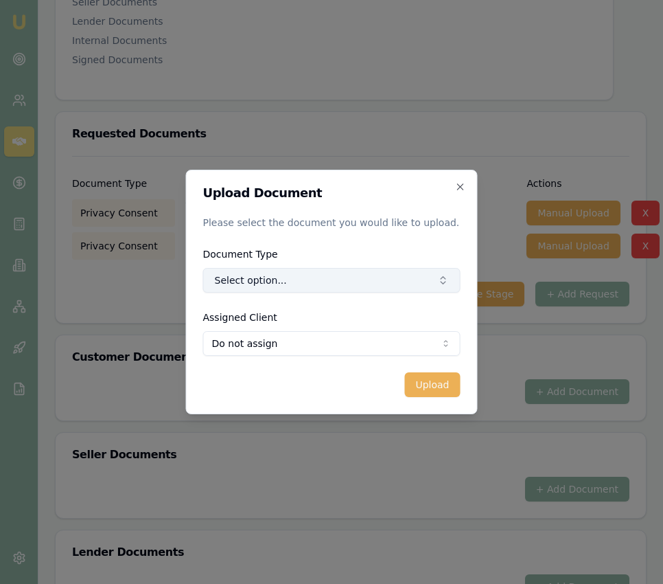
click at [352, 284] on button "Select option..." at bounding box center [332, 280] width 258 height 25
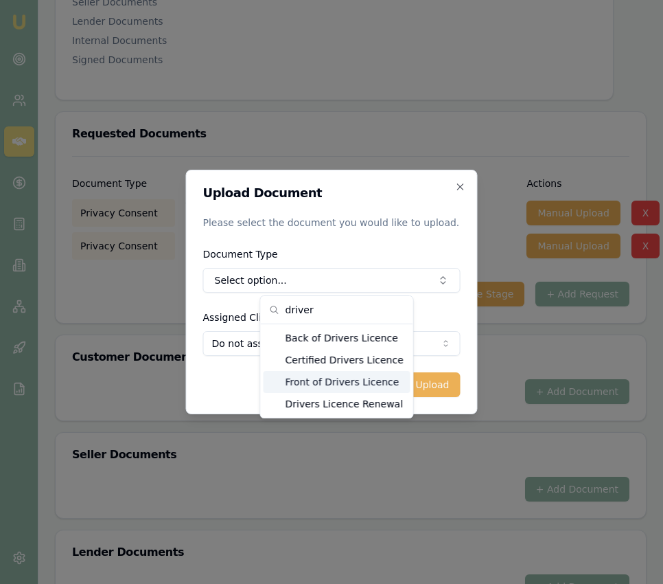
type input "driver"
click at [341, 380] on div "Front of Drivers Licence" at bounding box center [337, 382] width 147 height 22
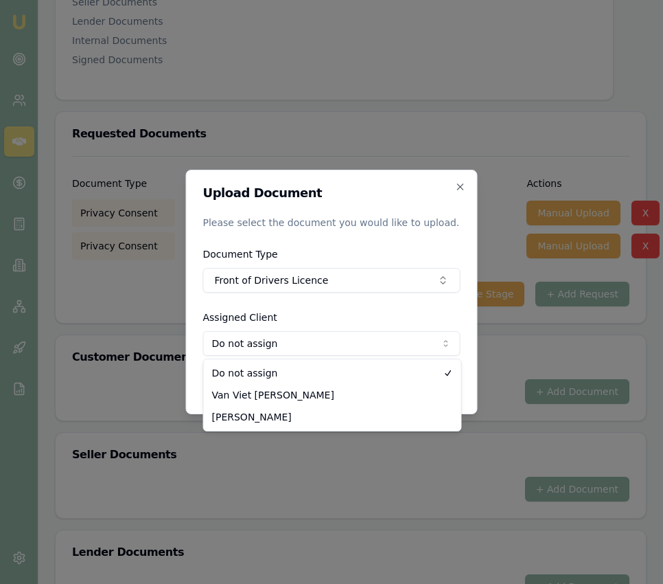
select select "U-31YDYW4PFI"
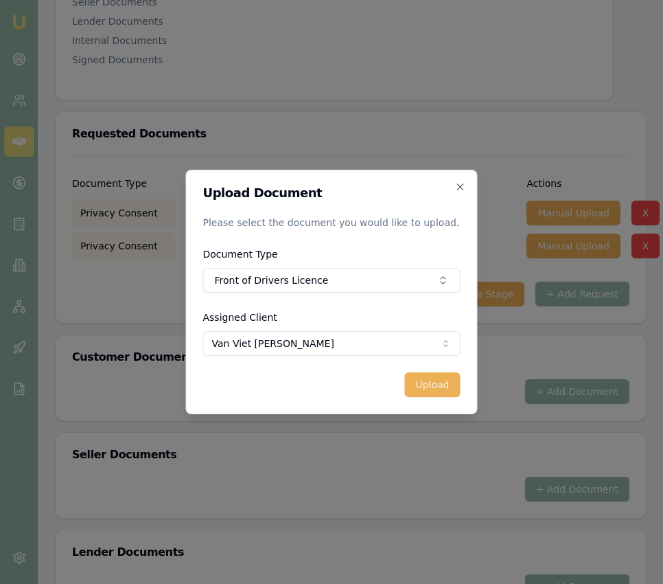
click at [430, 383] on button "Upload" at bounding box center [433, 384] width 56 height 25
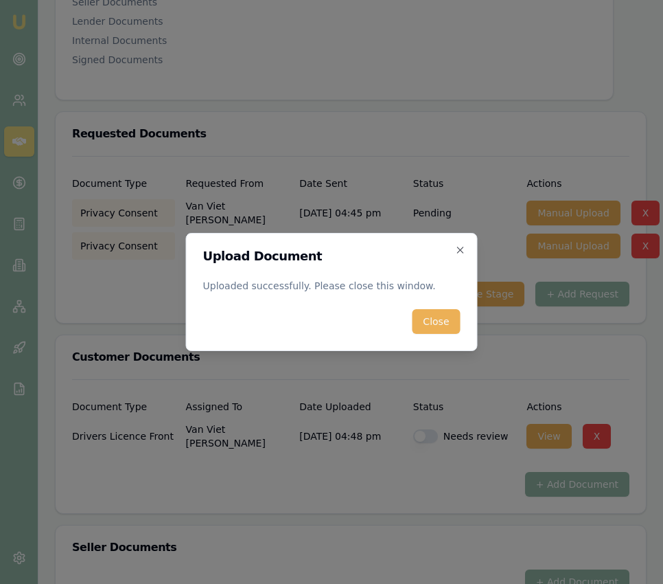
click at [444, 310] on button "Close" at bounding box center [436, 321] width 48 height 25
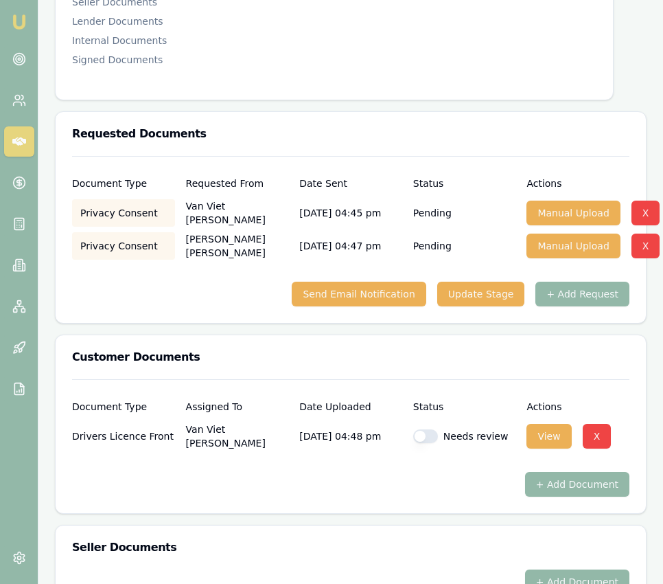
drag, startPoint x: 423, startPoint y: 391, endPoint x: 424, endPoint y: 385, distance: 7.0
click at [423, 429] on button "button" at bounding box center [425, 436] width 25 height 14
checkbox input "true"
click at [567, 472] on button "+ Add Document" at bounding box center [577, 484] width 104 height 25
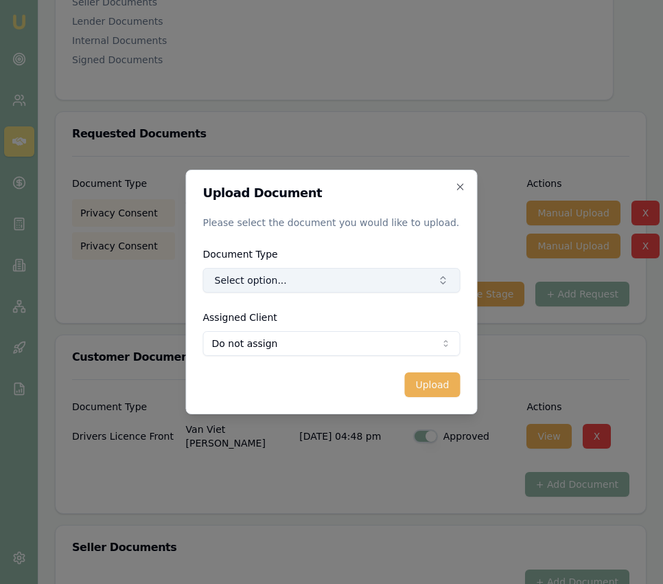
click at [319, 280] on button "Select option..." at bounding box center [332, 280] width 258 height 25
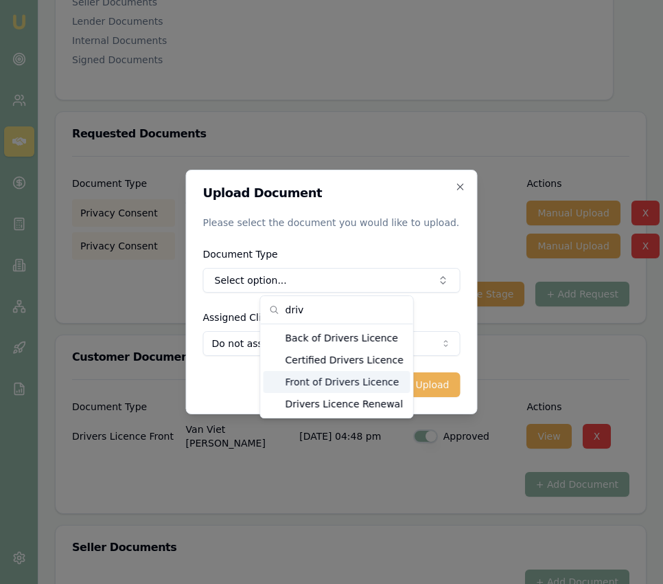
type input "driv"
click at [338, 389] on div "Front of Drivers Licence" at bounding box center [337, 382] width 147 height 22
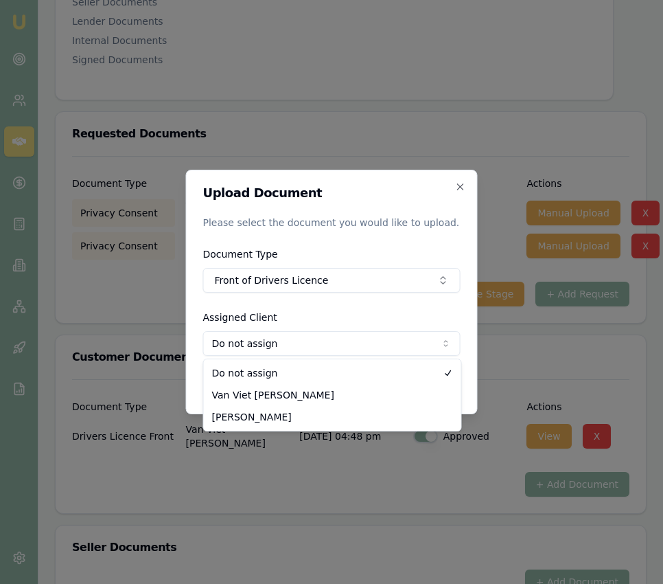
select select "U-Y57M2JPHP5"
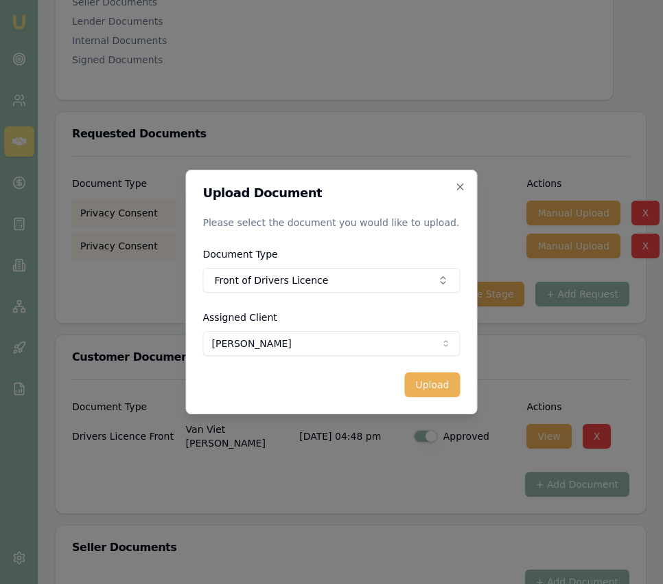
click at [448, 387] on button "Upload" at bounding box center [433, 384] width 56 height 25
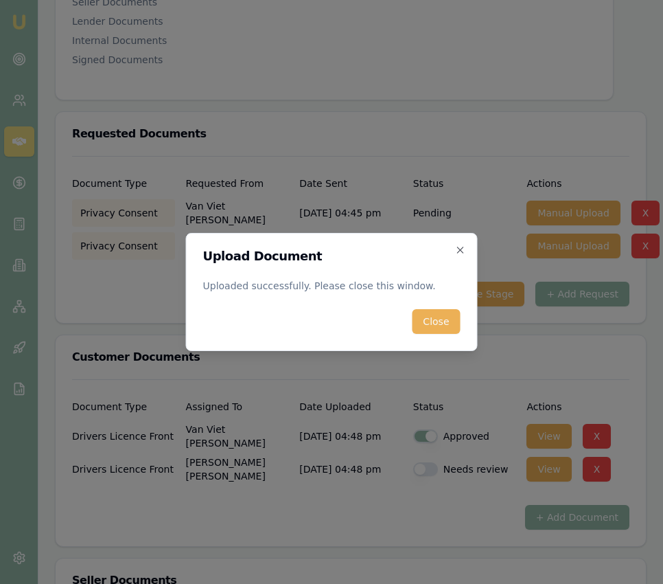
drag, startPoint x: 440, startPoint y: 320, endPoint x: 436, endPoint y: 380, distance: 59.9
click at [440, 320] on button "Close" at bounding box center [436, 321] width 48 height 25
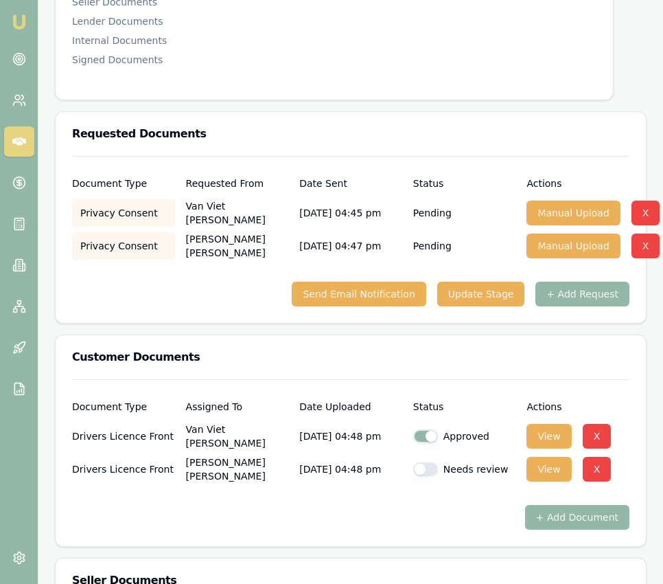
click at [426, 462] on button "button" at bounding box center [425, 469] width 25 height 14
checkbox input "true"
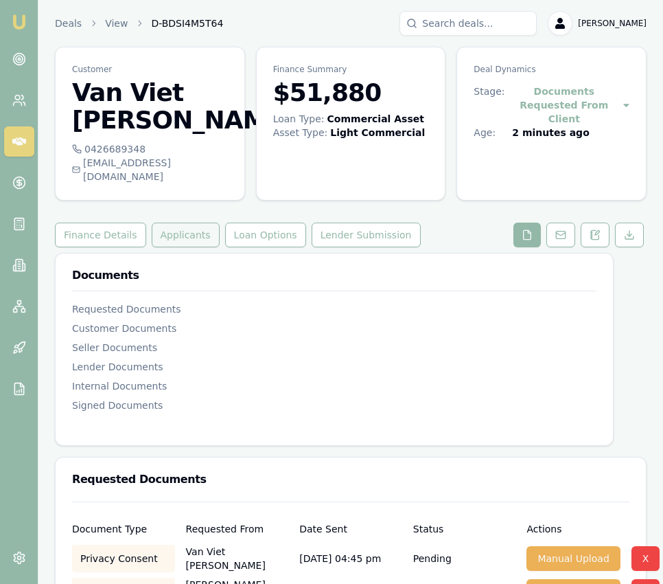
click at [186, 223] on button "Applicants" at bounding box center [186, 235] width 68 height 25
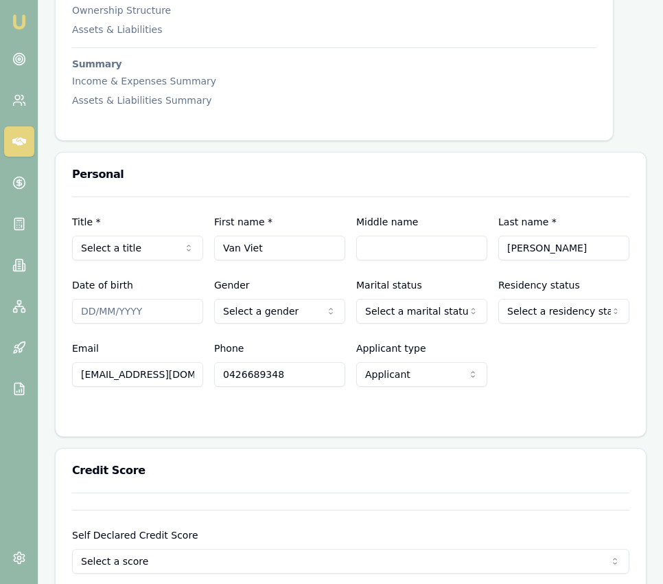
scroll to position [530, 0]
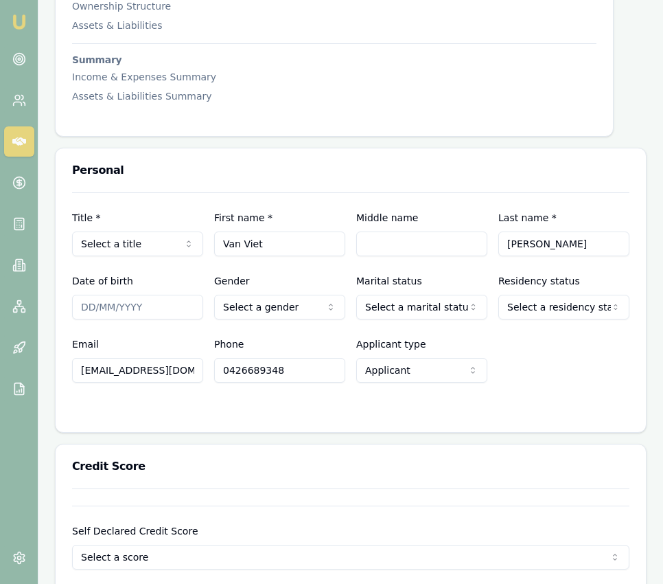
click at [276, 231] on input "Van Viet" at bounding box center [279, 243] width 131 height 25
type input "Van"
type input "B"
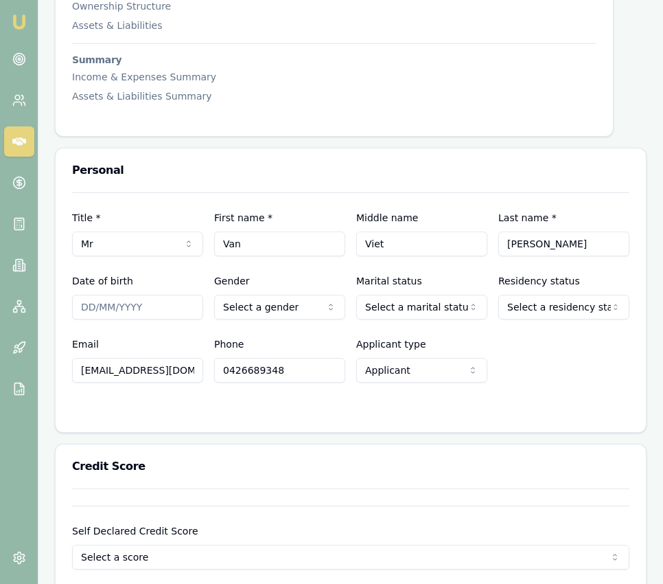
type input "Viet"
click at [89, 295] on input "Date of birth" at bounding box center [137, 307] width 131 height 25
type input "[DATE]"
select select "[DEMOGRAPHIC_DATA]"
select select "MARRIED"
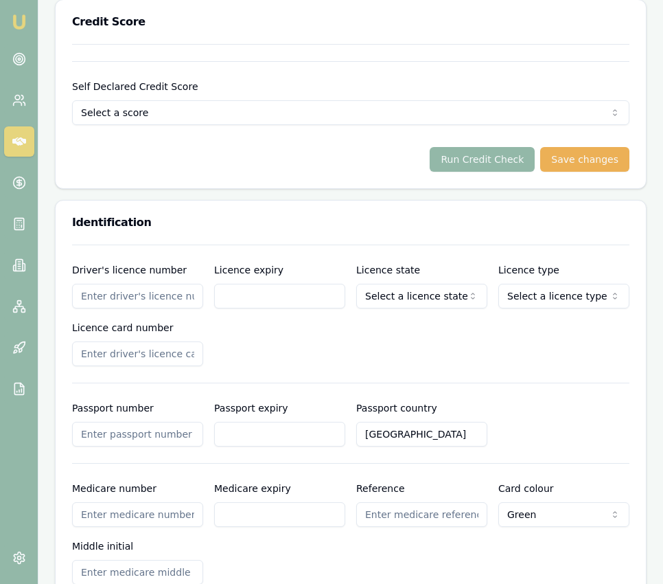
scroll to position [979, 0]
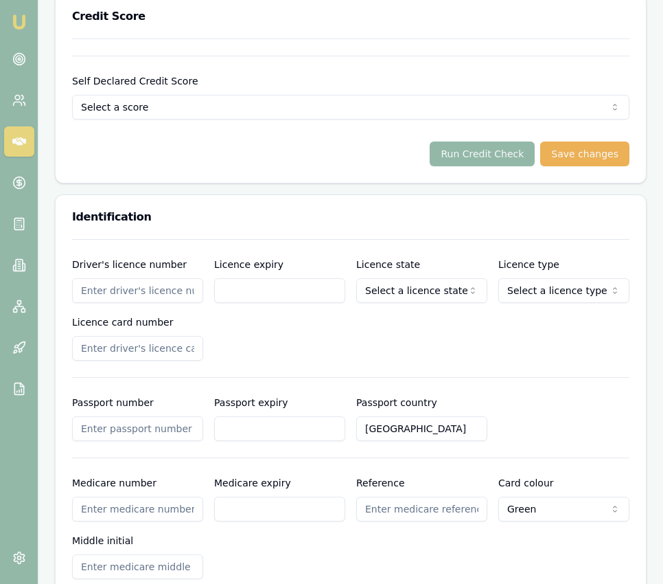
click at [137, 278] on input "Driver's licence number" at bounding box center [137, 290] width 131 height 25
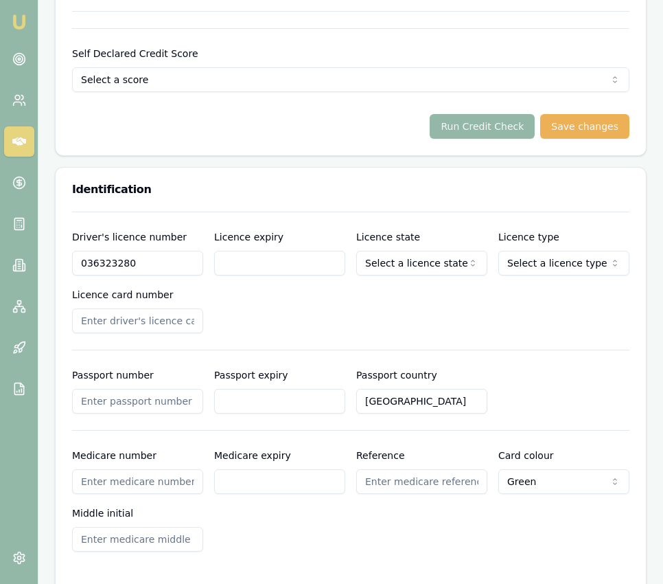
type input "036323280"
type input "[DATE]"
select select "VIC"
select select "OPEN_LICENCE"
type input "P3069340"
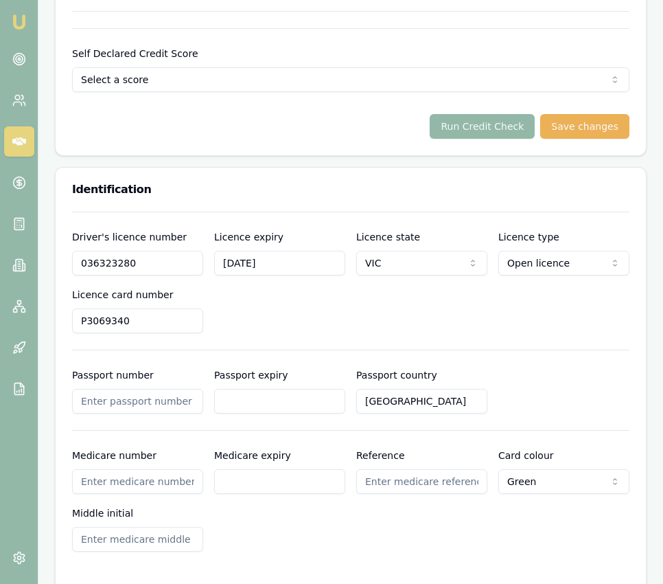
click at [363, 295] on div "Driver's licence number [DRIVERS_LICENSE_NUMBER] Licence expiry [DATE] Licence …" at bounding box center [351, 281] width 558 height 104
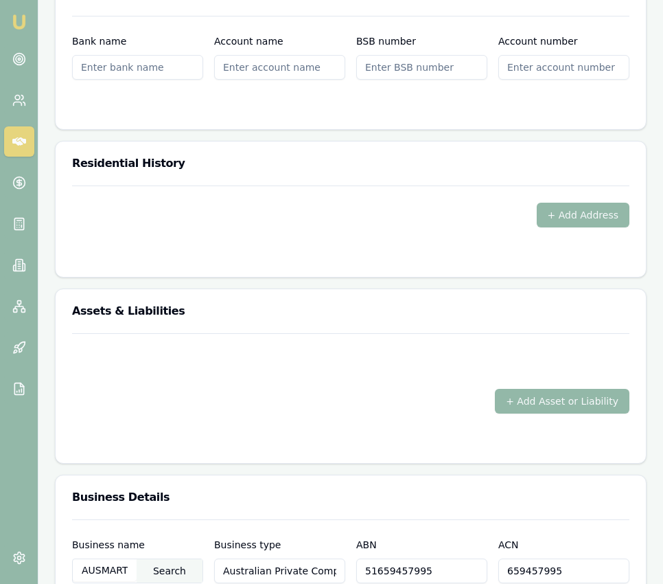
scroll to position [1617, 0]
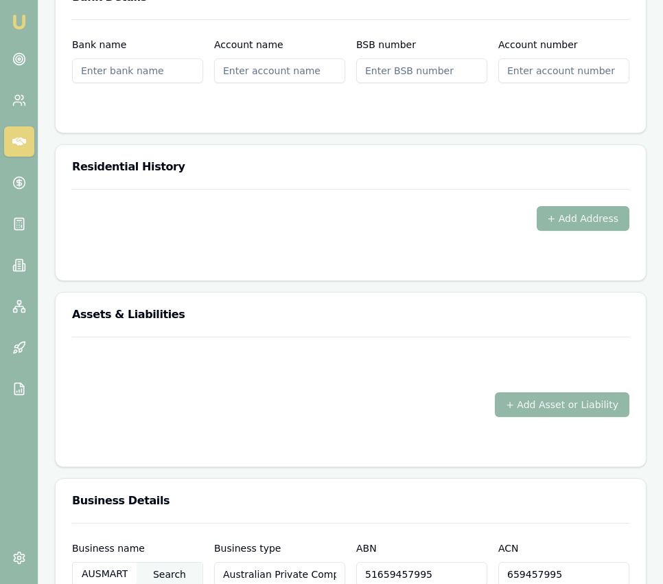
click at [598, 208] on button "+ Add Address" at bounding box center [583, 218] width 93 height 25
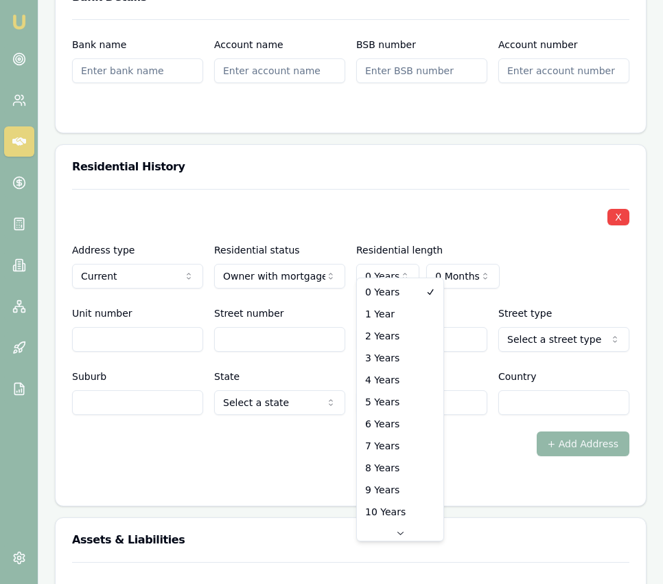
select select "3"
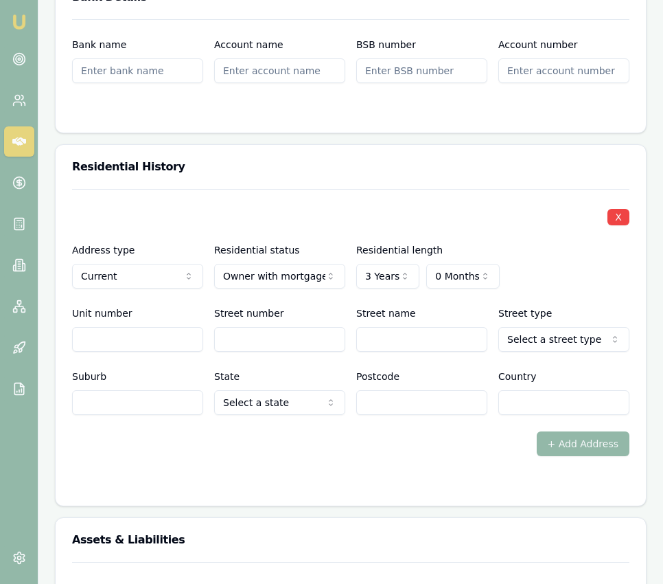
click at [178, 305] on div "Unit number" at bounding box center [137, 328] width 131 height 47
click at [249, 327] on input "Street number" at bounding box center [279, 339] width 131 height 25
type input "24"
type input "Thurbro"
select select "Drive"
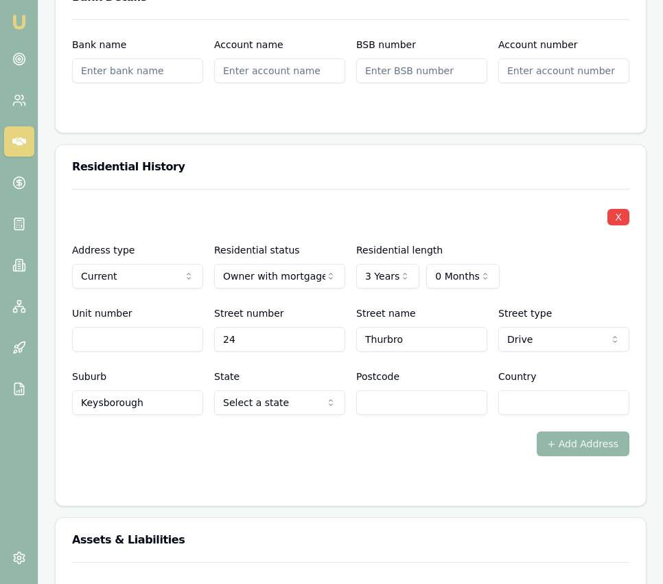
type input "Keysborough"
select select "VIC"
type input "3173"
click at [557, 391] on input "Country" at bounding box center [564, 402] width 131 height 25
type input "[GEOGRAPHIC_DATA]"
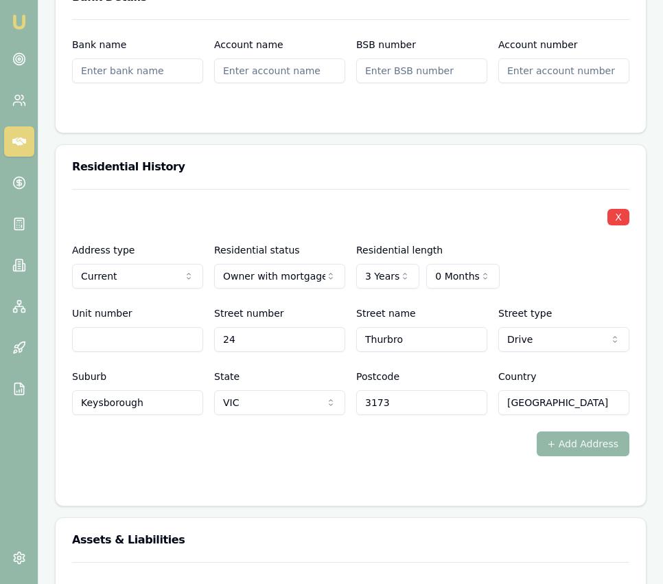
click at [484, 449] on form "X Address type Current Current Previous Residential status Owner with mortgage …" at bounding box center [351, 339] width 558 height 300
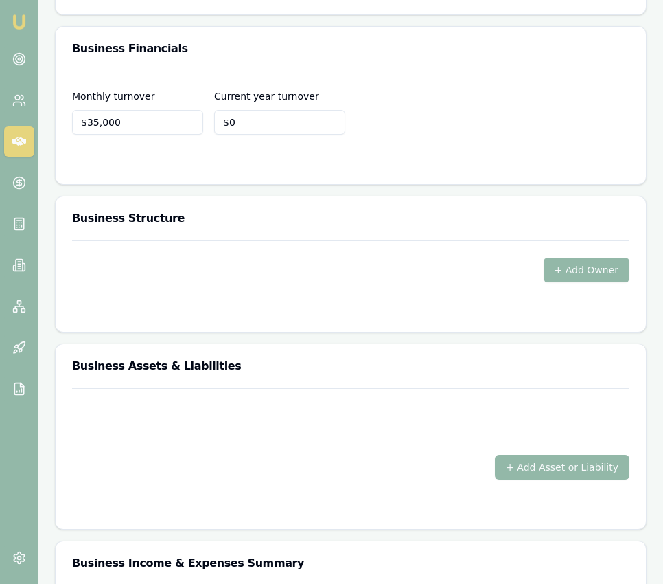
scroll to position [2779, 0]
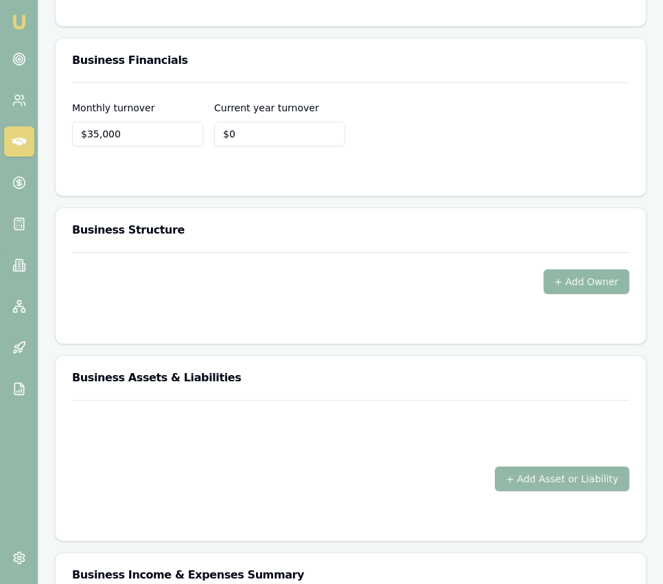
click at [569, 271] on button "+ Add Owner" at bounding box center [587, 281] width 86 height 25
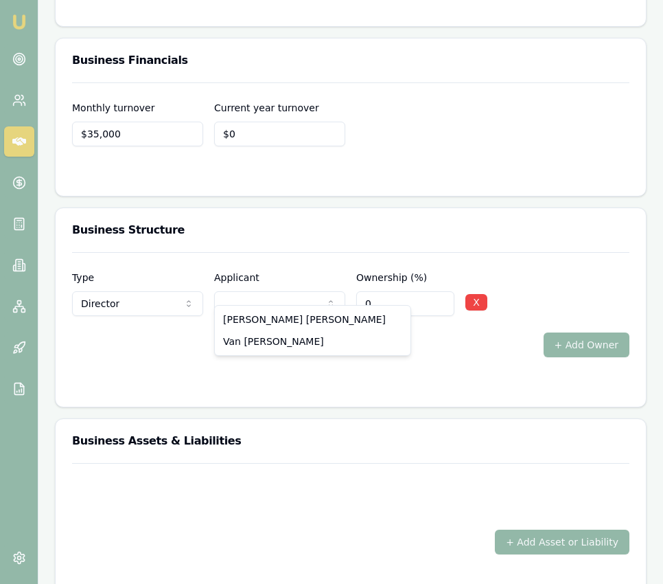
select select "U-31YDYW4PFI"
drag, startPoint x: 263, startPoint y: 339, endPoint x: 271, endPoint y: 339, distance: 8.2
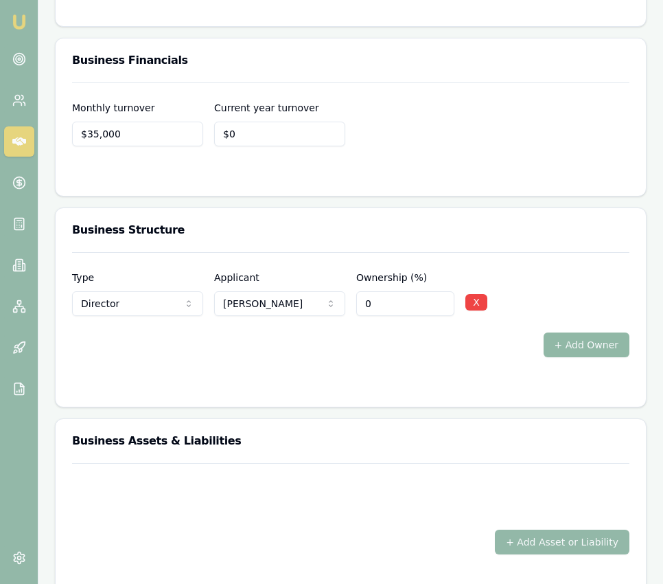
click at [578, 332] on button "+ Add Owner" at bounding box center [587, 344] width 86 height 25
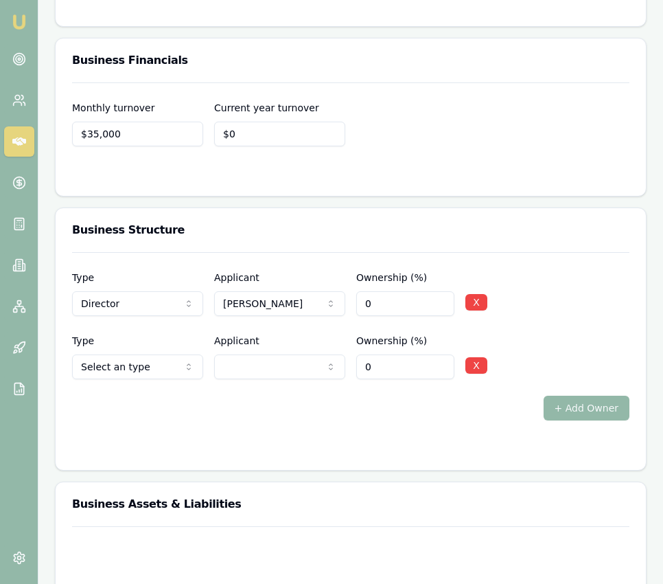
select select "SHAREHOLDER"
drag, startPoint x: 273, startPoint y: 386, endPoint x: 297, endPoint y: 378, distance: 24.5
click at [273, 396] on div "+ Add Owner" at bounding box center [351, 408] width 558 height 25
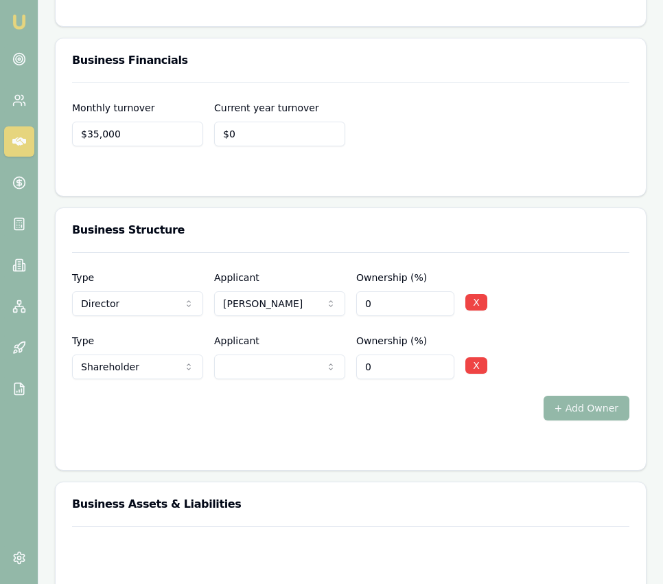
click at [371, 356] on input "0" at bounding box center [405, 366] width 98 height 25
type input "050"
drag, startPoint x: 465, startPoint y: 428, endPoint x: 548, endPoint y: 422, distance: 83.3
click at [466, 427] on form "Type Director Director Shareholder Company Trust Other Applicant Van [PERSON_NA…" at bounding box center [351, 352] width 558 height 201
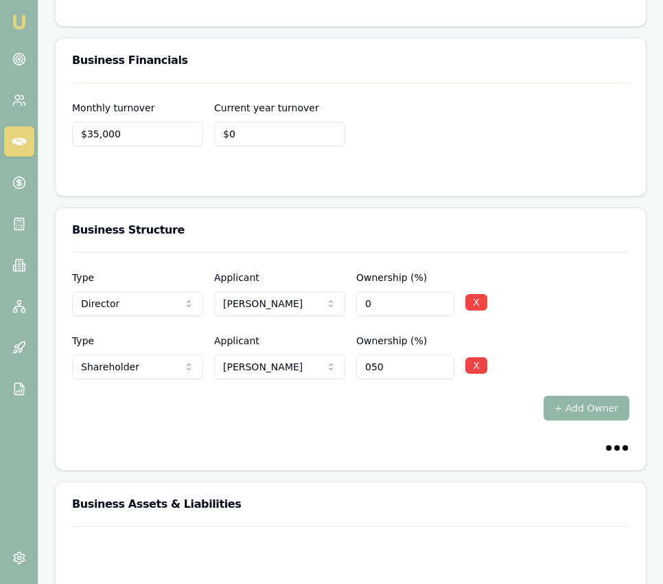
click at [567, 400] on button "+ Add Owner" at bounding box center [587, 408] width 86 height 25
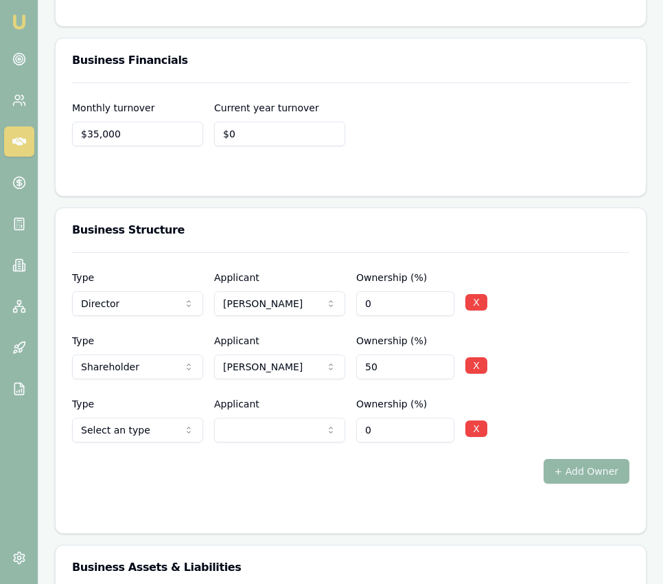
select select "SHAREHOLDER"
select select "U-31YDYW4PFI"
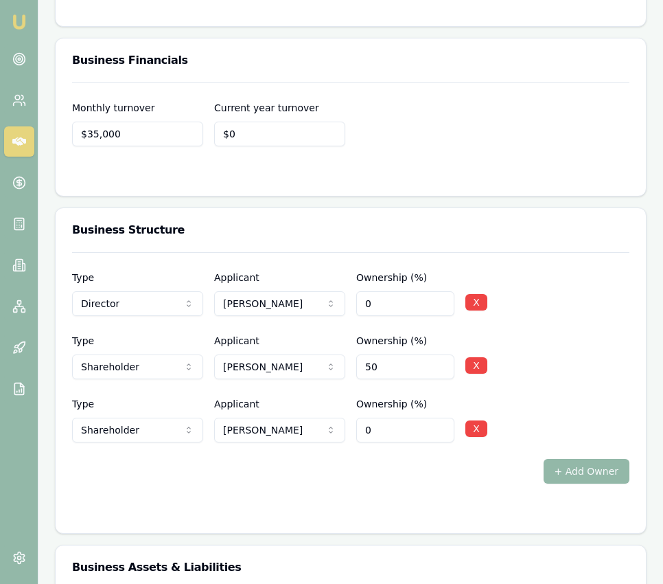
drag, startPoint x: 368, startPoint y: 420, endPoint x: 384, endPoint y: 413, distance: 17.2
click at [368, 420] on input "0" at bounding box center [405, 430] width 98 height 25
type input "050"
click at [328, 505] on div at bounding box center [351, 510] width 558 height 11
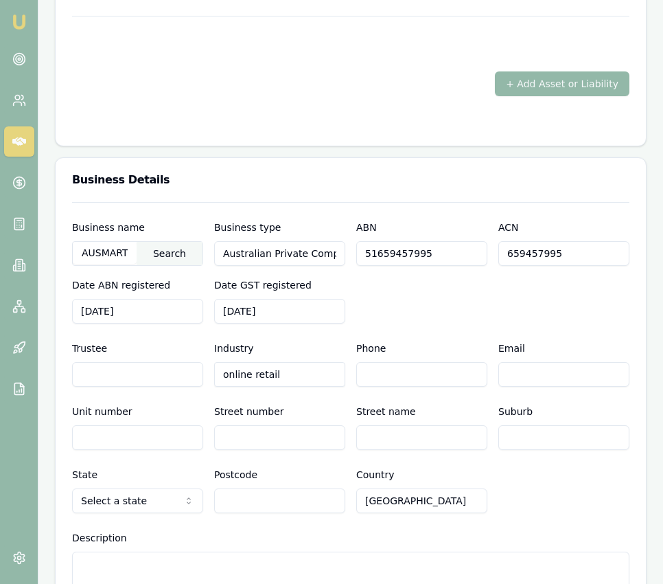
scroll to position [2170, 0]
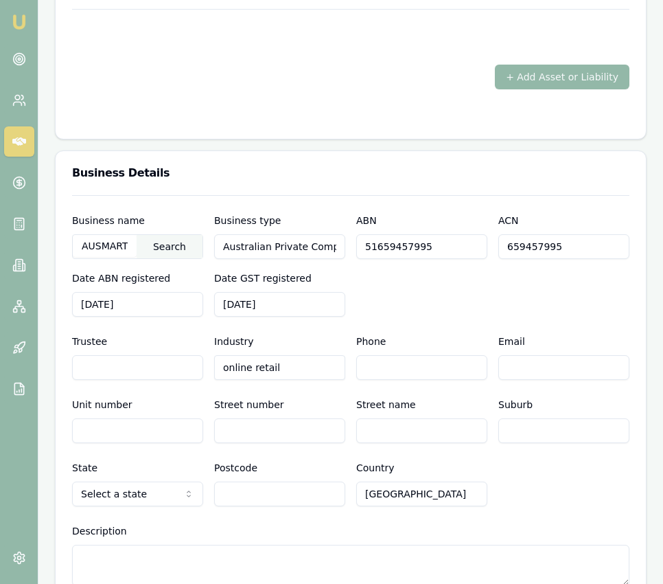
click at [440, 355] on input "Phone" at bounding box center [421, 367] width 131 height 25
paste input "0426 689 348"
type input "0426 689 348"
click at [517, 359] on input "Email" at bounding box center [564, 367] width 131 height 25
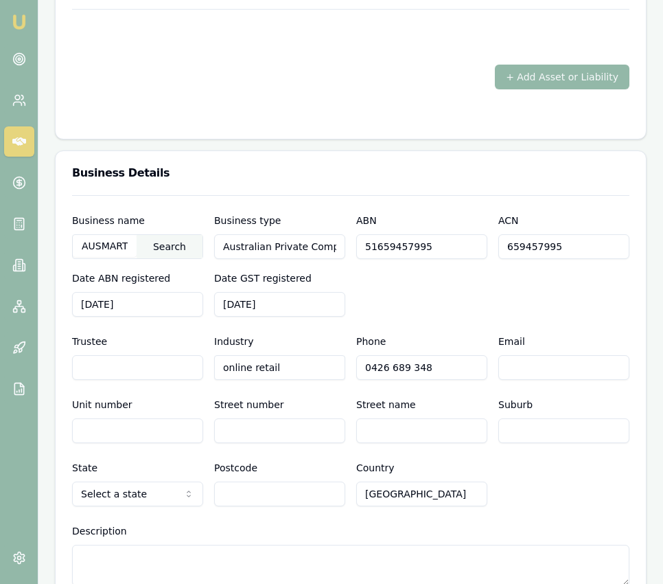
click at [517, 359] on input "Email" at bounding box center [564, 367] width 131 height 25
paste input "[EMAIL_ADDRESS][DOMAIN_NAME]"
type input "[EMAIL_ADDRESS][DOMAIN_NAME]"
click at [343, 418] on input "Street number" at bounding box center [279, 430] width 131 height 25
type input "24"
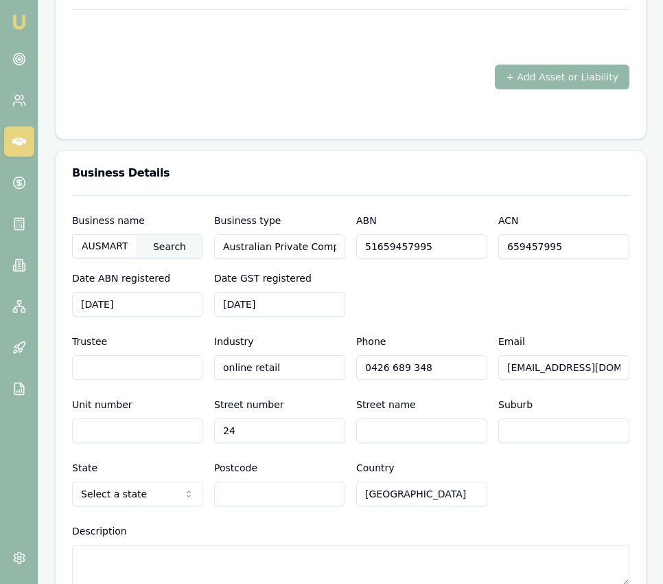
click at [394, 419] on input "Street name" at bounding box center [421, 430] width 131 height 25
type input "H"
type input "Thurbro Drive"
type input "Keysborough"
select select "VIC"
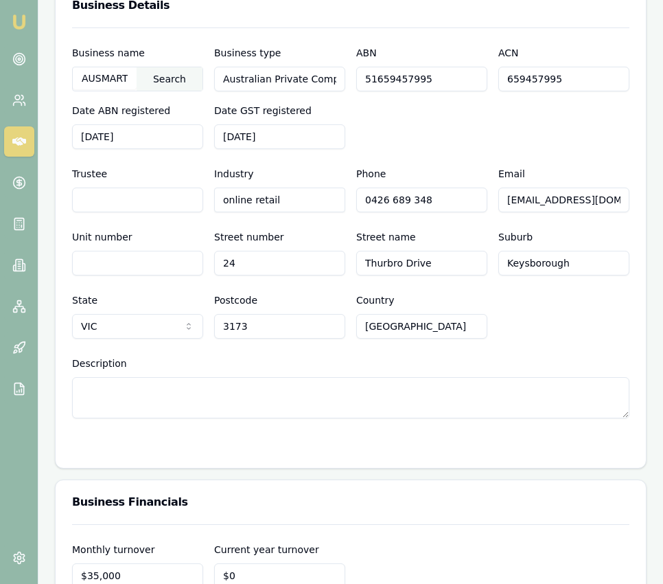
scroll to position [2352, 0]
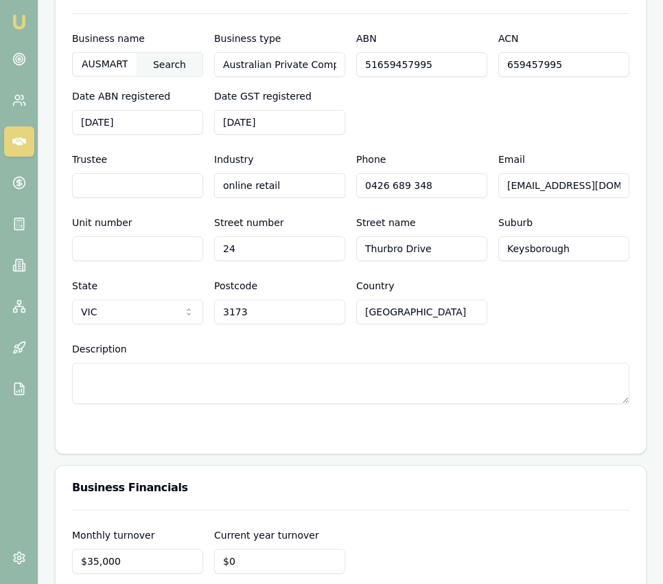
type input "3173"
click at [139, 364] on textarea "Description" at bounding box center [351, 383] width 558 height 41
paste textarea "[URL][DOMAIN_NAME]"
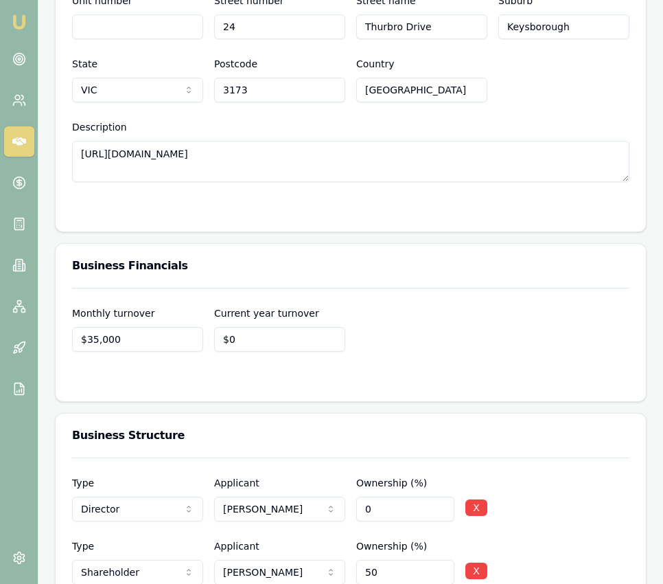
scroll to position [2578, 0]
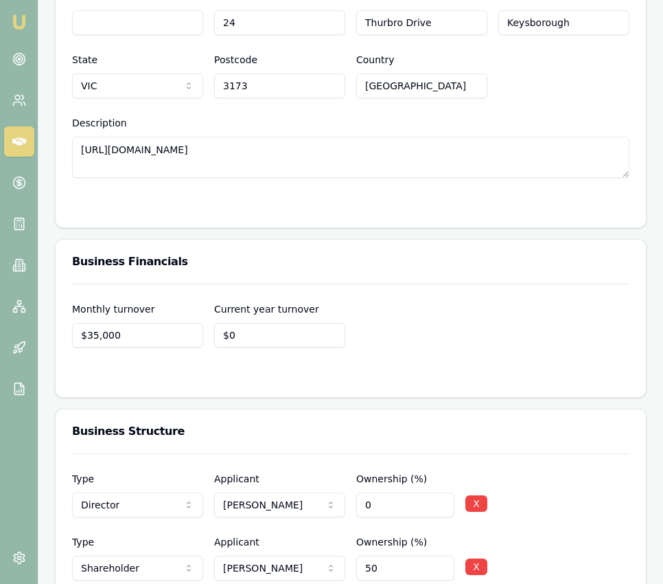
type textarea "[URL][DOMAIN_NAME]"
click at [264, 323] on input "0" at bounding box center [279, 335] width 131 height 25
type input "$540,000"
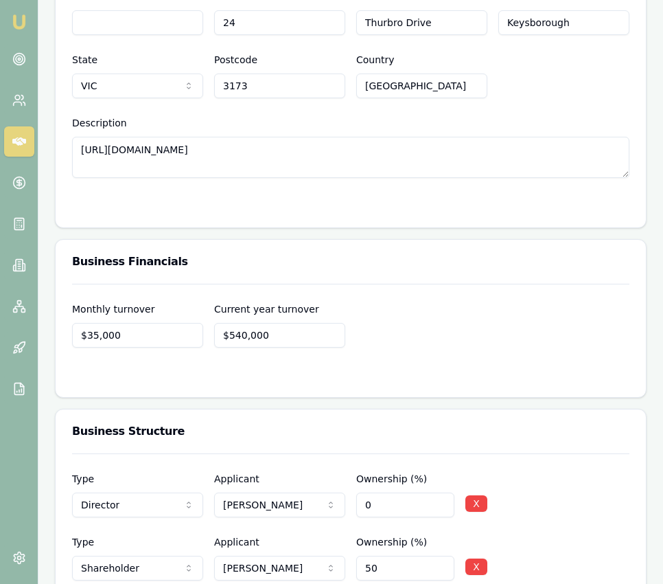
click at [470, 325] on div "Monthly turnover $35,000 Current year turnover $540,000" at bounding box center [351, 324] width 558 height 47
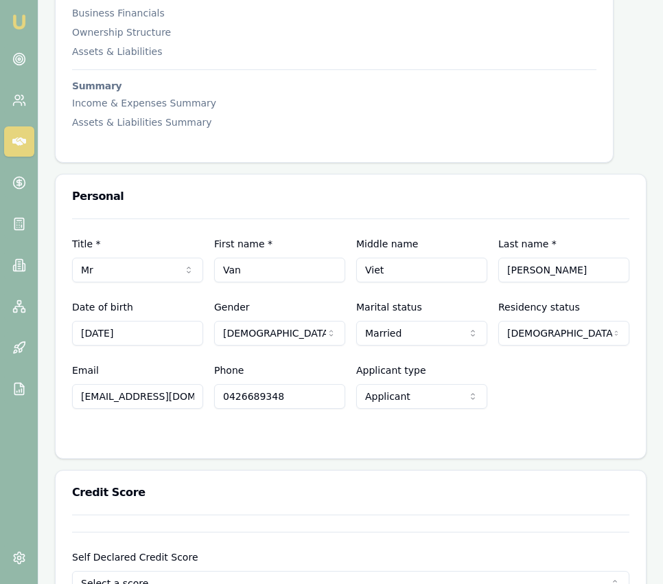
scroll to position [0, 0]
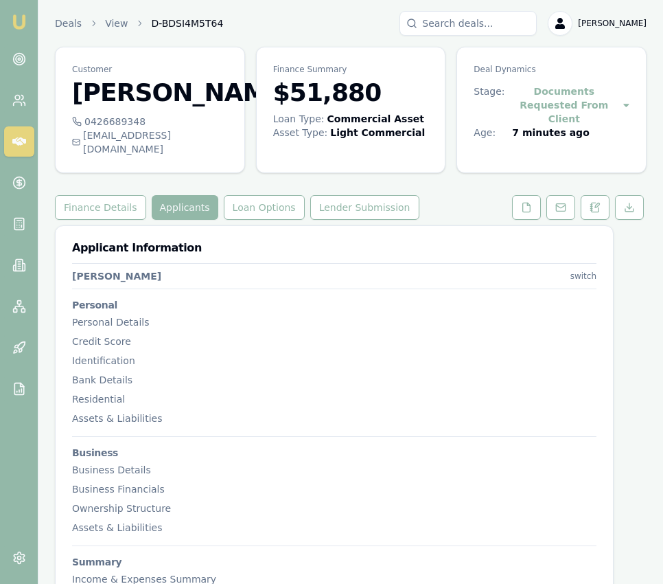
click at [587, 263] on html "Emu Broker Deals View D-BDSI4M5T64 [PERSON_NAME] Toggle Menu Customer [PERSON_N…" at bounding box center [331, 292] width 663 height 584
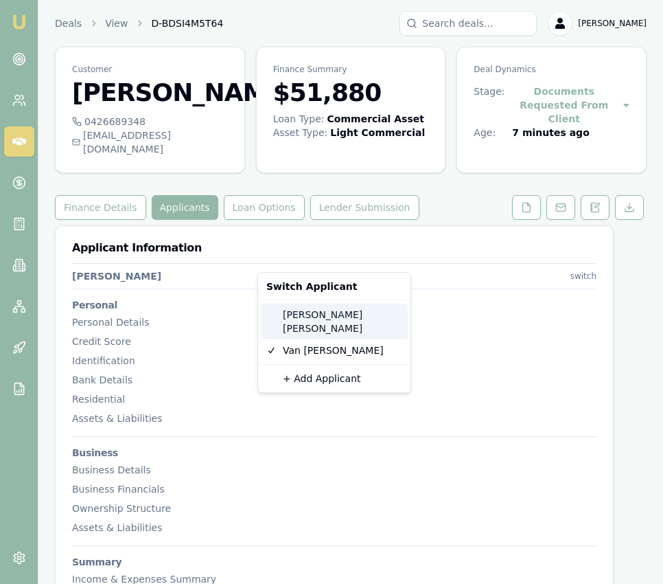
click at [345, 315] on div "[PERSON_NAME]" at bounding box center [334, 322] width 147 height 36
select select
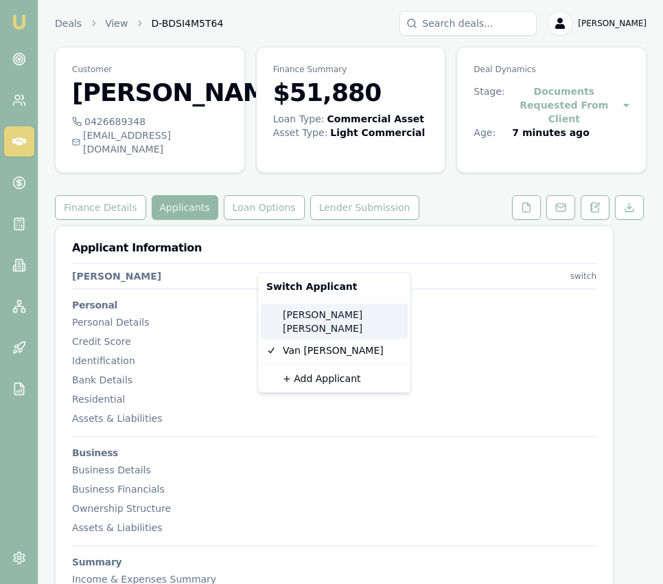
select select
type input "[PERSON_NAME]"
type input "[EMAIL_ADDRESS][DOMAIN_NAME]"
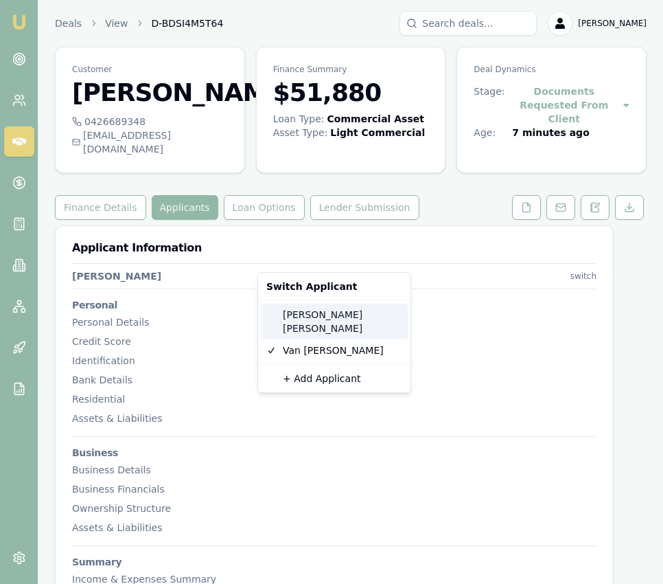
type input "0406791093"
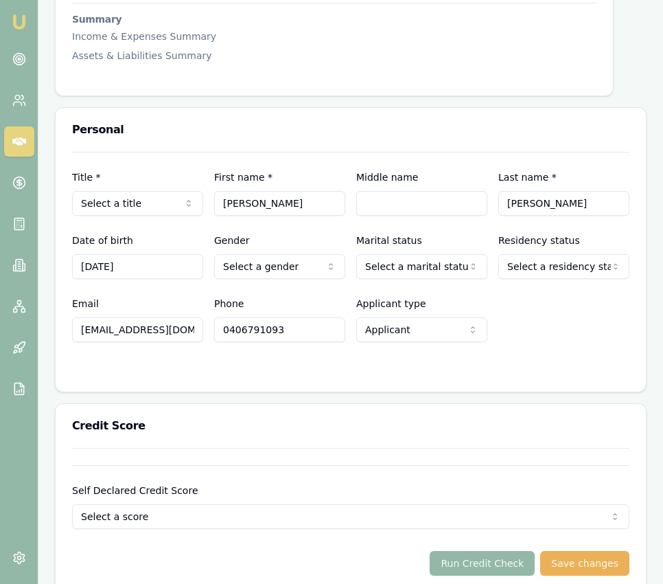
scroll to position [542, 0]
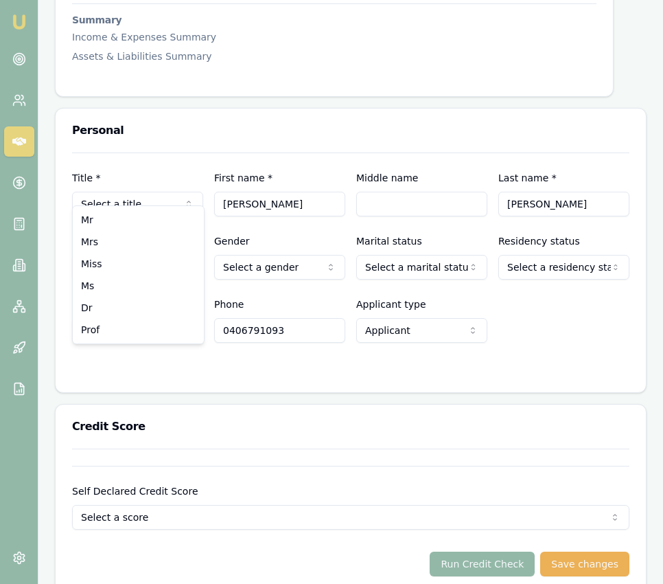
select select "Mrs"
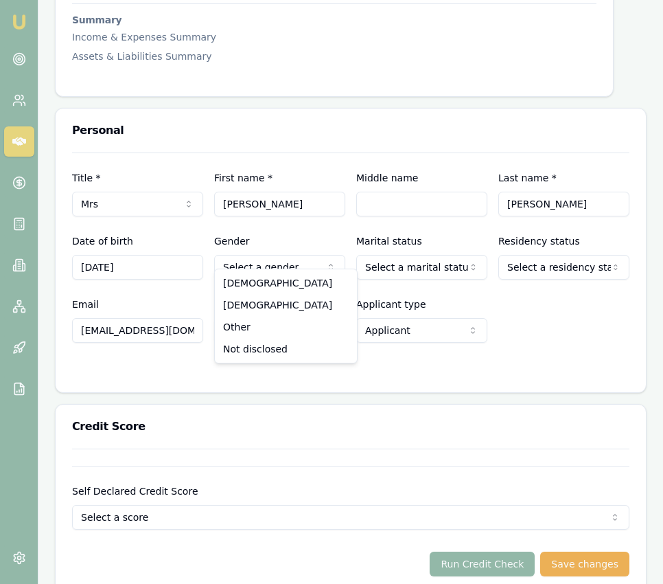
select select "[DEMOGRAPHIC_DATA]"
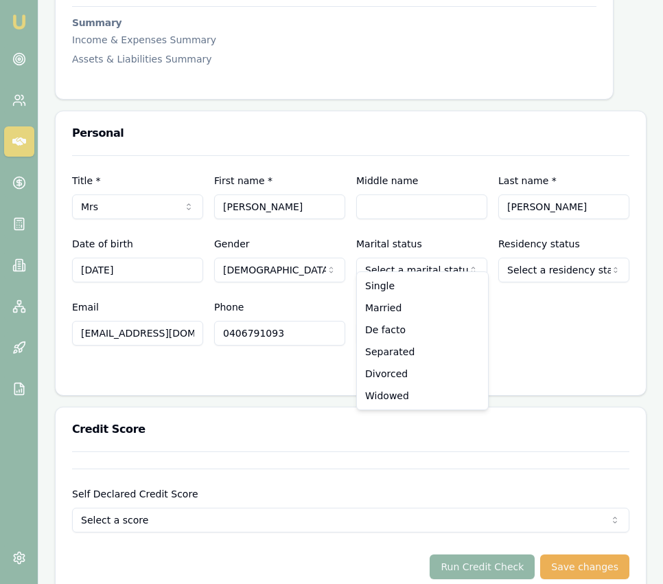
select select "MARRIED"
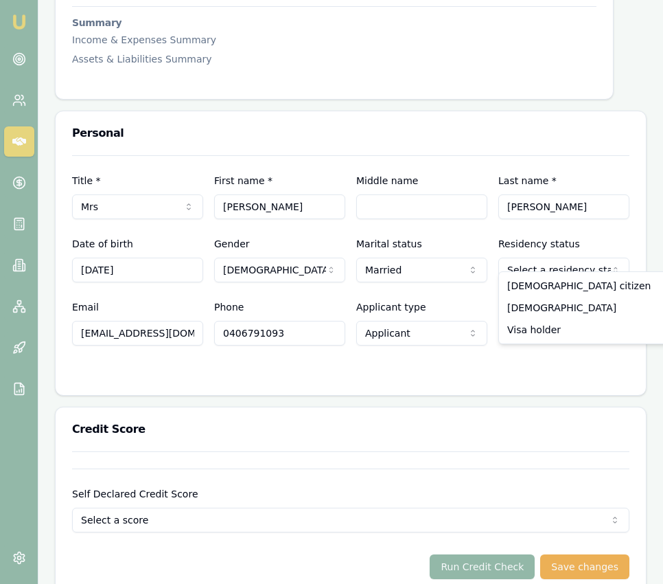
select select "[DEMOGRAPHIC_DATA]"
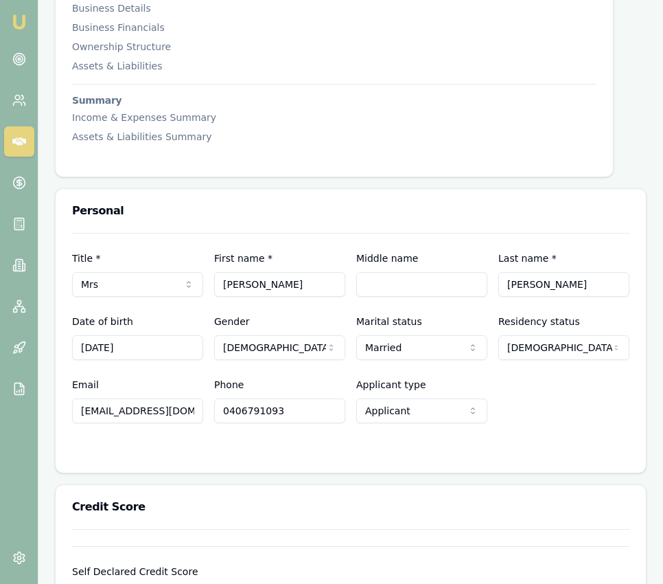
scroll to position [459, 0]
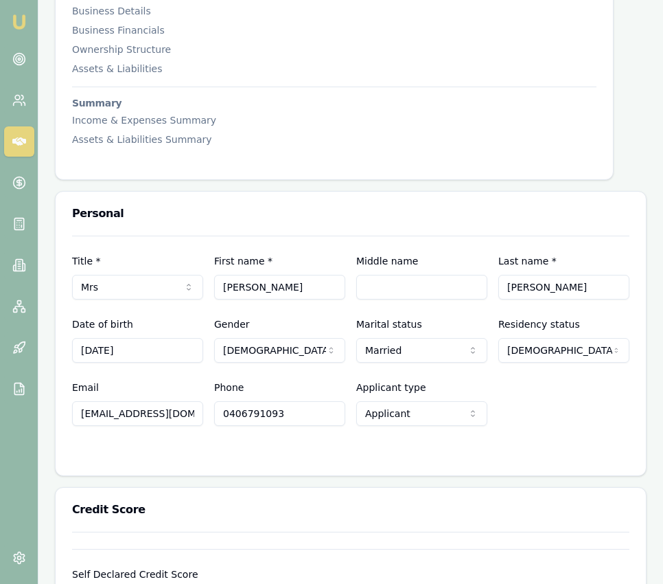
click at [380, 275] on input "Middle name" at bounding box center [421, 287] width 131 height 25
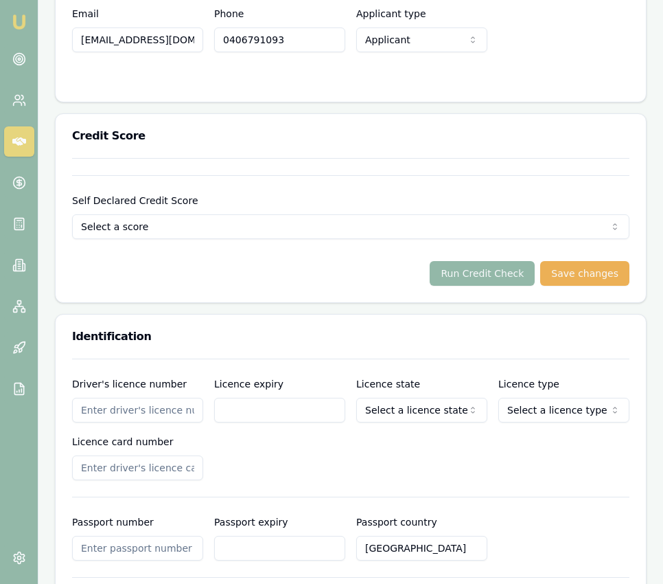
scroll to position [834, 0]
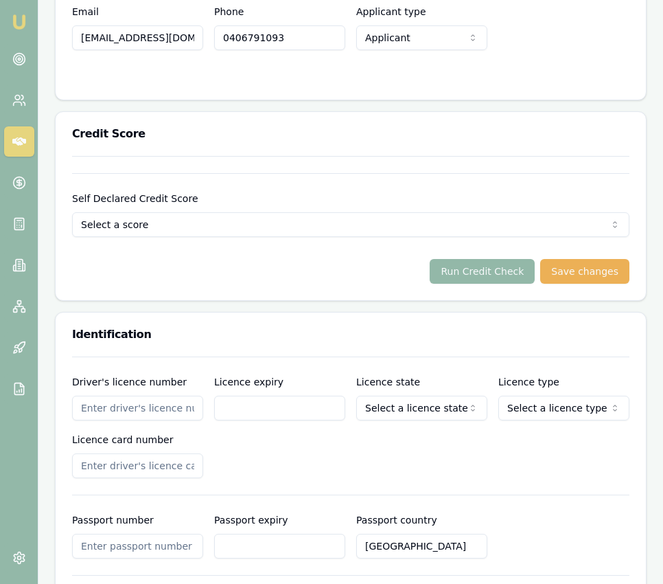
type input "Li"
click at [126, 396] on input "Driver's licence number" at bounding box center [137, 408] width 131 height 25
type input "036776343"
type input "1"
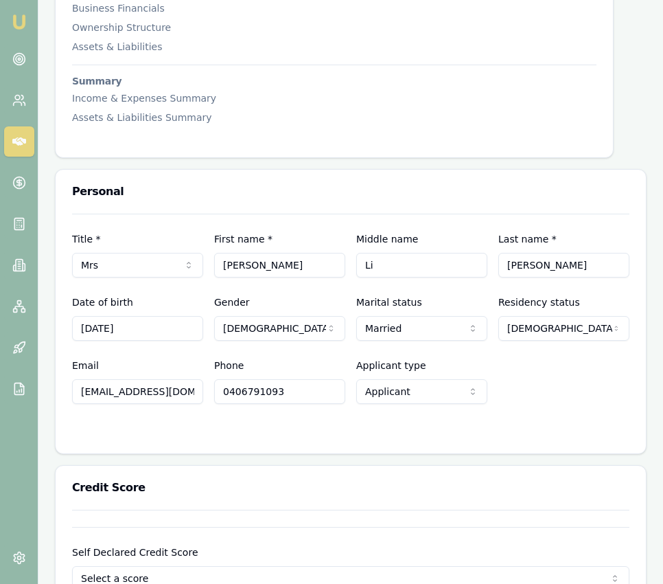
scroll to position [475, 0]
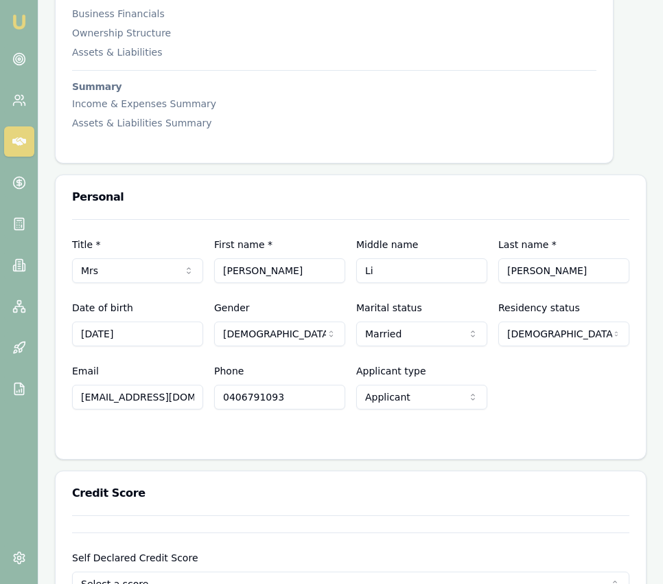
click at [146, 327] on input "[DATE]" at bounding box center [137, 333] width 131 height 25
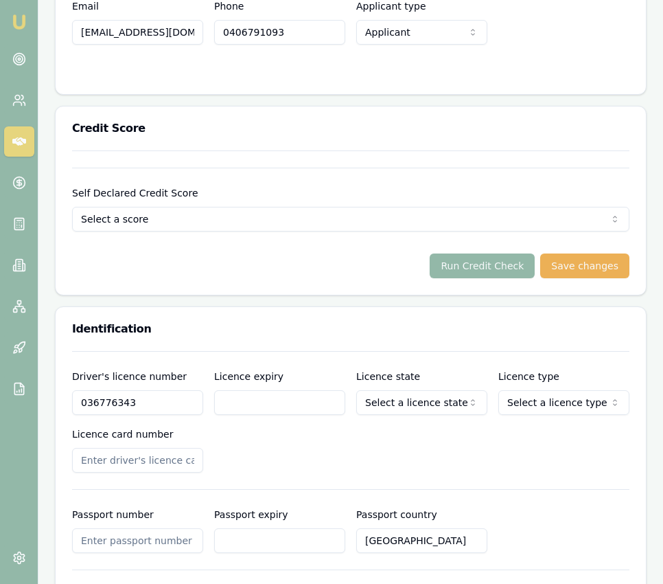
scroll to position [900, 0]
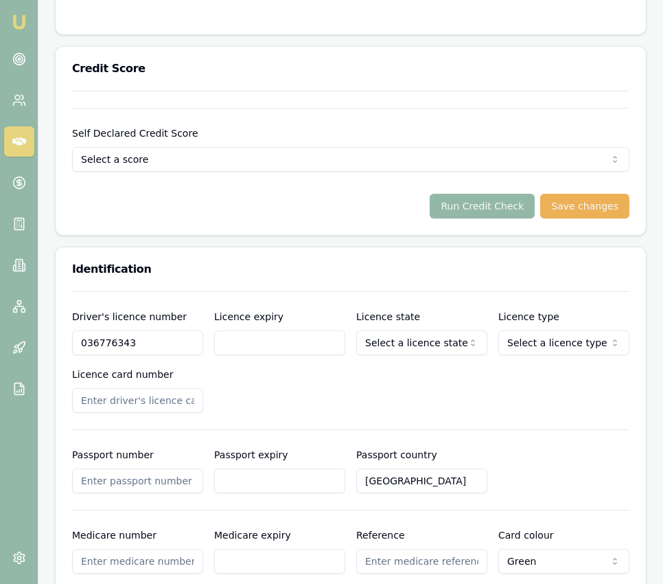
type input "[DATE]"
click at [232, 330] on input "Licence expiry" at bounding box center [279, 342] width 131 height 25
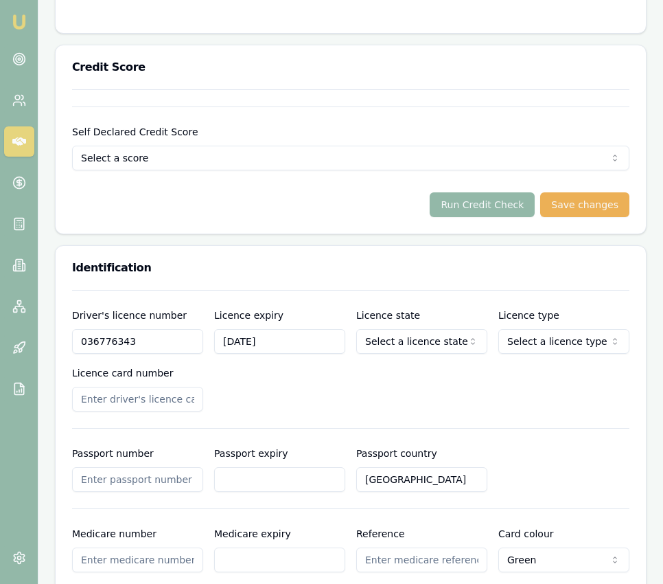
type input "[DATE]"
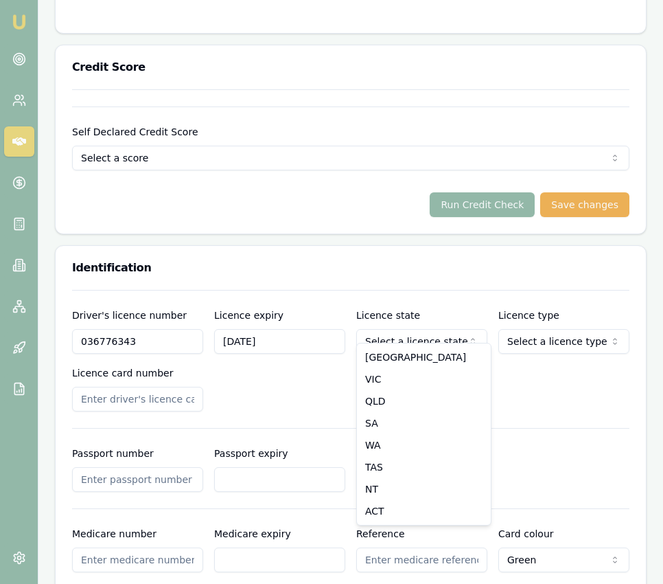
select select "VIC"
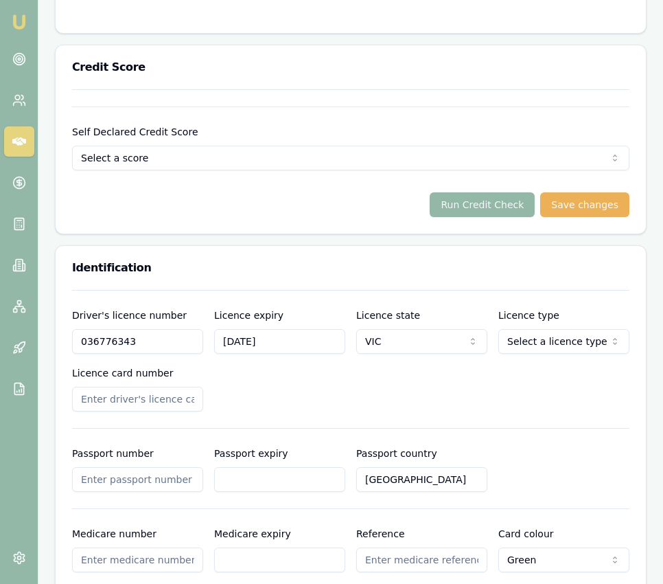
select select "OPEN_LICENCE"
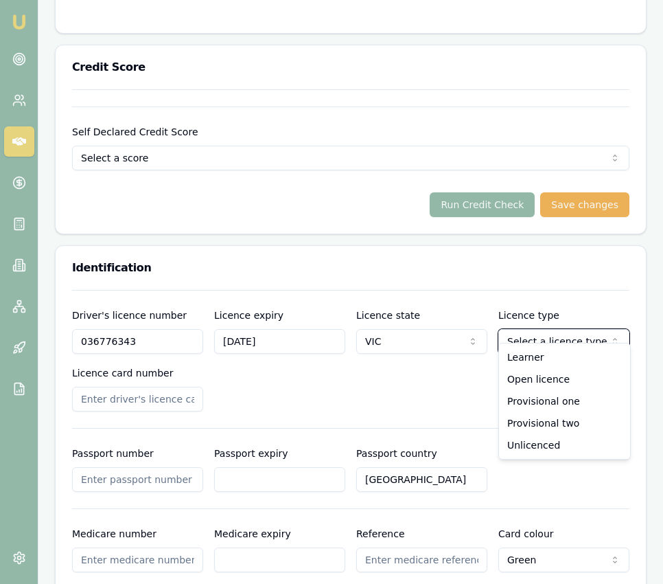
scroll to position [902, 0]
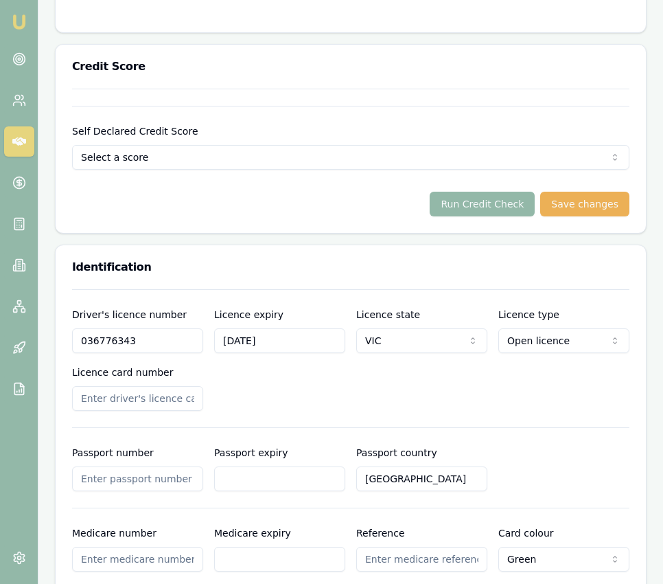
click at [182, 387] on input "Licence card number" at bounding box center [137, 398] width 131 height 25
type input "036776343"
click at [346, 360] on div "Driver's licence number [DRIVERS_LICENSE_NUMBER] Licence expiry [DATE] Licence …" at bounding box center [351, 358] width 558 height 104
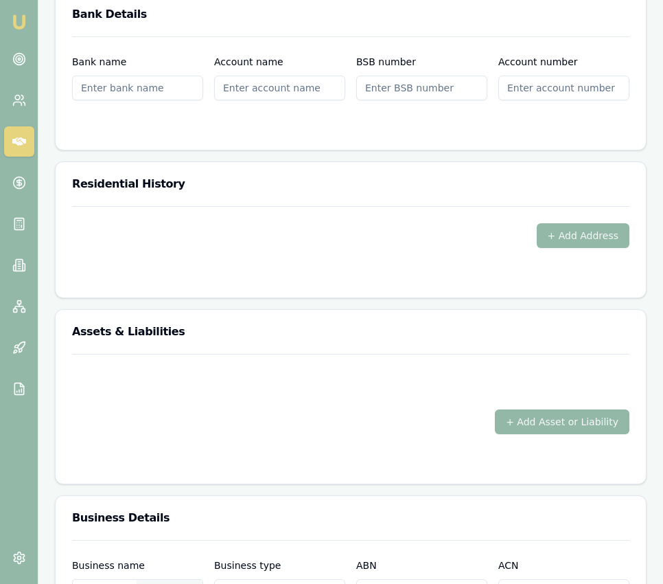
scroll to position [1605, 0]
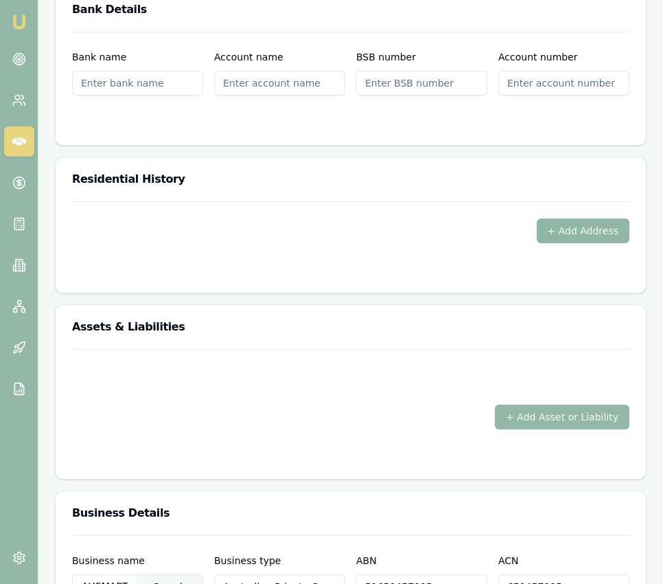
click at [555, 221] on button "+ Add Address" at bounding box center [583, 230] width 93 height 25
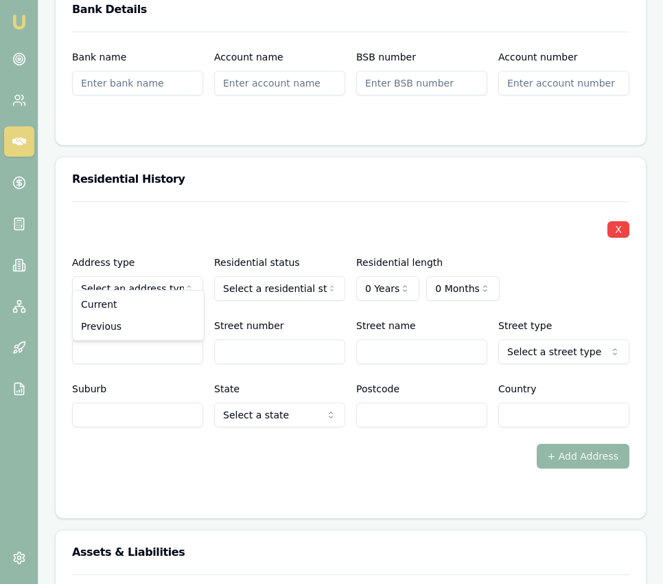
drag, startPoint x: 162, startPoint y: 300, endPoint x: 173, endPoint y: 301, distance: 11.0
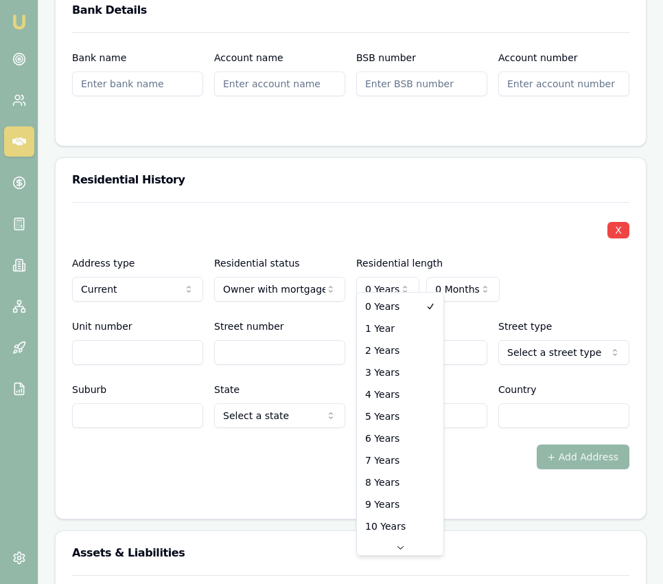
scroll to position [1603, 0]
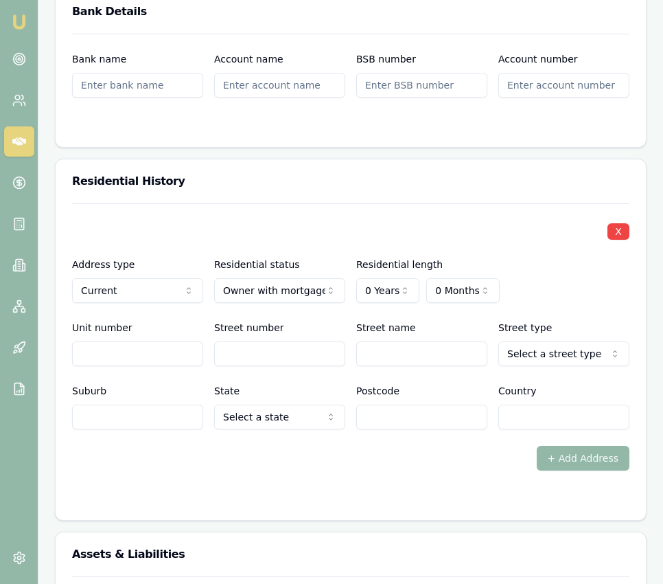
drag, startPoint x: 391, startPoint y: 371, endPoint x: 391, endPoint y: 347, distance: 24.0
click at [391, 383] on div "Postcode" at bounding box center [421, 406] width 131 height 47
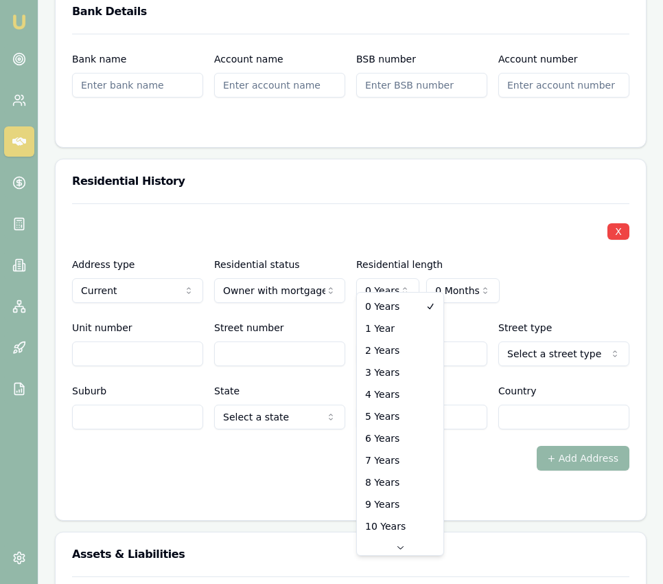
select select "3"
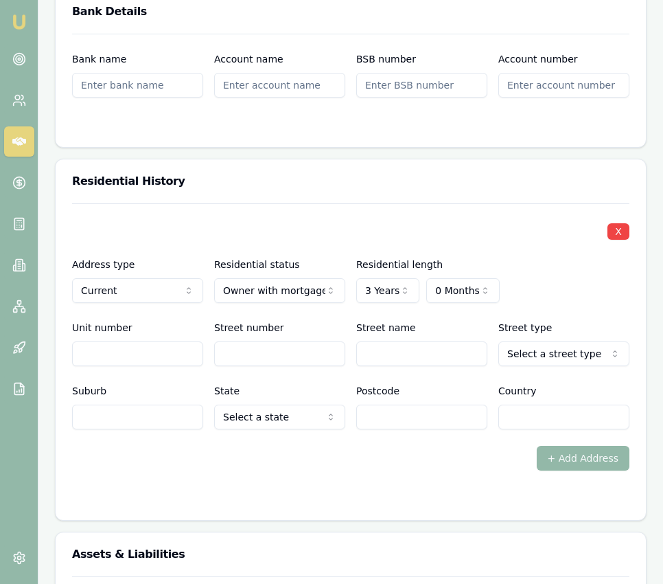
click at [306, 349] on input "Street number" at bounding box center [279, 353] width 131 height 25
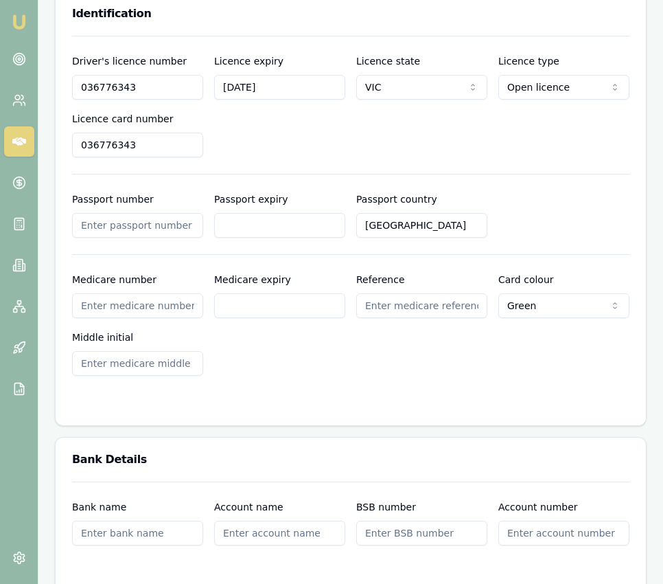
scroll to position [1126, 0]
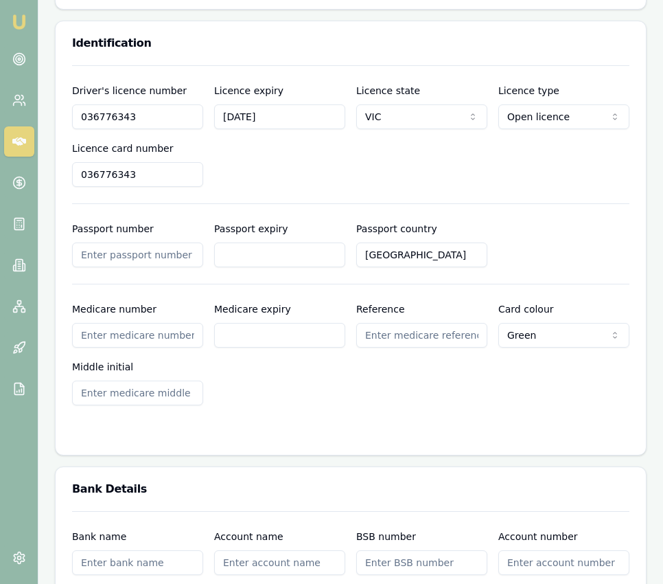
type input "24"
click at [184, 170] on input "036776343" at bounding box center [137, 174] width 131 height 25
type input "P4163209"
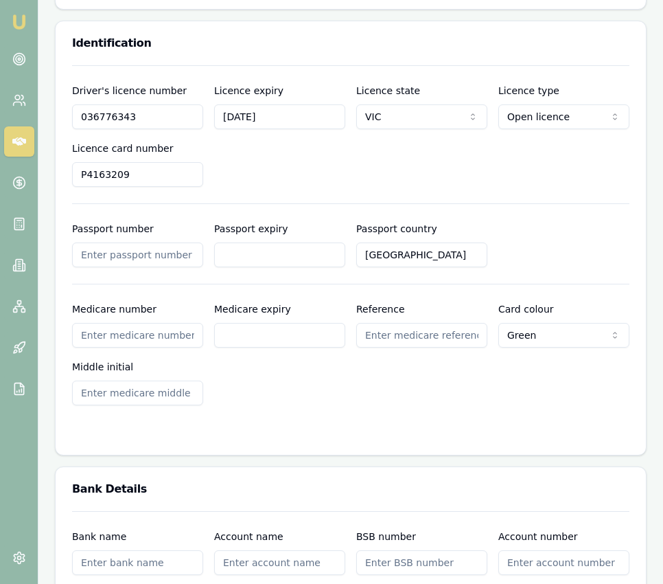
click at [384, 383] on div "Medicare number Medicare expiry Reference Card colour Green Green Blue Yellow M…" at bounding box center [351, 353] width 558 height 104
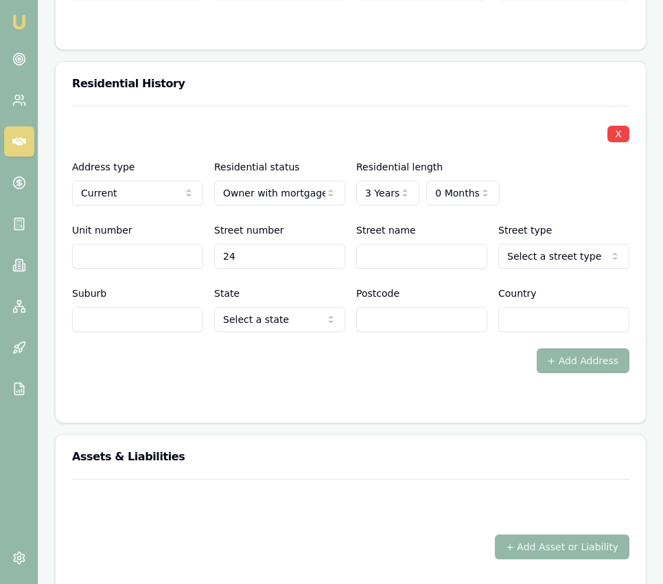
scroll to position [1701, 0]
click at [391, 243] on input "Street name" at bounding box center [421, 255] width 131 height 25
type input "H"
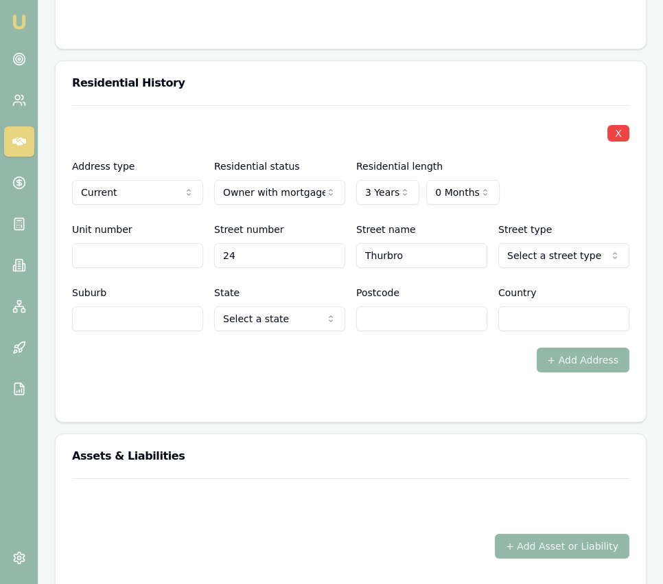
type input "Thurbro"
select select "Drive"
type input "Keysborough"
select select "VIC"
type input "3173"
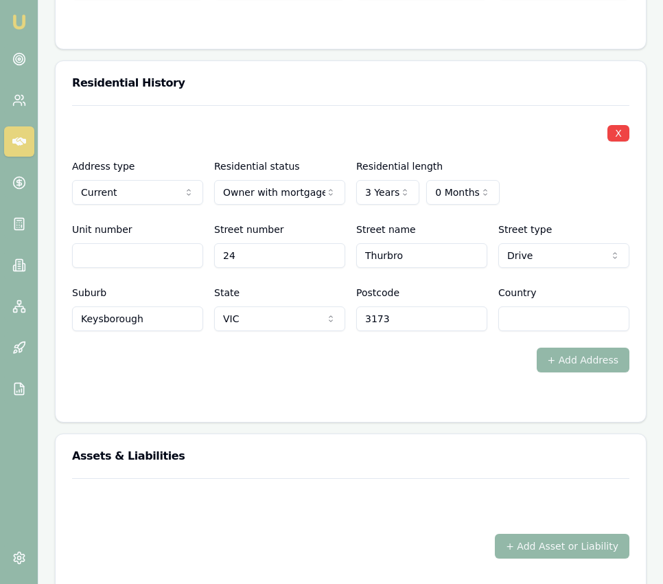
click at [522, 310] on input "Country" at bounding box center [564, 318] width 131 height 25
type input "[GEOGRAPHIC_DATA]"
click at [284, 355] on div "+ Add Address" at bounding box center [351, 360] width 558 height 25
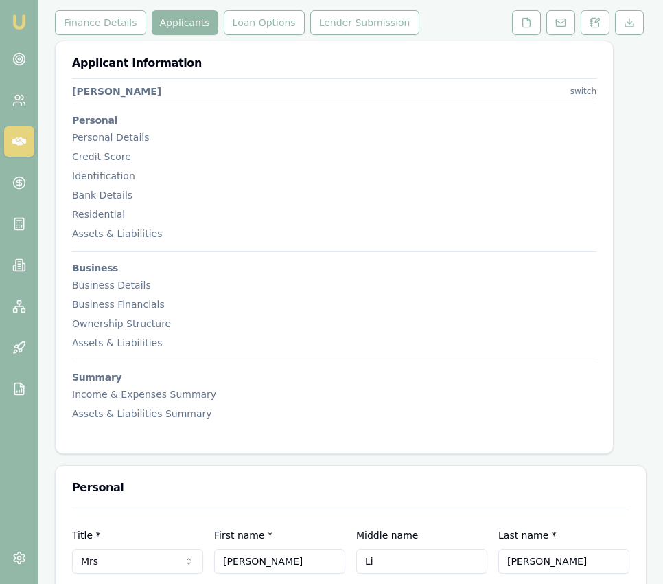
scroll to position [0, 0]
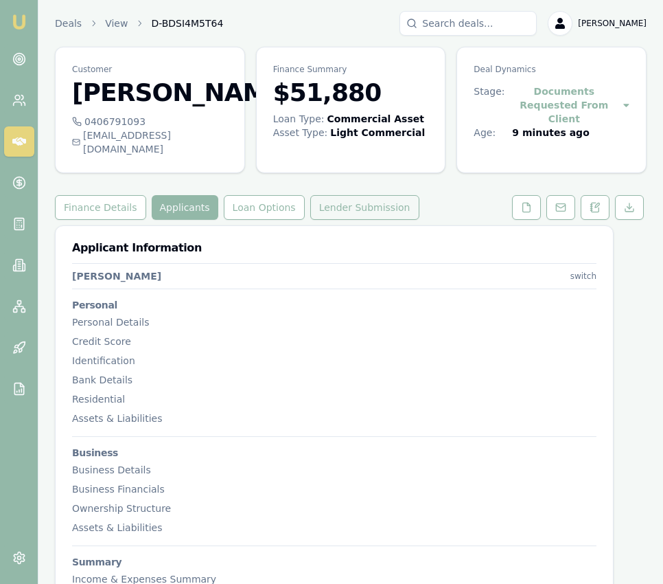
click at [360, 203] on button "Lender Submission" at bounding box center [364, 207] width 109 height 25
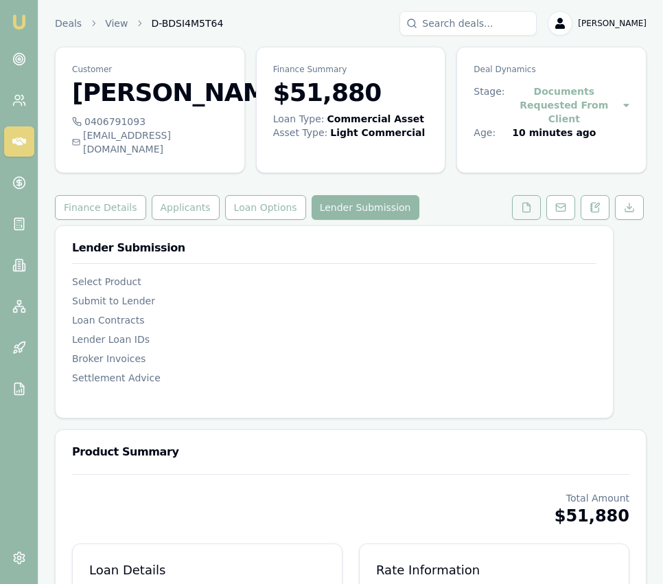
click at [527, 203] on polyline at bounding box center [528, 204] width 3 height 3
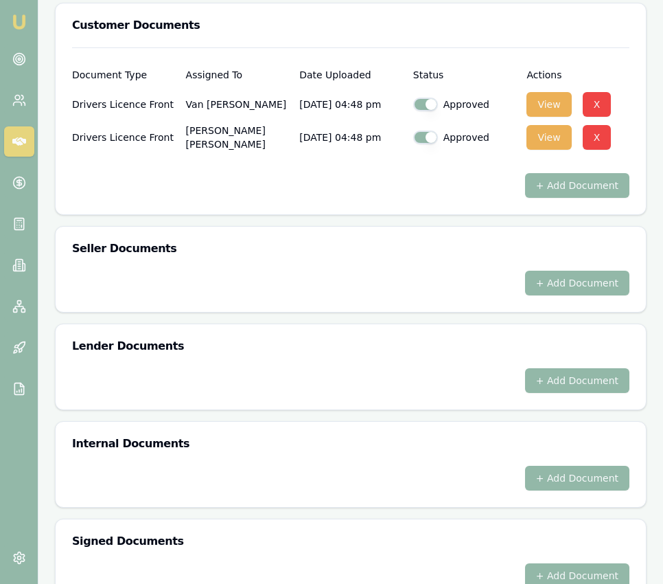
scroll to position [668, 0]
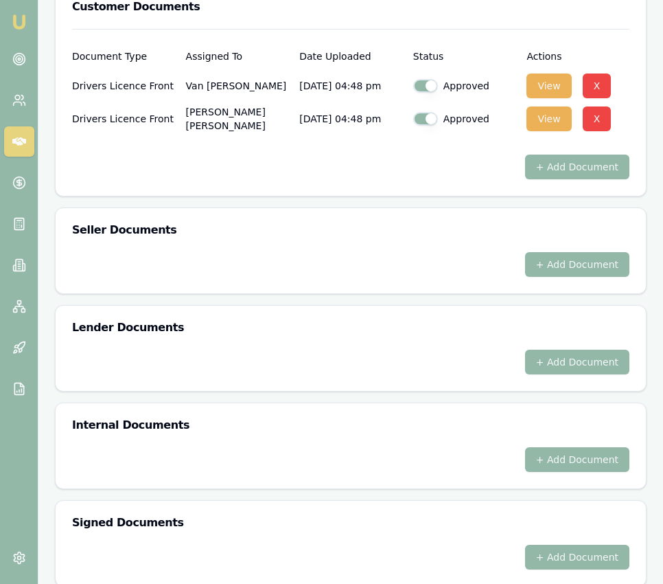
click at [21, 23] on img at bounding box center [19, 22] width 16 height 16
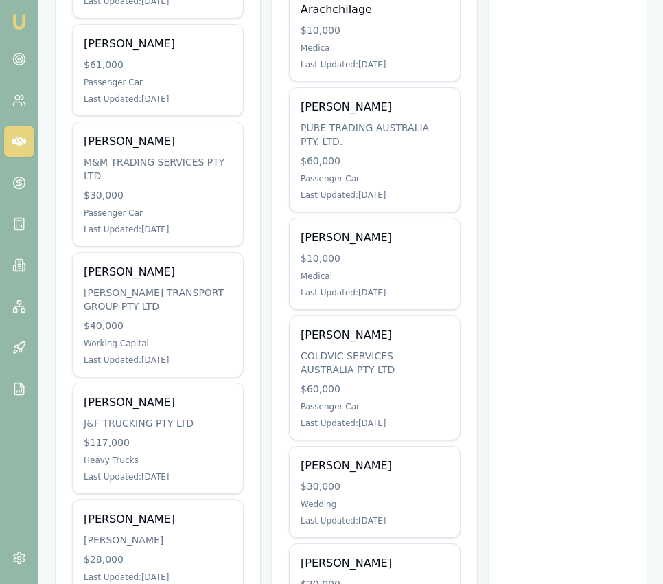
scroll to position [481, 0]
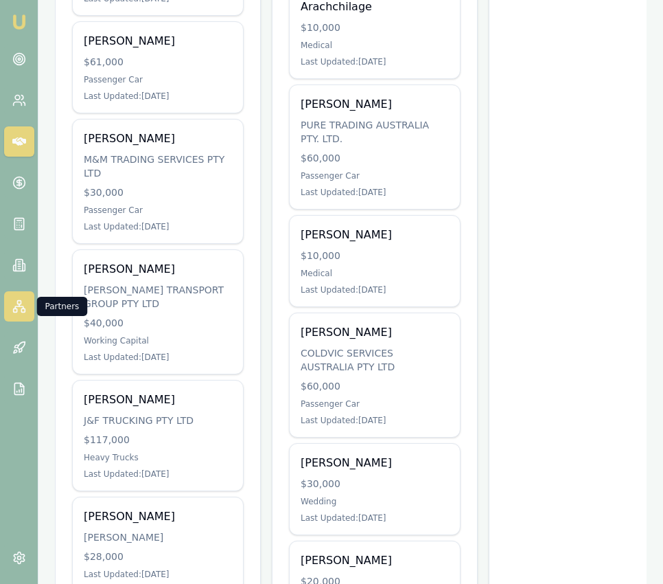
click at [25, 300] on icon at bounding box center [19, 306] width 14 height 14
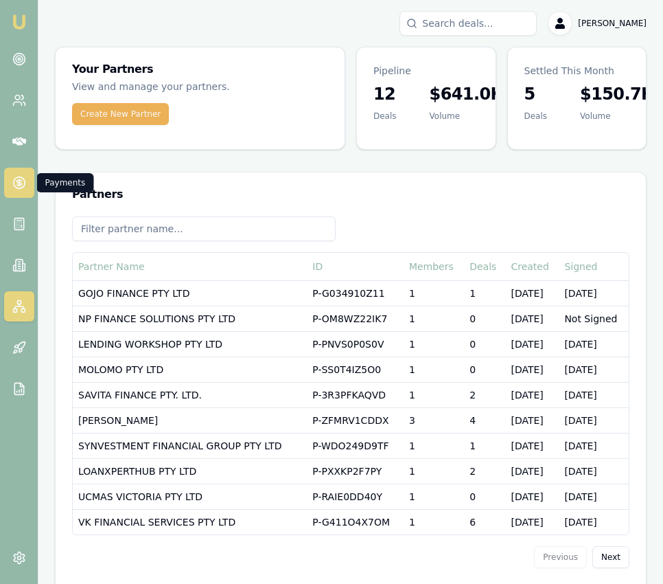
click at [22, 174] on link at bounding box center [19, 183] width 30 height 30
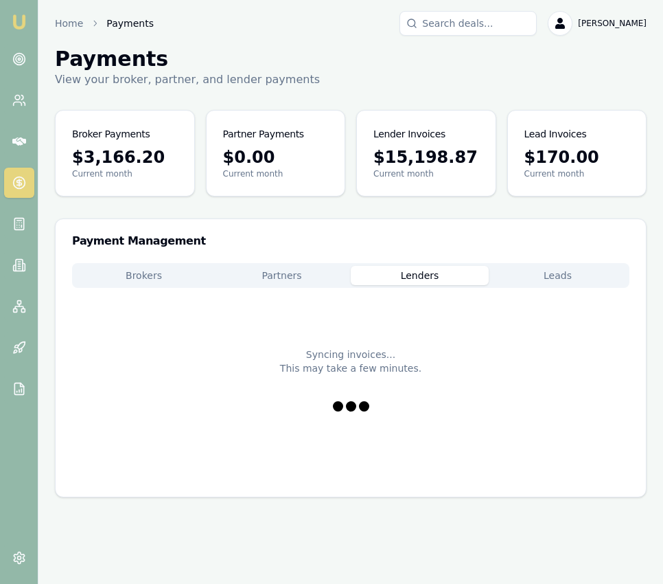
click at [416, 271] on button "Lenders" at bounding box center [420, 275] width 138 height 19
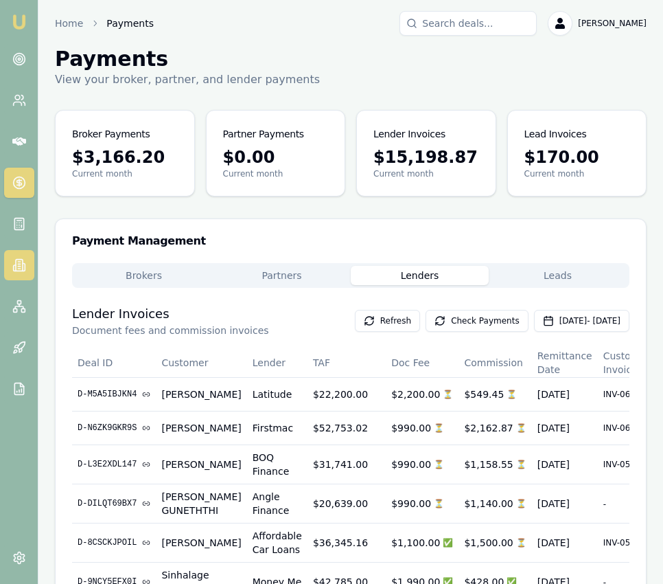
click at [16, 273] on link at bounding box center [19, 265] width 30 height 30
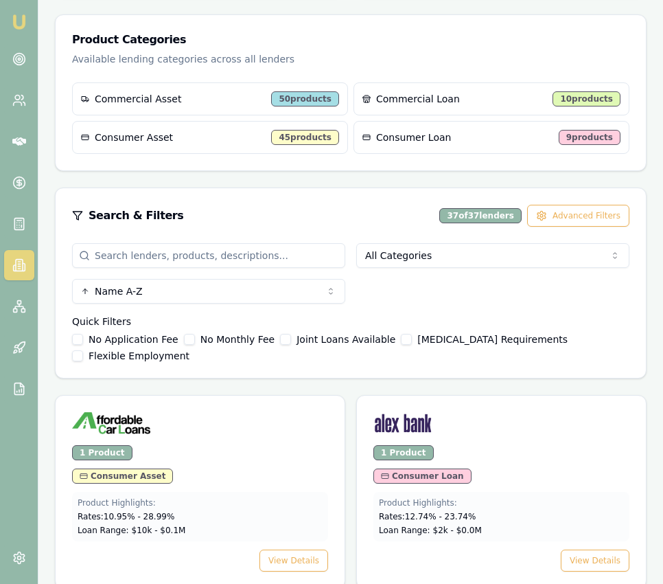
scroll to position [309, 0]
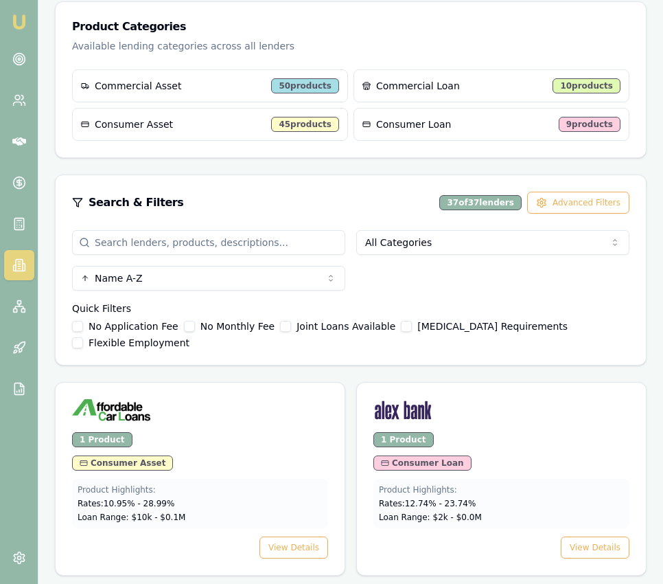
click at [240, 245] on input "search" at bounding box center [208, 242] width 273 height 25
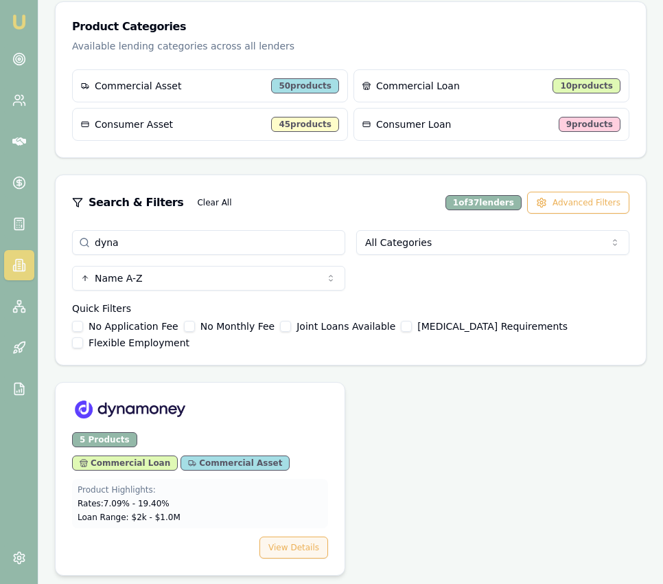
type input "dyna"
drag, startPoint x: 306, startPoint y: 539, endPoint x: 308, endPoint y: 531, distance: 8.4
click at [306, 539] on button "View Details" at bounding box center [294, 547] width 69 height 22
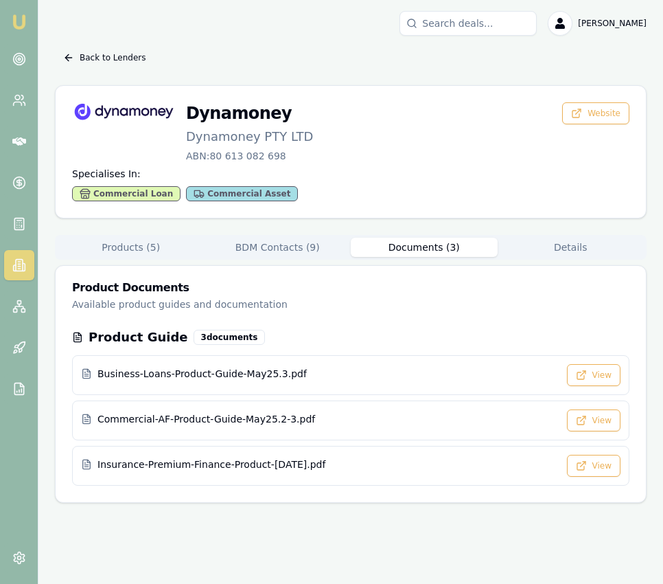
click at [434, 249] on button "Documents ( 3 )" at bounding box center [424, 247] width 147 height 19
click at [604, 416] on button "View" at bounding box center [594, 420] width 54 height 22
click at [135, 48] on button "Back to Lenders" at bounding box center [104, 58] width 99 height 22
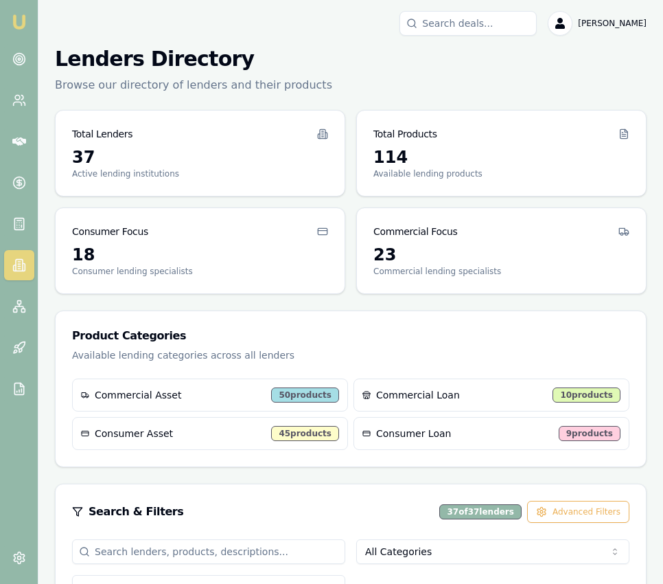
scroll to position [309, 0]
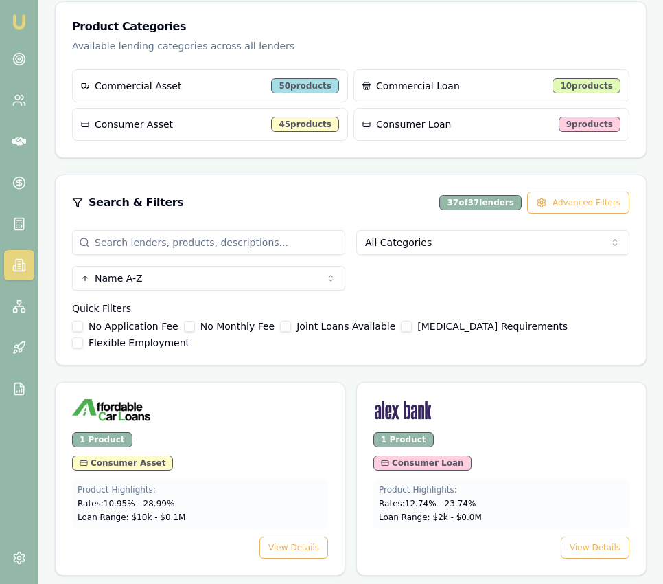
click at [307, 247] on input "search" at bounding box center [208, 242] width 273 height 25
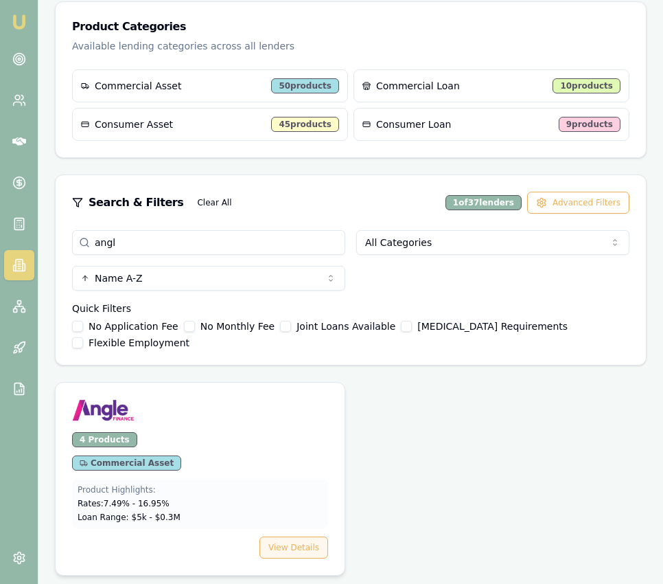
type input "angl"
click at [309, 555] on button "View Details" at bounding box center [294, 547] width 69 height 22
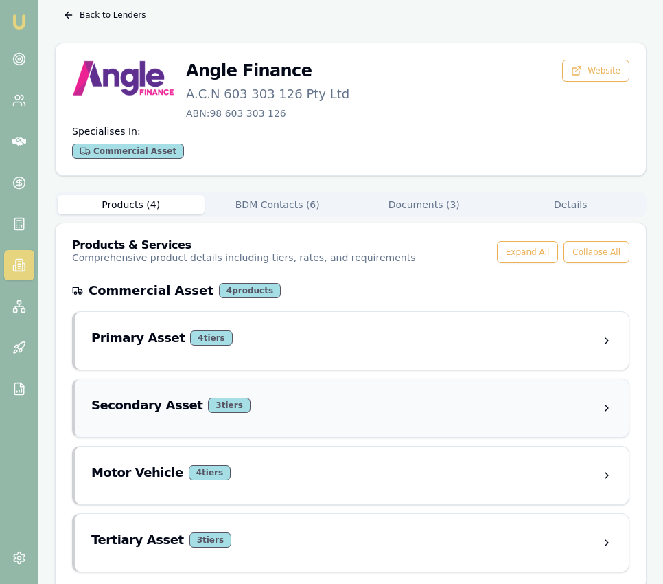
scroll to position [59, 0]
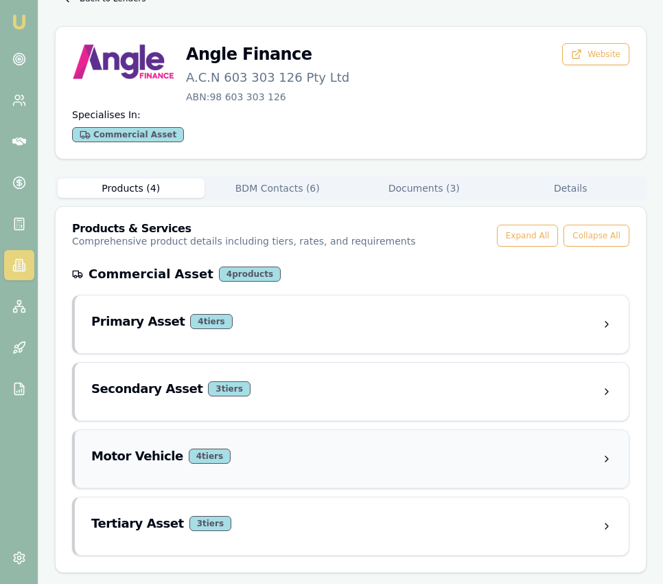
click at [507, 475] on div "Motor Vehicle 4 tier s" at bounding box center [352, 459] width 554 height 58
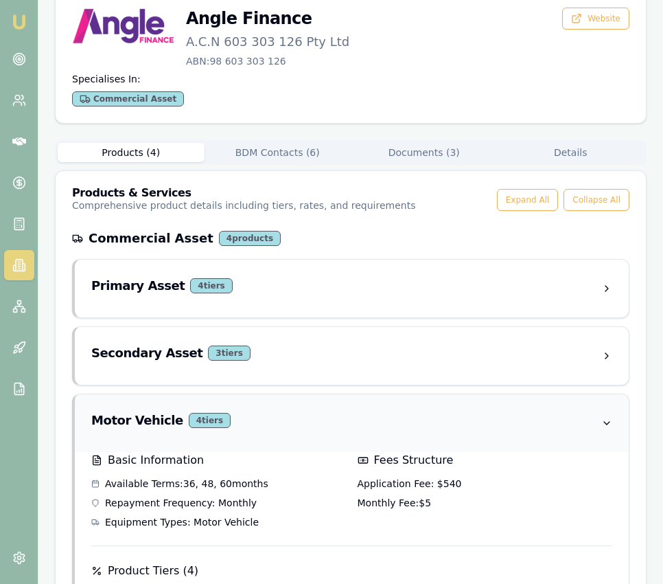
scroll to position [0, 0]
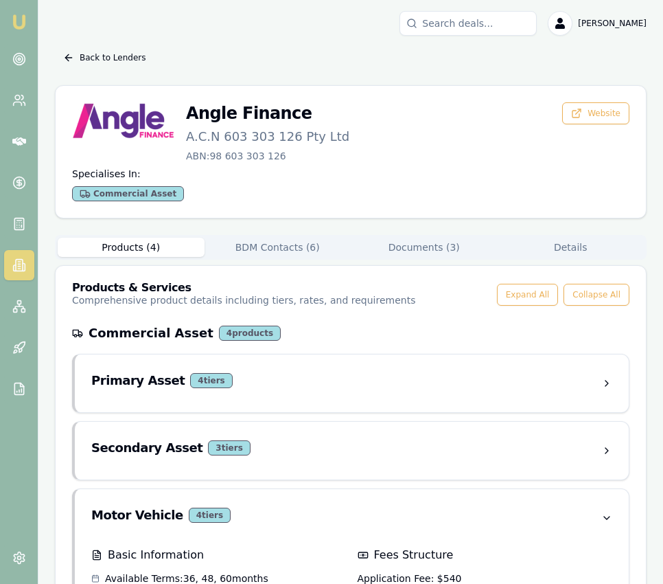
click at [438, 246] on button "Documents ( 3 )" at bounding box center [424, 247] width 147 height 19
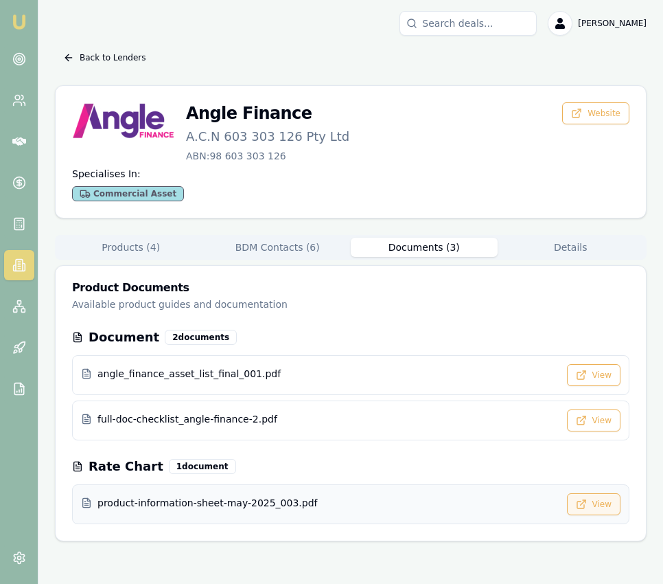
click at [613, 509] on button "View" at bounding box center [594, 504] width 54 height 22
click at [94, 56] on button "Back to Lenders" at bounding box center [104, 58] width 99 height 22
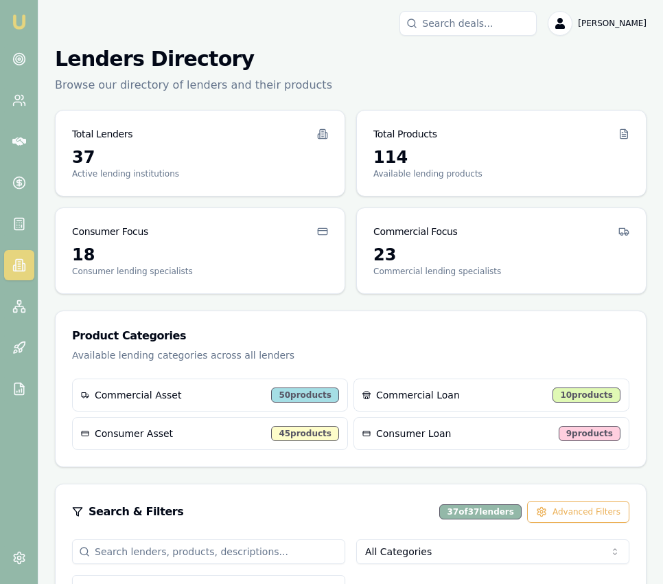
scroll to position [309, 0]
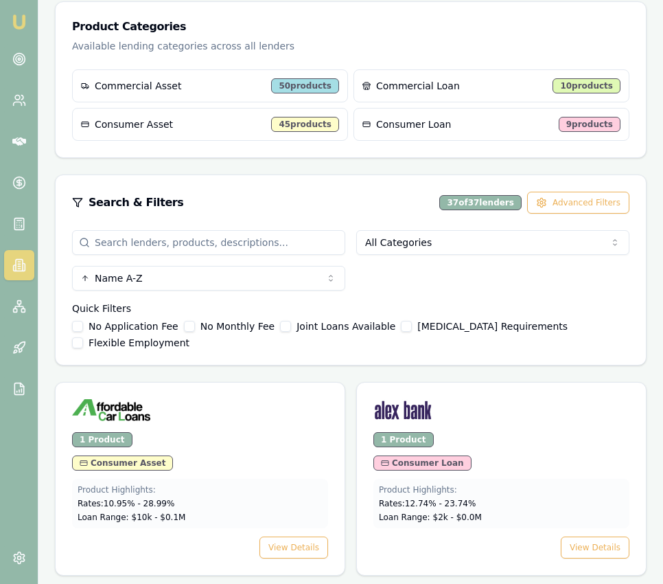
click at [246, 244] on input "search" at bounding box center [208, 242] width 273 height 25
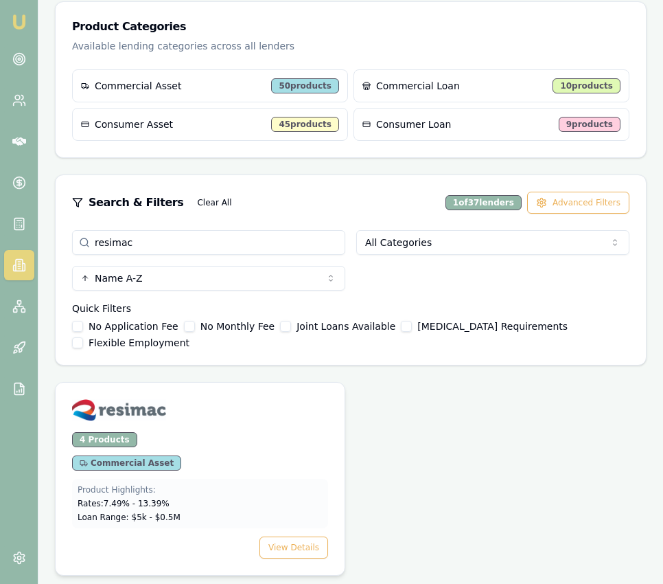
type input "resimac"
click at [291, 531] on div "4 Products Commercial Asset Product Highlights: Rates: 7.49 % - 13.39 % Loan Ra…" at bounding box center [200, 503] width 289 height 143
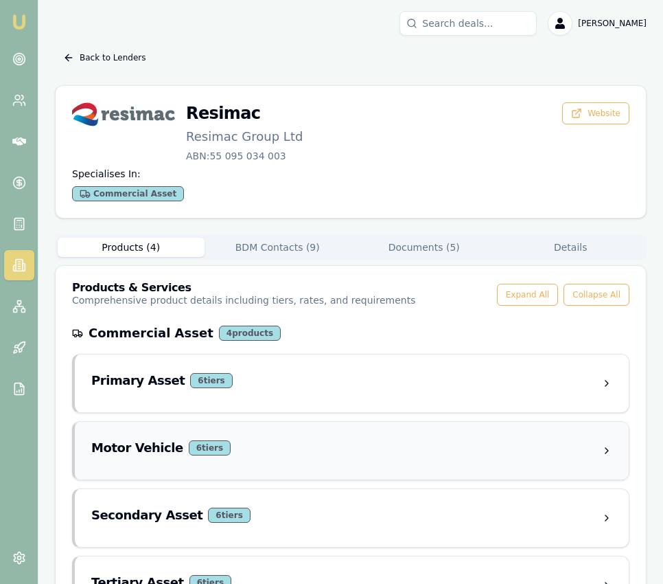
scroll to position [59, 0]
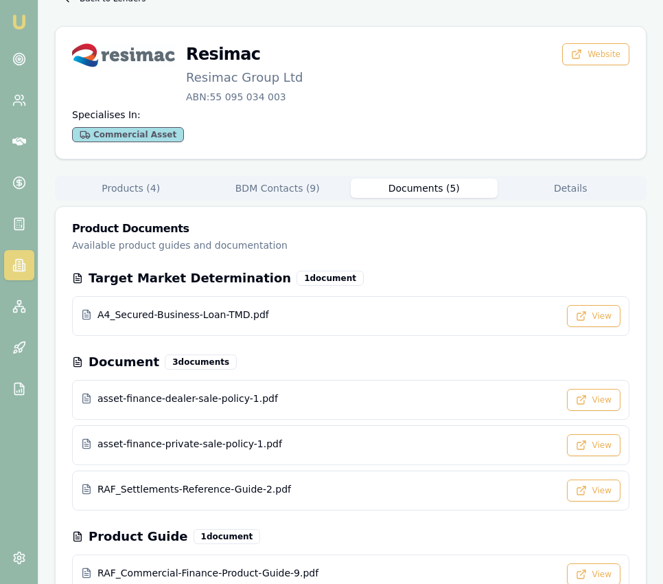
click at [453, 187] on button "Documents ( 5 )" at bounding box center [424, 188] width 147 height 19
click at [448, 190] on button "Documents ( 5 )" at bounding box center [424, 188] width 147 height 19
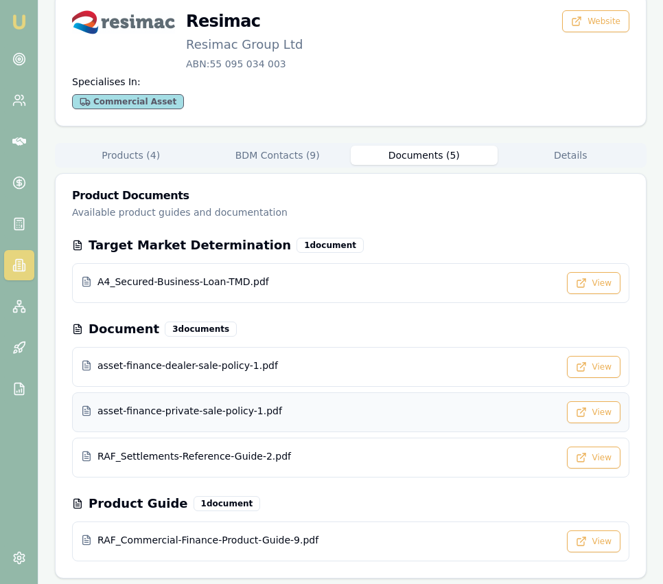
scroll to position [98, 0]
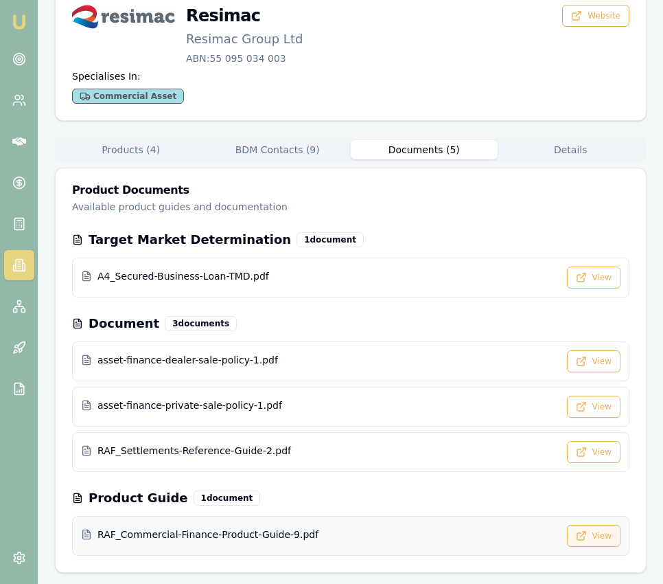
click at [601, 534] on button "View" at bounding box center [594, 536] width 54 height 22
